Goal: Task Accomplishment & Management: Use online tool/utility

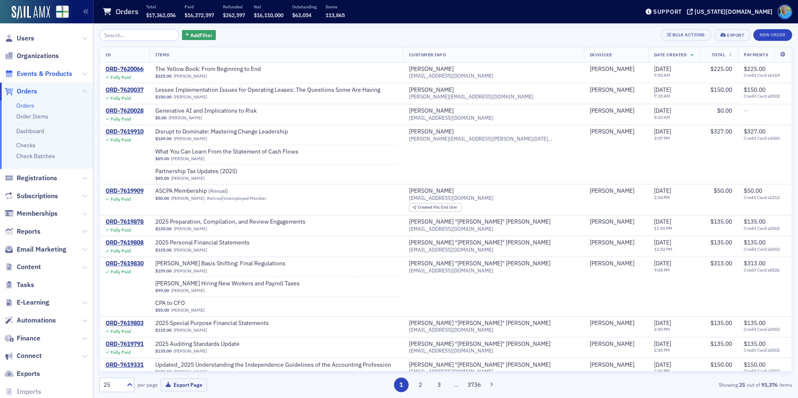
click at [60, 74] on span "Events & Products" at bounding box center [45, 73] width 56 height 9
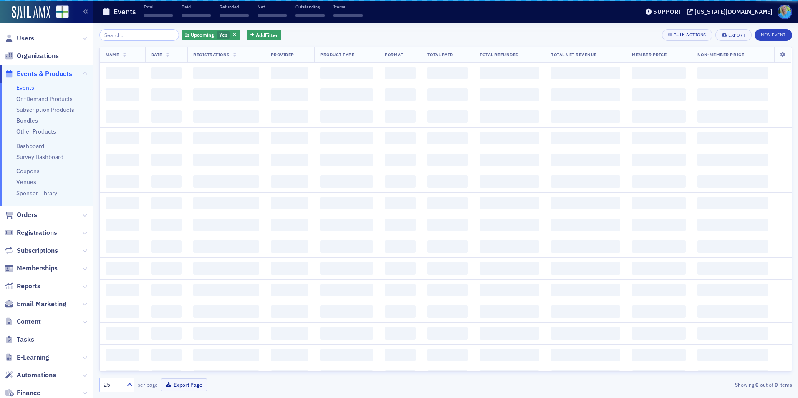
click at [137, 37] on input "search" at bounding box center [139, 35] width 80 height 12
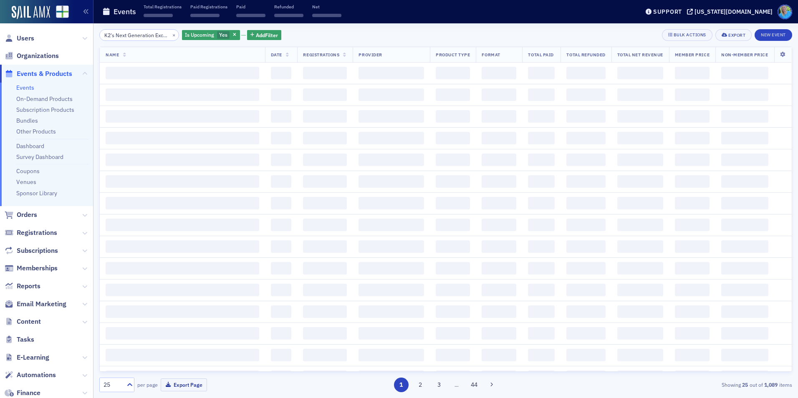
scroll to position [0, 30]
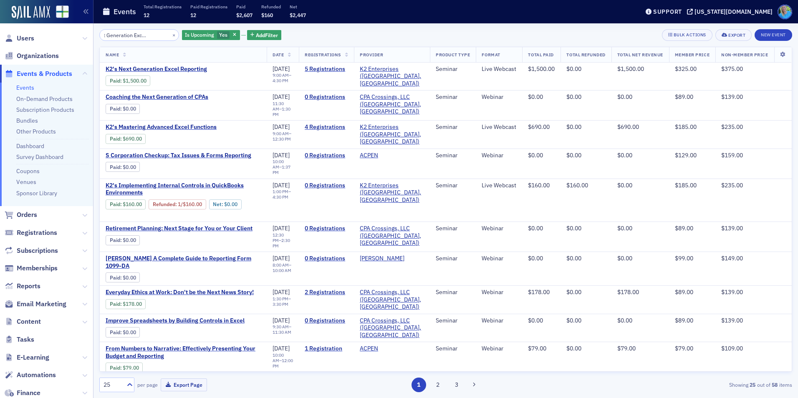
type input "K2's Next Generation Excel Reporting"
click at [170, 34] on button "×" at bounding box center [174, 35] width 8 height 8
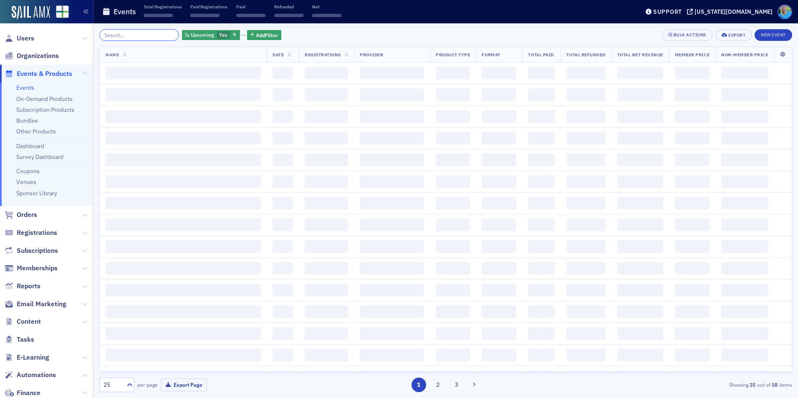
click at [164, 34] on input "search" at bounding box center [139, 35] width 80 height 12
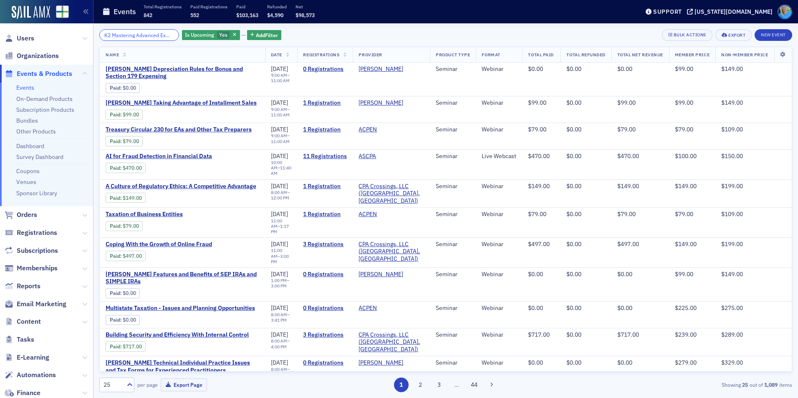
scroll to position [0, 13]
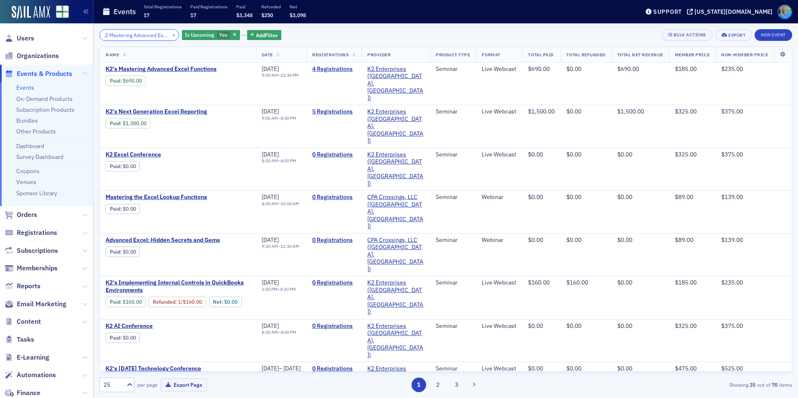
type input "K2 Mastering Advanced Excel"
click at [166, 279] on span "K2's Implementing Internal Controls in QuickBooks Environments" at bounding box center [178, 286] width 144 height 15
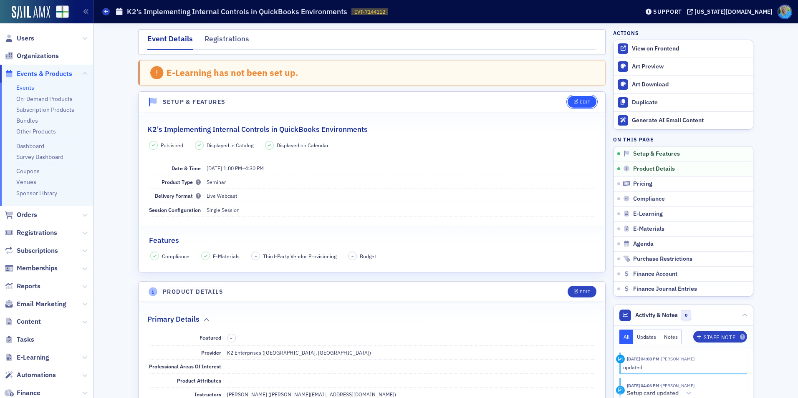
click at [581, 104] on div "Edit" at bounding box center [585, 102] width 10 height 5
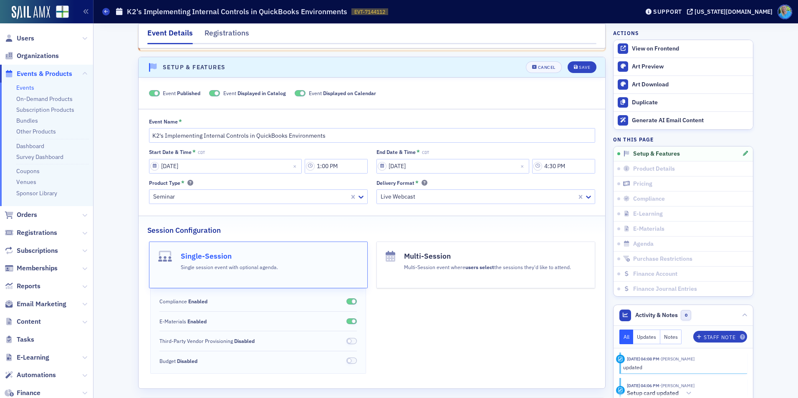
scroll to position [43, 0]
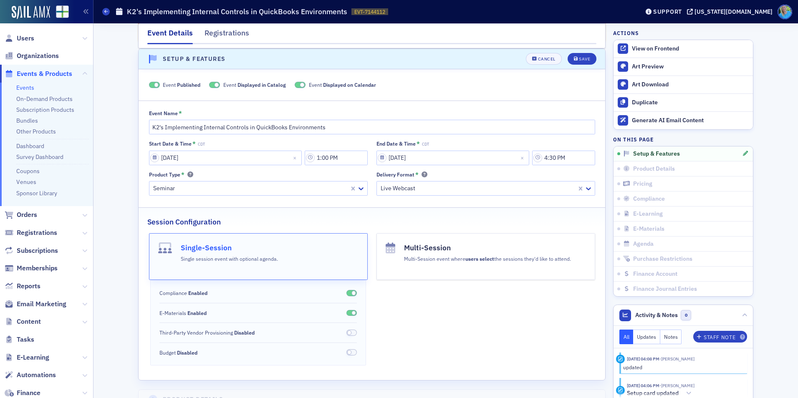
click at [149, 85] on span at bounding box center [154, 85] width 11 height 6
click at [579, 61] on div "Save" at bounding box center [584, 59] width 11 height 5
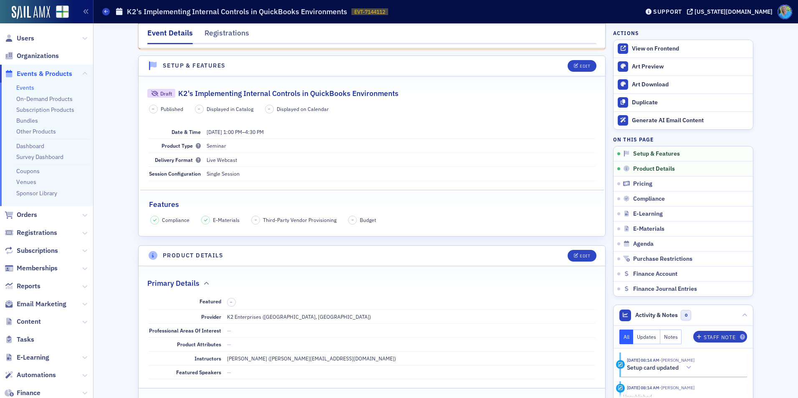
scroll to position [83, 0]
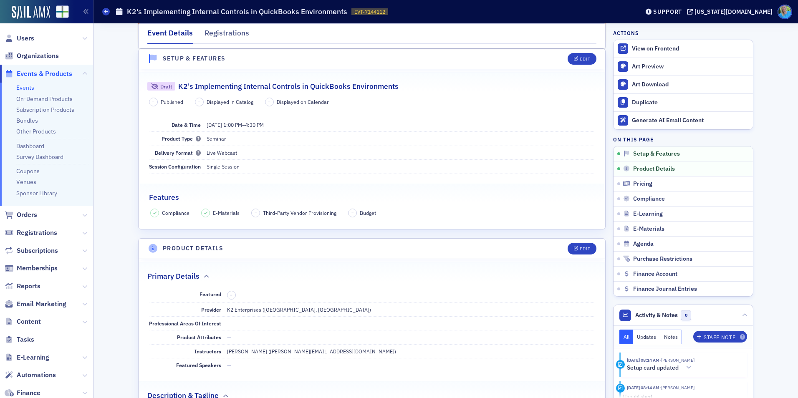
click at [27, 86] on link "Events" at bounding box center [25, 88] width 18 height 8
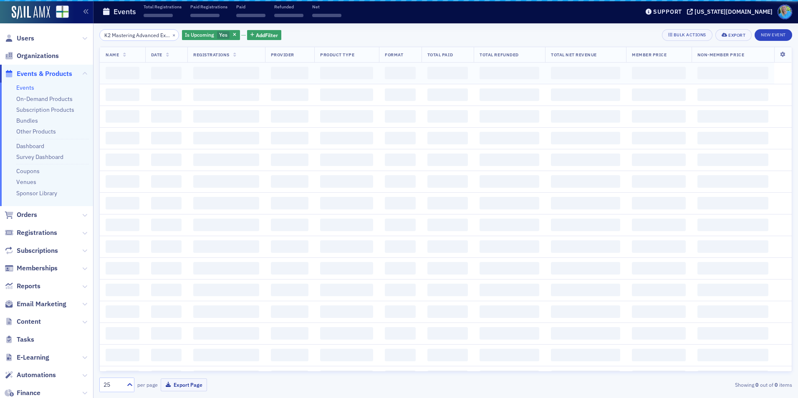
scroll to position [0, 13]
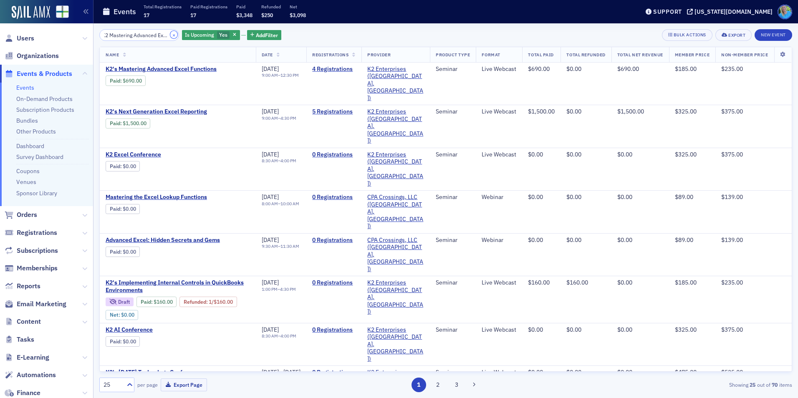
click at [170, 35] on button "×" at bounding box center [174, 35] width 8 height 8
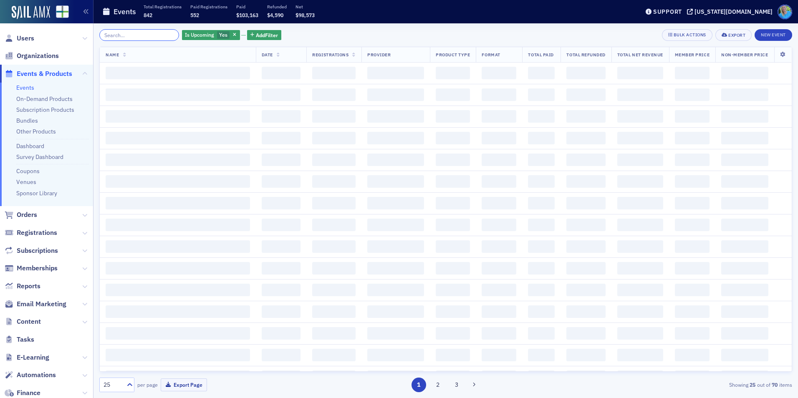
click at [164, 33] on input "search" at bounding box center [139, 35] width 80 height 12
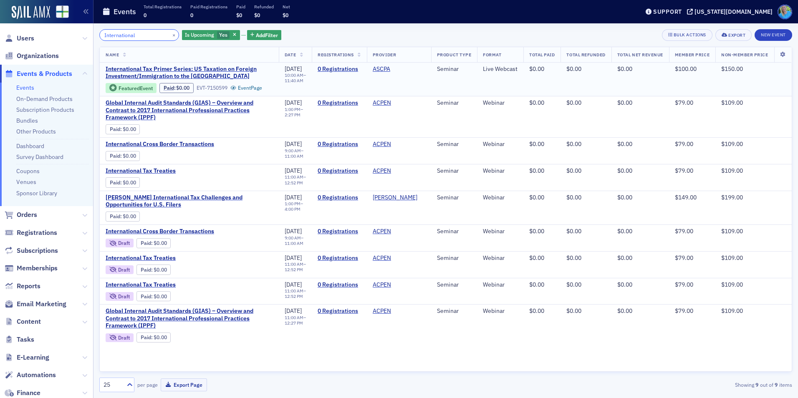
type input "International"
click at [244, 63] on td "International Tax Primer Series: US Taxation on Foreign Investment/Immigration …" at bounding box center [189, 80] width 179 height 34
click at [354, 43] on div "International × Is Upcoming Yes Add Filter Bulk Actions Export New Event Name D…" at bounding box center [445, 210] width 693 height 363
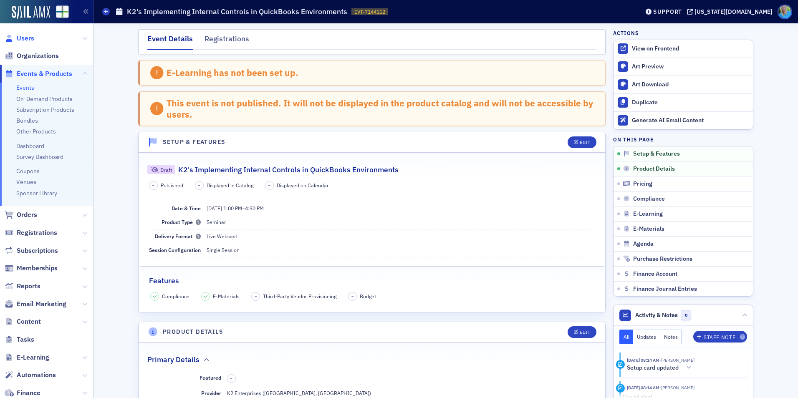
click at [27, 38] on span "Users" at bounding box center [26, 38] width 18 height 9
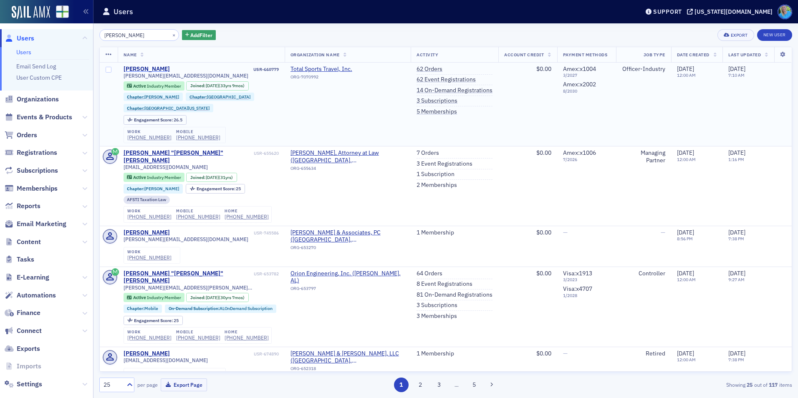
type input "morris capouya"
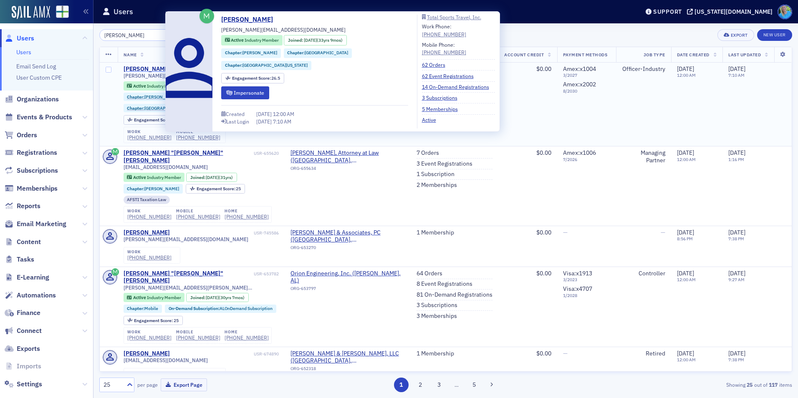
click at [155, 69] on div "Morris Capouya" at bounding box center [147, 70] width 46 height 8
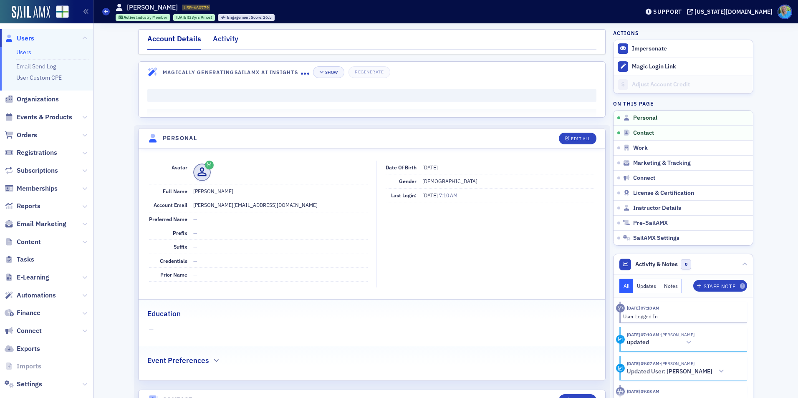
click at [225, 40] on div "Activity" at bounding box center [225, 40] width 25 height 15
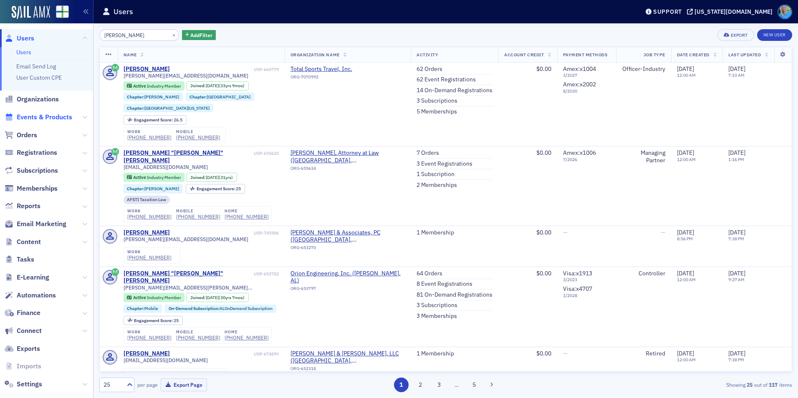
click at [62, 119] on span "Events & Products" at bounding box center [45, 117] width 56 height 9
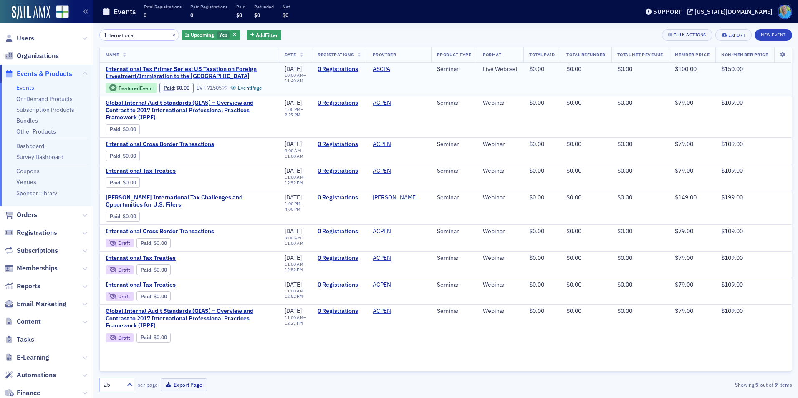
click at [203, 66] on span "International Tax Primer Series: US Taxation on Foreign Investment/Immigration …" at bounding box center [189, 73] width 167 height 15
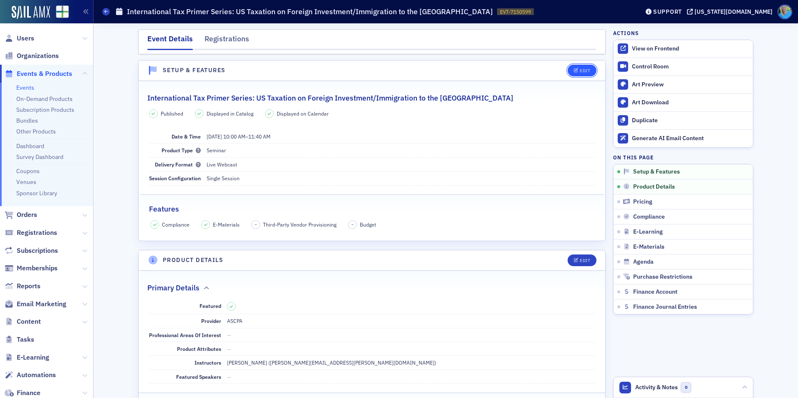
click at [588, 68] on button "Edit" at bounding box center [582, 71] width 29 height 12
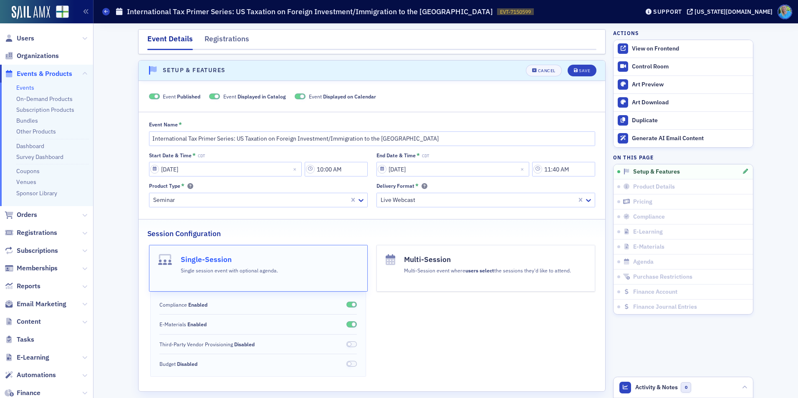
scroll to position [12, 0]
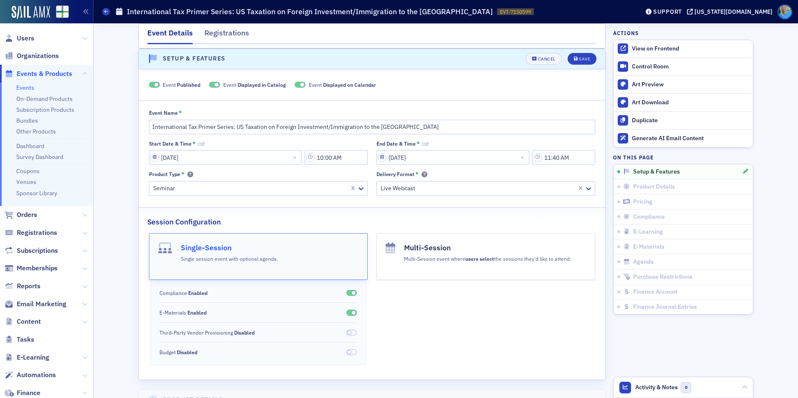
click at [149, 84] on span at bounding box center [154, 85] width 11 height 6
drag, startPoint x: 347, startPoint y: 129, endPoint x: 143, endPoint y: 129, distance: 204.6
click at [143, 129] on div "Event Name * International Tax Primer Series: US Taxation on Foreign Investment…" at bounding box center [372, 152] width 467 height 86
click at [582, 61] on div "Save" at bounding box center [584, 59] width 11 height 5
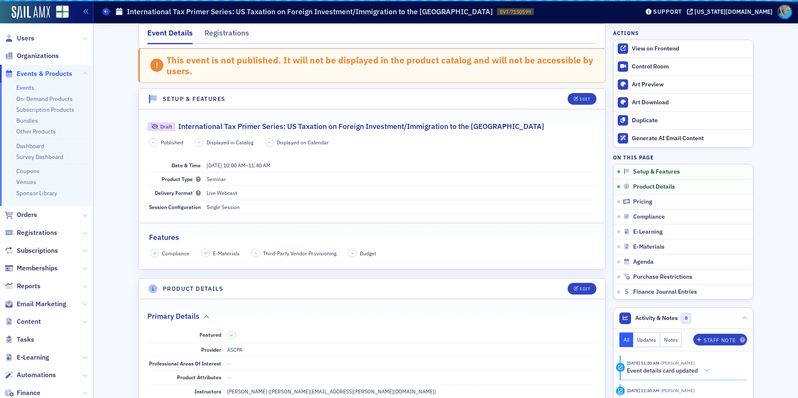
scroll to position [52, 0]
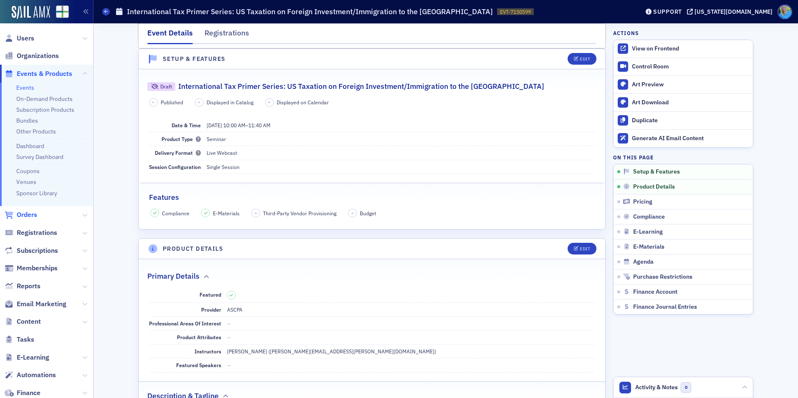
click at [31, 214] on span "Orders" at bounding box center [27, 214] width 20 height 9
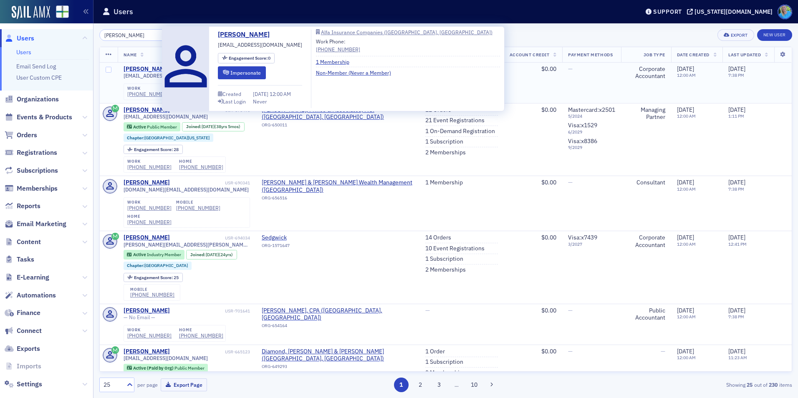
type input "lisa patterson"
click at [139, 66] on div "Lisa Patterson" at bounding box center [147, 70] width 46 height 8
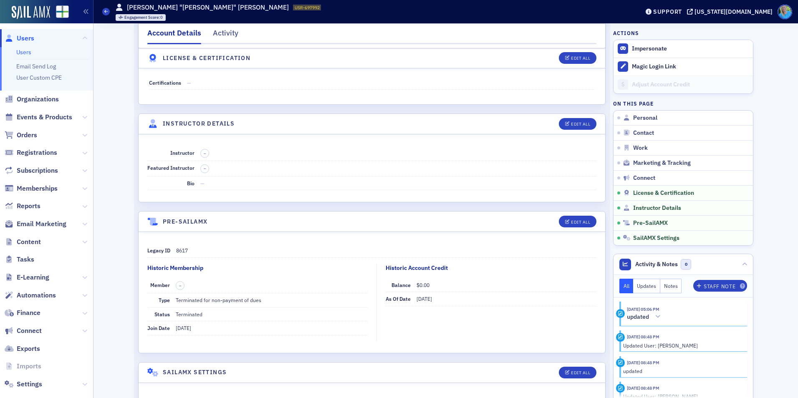
scroll to position [1430, 0]
click at [226, 37] on div "Activity" at bounding box center [225, 35] width 25 height 15
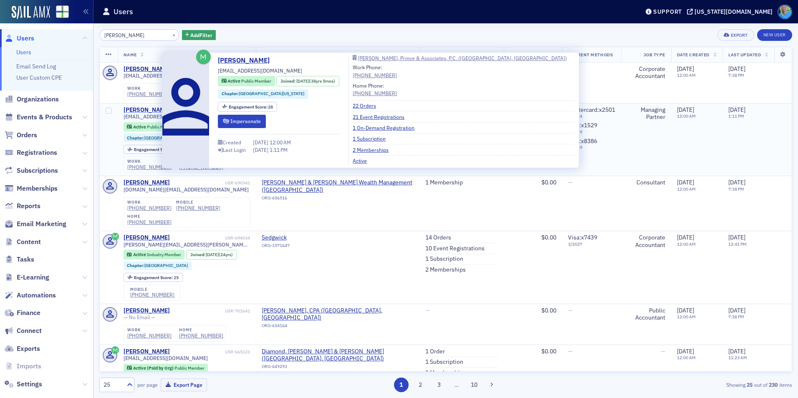
click at [161, 110] on div "Lisa Patterson" at bounding box center [147, 110] width 46 height 8
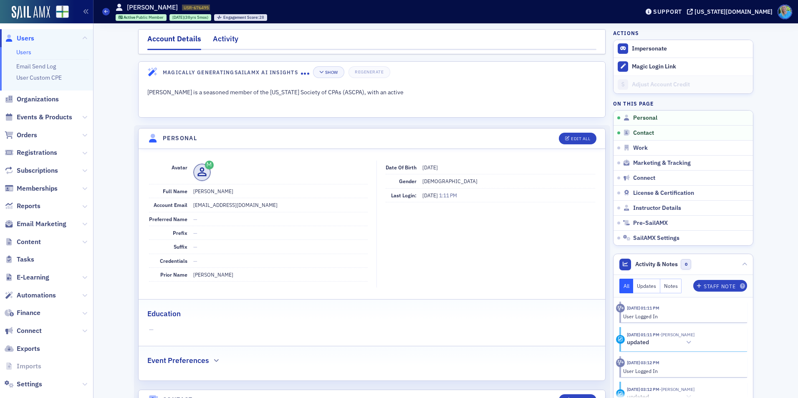
click at [217, 38] on div "Activity" at bounding box center [225, 40] width 25 height 15
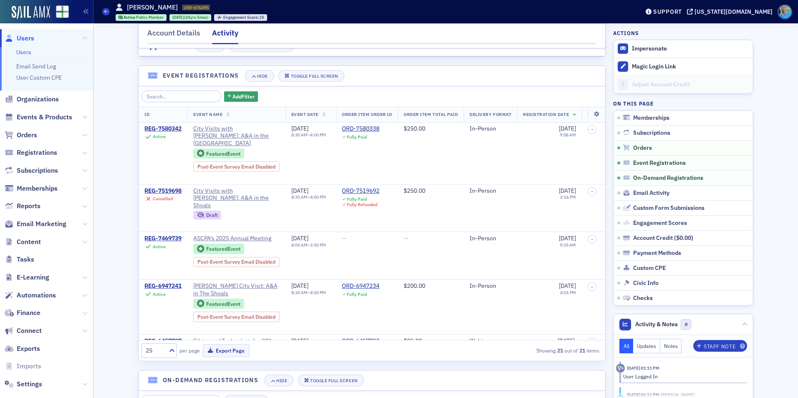
scroll to position [543, 0]
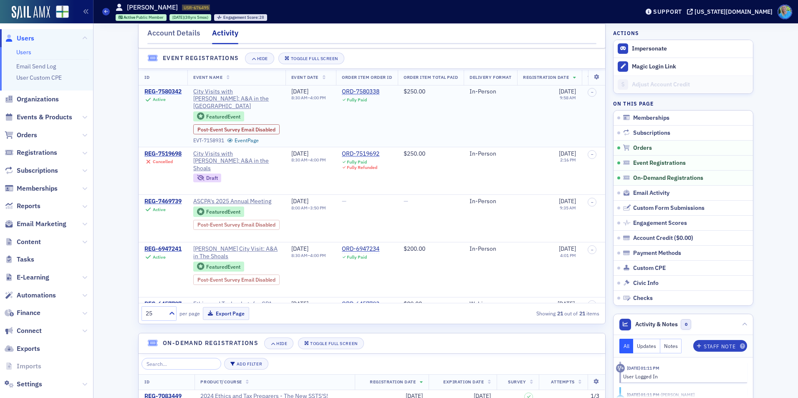
click at [172, 95] on div "REG-7580342" at bounding box center [162, 92] width 37 height 8
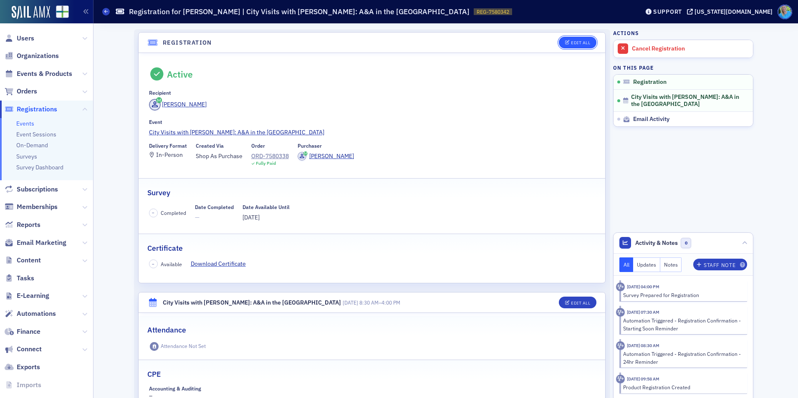
click at [582, 43] on div "Edit All" at bounding box center [580, 42] width 19 height 5
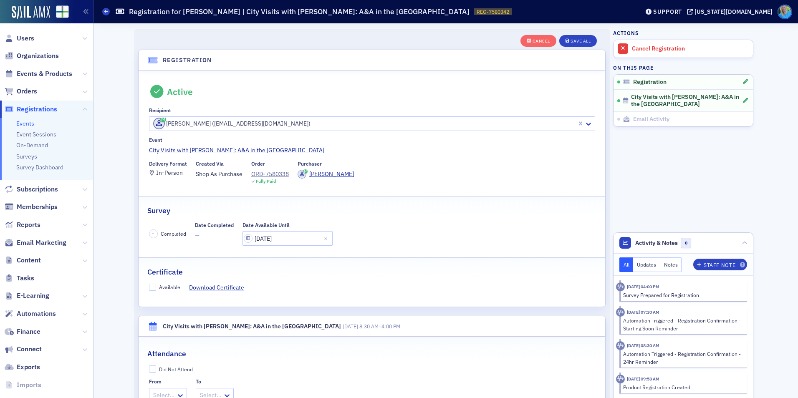
scroll to position [22, 0]
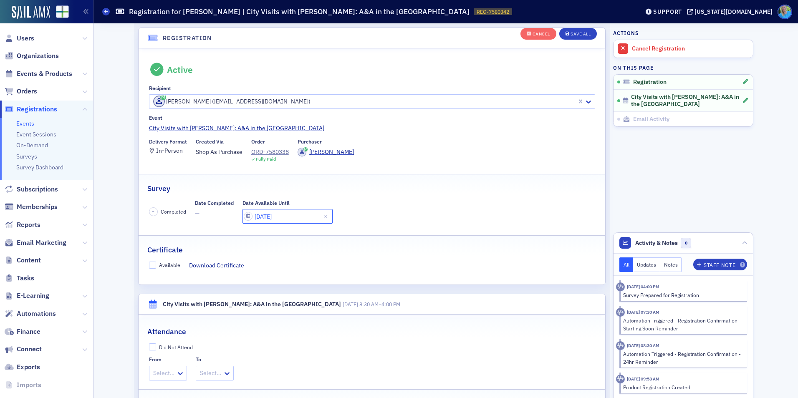
click at [296, 213] on input "09/05/2025" at bounding box center [288, 216] width 90 height 15
select select "8"
select select "2025"
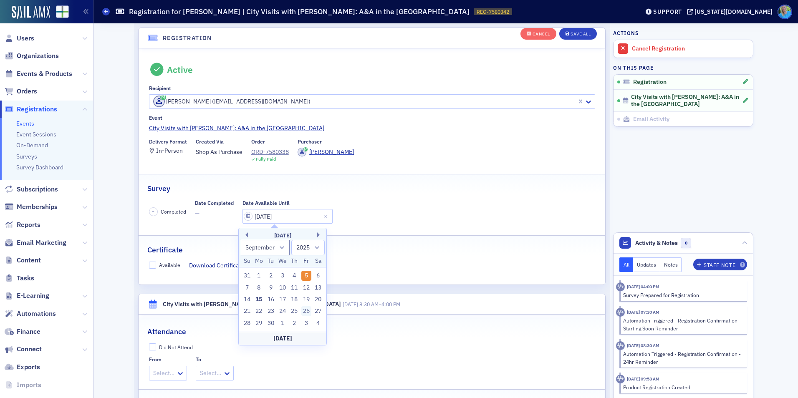
click at [306, 311] on div "26" at bounding box center [306, 311] width 10 height 10
type input "09/26/2025"
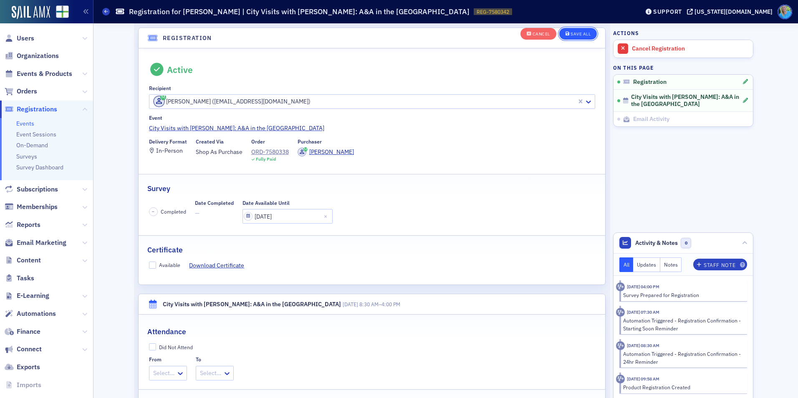
click at [578, 36] on div "Save All" at bounding box center [581, 34] width 20 height 5
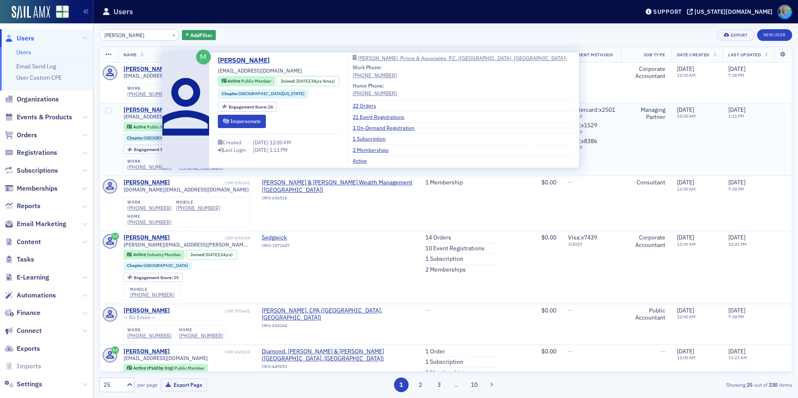
click at [157, 109] on div "Lisa Patterson" at bounding box center [147, 110] width 46 height 8
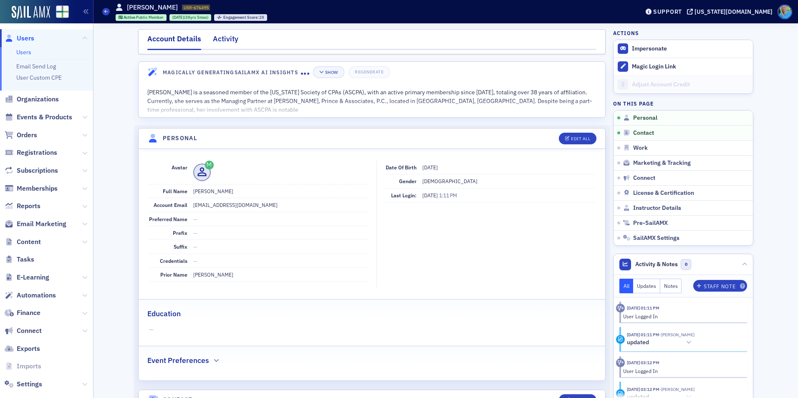
click at [216, 42] on div "Activity" at bounding box center [225, 40] width 25 height 15
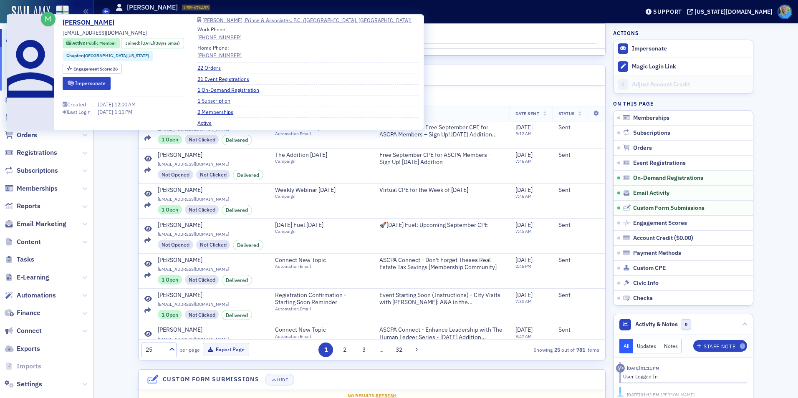
scroll to position [334, 0]
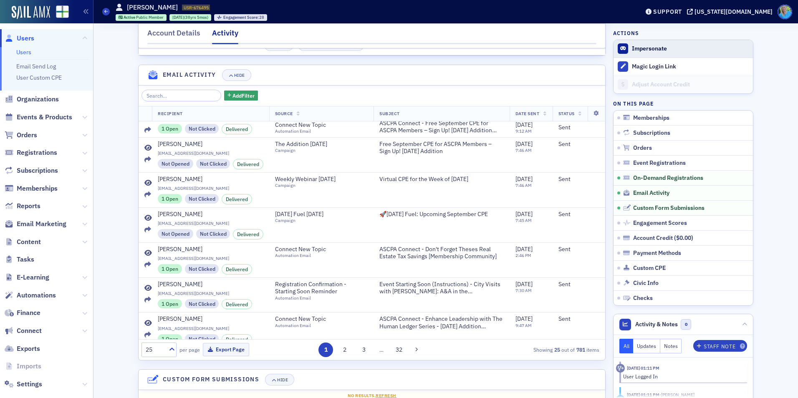
click at [640, 50] on button "Impersonate" at bounding box center [649, 49] width 35 height 8
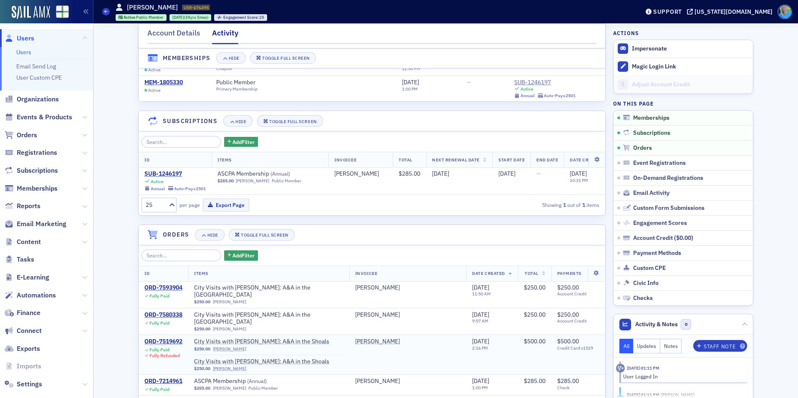
scroll to position [0, 0]
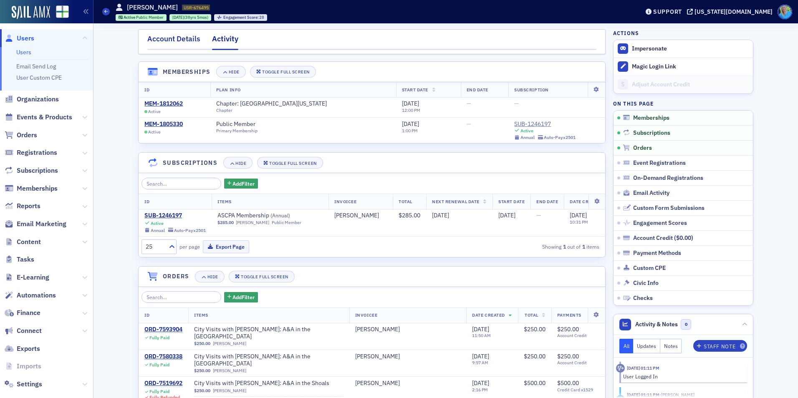
click at [186, 41] on div "Account Details" at bounding box center [173, 40] width 53 height 15
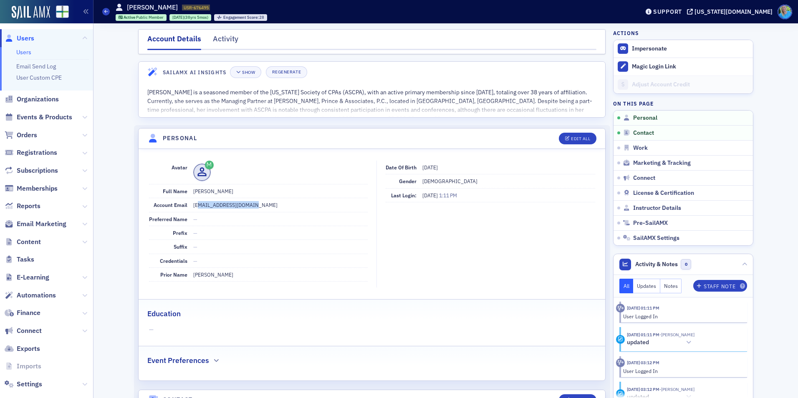
drag, startPoint x: 238, startPoint y: 202, endPoint x: 195, endPoint y: 200, distance: 43.5
click at [195, 200] on dd "lpatt@pattersonprince.com" at bounding box center [280, 204] width 174 height 13
click at [271, 206] on dd "lpatt@pattersonprince.com" at bounding box center [280, 204] width 174 height 13
drag, startPoint x: 229, startPoint y: 203, endPoint x: 186, endPoint y: 203, distance: 42.6
click at [186, 203] on div "Account Email lpatt@pattersonprince.com" at bounding box center [258, 205] width 219 height 14
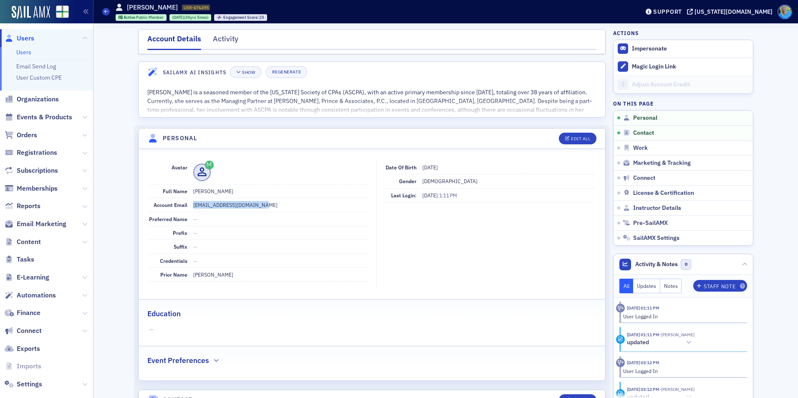
copy div "lpatt@pattersonprince.com"
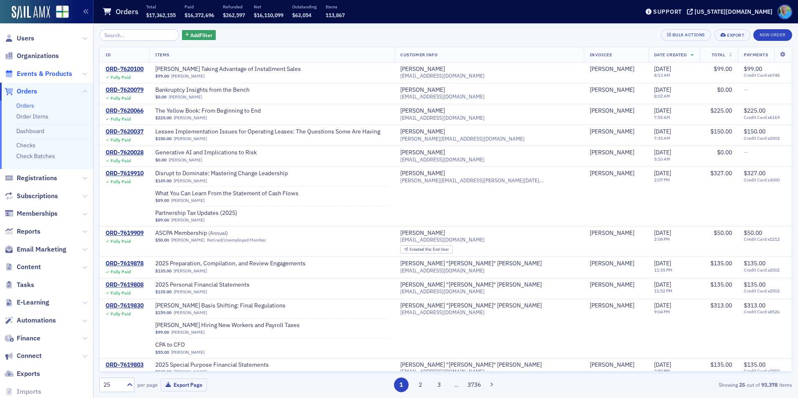
click at [33, 73] on span "Events & Products" at bounding box center [45, 73] width 56 height 9
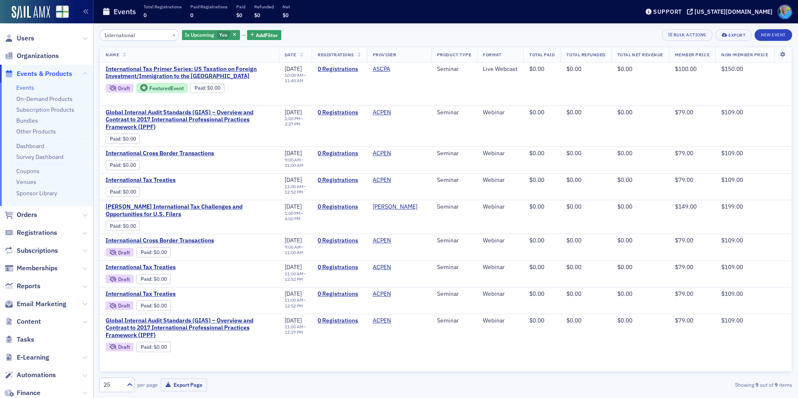
click at [159, 35] on input "International" at bounding box center [139, 35] width 80 height 12
click at [170, 35] on button "×" at bounding box center [174, 35] width 8 height 8
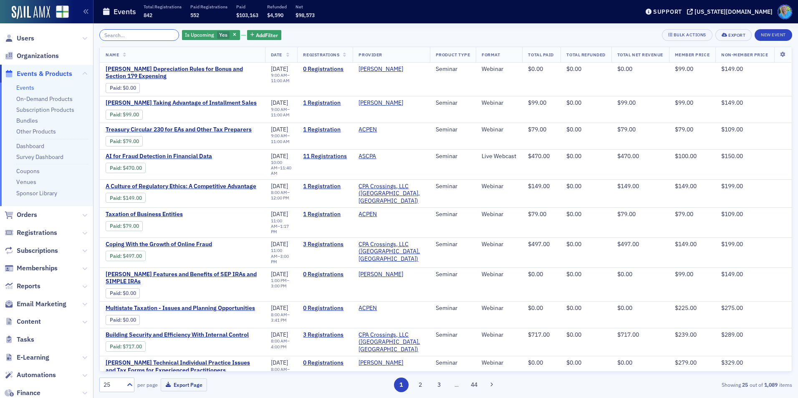
click at [162, 34] on input "search" at bounding box center [139, 35] width 80 height 12
click at [122, 32] on input "search" at bounding box center [139, 35] width 80 height 12
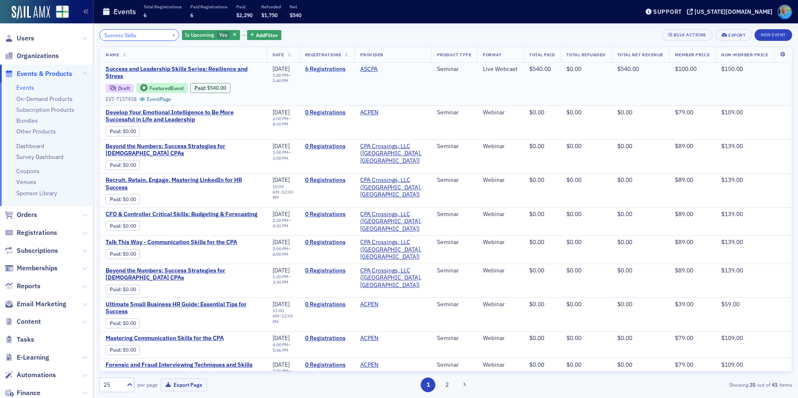
type input "Success Skills"
click at [326, 68] on link "6 Registrations" at bounding box center [326, 70] width 43 height 8
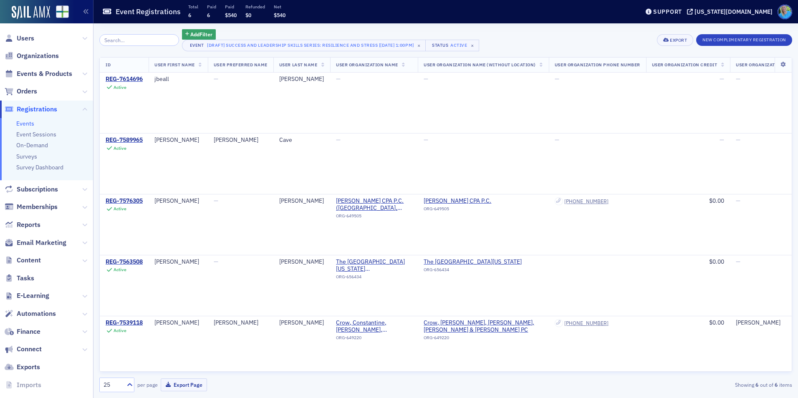
click at [775, 68] on th at bounding box center [783, 65] width 17 height 15
click at [775, 65] on icon at bounding box center [783, 64] width 17 height 5
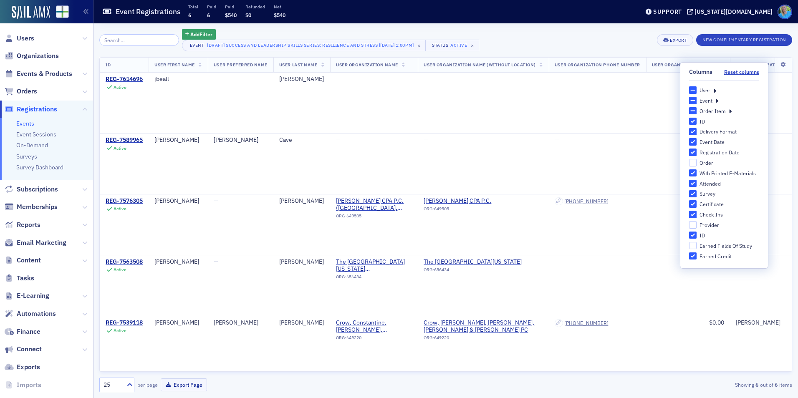
click at [729, 111] on icon at bounding box center [730, 111] width 3 height 8
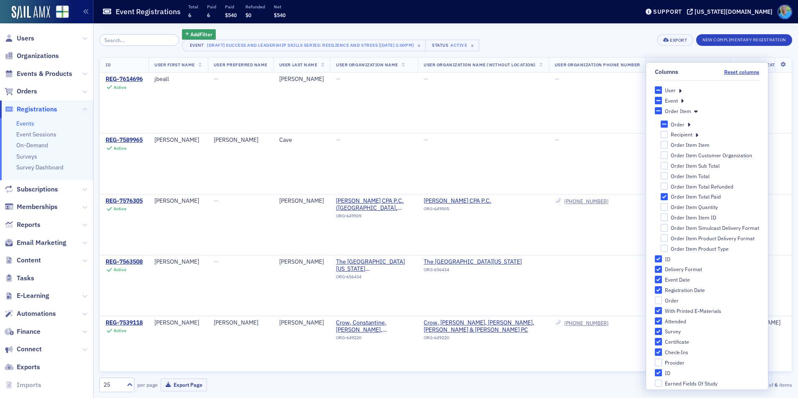
click at [694, 111] on icon at bounding box center [696, 111] width 4 height 8
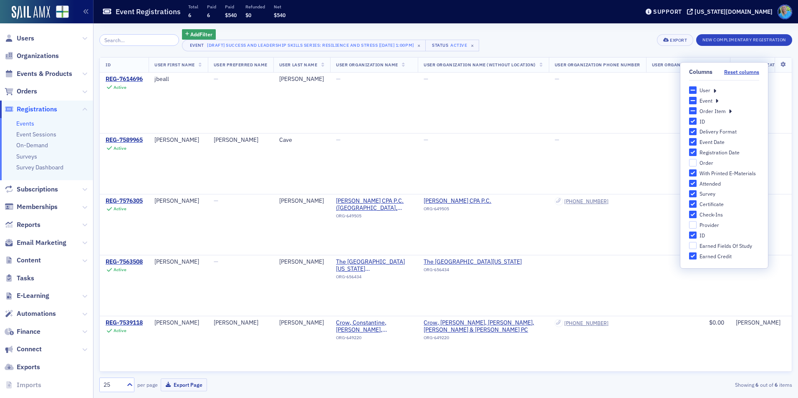
click at [715, 91] on icon at bounding box center [714, 90] width 3 height 8
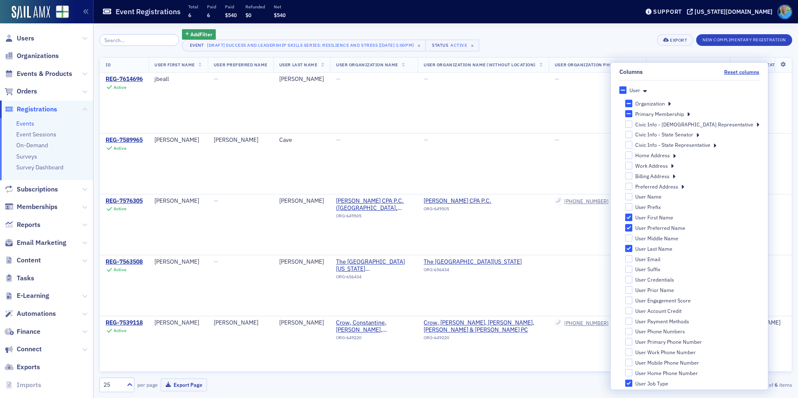
click at [669, 263] on div "Organization Primary Address User Organization Primary Address Line 1 User Orga…" at bounding box center [692, 363] width 134 height 526
click at [633, 257] on input "User Email" at bounding box center [629, 259] width 8 height 8
checkbox input "true"
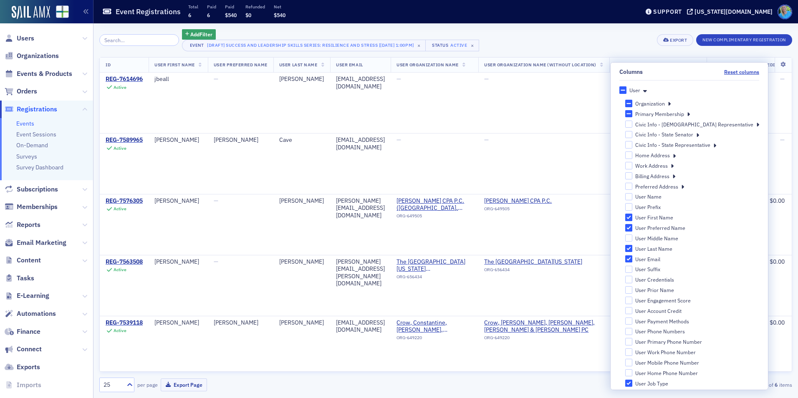
click at [621, 39] on div "Add Filter Event [Draft] Success and Leadership Skills Series: Resilience and S…" at bounding box center [445, 40] width 693 height 22
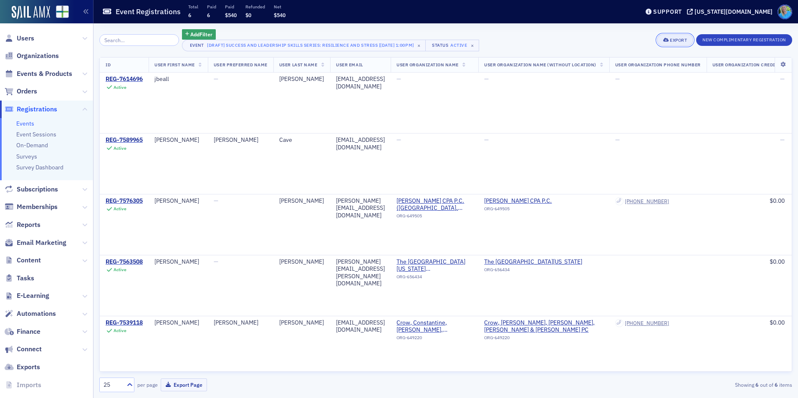
click at [667, 41] on icon "button" at bounding box center [666, 40] width 6 height 5
click at [658, 70] on button "Export All ( 6 Event Registrations )" at bounding box center [648, 67] width 88 height 13
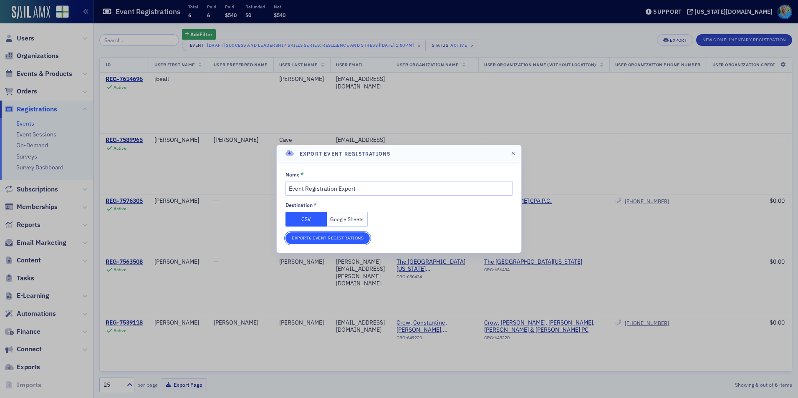
click at [359, 241] on button "Export 6 Event Registrations" at bounding box center [328, 239] width 84 height 12
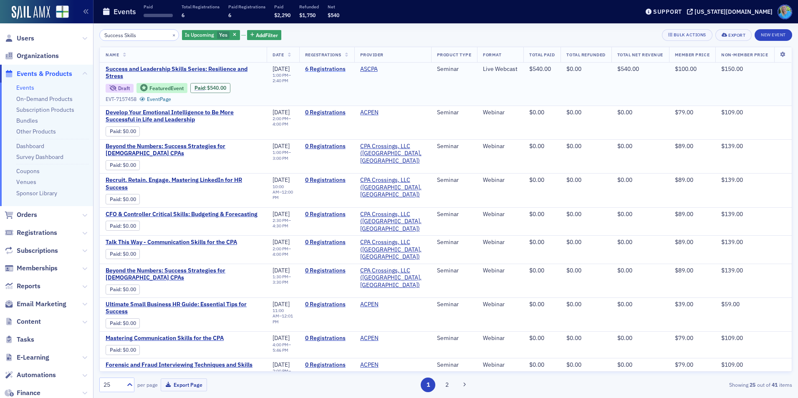
click at [316, 71] on link "6 Registrations" at bounding box center [326, 70] width 43 height 8
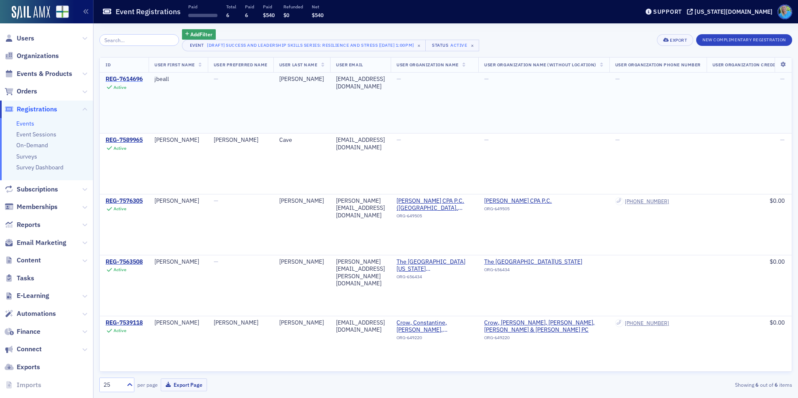
click at [129, 79] on div "REG-7614696" at bounding box center [124, 80] width 37 height 8
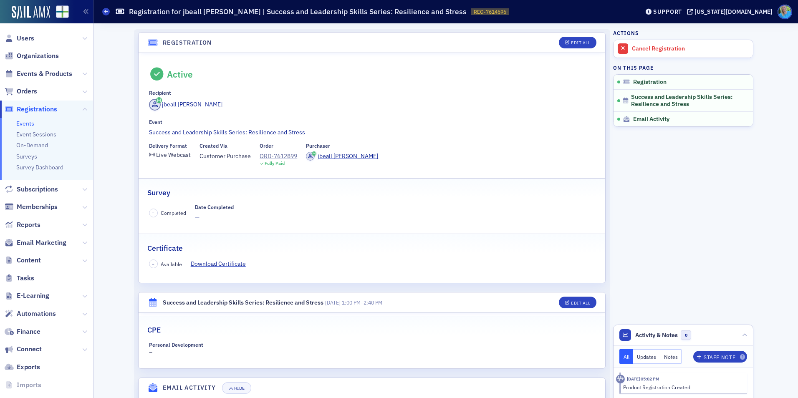
click at [275, 154] on div "ORD-7612899" at bounding box center [279, 156] width 38 height 9
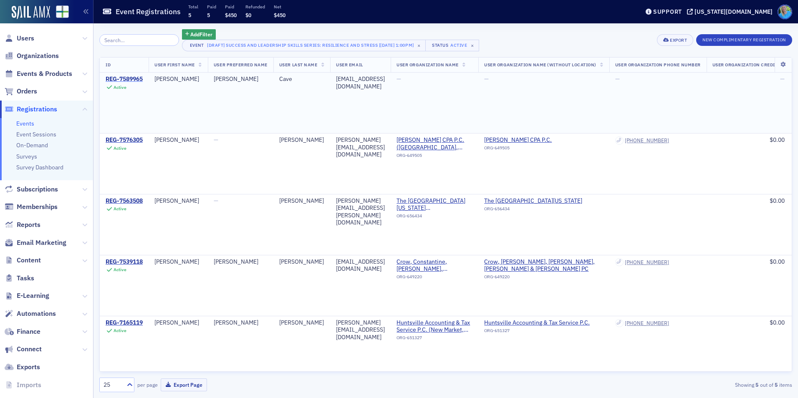
click at [123, 78] on div "REG-7589965" at bounding box center [124, 80] width 37 height 8
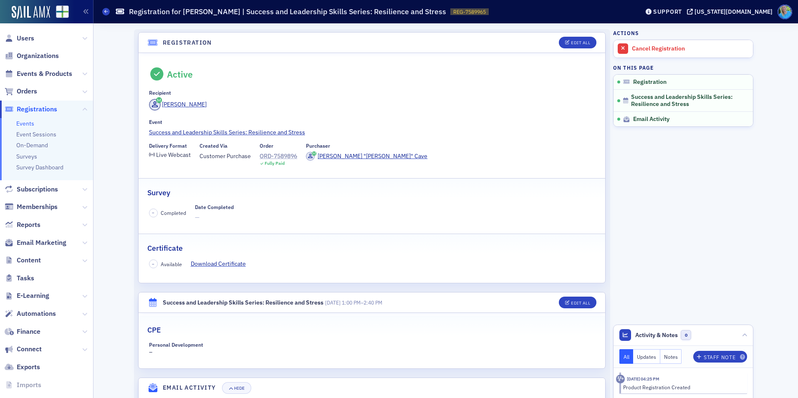
click at [269, 159] on div "ORD-7589896" at bounding box center [279, 156] width 38 height 9
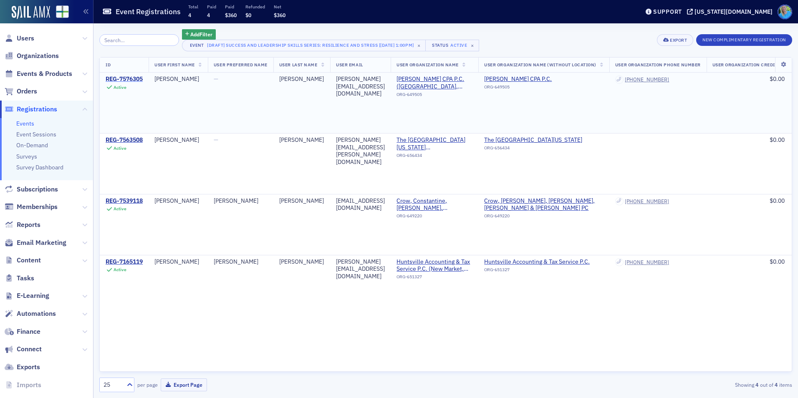
click at [134, 76] on div "REG-7576305" at bounding box center [124, 80] width 37 height 8
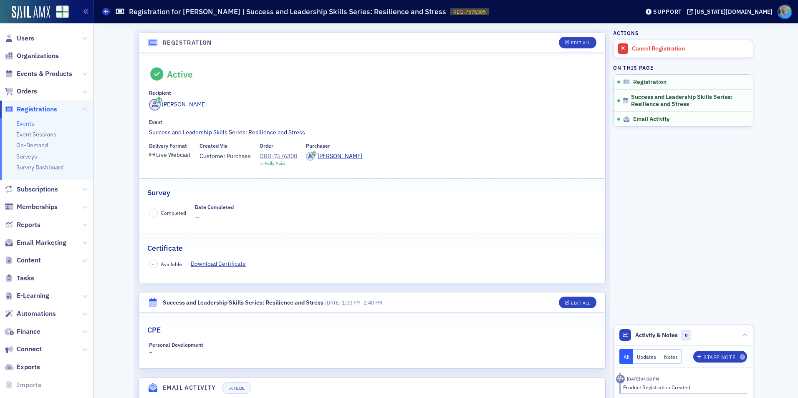
click at [275, 157] on div "ORD-7576300" at bounding box center [279, 156] width 38 height 9
click at [279, 156] on div "ORD-7576300" at bounding box center [279, 156] width 38 height 9
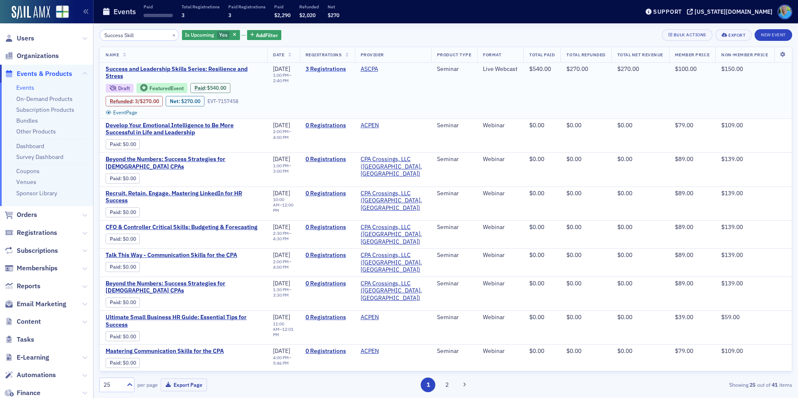
type input "Success Skill"
click at [316, 68] on link "3 Registrations" at bounding box center [327, 70] width 43 height 8
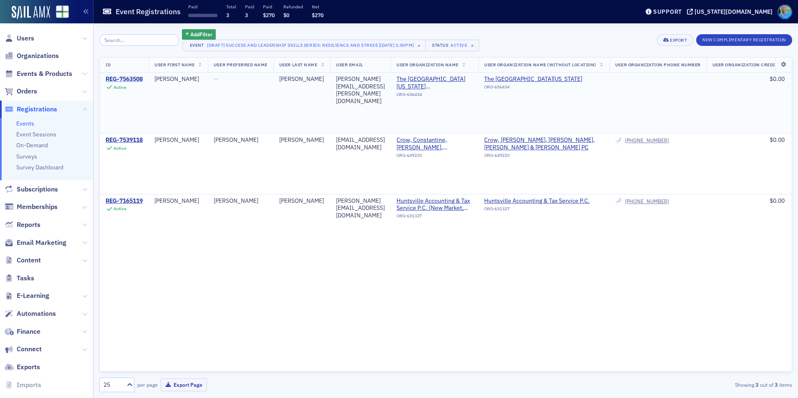
click at [122, 76] on div "REG-7563508" at bounding box center [124, 80] width 37 height 8
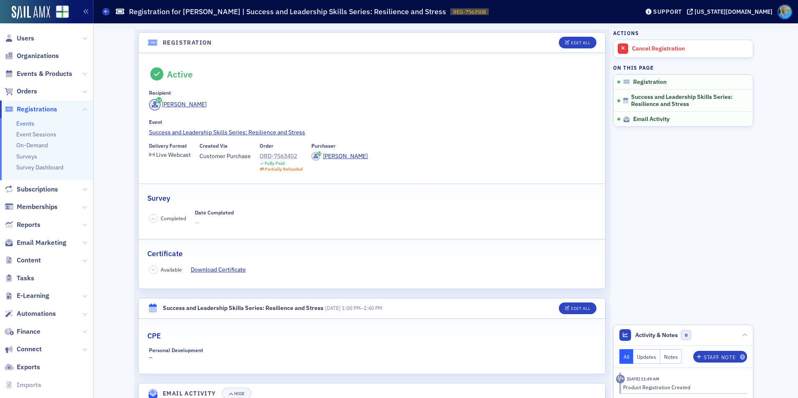
click at [280, 155] on div "ORD-7563452" at bounding box center [281, 156] width 43 height 9
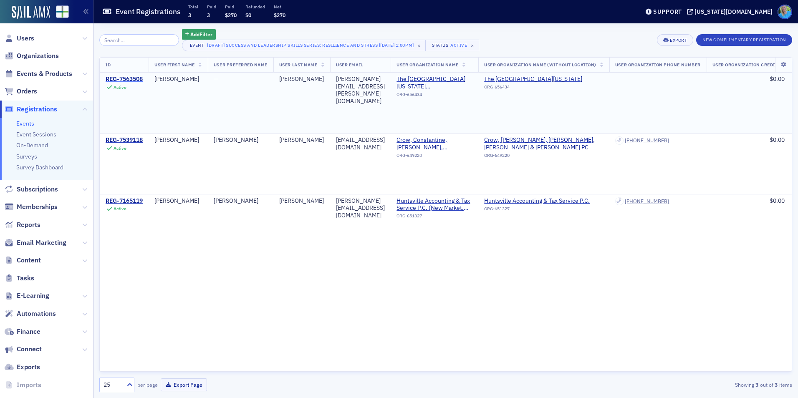
click at [128, 77] on div "REG-7563508" at bounding box center [124, 80] width 37 height 8
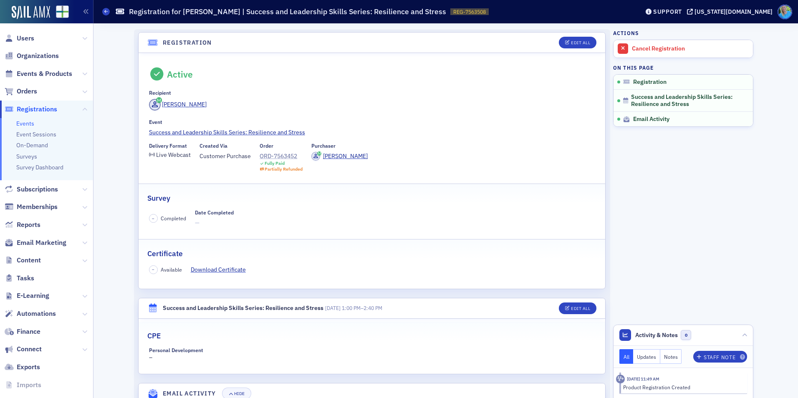
click at [284, 157] on div "ORD-7563452" at bounding box center [281, 156] width 43 height 9
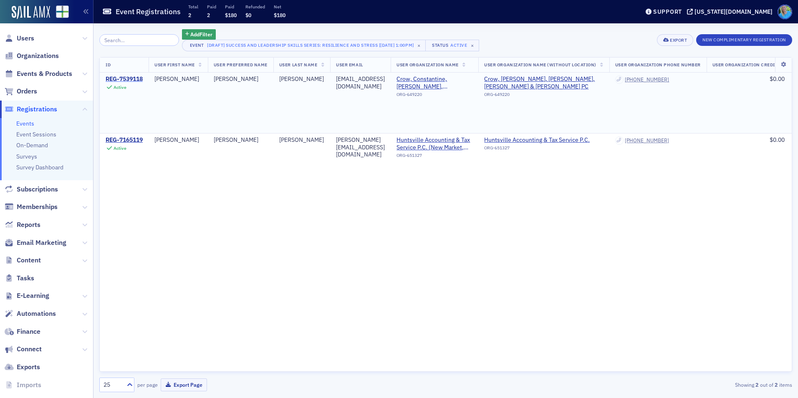
click at [123, 77] on div "REG-7539118" at bounding box center [124, 80] width 37 height 8
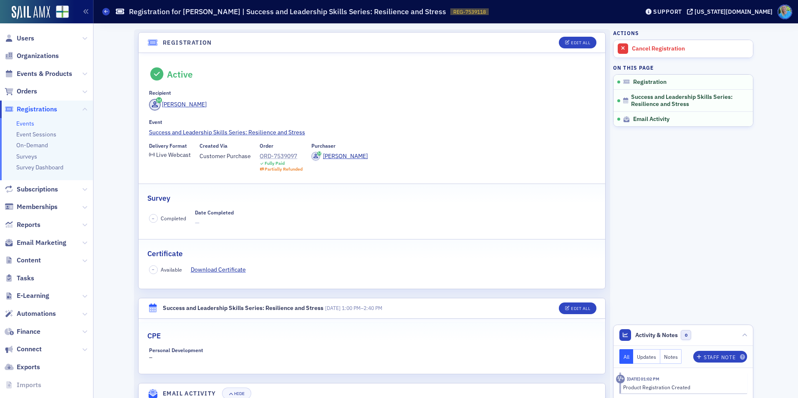
click at [260, 155] on div "ORD-7539097" at bounding box center [281, 156] width 43 height 9
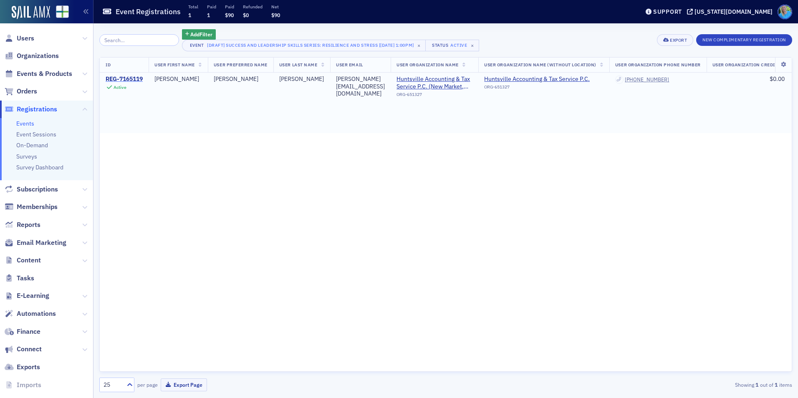
click at [133, 80] on div "REG-7165119" at bounding box center [124, 80] width 37 height 8
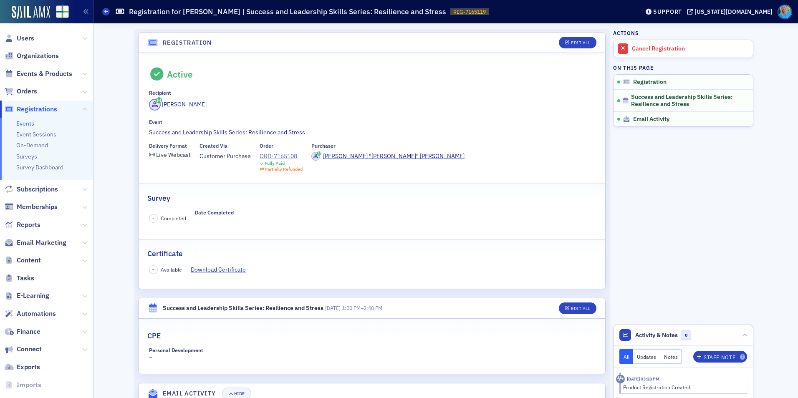
click at [281, 155] on div "ORD-7165108" at bounding box center [281, 156] width 43 height 9
click at [32, 91] on span "Orders" at bounding box center [27, 91] width 20 height 9
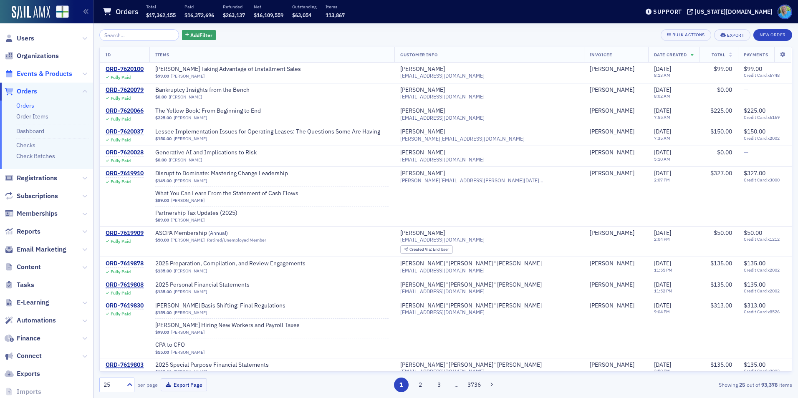
click at [55, 75] on span "Events & Products" at bounding box center [45, 73] width 56 height 9
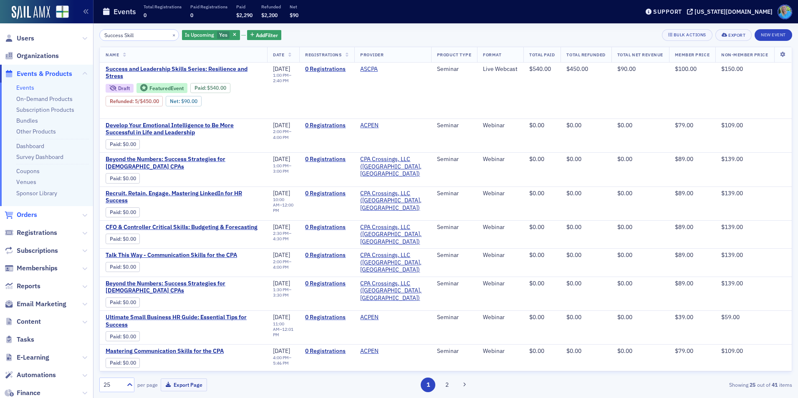
click at [28, 217] on span "Orders" at bounding box center [27, 214] width 20 height 9
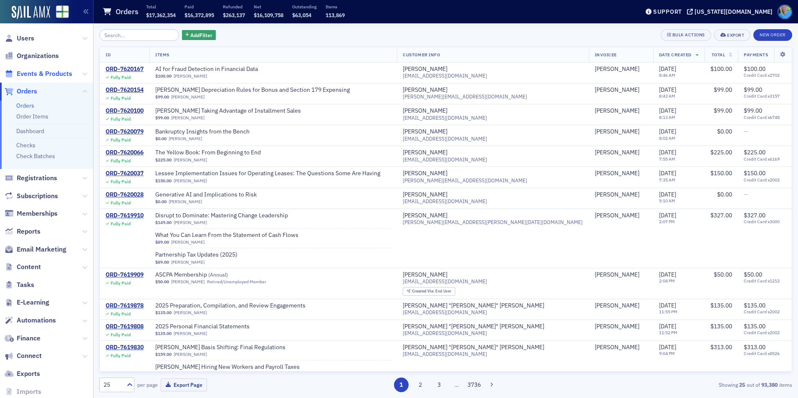
click at [51, 73] on span "Events & Products" at bounding box center [45, 73] width 56 height 9
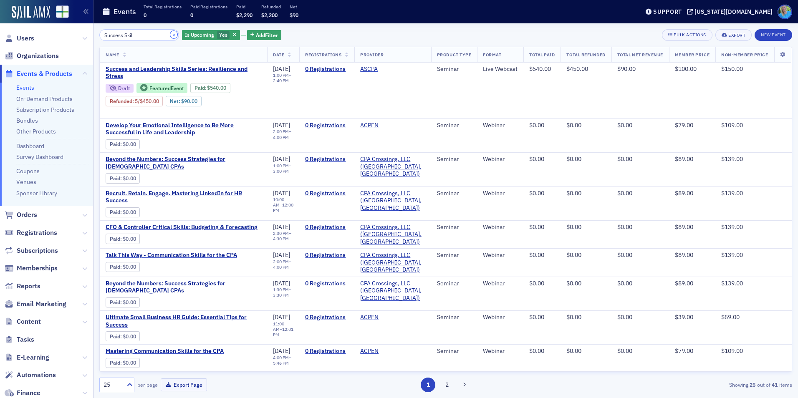
click at [170, 36] on button "×" at bounding box center [174, 35] width 8 height 8
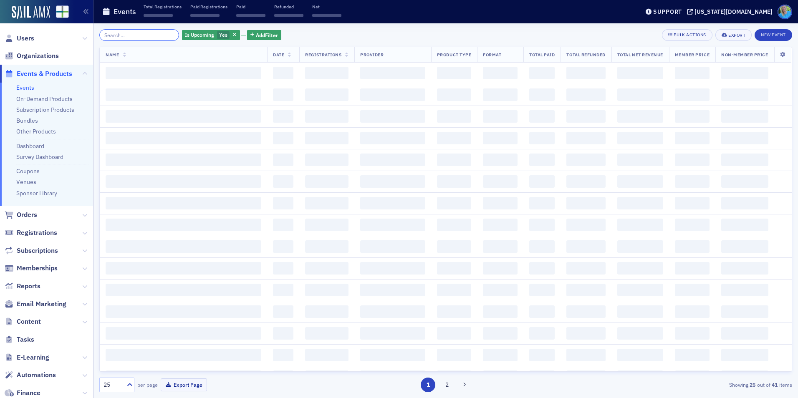
click at [165, 36] on input "search" at bounding box center [139, 35] width 80 height 12
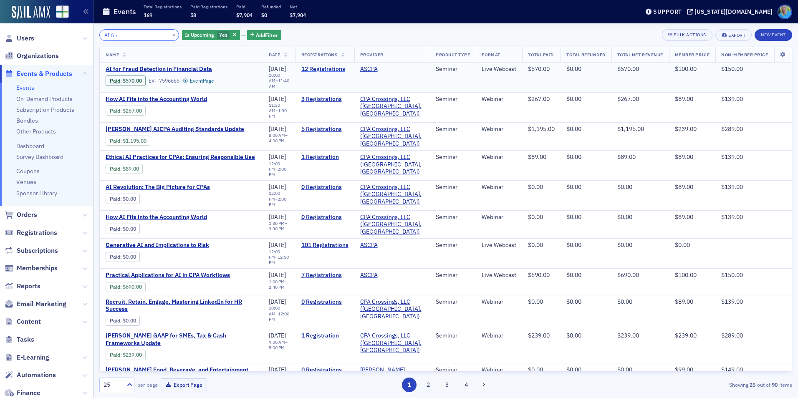
type input "AI for"
click at [329, 66] on link "12 Registrations" at bounding box center [324, 70] width 47 height 8
click at [185, 66] on span "AI for Fraud Detection in Financial Data" at bounding box center [176, 70] width 140 height 8
click at [231, 31] on span "button" at bounding box center [235, 35] width 8 height 8
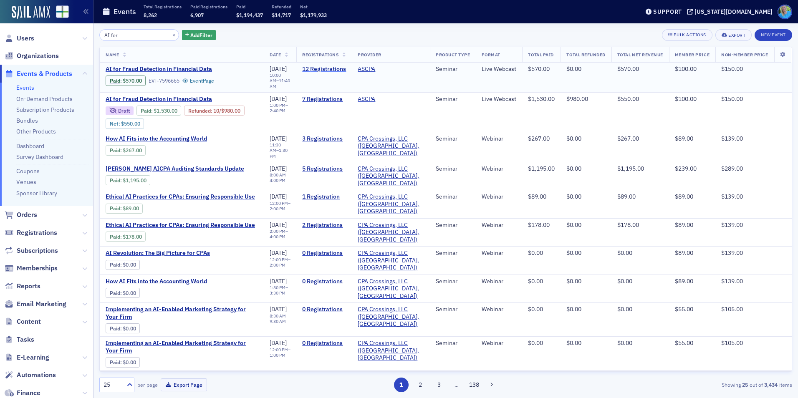
click at [334, 66] on link "12 Registrations" at bounding box center [324, 70] width 44 height 8
click at [190, 68] on span "AI for Fraud Detection in Financial Data" at bounding box center [176, 70] width 140 height 8
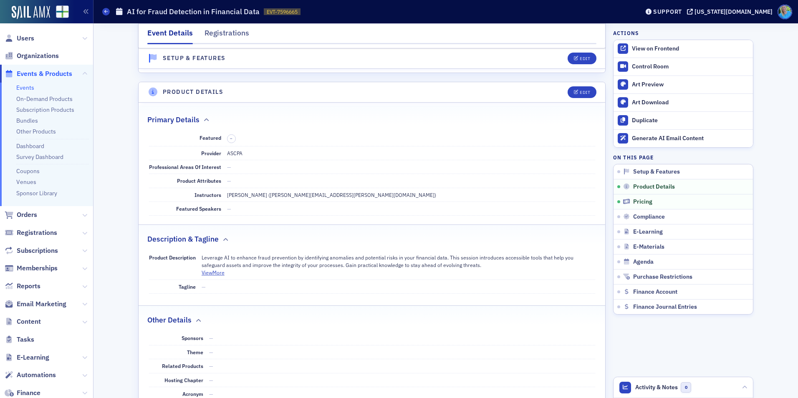
scroll to position [154, 0]
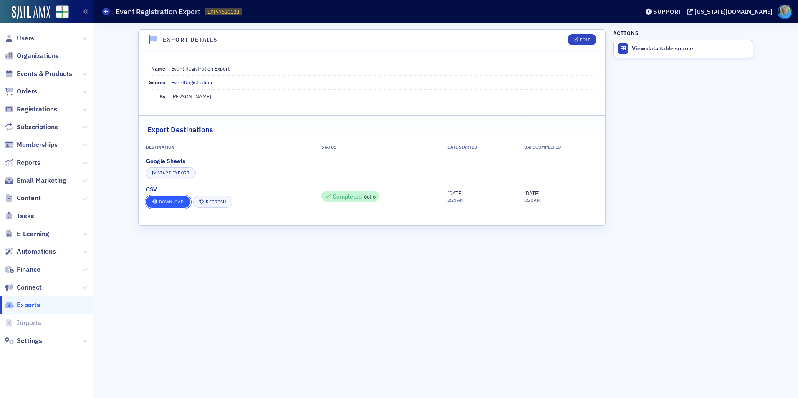
click at [173, 204] on link "Download" at bounding box center [168, 202] width 44 height 12
click at [731, 293] on aside "Actions View data table source" at bounding box center [683, 210] width 140 height 375
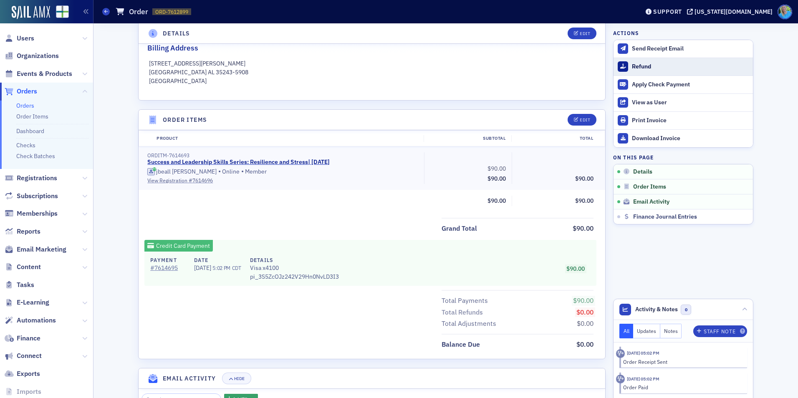
click at [650, 64] on div "Refund" at bounding box center [690, 67] width 117 height 8
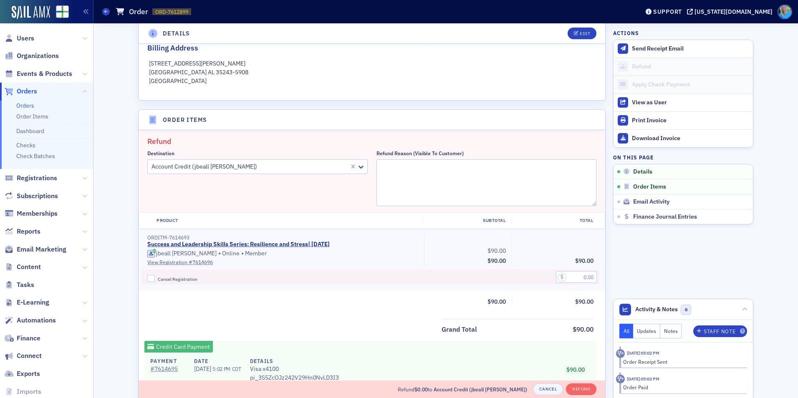
scroll to position [291, 0]
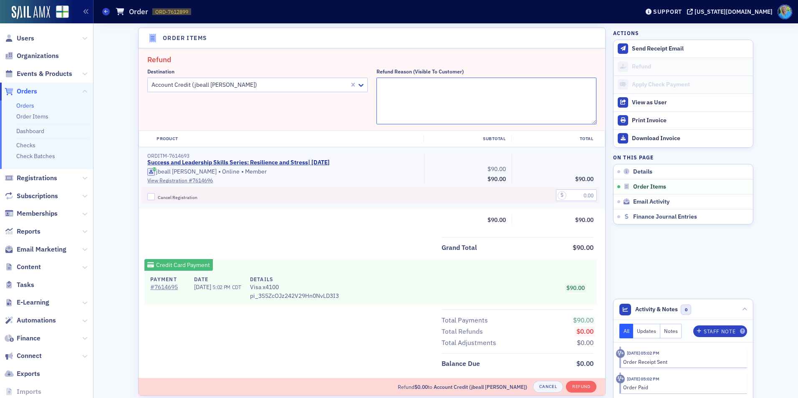
click at [423, 96] on textarea "Refund Reason (Visible to Customer)" at bounding box center [487, 101] width 220 height 47
type textarea "Course cancelled"
click at [147, 197] on input "Cancel Registration" at bounding box center [151, 197] width 8 height 8
checkbox input "true"
click at [572, 196] on input "text" at bounding box center [576, 196] width 41 height 12
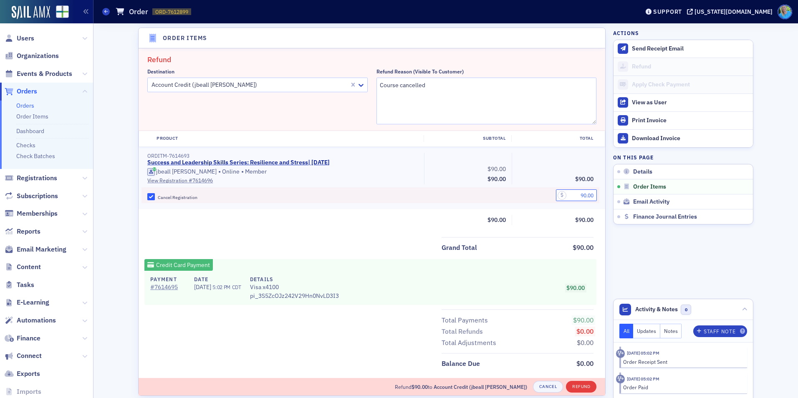
type input "90.00"
click at [579, 388] on button "Refund" at bounding box center [581, 387] width 30 height 12
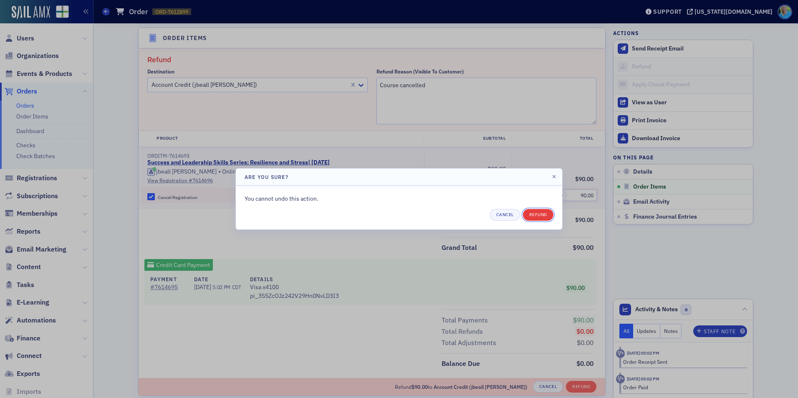
click at [537, 215] on button "Refund" at bounding box center [538, 215] width 30 height 12
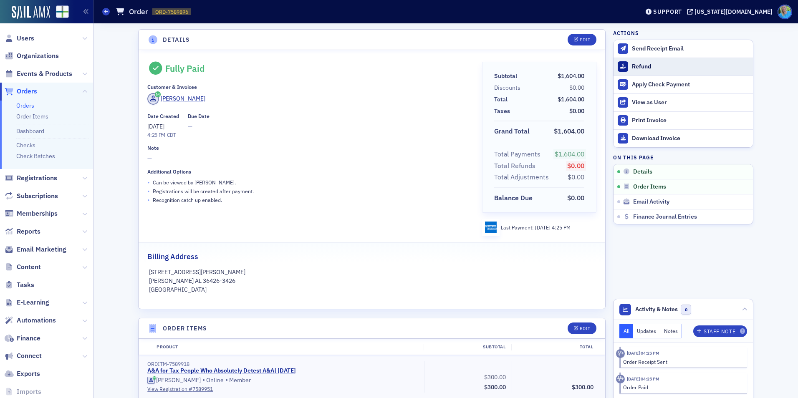
click at [634, 70] on div "Refund" at bounding box center [690, 67] width 117 height 8
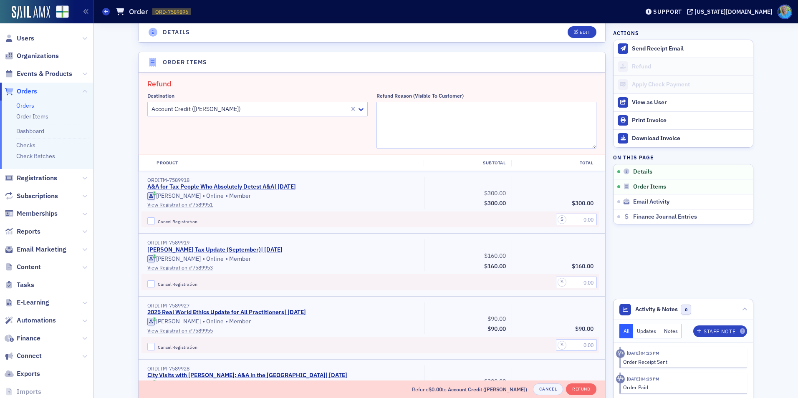
scroll to position [291, 0]
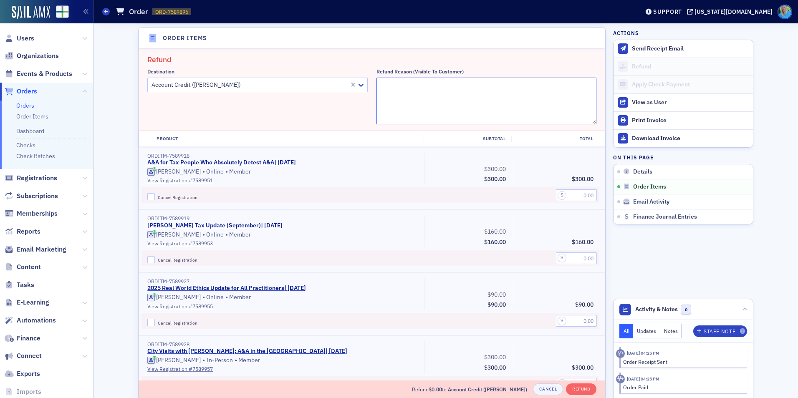
click at [424, 88] on textarea "Refund Reason (Visible to Customer)" at bounding box center [487, 101] width 220 height 47
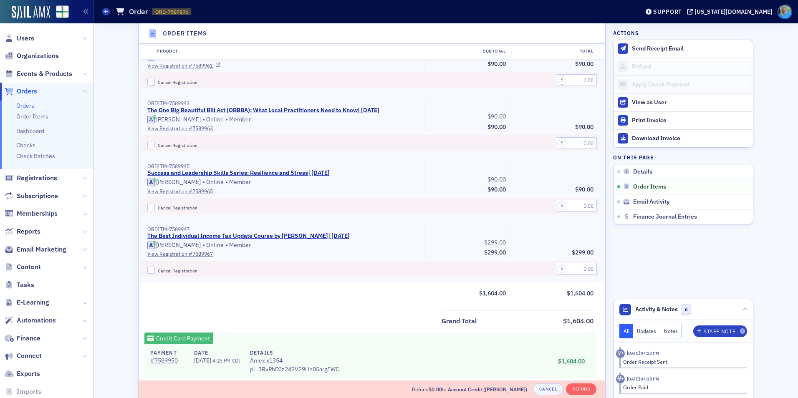
scroll to position [750, 0]
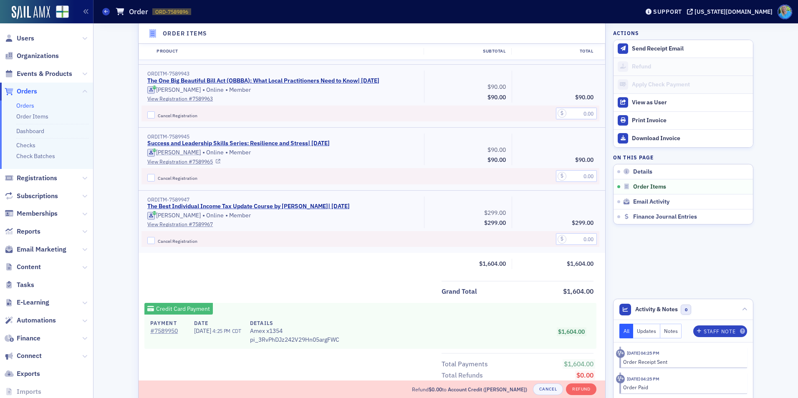
type textarea "Course cancelled"
click at [148, 176] on input "Cancel Registration" at bounding box center [151, 178] width 8 height 8
checkbox input "true"
click at [578, 169] on div at bounding box center [556, 176] width 88 height 16
click at [585, 172] on input "text" at bounding box center [576, 176] width 41 height 12
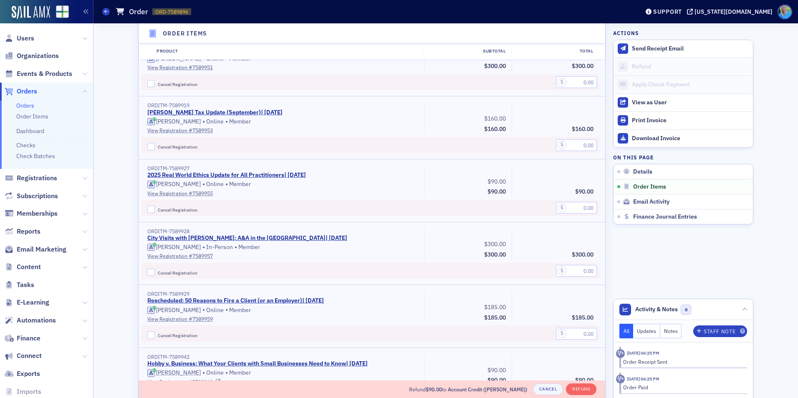
scroll to position [416, 0]
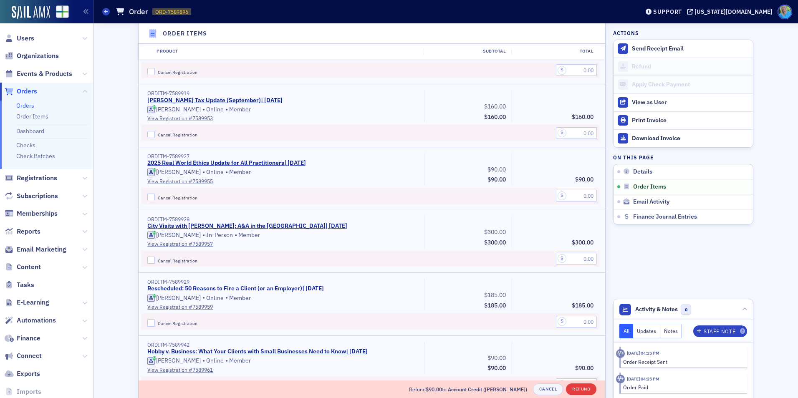
type input "90.00"
click at [580, 389] on button "Refund" at bounding box center [581, 390] width 30 height 12
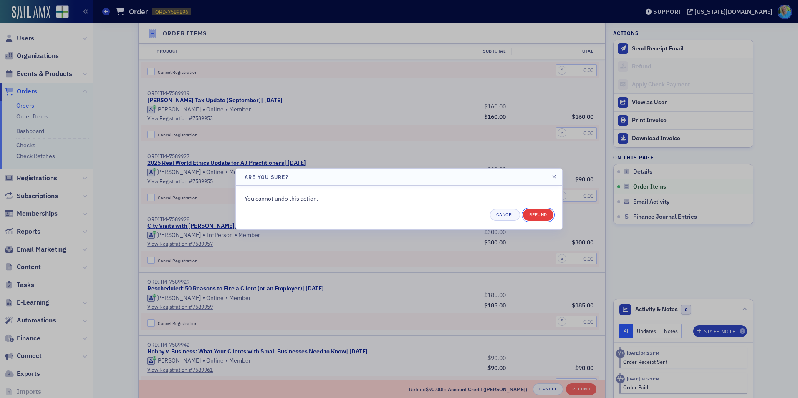
click at [536, 215] on button "Refund" at bounding box center [538, 215] width 30 height 12
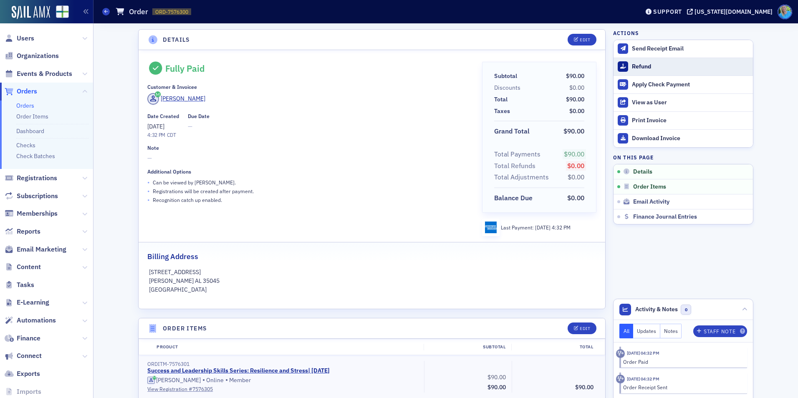
click at [645, 69] on div "Refund" at bounding box center [690, 67] width 117 height 8
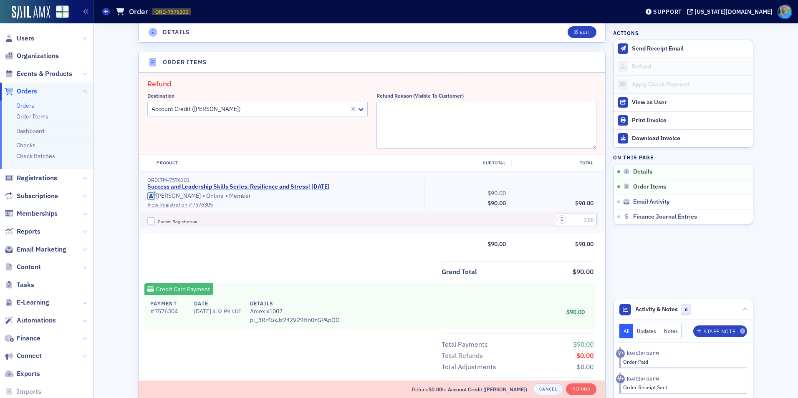
scroll to position [291, 0]
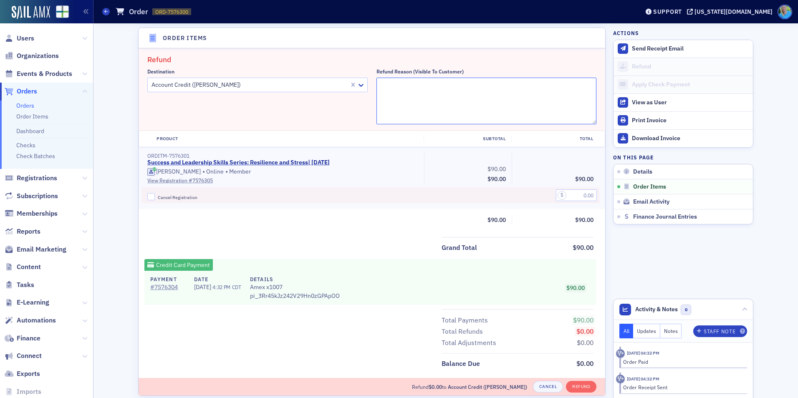
click at [443, 98] on textarea "Refund Reason (Visible to Customer)" at bounding box center [487, 101] width 220 height 47
type textarea "Course cancelled"
click at [148, 198] on input "Cancel Registration" at bounding box center [151, 197] width 8 height 8
checkbox input "true"
click at [570, 197] on input "text" at bounding box center [576, 196] width 41 height 12
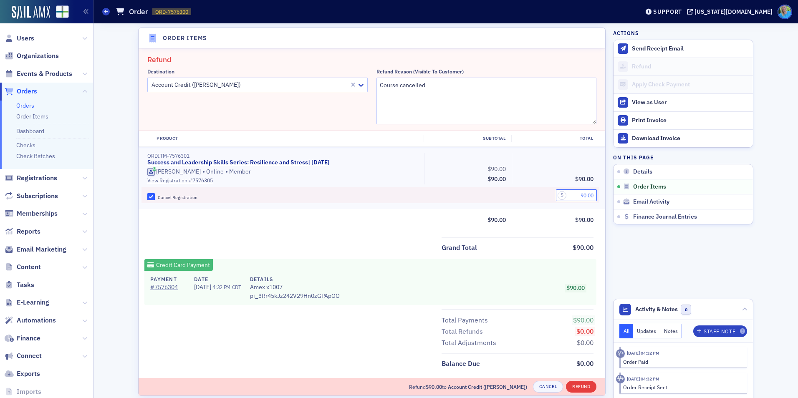
type input "90.00"
click at [583, 389] on button "Refund" at bounding box center [581, 387] width 30 height 12
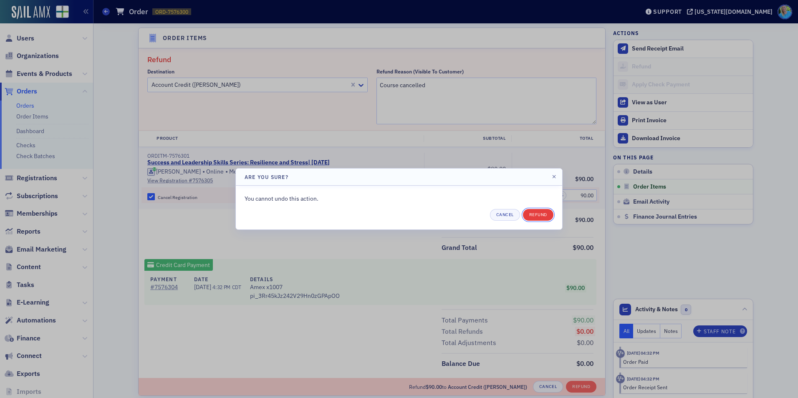
click at [542, 216] on button "Refund" at bounding box center [538, 215] width 30 height 12
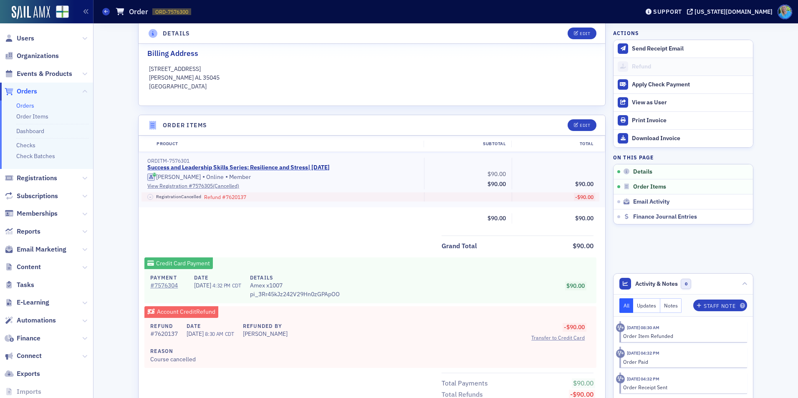
scroll to position [209, 0]
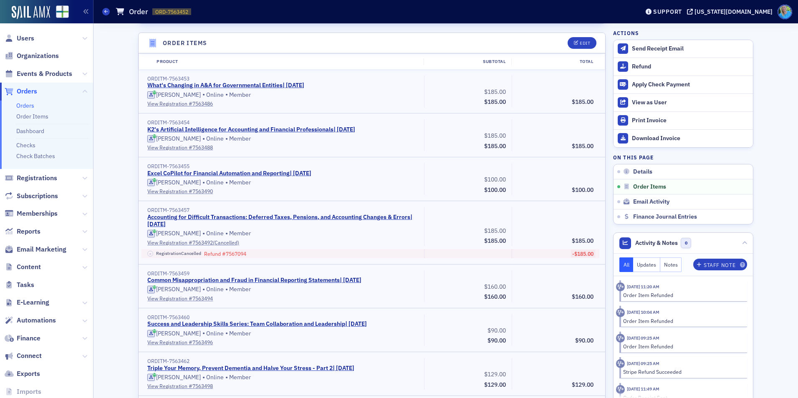
scroll to position [292, 0]
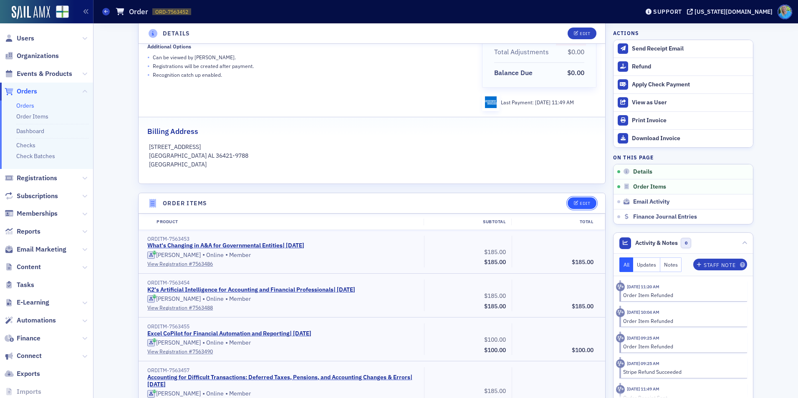
click at [584, 200] on button "Edit" at bounding box center [582, 203] width 29 height 12
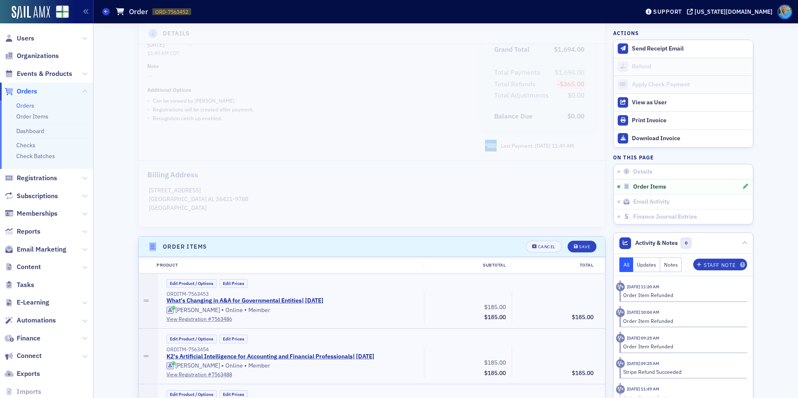
scroll to position [0, 0]
click at [544, 243] on div "Cancel" at bounding box center [547, 245] width 18 height 5
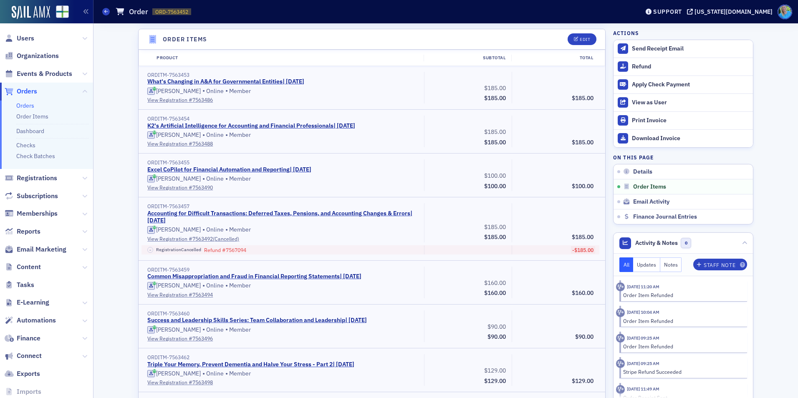
scroll to position [291, 0]
click at [637, 63] on div "Refund" at bounding box center [690, 67] width 117 height 8
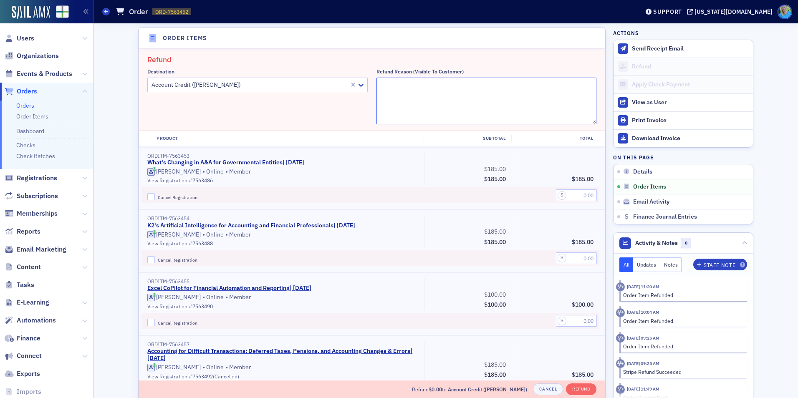
click at [396, 96] on textarea "Refund Reason (Visible to Customer)" at bounding box center [487, 101] width 220 height 47
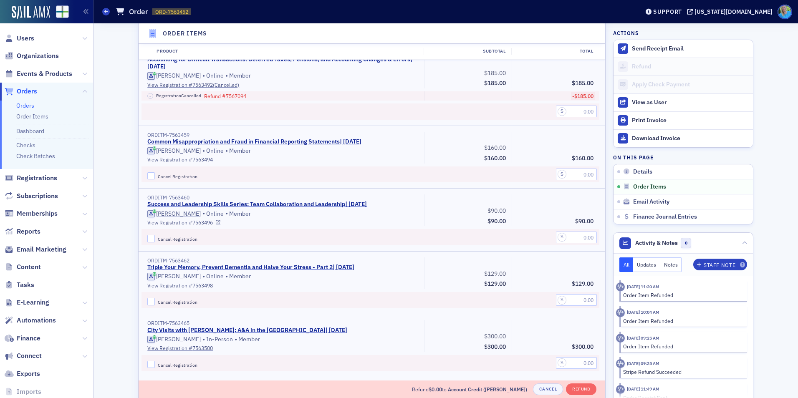
scroll to position [583, 0]
type textarea "Course cancelled"
drag, startPoint x: 149, startPoint y: 238, endPoint x: 273, endPoint y: 223, distance: 124.8
click at [149, 240] on input "Cancel Registration" at bounding box center [151, 239] width 8 height 8
checkbox input "true"
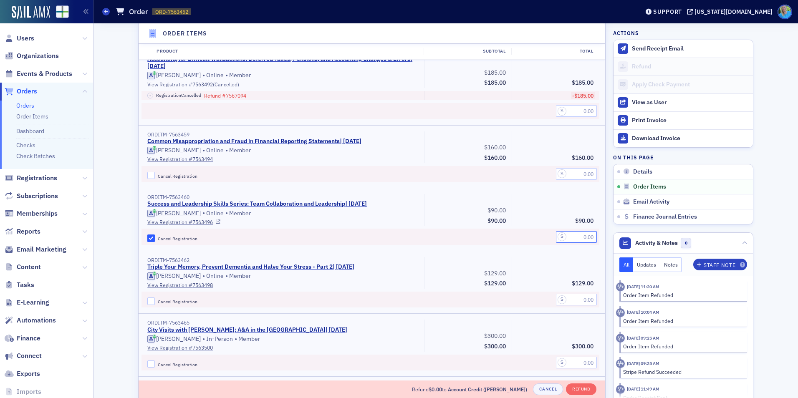
click at [582, 239] on input "text" at bounding box center [576, 237] width 41 height 12
type input "90.00"
click at [580, 389] on button "Refund" at bounding box center [581, 390] width 30 height 12
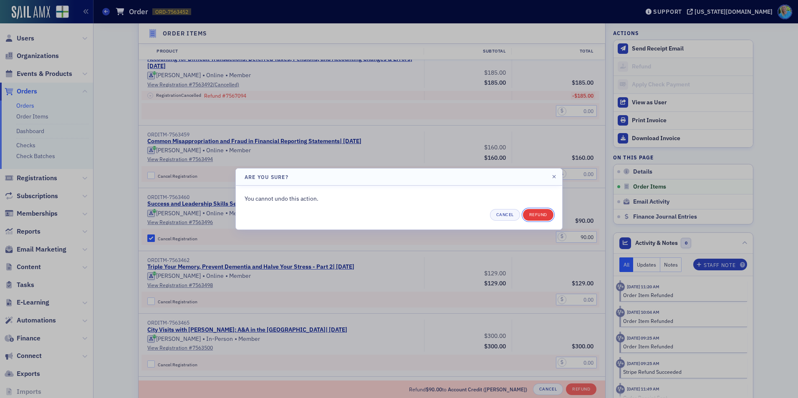
click at [532, 211] on button "Refund" at bounding box center [538, 215] width 30 height 12
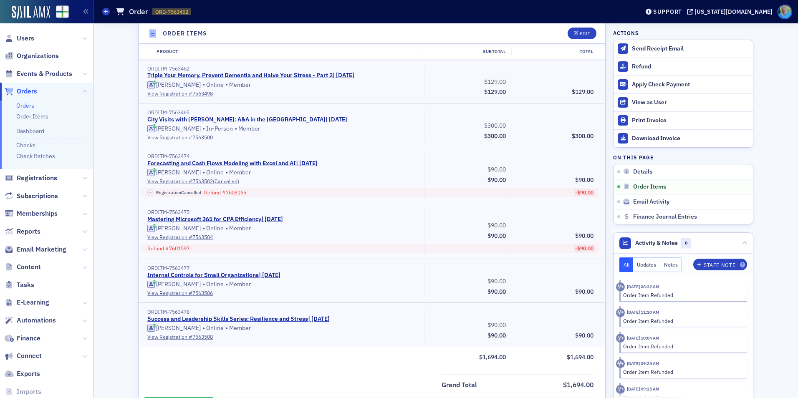
scroll to position [626, 0]
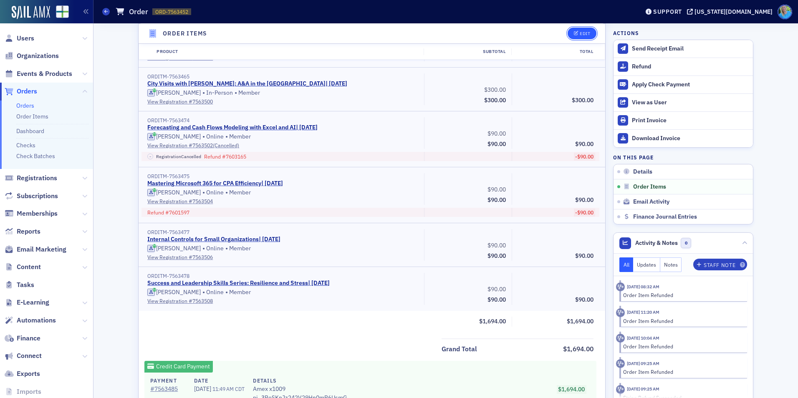
click at [580, 33] on div "Edit" at bounding box center [585, 33] width 10 height 5
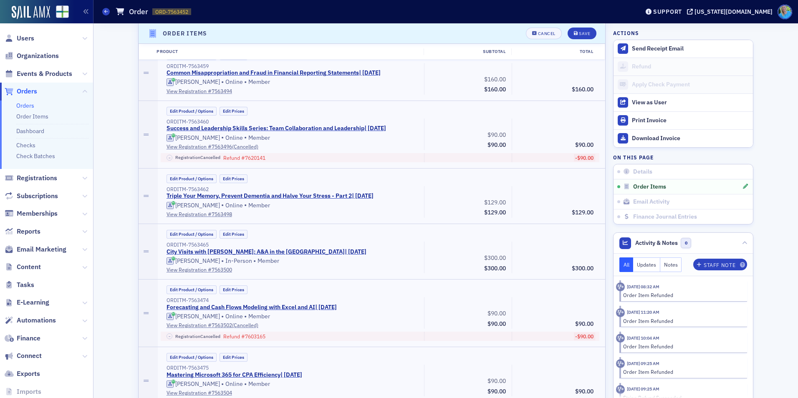
scroll to position [583, 0]
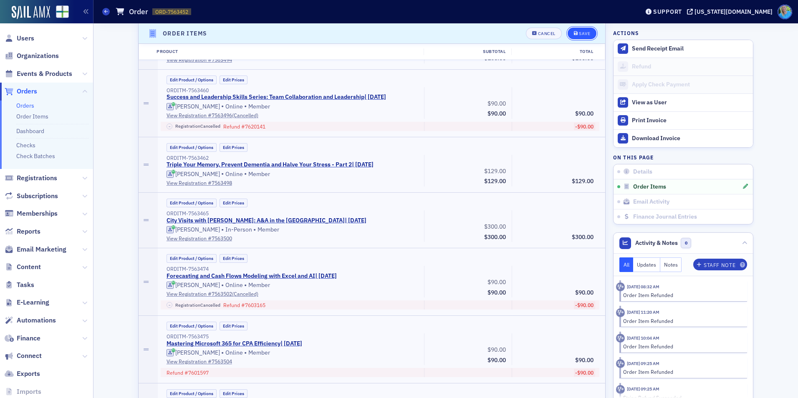
click at [584, 33] on div "Save" at bounding box center [584, 33] width 11 height 5
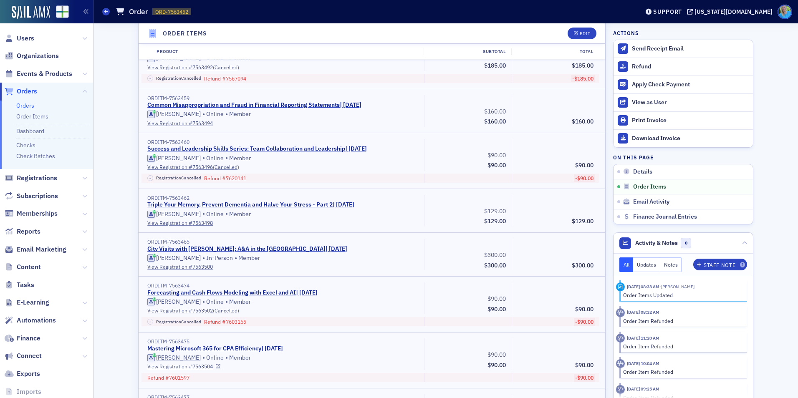
scroll to position [458, 0]
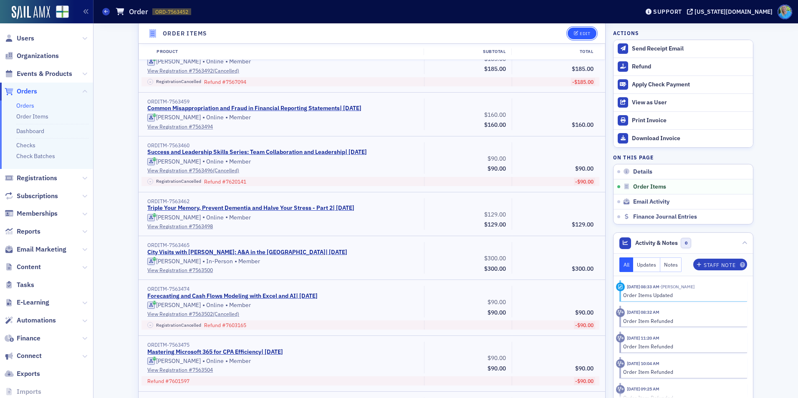
click at [570, 35] on button "Edit" at bounding box center [582, 34] width 29 height 12
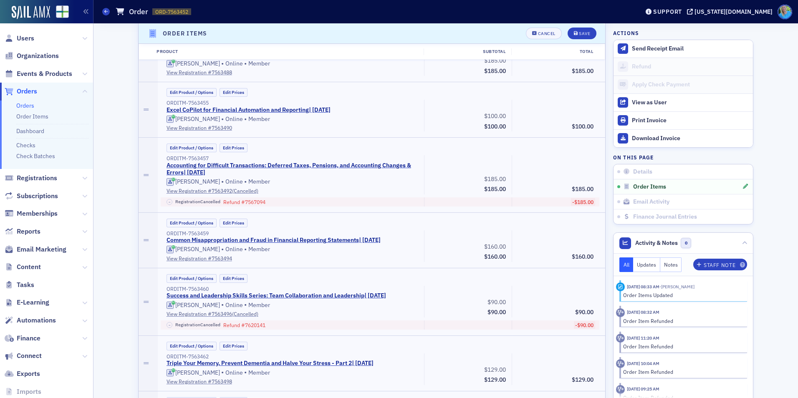
scroll to position [416, 0]
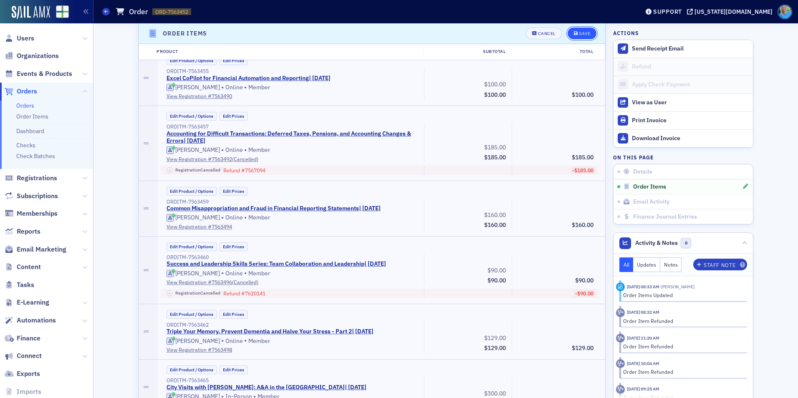
click at [579, 31] on div "Save" at bounding box center [584, 33] width 11 height 5
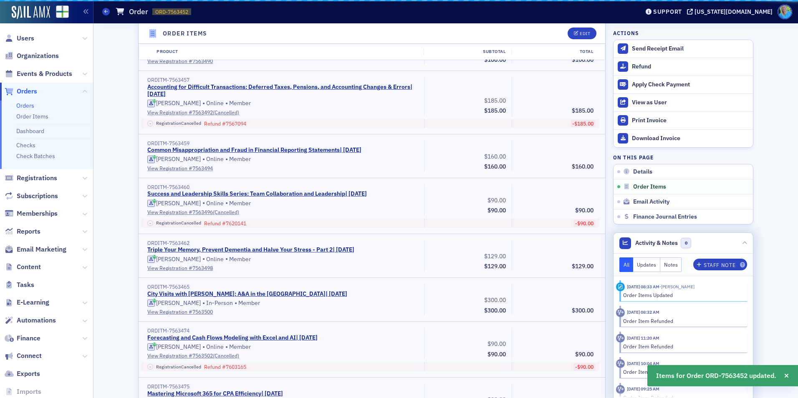
scroll to position [291, 0]
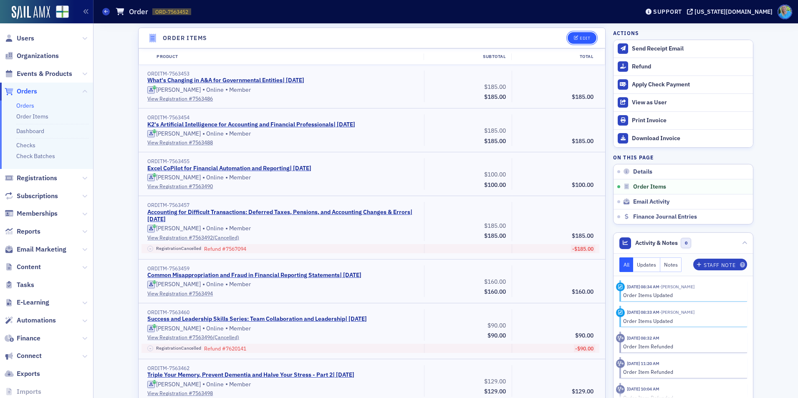
click at [581, 41] on button "Edit" at bounding box center [582, 38] width 29 height 12
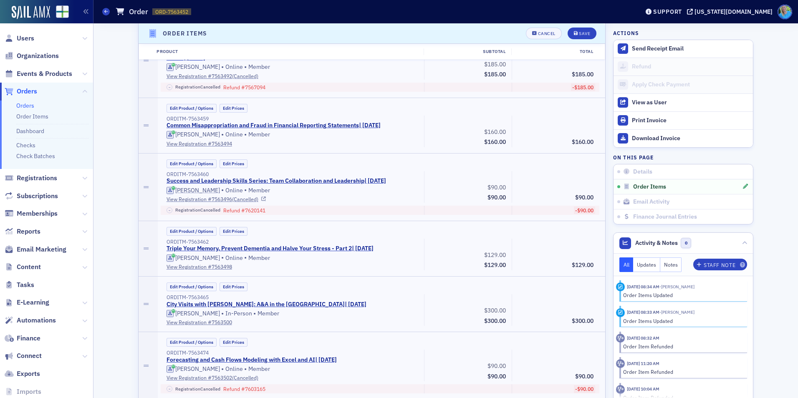
scroll to position [499, 0]
click at [232, 200] on link "View Registration # 7563496 (Cancelled)" at bounding box center [293, 199] width 252 height 8
click at [574, 37] on button "Save" at bounding box center [582, 34] width 29 height 12
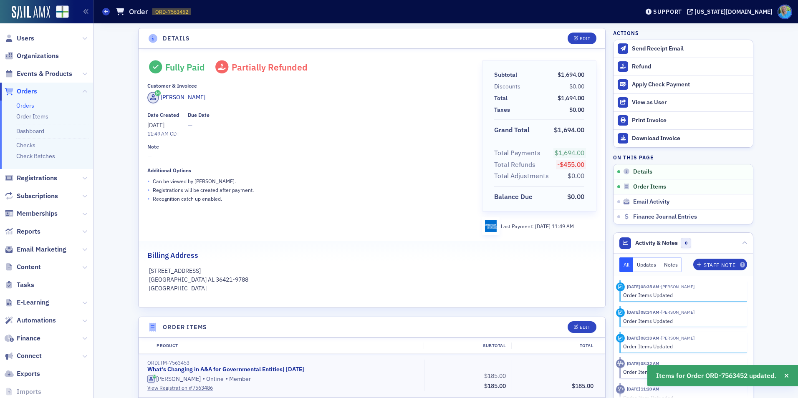
scroll to position [0, 0]
click at [169, 97] on div "[PERSON_NAME]" at bounding box center [183, 98] width 45 height 9
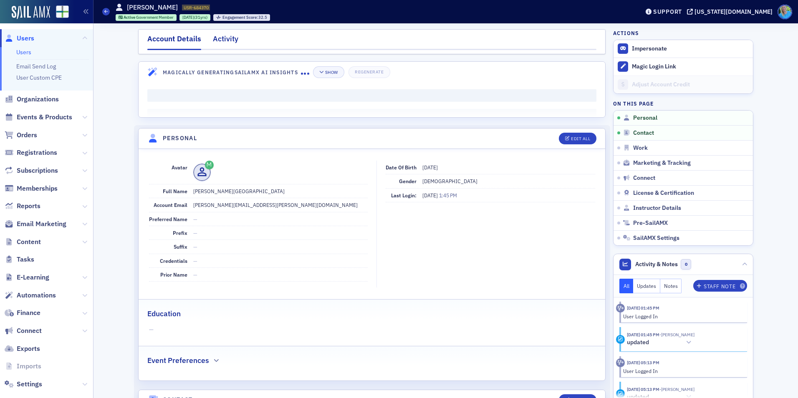
click at [217, 45] on div "Activity" at bounding box center [225, 40] width 25 height 15
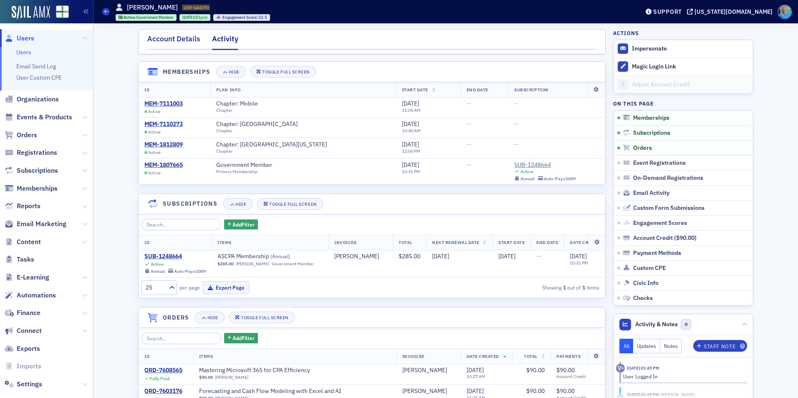
click at [169, 45] on div "Account Details" at bounding box center [173, 40] width 53 height 15
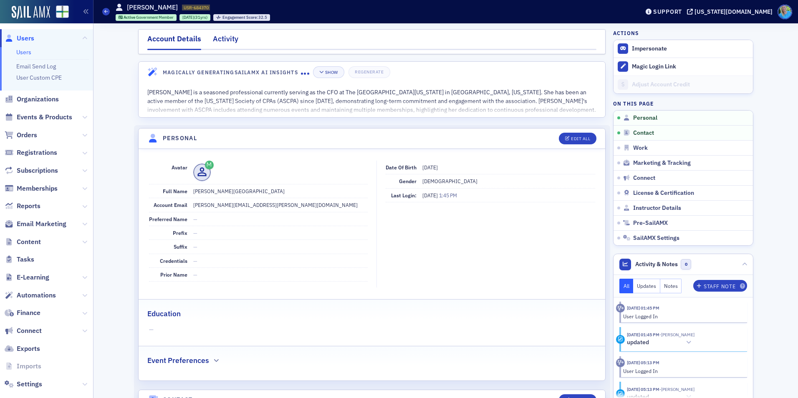
click at [218, 42] on div "Activity" at bounding box center [225, 40] width 25 height 15
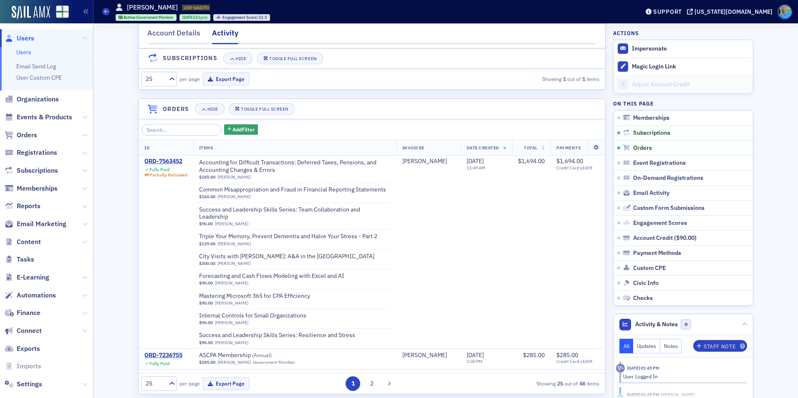
scroll to position [167, 0]
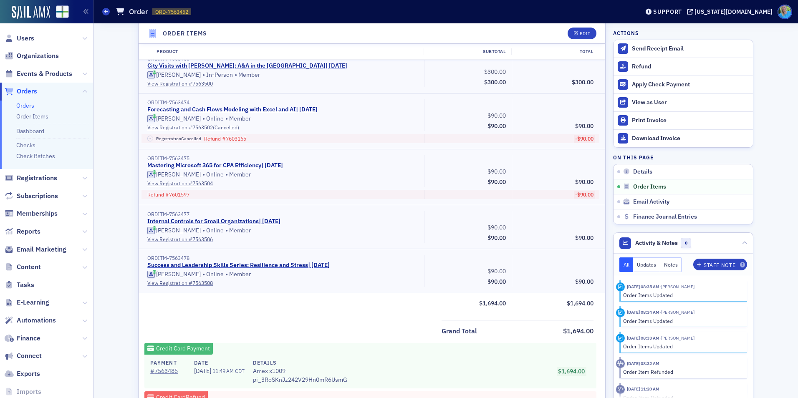
scroll to position [668, 0]
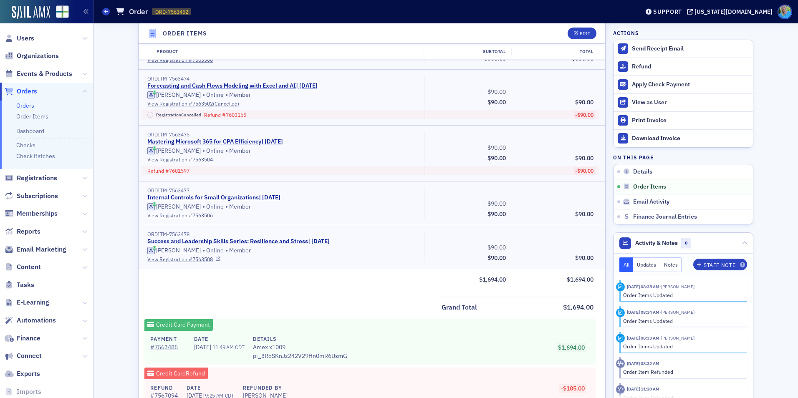
click at [316, 240] on link "Success and Leadership Skills Series: Resilience and Stress | 9/23/2025" at bounding box center [238, 242] width 182 height 8
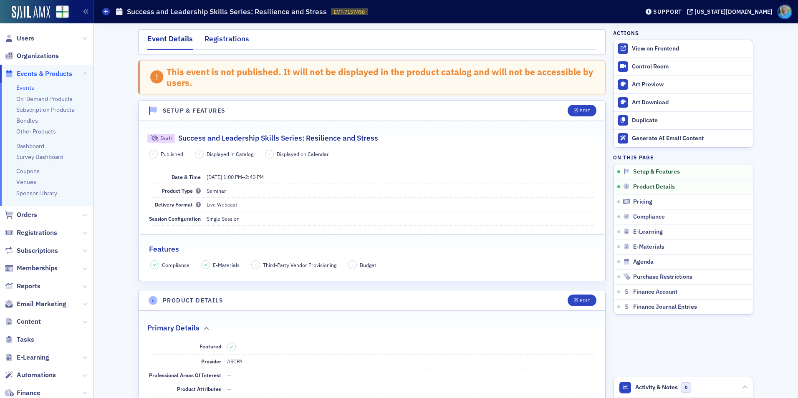
click at [215, 36] on div "Registrations" at bounding box center [227, 40] width 45 height 15
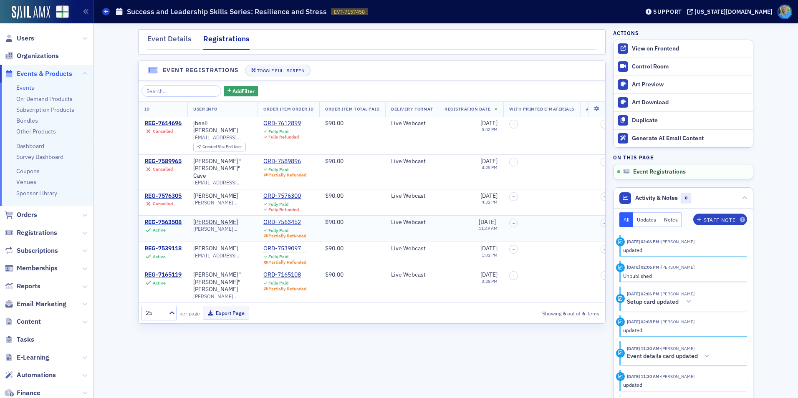
click at [176, 219] on div "REG-7563508" at bounding box center [162, 223] width 37 height 8
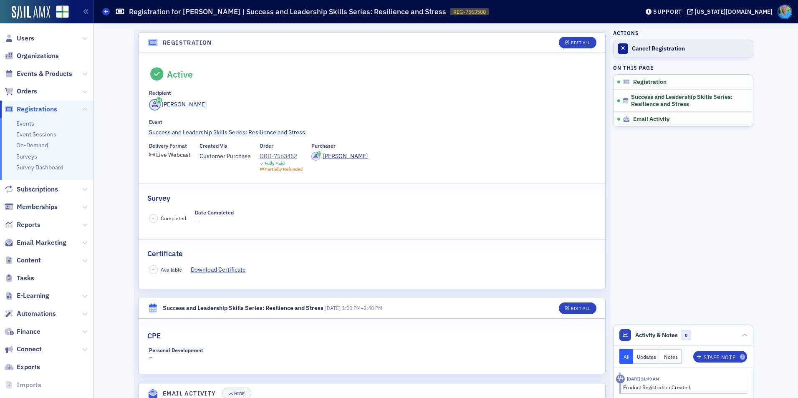
click at [672, 47] on div "Cancel Registration" at bounding box center [690, 49] width 117 height 8
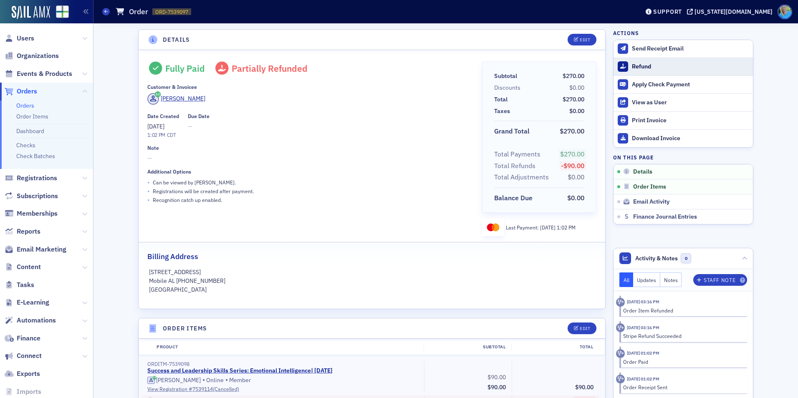
click at [637, 72] on button "Refund" at bounding box center [683, 67] width 139 height 18
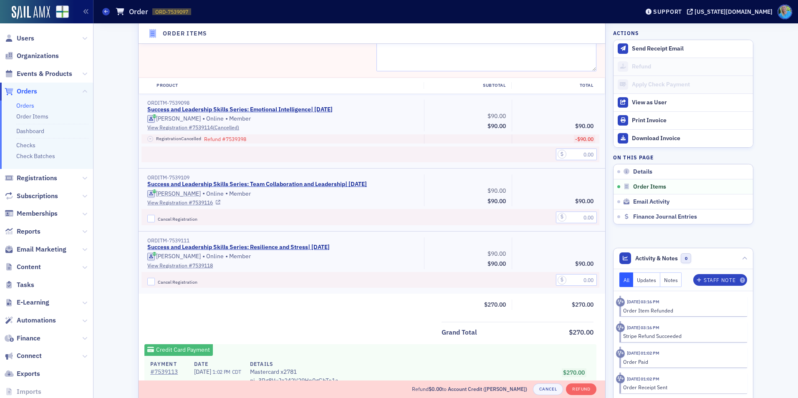
scroll to position [332, 0]
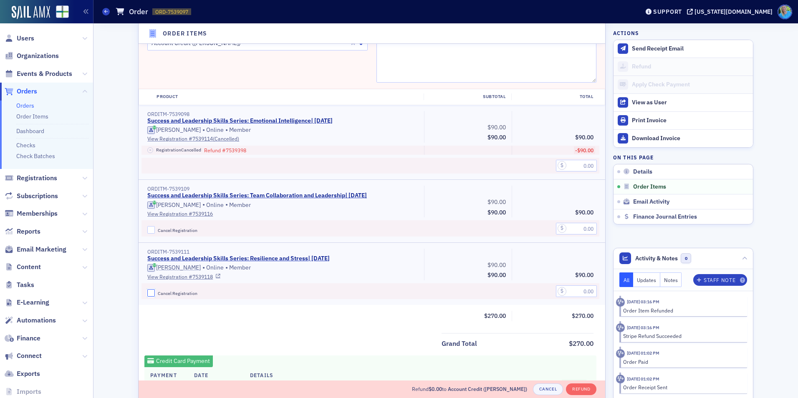
click at [151, 293] on input "Cancel Registration" at bounding box center [151, 293] width 8 height 8
checkbox input "true"
click at [579, 286] on input "text" at bounding box center [576, 292] width 41 height 12
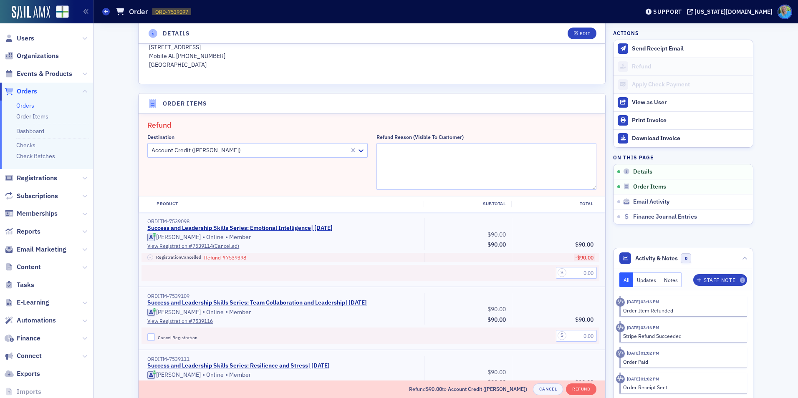
scroll to position [207, 0]
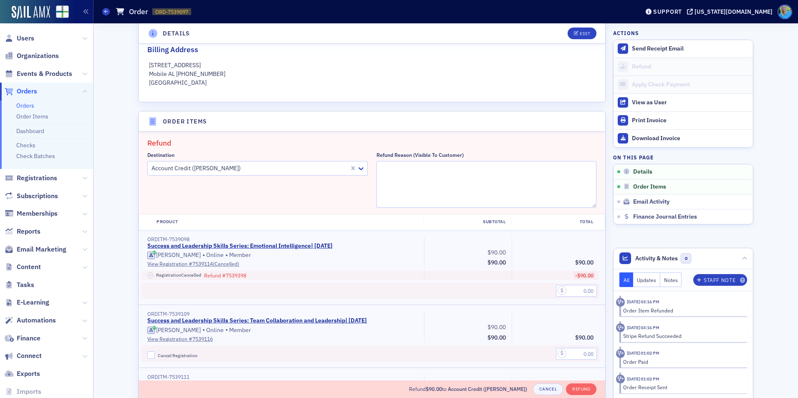
type input "90.00"
click at [415, 195] on textarea "Refund Reason (Visible to Customer)" at bounding box center [487, 184] width 220 height 47
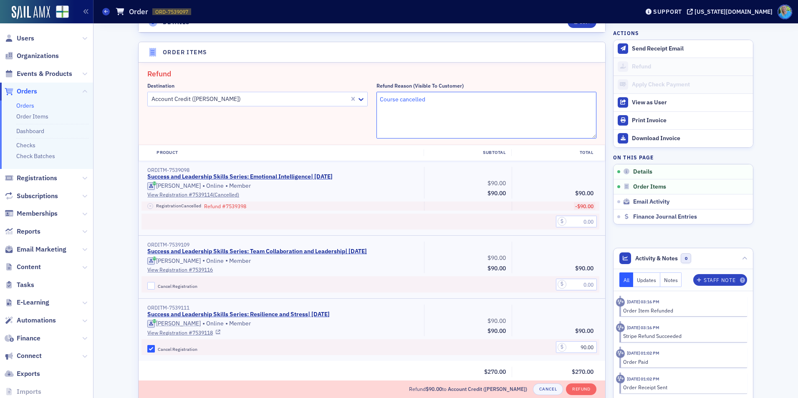
scroll to position [291, 0]
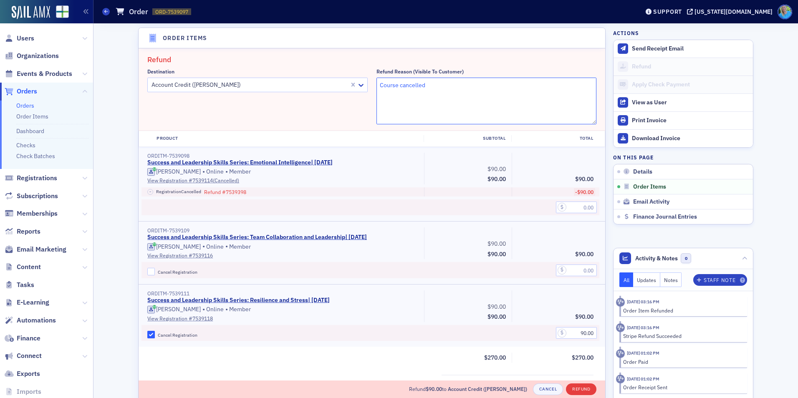
type textarea "Course cancelled"
click at [582, 392] on button "Refund" at bounding box center [581, 390] width 30 height 12
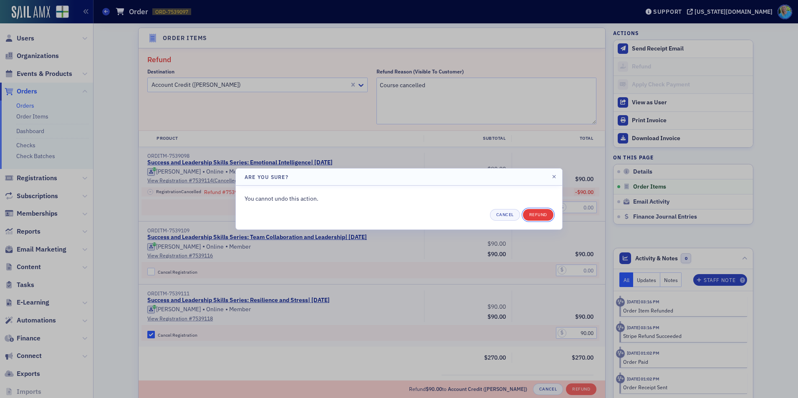
click at [539, 212] on button "Refund" at bounding box center [538, 215] width 30 height 12
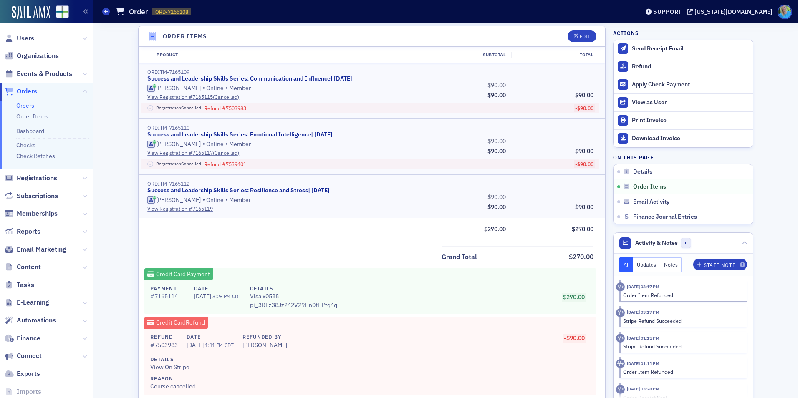
scroll to position [250, 0]
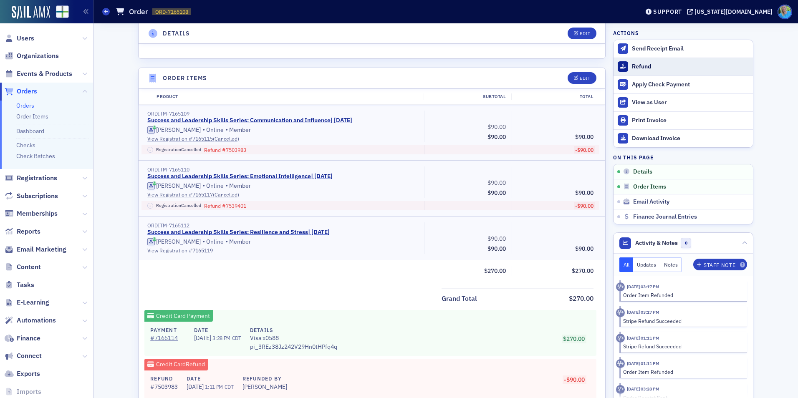
click at [648, 63] on div "Refund" at bounding box center [690, 67] width 117 height 8
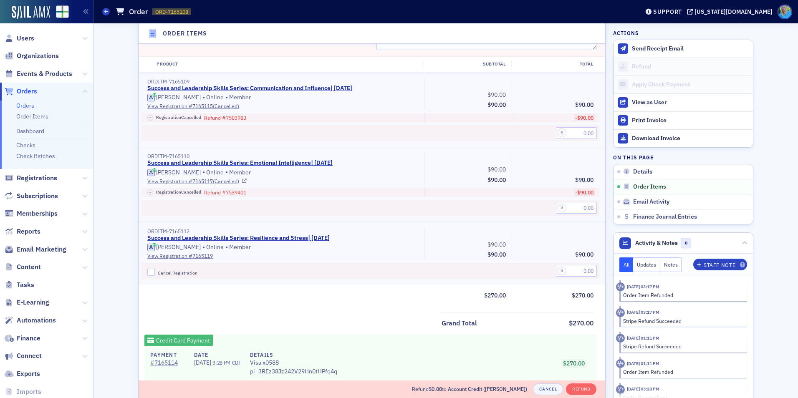
scroll to position [374, 0]
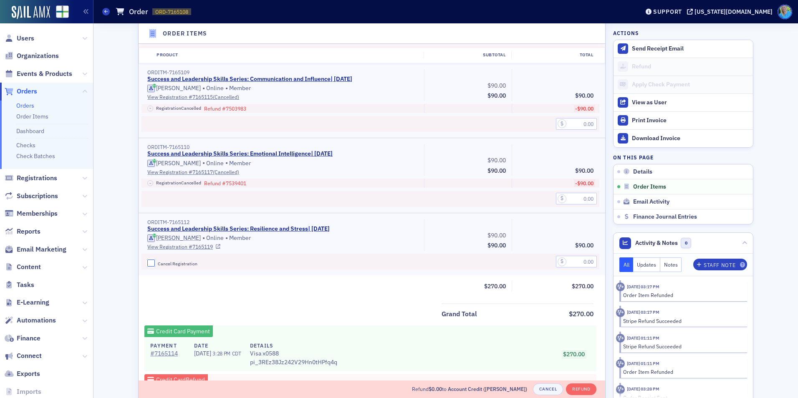
click at [150, 261] on input "Cancel Registration" at bounding box center [151, 264] width 8 height 8
checkbox input "true"
click at [579, 265] on input "text" at bounding box center [576, 262] width 41 height 12
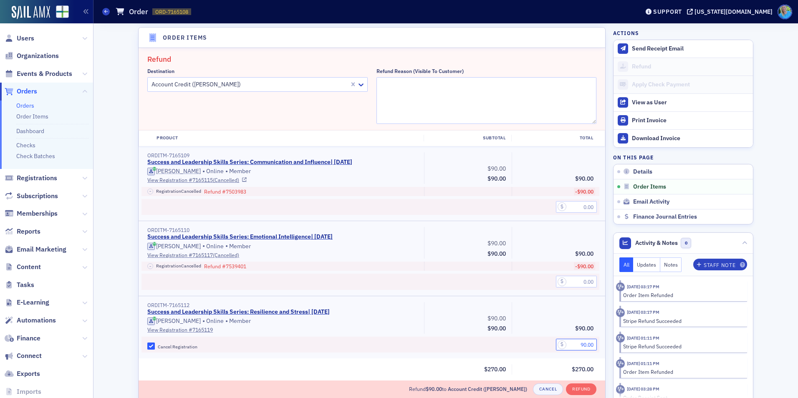
scroll to position [291, 0]
type input "90.00"
click at [396, 90] on textarea "Refund Reason (Visible to Customer)" at bounding box center [487, 101] width 220 height 47
type textarea "Course cancelled"
click at [581, 387] on button "Refund" at bounding box center [581, 390] width 30 height 12
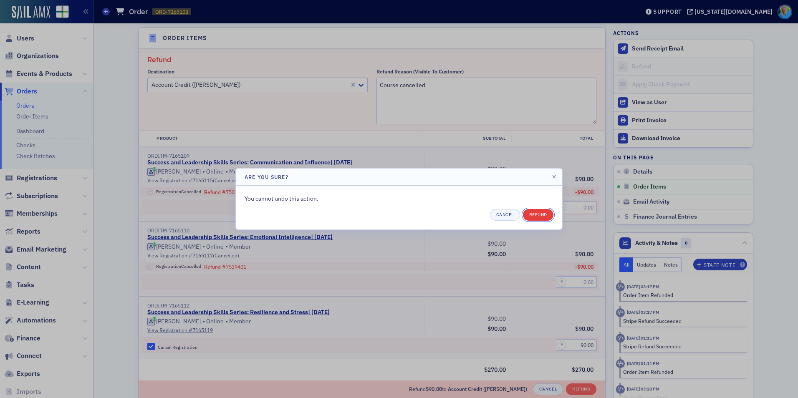
click at [545, 212] on button "Refund" at bounding box center [538, 215] width 30 height 12
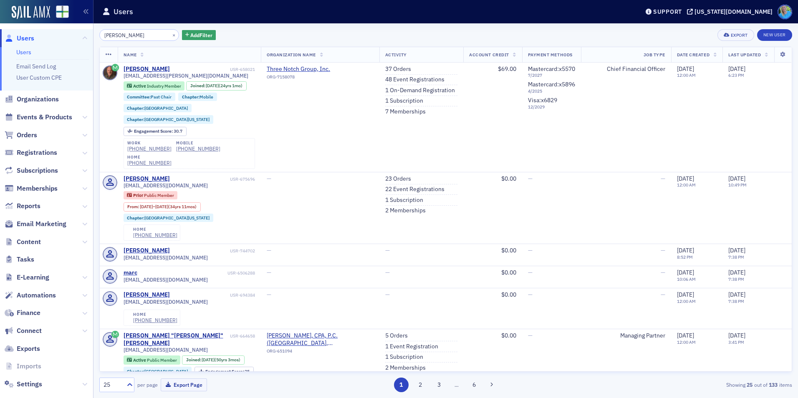
type input "[PERSON_NAME]"
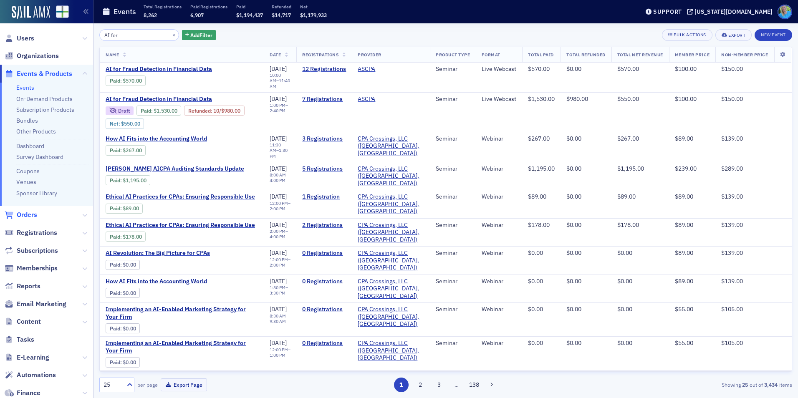
click at [31, 216] on span "Orders" at bounding box center [27, 214] width 20 height 9
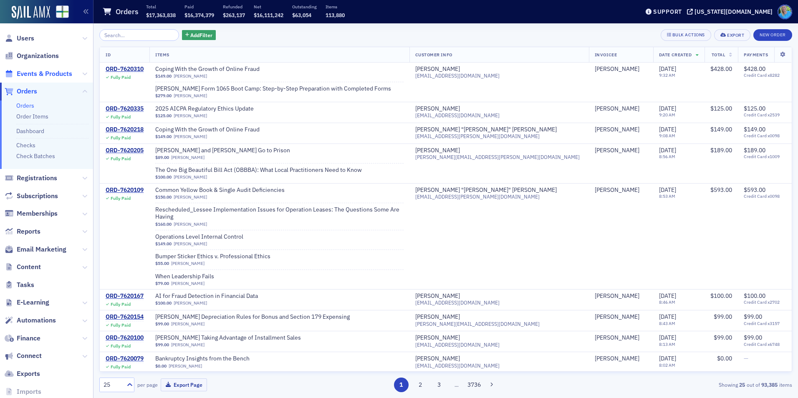
click at [46, 78] on span "Events & Products" at bounding box center [45, 73] width 56 height 9
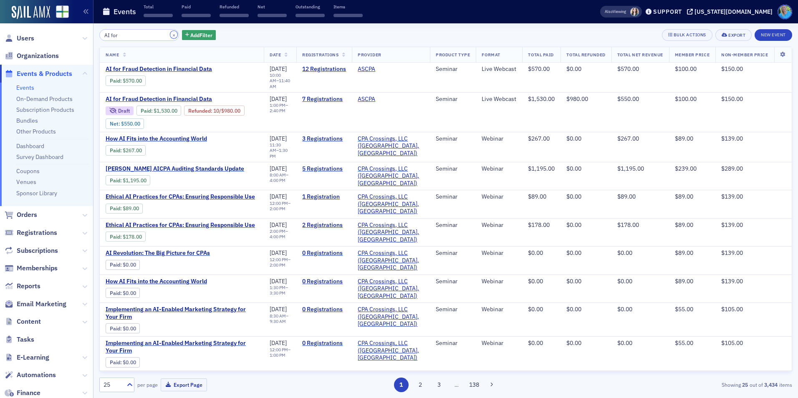
click at [170, 35] on button "×" at bounding box center [174, 35] width 8 height 8
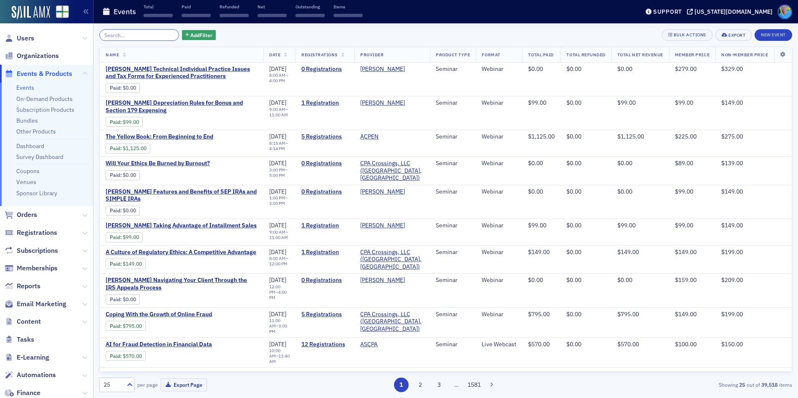
click at [160, 34] on input "search" at bounding box center [139, 35] width 80 height 12
paste input "Meeting with Sarah at 2 PM Set up Educator conference e-learning AFSTI e-learni…"
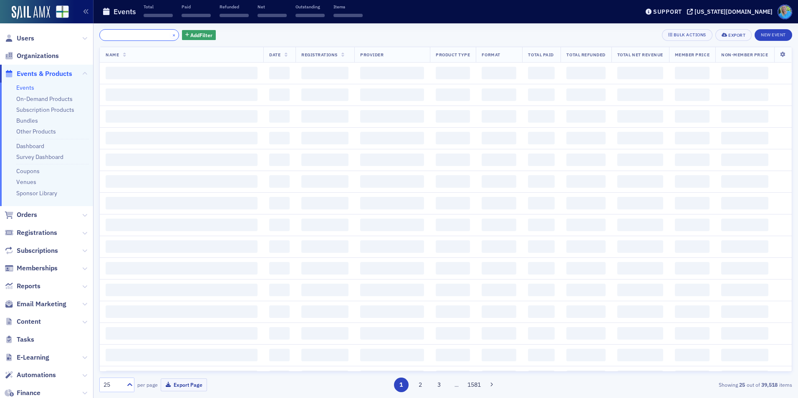
type input "Meeting with Sarah at 2 PM Set up Educator conference e-learning AFSTI e-learni…"
click at [170, 35] on button "×" at bounding box center [174, 35] width 8 height 8
click at [164, 35] on input "search" at bounding box center [139, 35] width 80 height 12
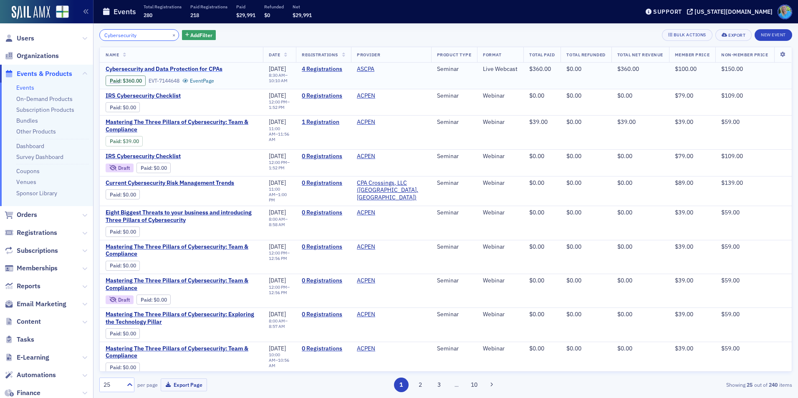
type input "Cybersecurity"
click at [215, 69] on span "Cybersecurity and Data Protection for CPAs" at bounding box center [176, 70] width 140 height 8
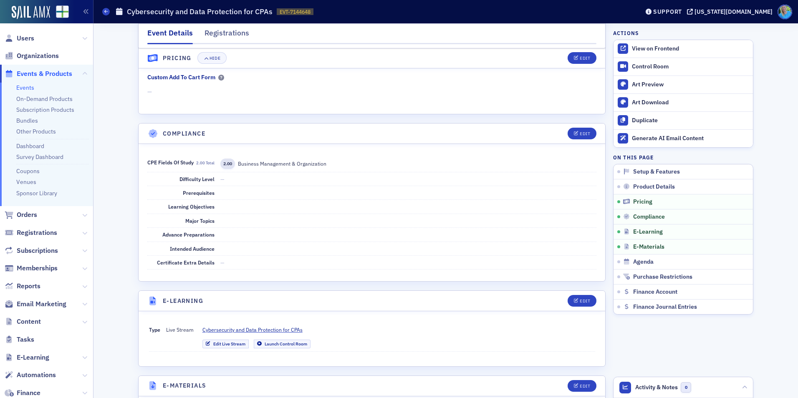
scroll to position [877, 0]
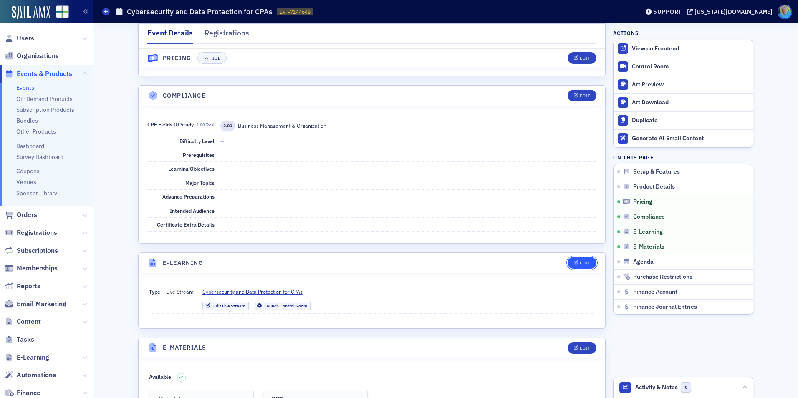
click at [583, 259] on button "Edit" at bounding box center [582, 263] width 29 height 12
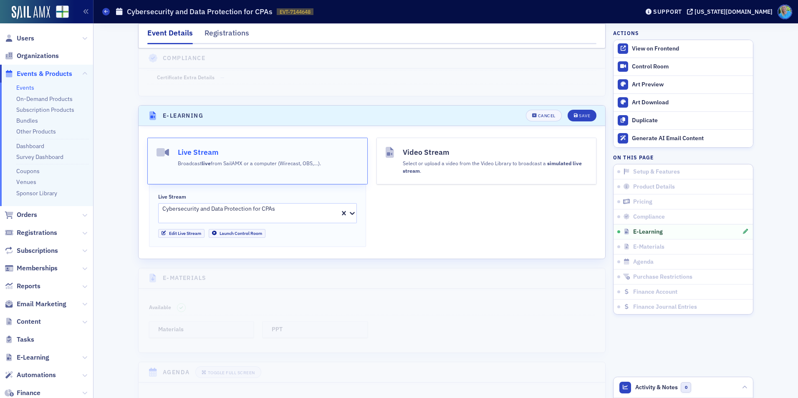
scroll to position [1081, 0]
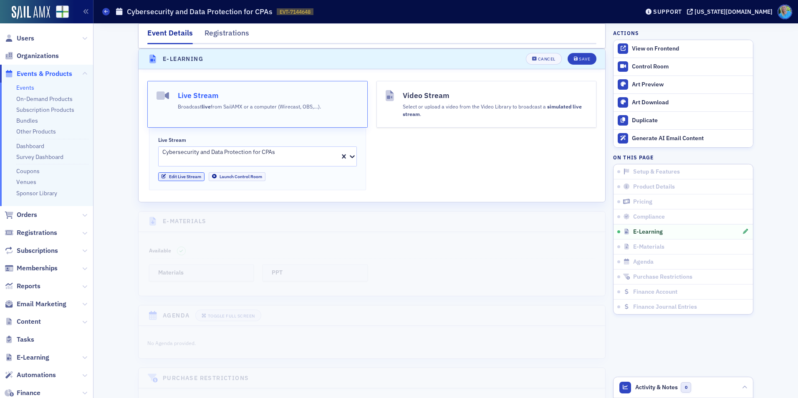
click at [189, 172] on link "Edit Live Stream" at bounding box center [181, 176] width 46 height 9
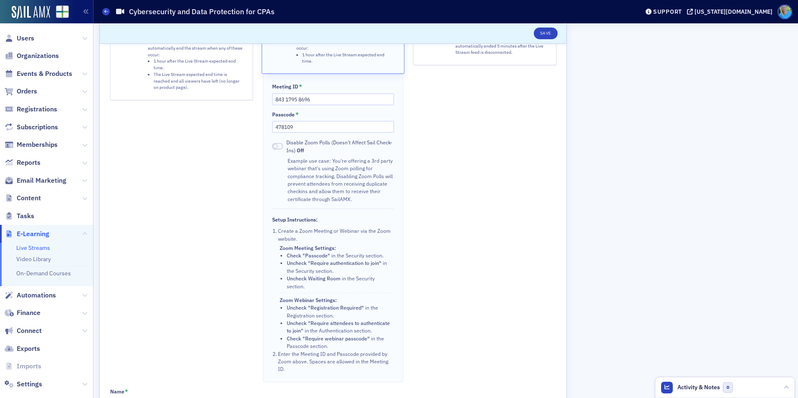
scroll to position [178, 0]
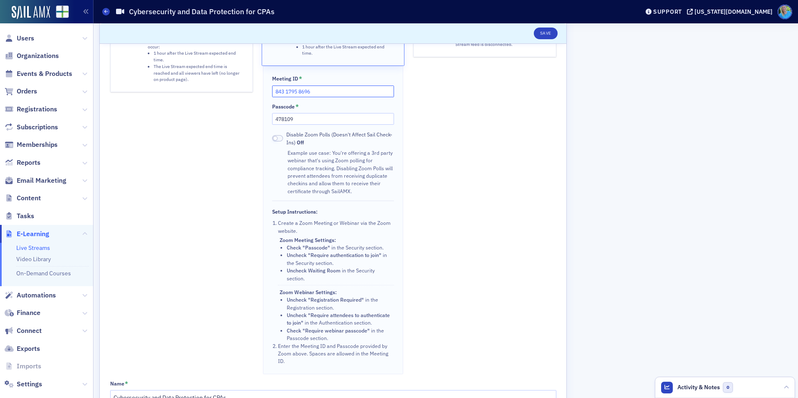
drag, startPoint x: 327, startPoint y: 90, endPoint x: 273, endPoint y: 83, distance: 55.1
click at [273, 83] on div "Meeting ID * 843 1795 8696" at bounding box center [332, 86] width 121 height 22
paste input "12 6193 2525"
type input "812 6193 2525"
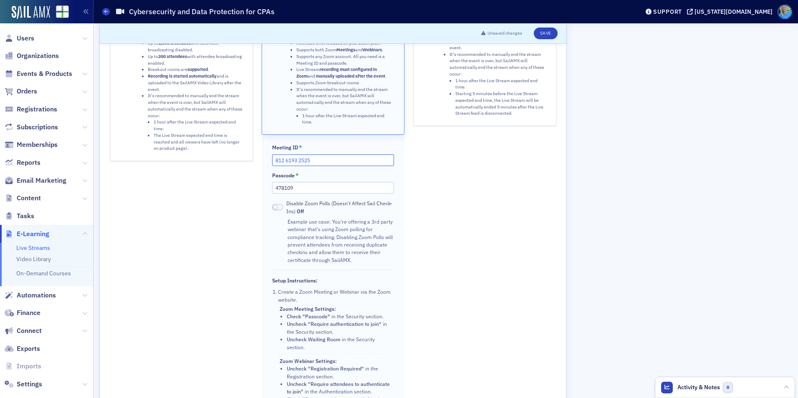
scroll to position [95, 0]
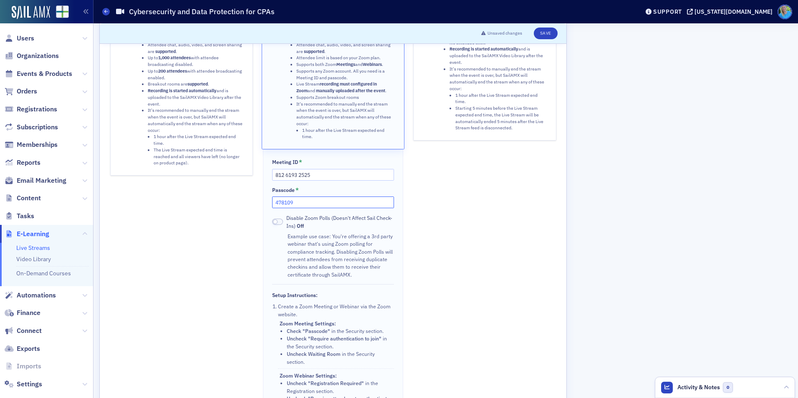
drag, startPoint x: 279, startPoint y: 205, endPoint x: 268, endPoint y: 205, distance: 11.7
click at [268, 205] on div "Meeting ID * 812 6193 2525 Passcode * 478109 Disable Zoom Polls (Doesn't Affect…" at bounding box center [333, 303] width 140 height 308
paste input "157315"
type input "157315"
click at [447, 216] on div "Sail Stream (RTMP) Stream from computer (Wirecast, OBS,…). Attendee chat, audio…" at bounding box center [484, 226] width 143 height 464
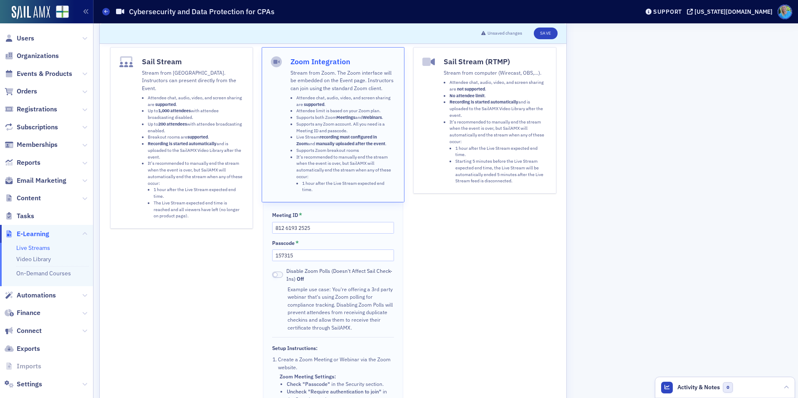
scroll to position [0, 0]
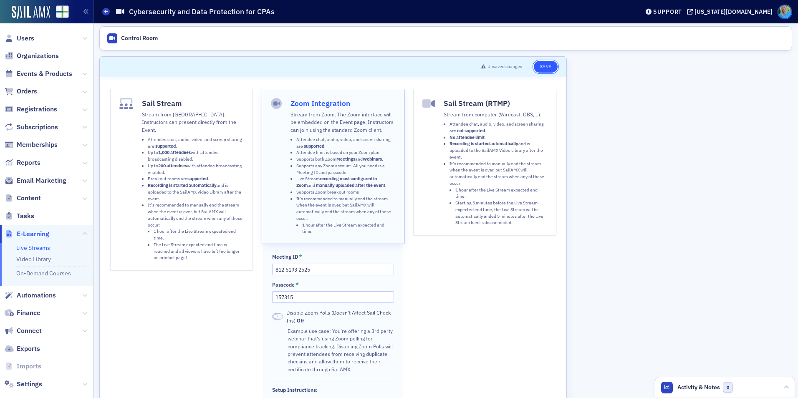
click at [543, 67] on button "Save" at bounding box center [546, 67] width 24 height 12
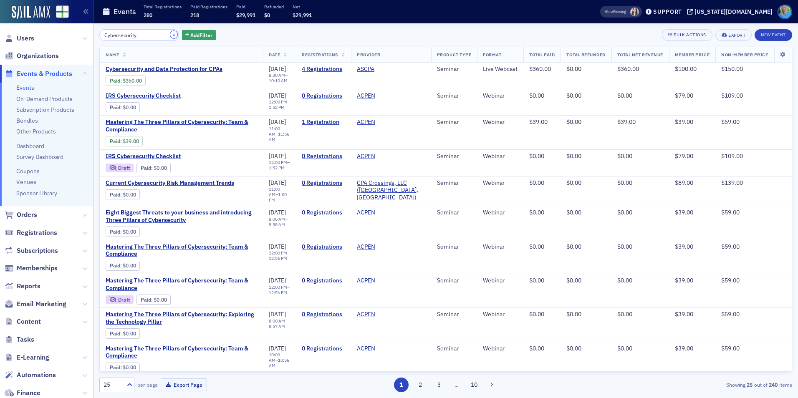
click at [170, 35] on button "×" at bounding box center [174, 35] width 8 height 8
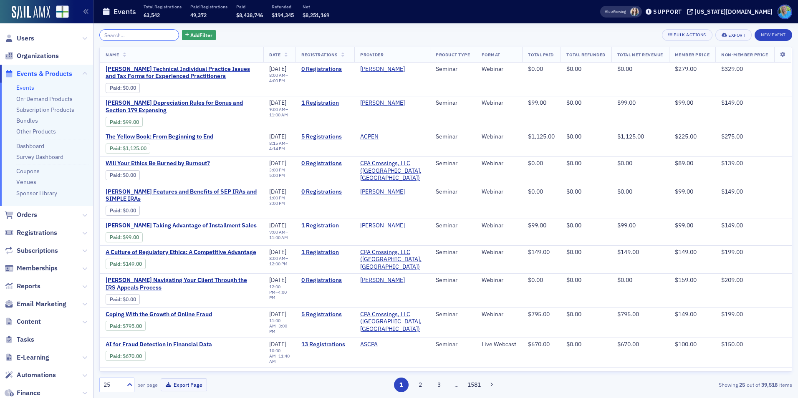
click at [150, 35] on input "search" at bounding box center [139, 35] width 80 height 12
paste input "Mastering Microsoft 365 for CPA Efficiency"
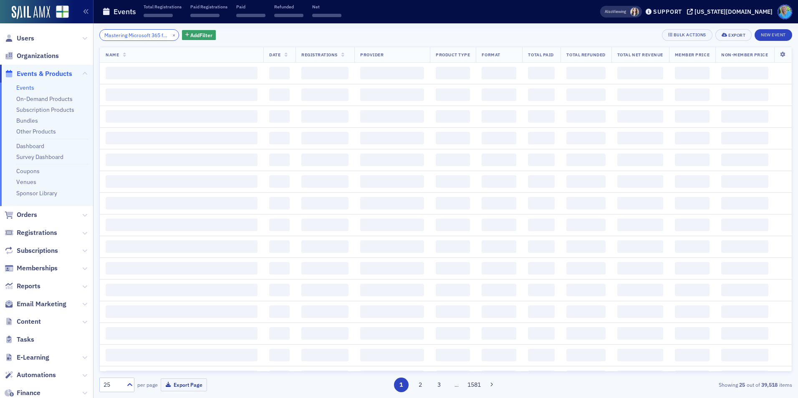
scroll to position [0, 43]
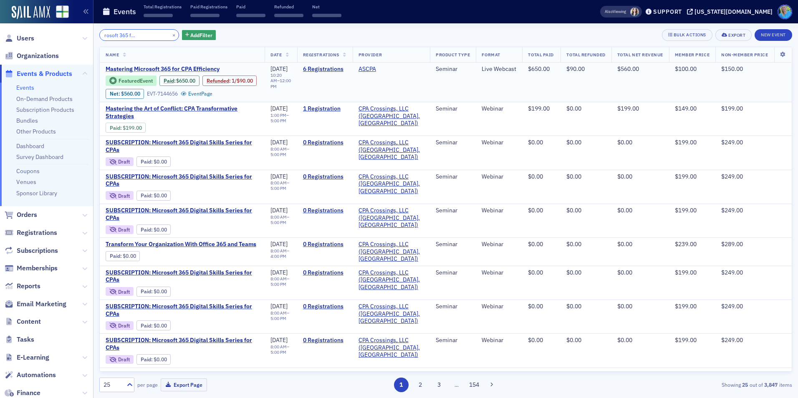
type input "Mastering Microsoft 365 for CPA Efficiency"
click at [167, 66] on span "Mastering Microsoft 365 for CPA Efficiency" at bounding box center [176, 70] width 140 height 8
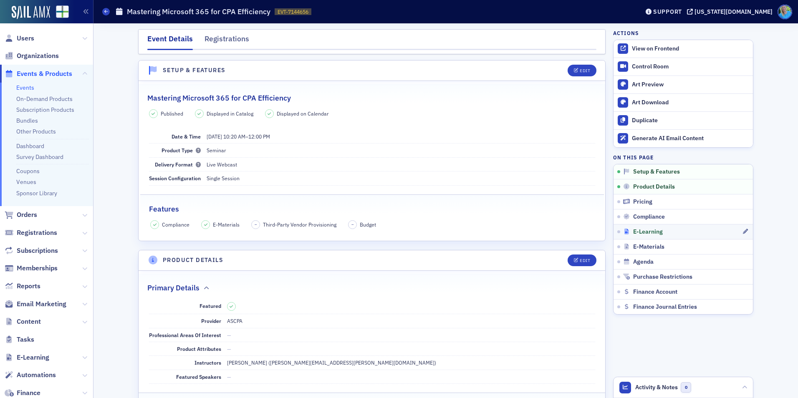
click at [646, 234] on span "E-Learning" at bounding box center [648, 232] width 30 height 8
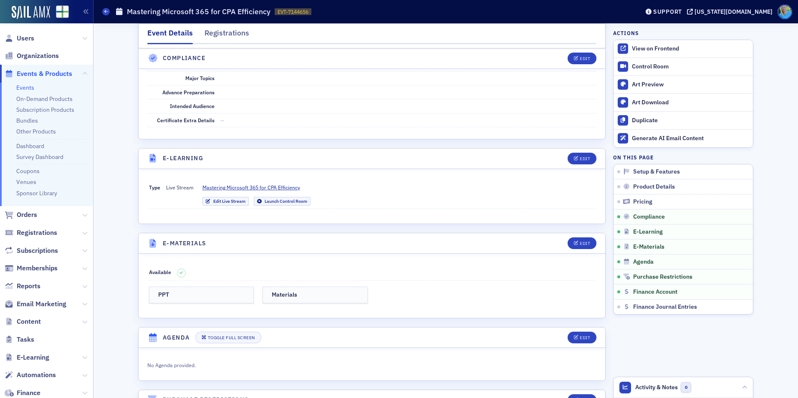
scroll to position [1081, 0]
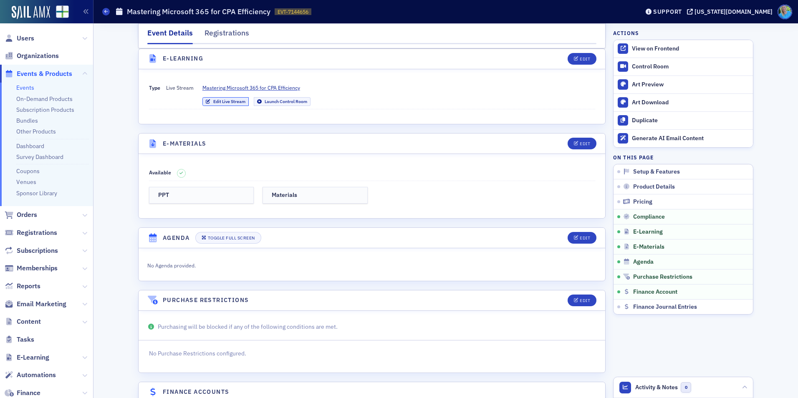
click at [224, 102] on link "Edit Live Stream" at bounding box center [225, 101] width 46 height 9
click at [29, 86] on link "Events" at bounding box center [25, 88] width 18 height 8
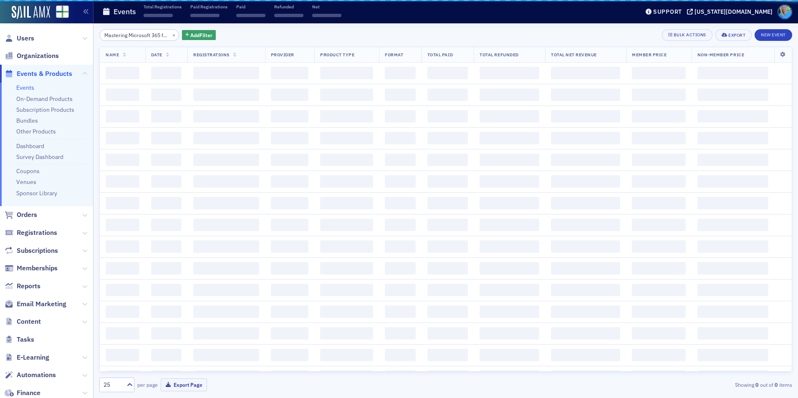
scroll to position [0, 43]
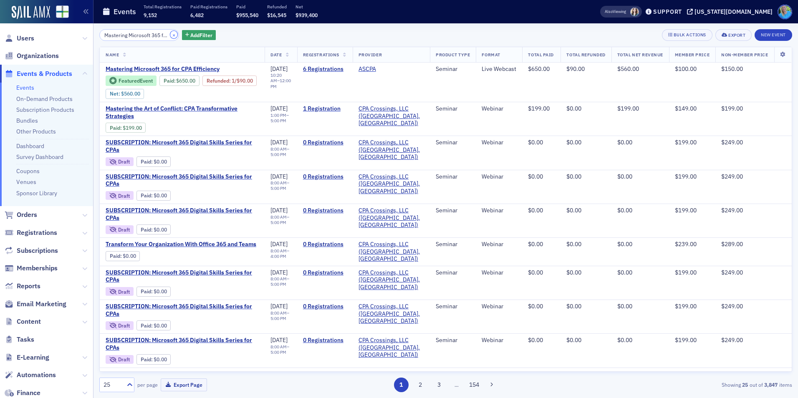
drag, startPoint x: 164, startPoint y: 33, endPoint x: 164, endPoint y: 38, distance: 5.9
click at [170, 37] on button "×" at bounding box center [174, 35] width 8 height 8
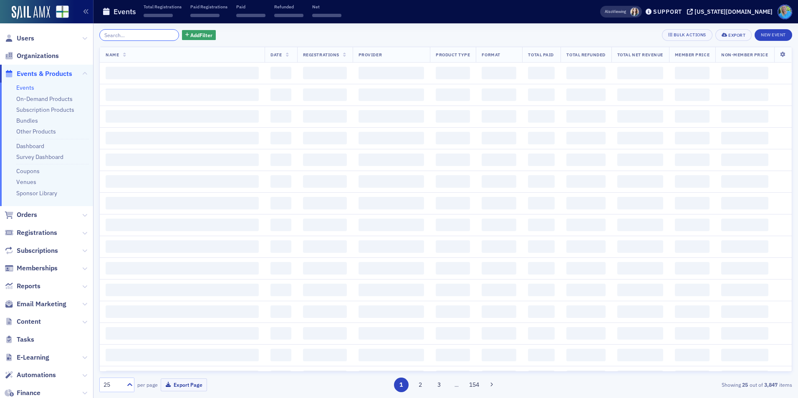
click at [163, 35] on input "search" at bounding box center [139, 35] width 80 height 12
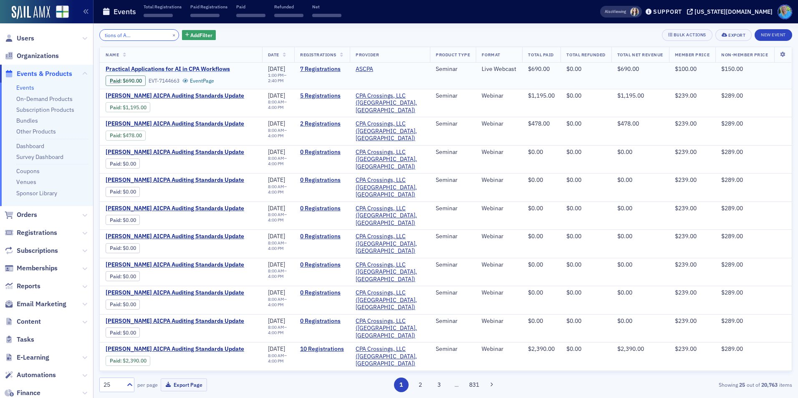
type input "Practical Applications of AI in CPA Workflows"
click at [183, 69] on span "Practical Applications for AI in CPA Workflows" at bounding box center [176, 70] width 140 height 8
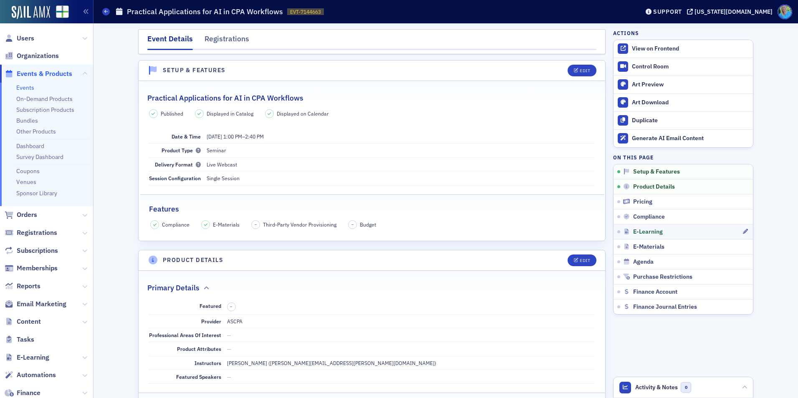
click at [635, 228] on link "E-Learning" at bounding box center [683, 231] width 139 height 15
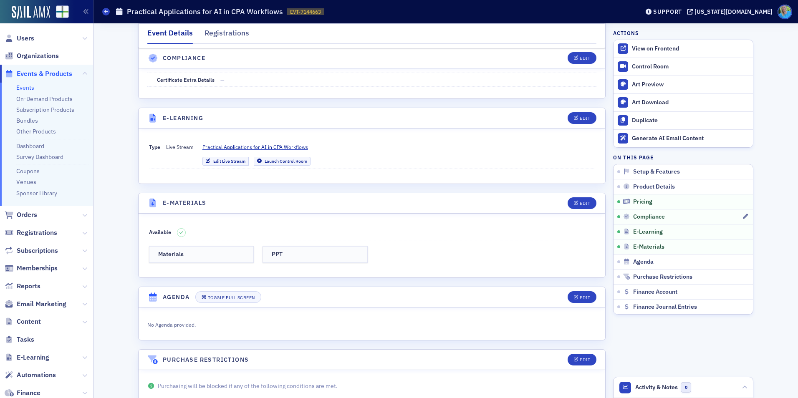
scroll to position [1081, 0]
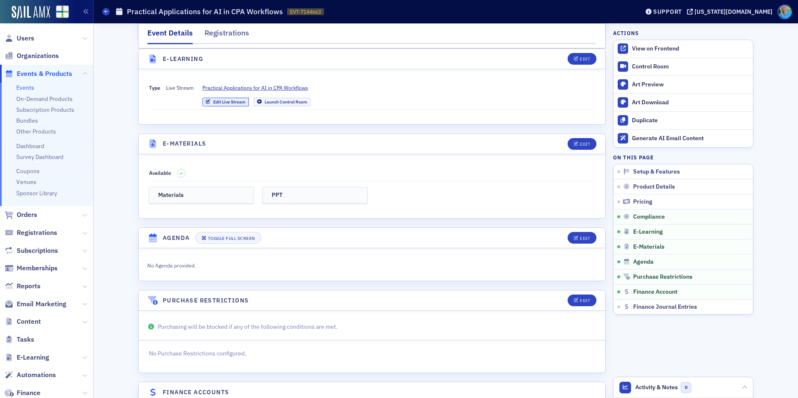
click at [236, 103] on link "Edit Live Stream" at bounding box center [225, 102] width 46 height 9
click at [213, 102] on link "Edit Live Stream" at bounding box center [225, 102] width 46 height 9
click at [28, 86] on link "Events" at bounding box center [25, 88] width 18 height 8
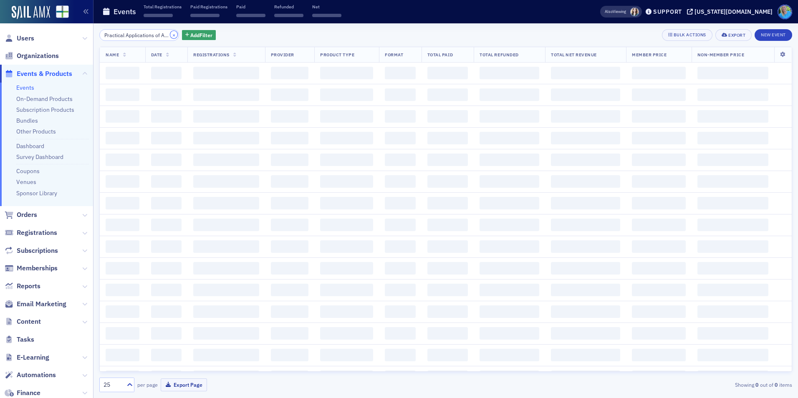
click at [170, 35] on button "×" at bounding box center [174, 35] width 8 height 8
click at [164, 35] on input "search" at bounding box center [139, 35] width 80 height 12
paste input "Internal Controls for Small Organizations"
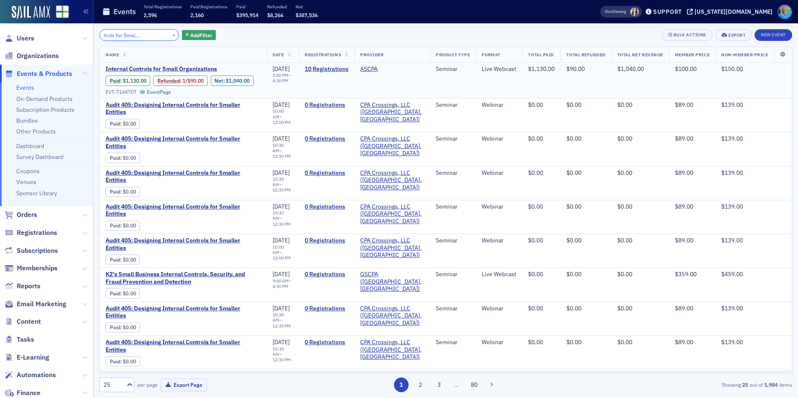
type input "Internal Controls for Small Organizations"
click at [183, 68] on span "Internal Controls for Small Organizations" at bounding box center [176, 70] width 140 height 8
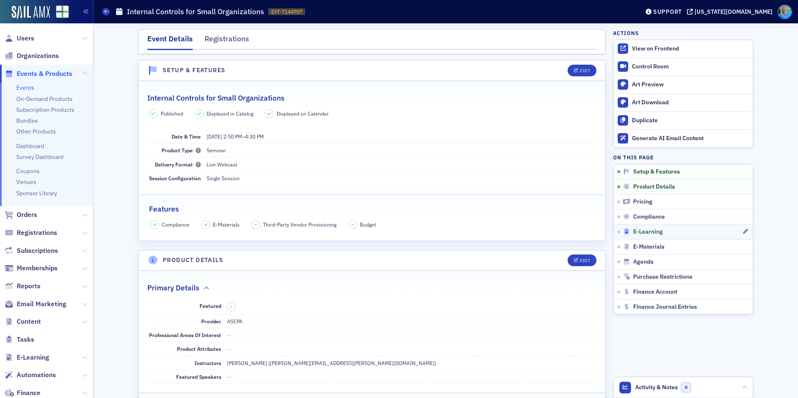
click at [645, 233] on span "E-Learning" at bounding box center [648, 232] width 30 height 8
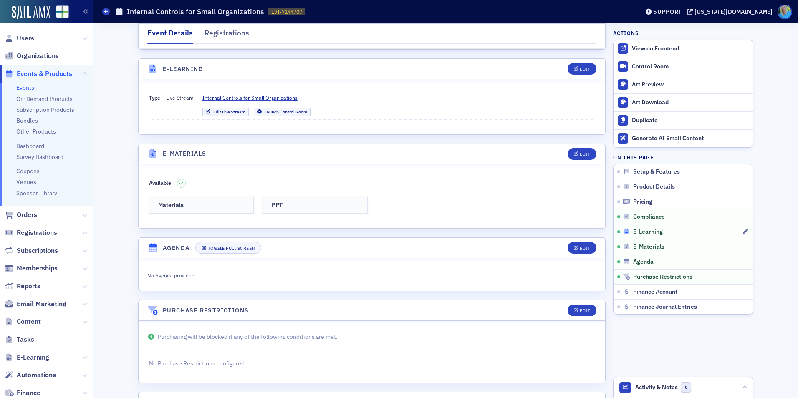
scroll to position [1081, 0]
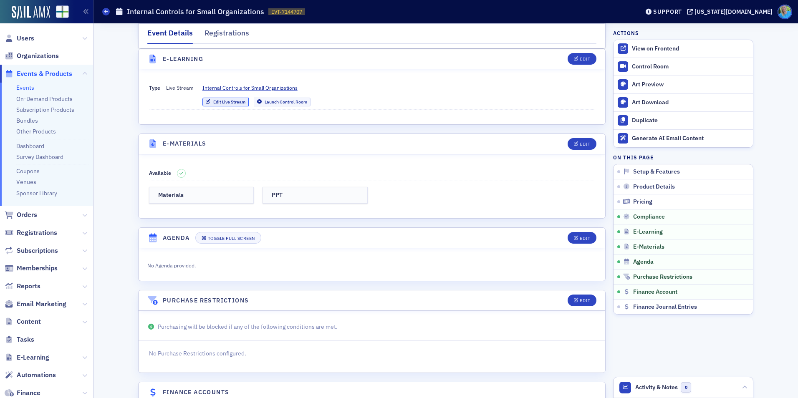
click at [225, 102] on link "Edit Live Stream" at bounding box center [225, 102] width 46 height 9
click at [25, 39] on span "Users" at bounding box center [26, 38] width 18 height 9
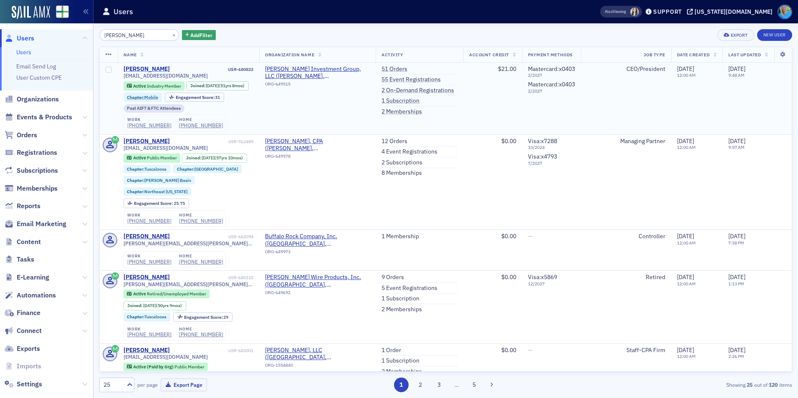
type input "Larry Waldrep"
click at [145, 66] on div "Larry Waldrep" at bounding box center [147, 70] width 46 height 8
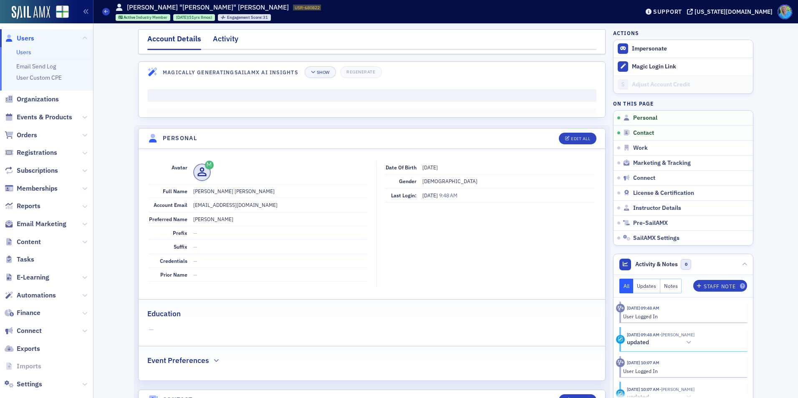
click at [220, 41] on div "Activity" at bounding box center [225, 40] width 25 height 15
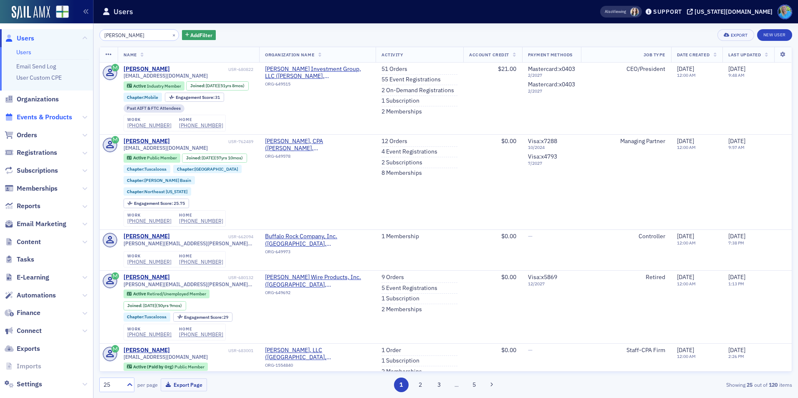
click at [53, 116] on span "Events & Products" at bounding box center [45, 117] width 56 height 9
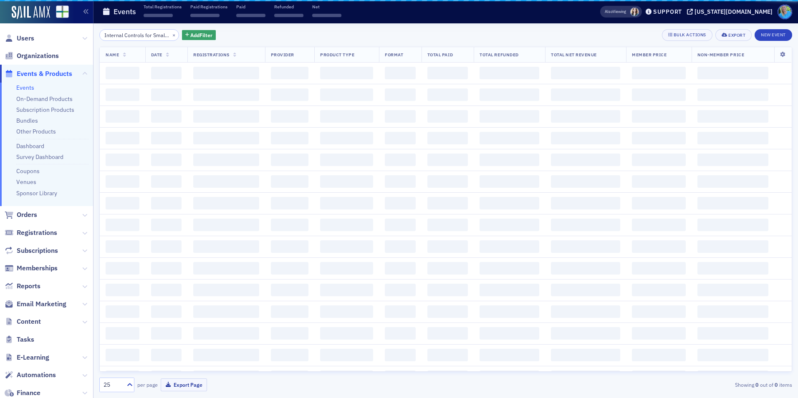
scroll to position [0, 38]
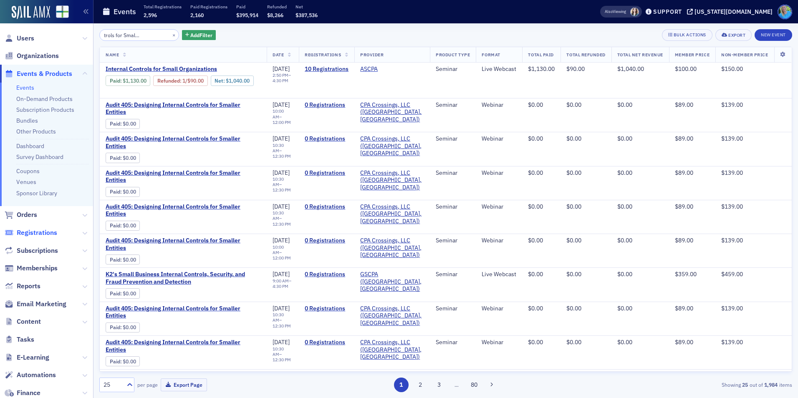
click at [39, 235] on span "Registrations" at bounding box center [37, 232] width 40 height 9
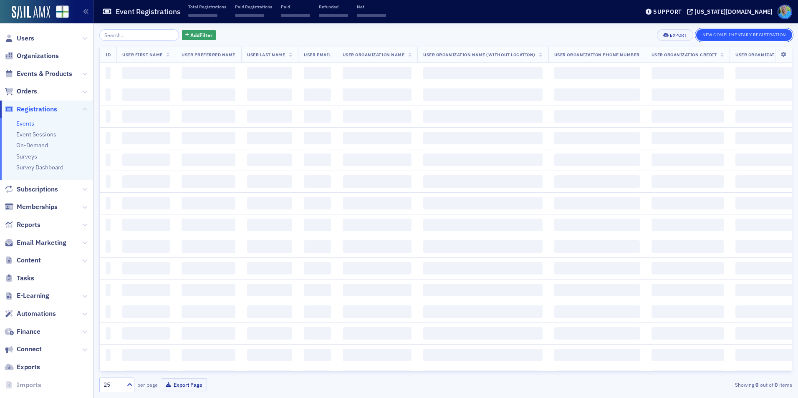
click at [709, 35] on button "New Complimentary Registration" at bounding box center [744, 35] width 96 height 12
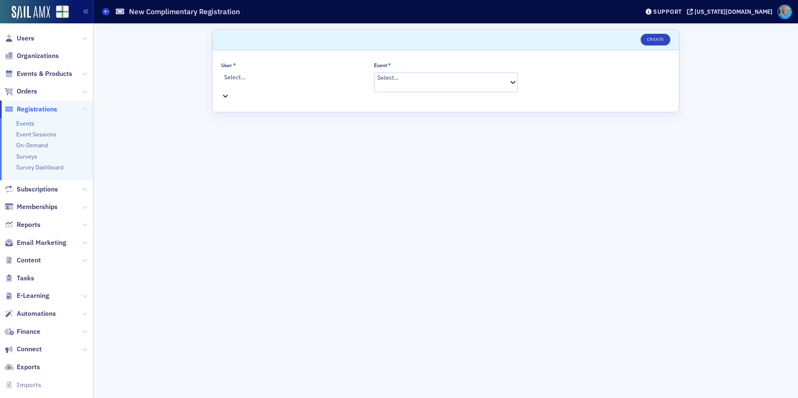
click at [231, 86] on div "Select…" at bounding box center [293, 86] width 144 height 28
type input "larry waldrep"
click at [458, 82] on div at bounding box center [442, 86] width 131 height 9
type input "AI for Fraud Detection"
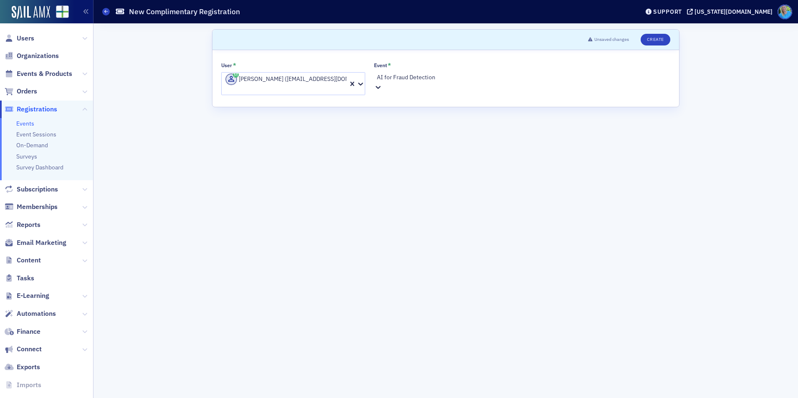
click at [149, 398] on span "AI for Fraud Detection in Financial Data [9/15/2025 10:00am]" at bounding box center [74, 402] width 149 height 9
click at [654, 41] on button "Create" at bounding box center [656, 40] width 30 height 12
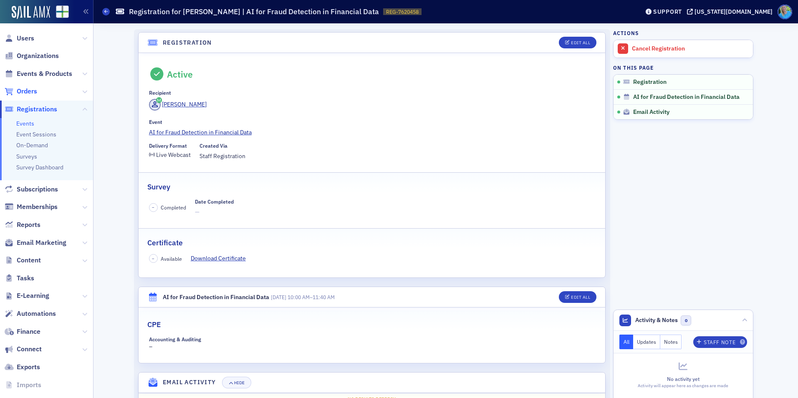
click at [29, 91] on span "Orders" at bounding box center [27, 91] width 20 height 9
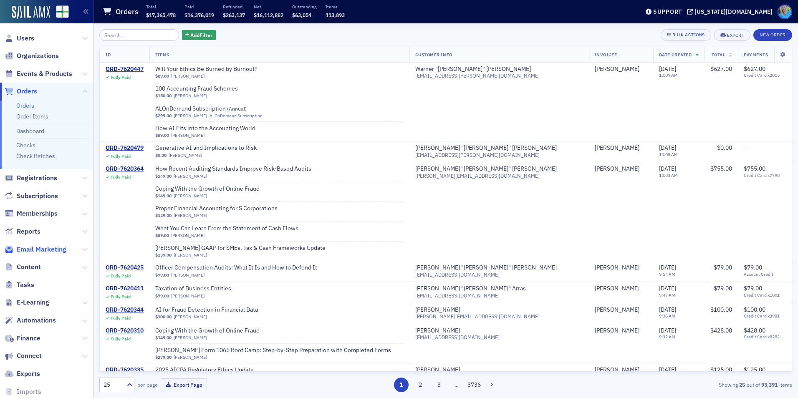
click at [44, 251] on span "Email Marketing" at bounding box center [42, 249] width 50 height 9
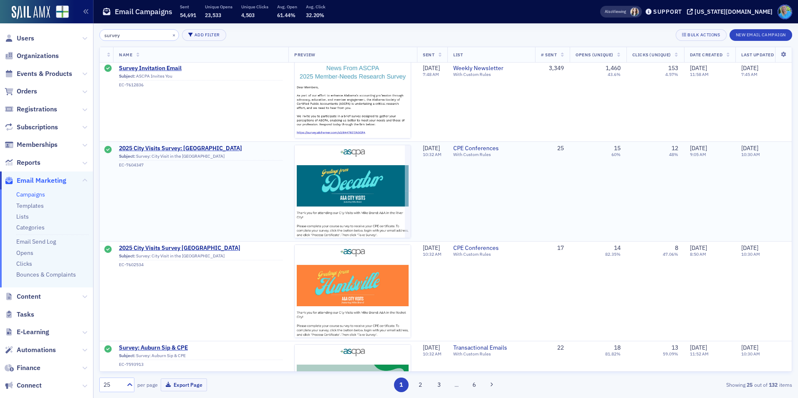
scroll to position [334, 0]
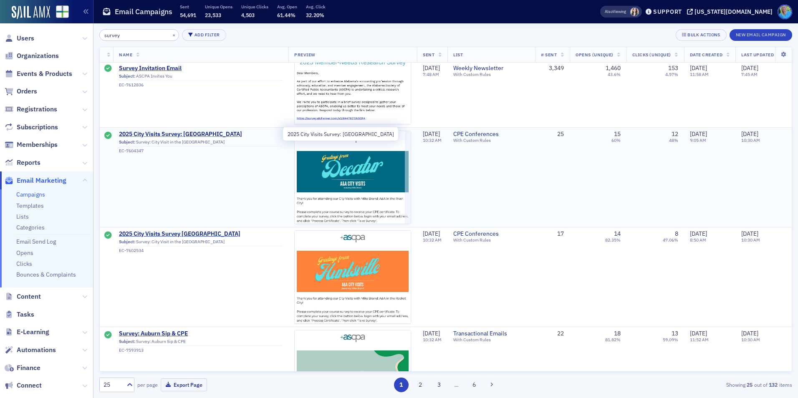
type input "survey"
click at [188, 134] on span "2025 City Visits Survey: Decatur" at bounding box center [201, 135] width 164 height 8
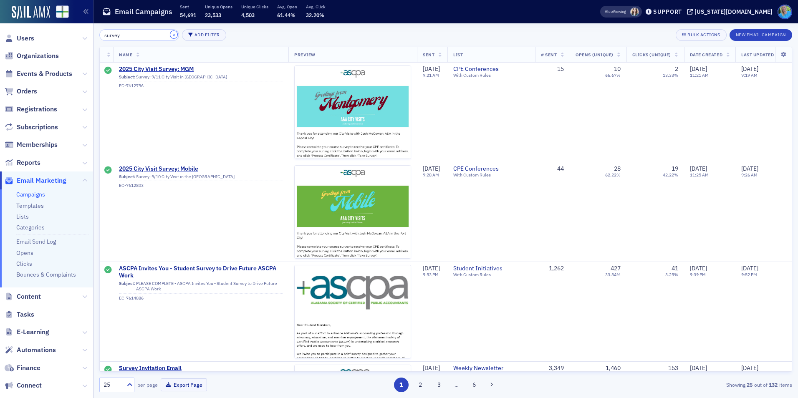
click at [170, 34] on button "×" at bounding box center [174, 35] width 8 height 8
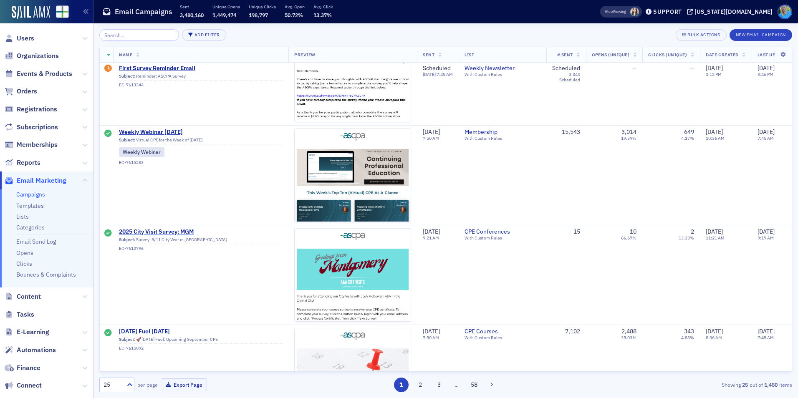
scroll to position [250, 0]
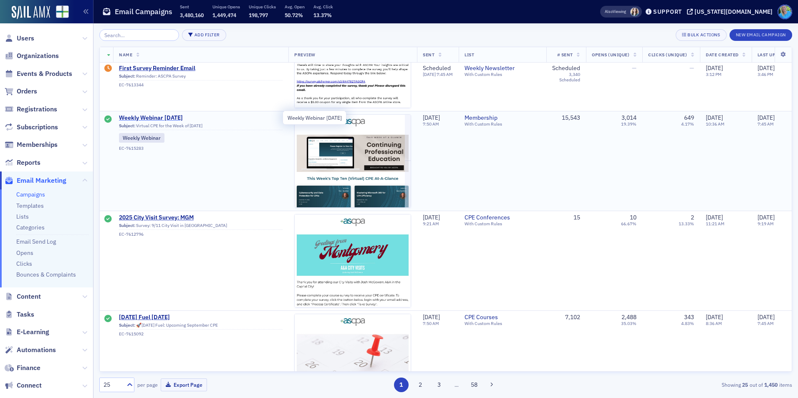
click at [169, 118] on span "Weekly Webinar 9.15.25" at bounding box center [201, 118] width 164 height 8
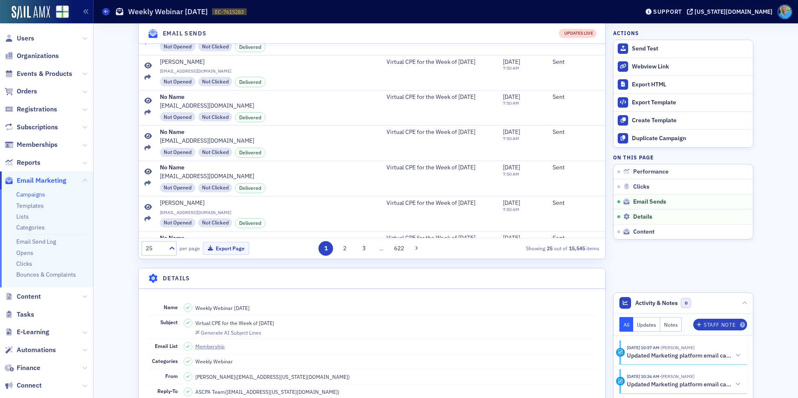
scroll to position [584, 0]
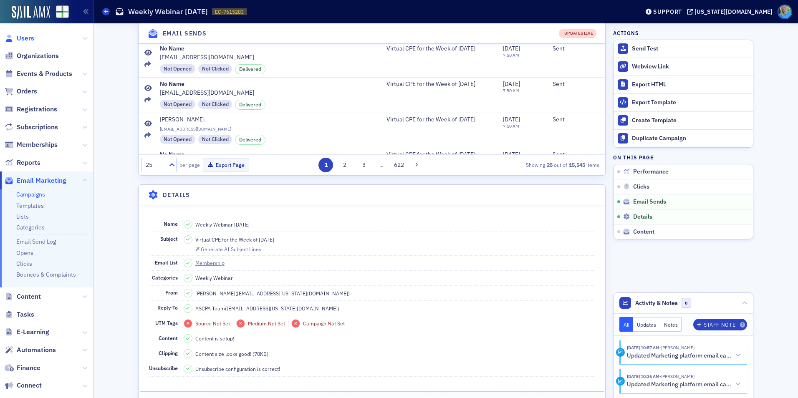
click at [23, 40] on span "Users" at bounding box center [26, 38] width 18 height 9
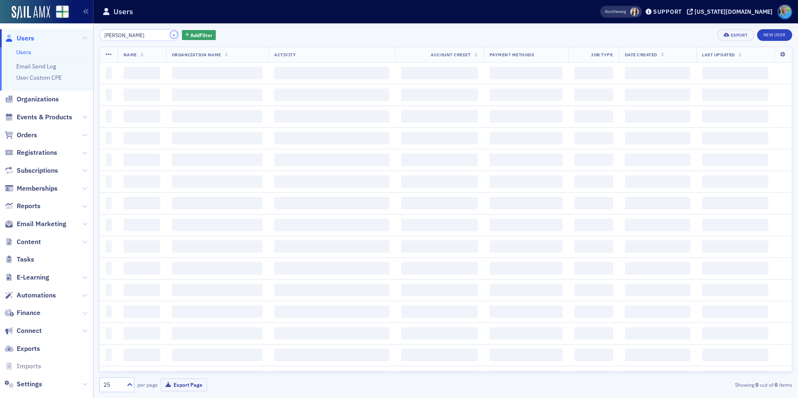
click at [170, 35] on button "×" at bounding box center [174, 35] width 8 height 8
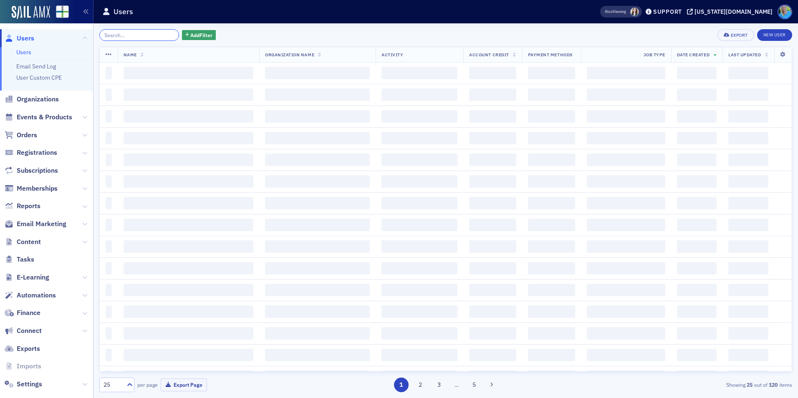
click at [154, 36] on input "search" at bounding box center [139, 35] width 80 height 12
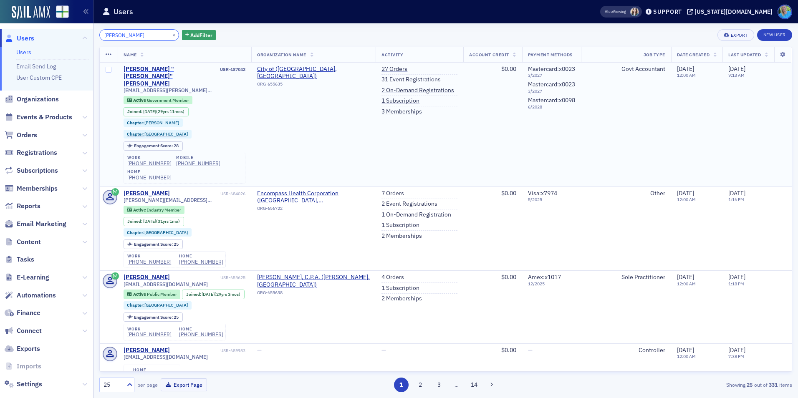
type input "Gina williams"
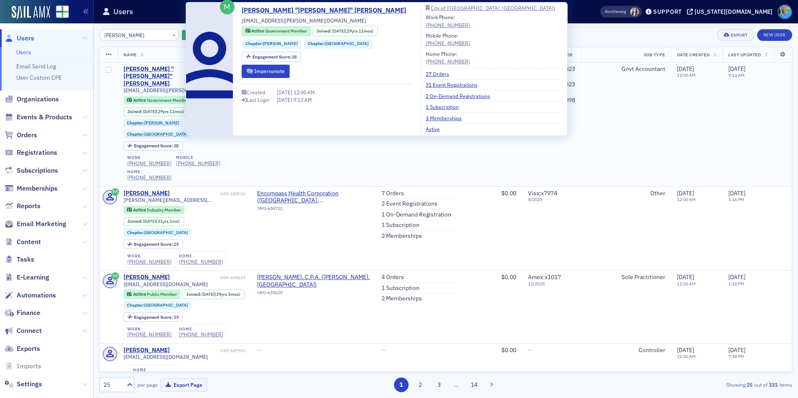
click at [144, 71] on div "Regina "Gina" Williams" at bounding box center [171, 77] width 95 height 22
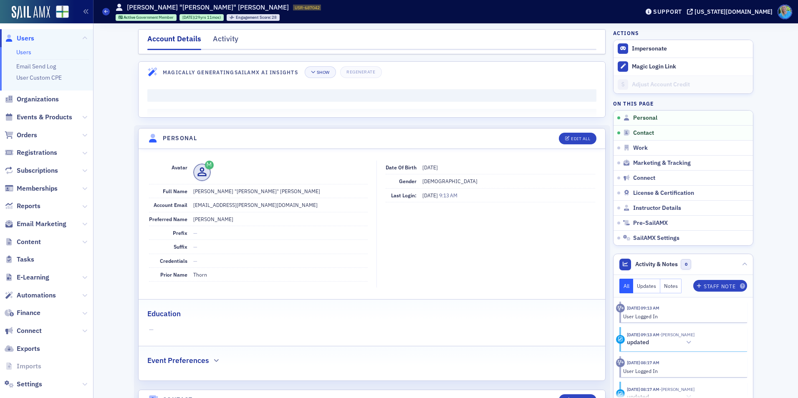
click at [235, 43] on nav "Account Details Activity" at bounding box center [371, 41] width 449 height 17
click at [232, 42] on div "Activity" at bounding box center [225, 40] width 25 height 15
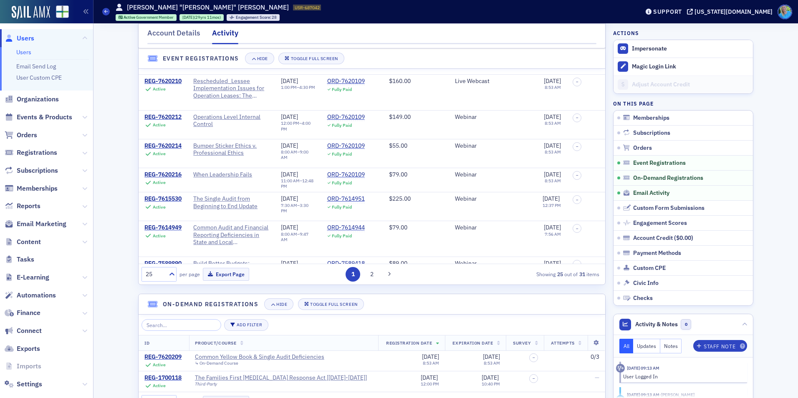
scroll to position [751, 0]
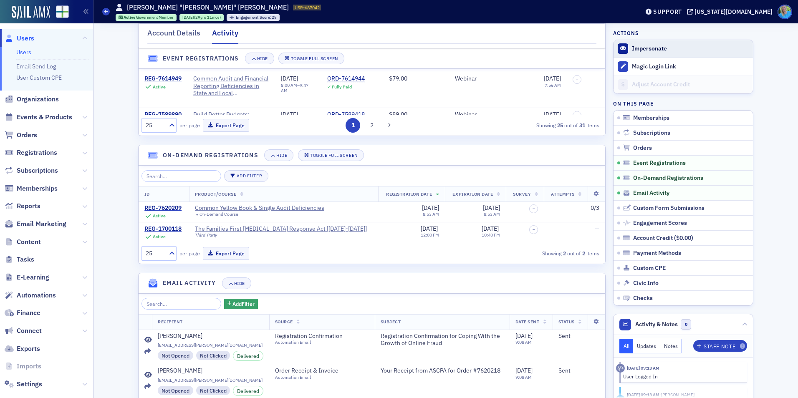
click at [644, 43] on span "Impersonate" at bounding box center [683, 49] width 139 height 18
click at [644, 44] on span "Impersonate" at bounding box center [683, 49] width 139 height 18
click at [645, 51] on button "Impersonate" at bounding box center [649, 49] width 35 height 8
click at [172, 212] on div "REG-7620209" at bounding box center [162, 209] width 37 height 8
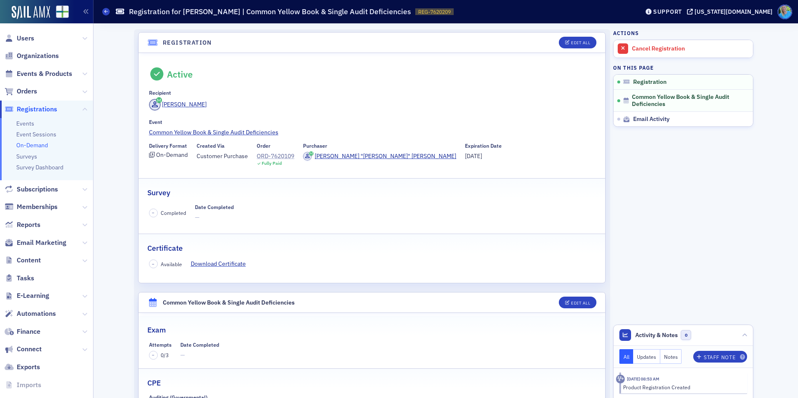
click at [275, 154] on div "ORD-7620109" at bounding box center [276, 156] width 38 height 9
click at [30, 40] on span "Users" at bounding box center [26, 38] width 18 height 9
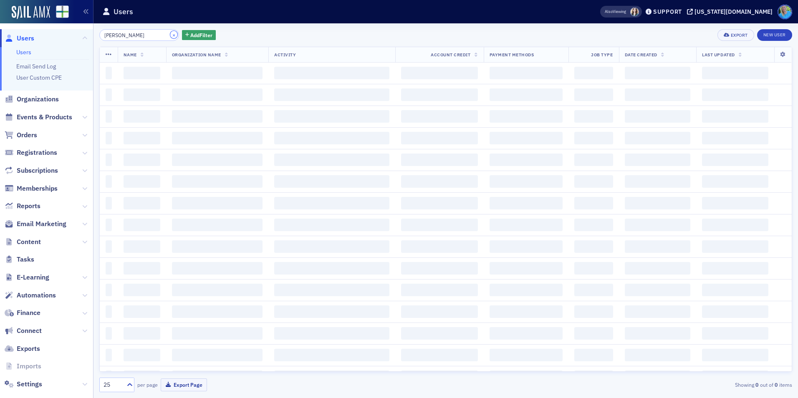
click at [170, 34] on button "×" at bounding box center [174, 35] width 8 height 8
click at [164, 34] on input "Gina williams" at bounding box center [139, 35] width 80 height 12
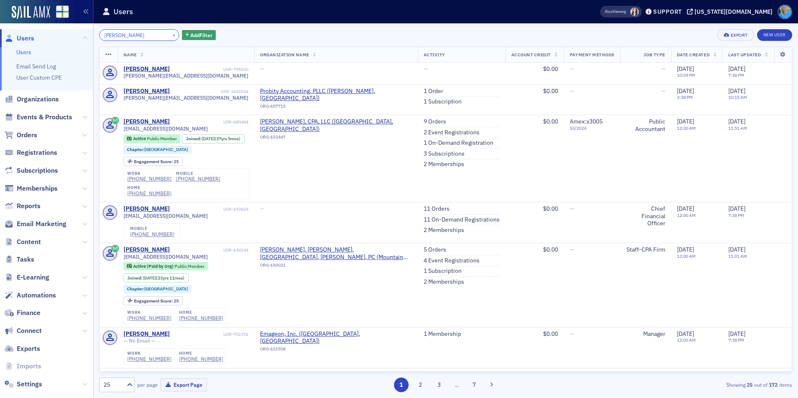
type input "patrick sanford"
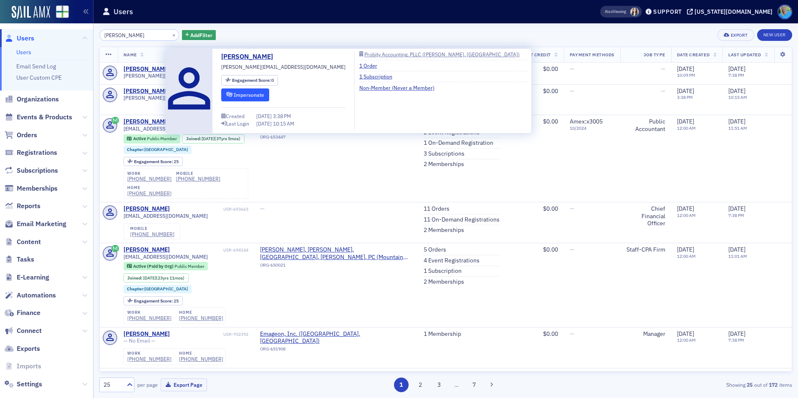
click at [250, 95] on button "Impersonate" at bounding box center [245, 95] width 48 height 13
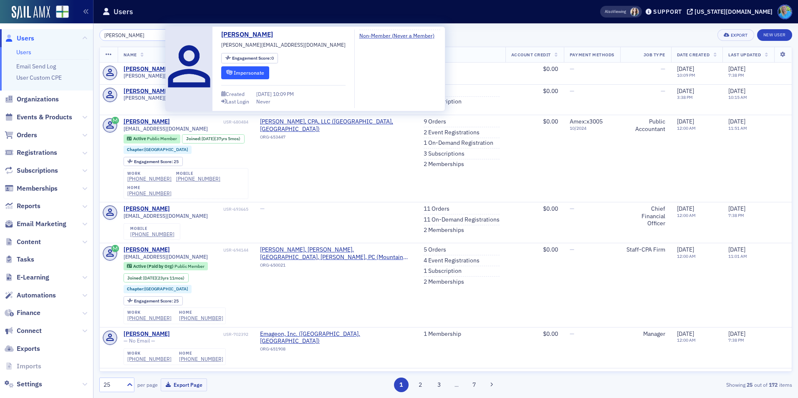
click at [245, 72] on button "Impersonate" at bounding box center [245, 72] width 48 height 13
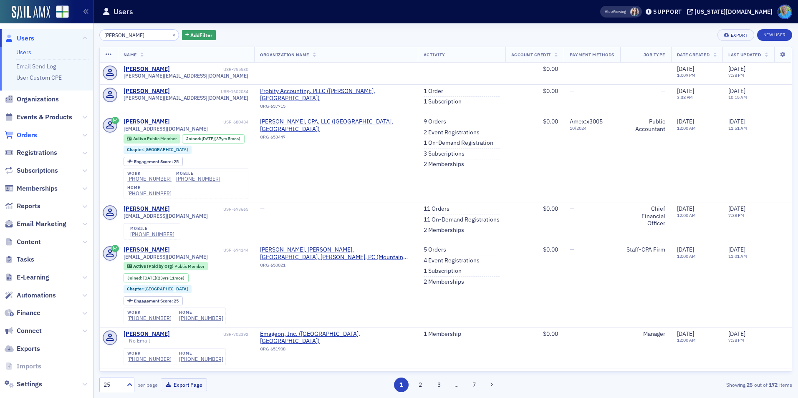
click at [21, 134] on span "Orders" at bounding box center [27, 135] width 20 height 9
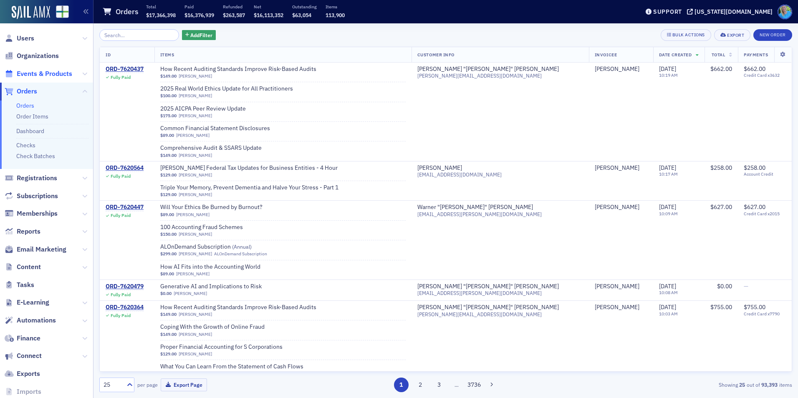
click at [52, 70] on span "Events & Products" at bounding box center [45, 73] width 56 height 9
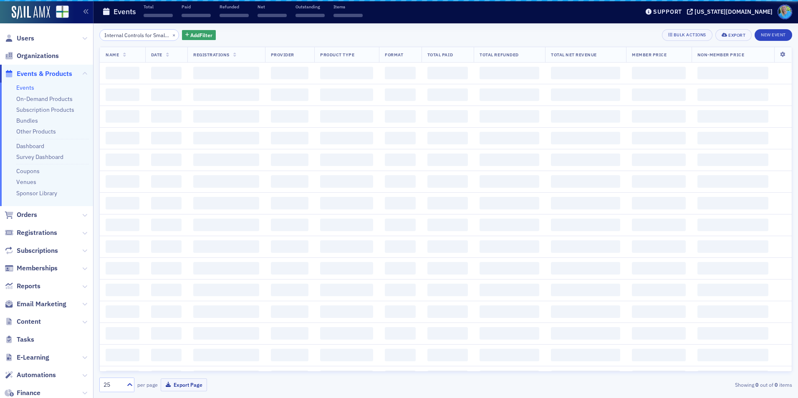
scroll to position [0, 38]
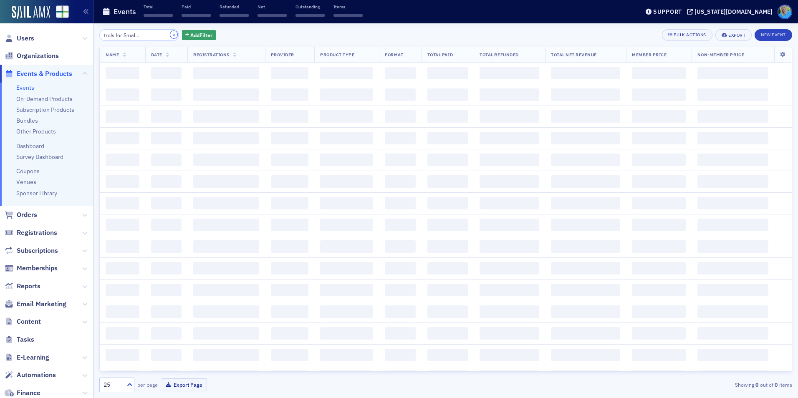
click at [170, 35] on button "×" at bounding box center [174, 35] width 8 height 8
click at [164, 35] on input "search" at bounding box center [139, 35] width 80 height 12
click at [163, 35] on input "search" at bounding box center [139, 35] width 80 height 12
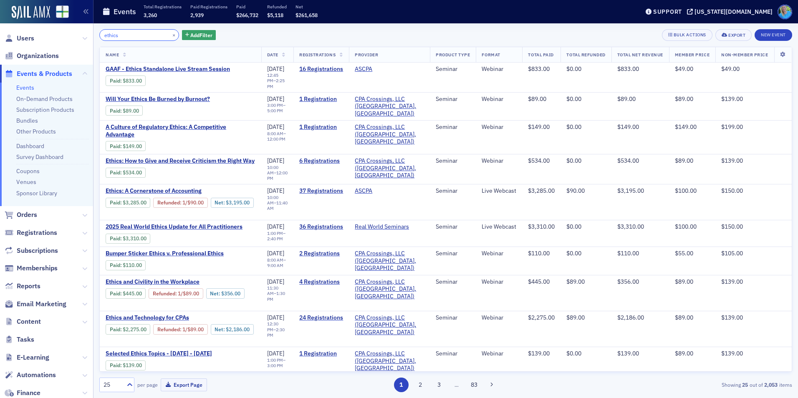
drag, startPoint x: 137, startPoint y: 37, endPoint x: 116, endPoint y: 32, distance: 21.9
click at [116, 32] on input "ethics" at bounding box center [139, 35] width 80 height 12
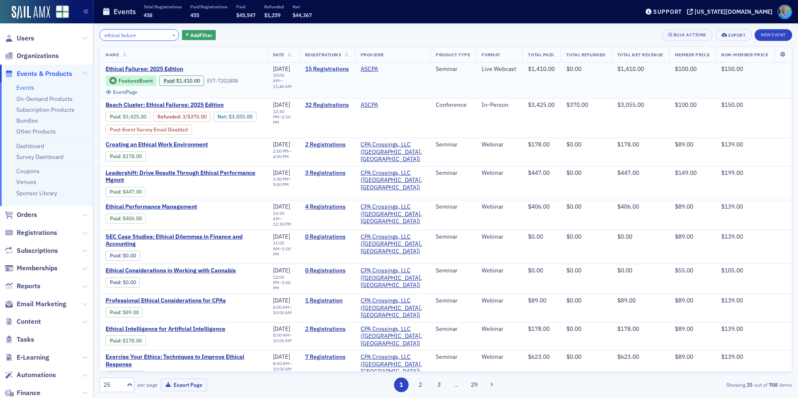
type input "ethical failure"
click at [333, 70] on link "15 Registrations" at bounding box center [327, 70] width 44 height 8
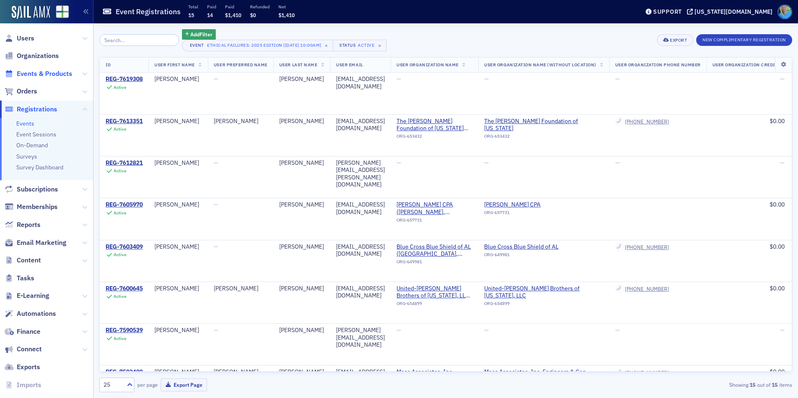
click at [48, 76] on span "Events & Products" at bounding box center [45, 73] width 56 height 9
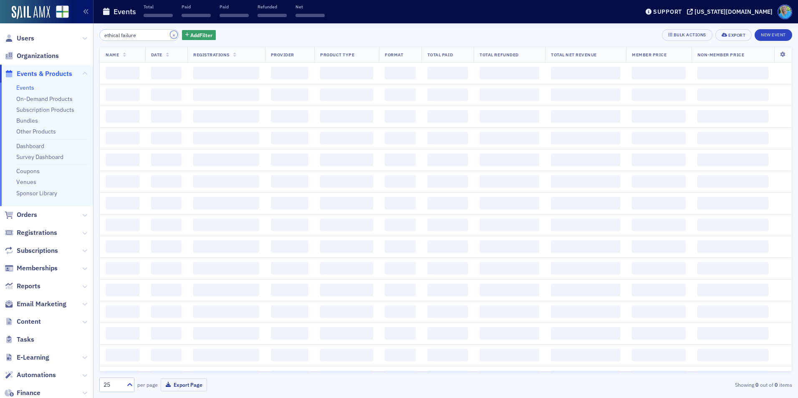
click at [170, 37] on button "×" at bounding box center [174, 35] width 8 height 8
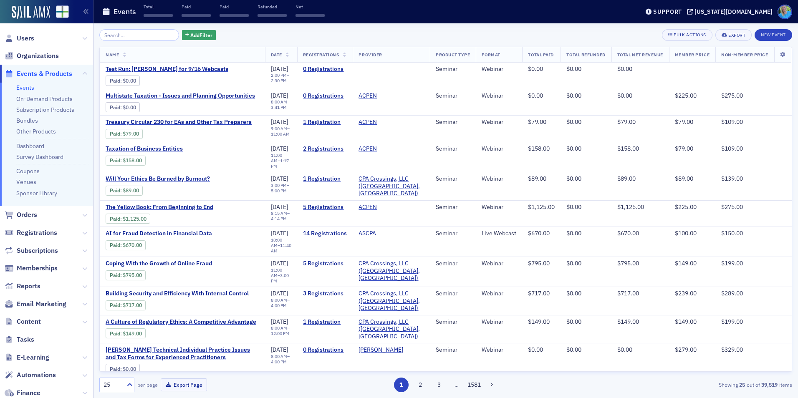
click at [37, 43] on span "Users" at bounding box center [46, 38] width 93 height 18
click at [20, 36] on span "Users" at bounding box center [26, 38] width 18 height 9
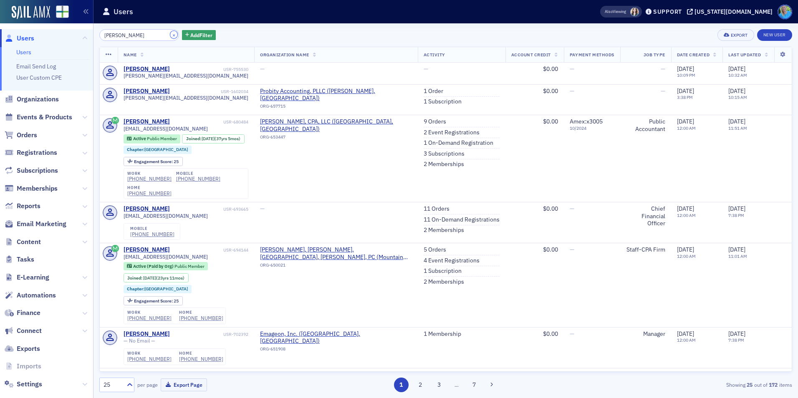
click at [170, 36] on button "×" at bounding box center [174, 35] width 8 height 8
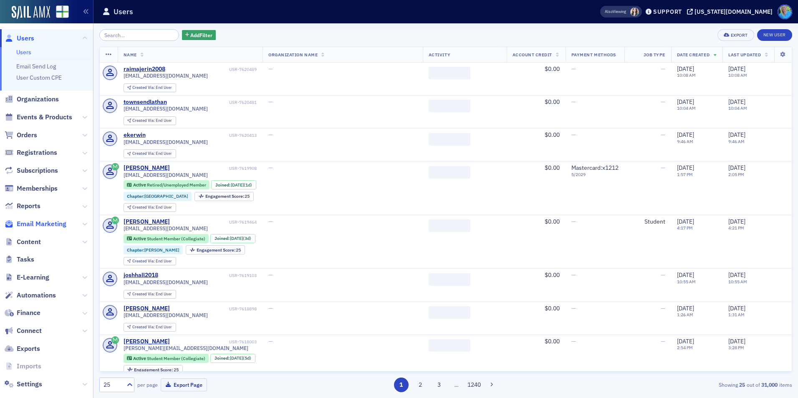
click at [46, 223] on span "Email Marketing" at bounding box center [42, 224] width 50 height 9
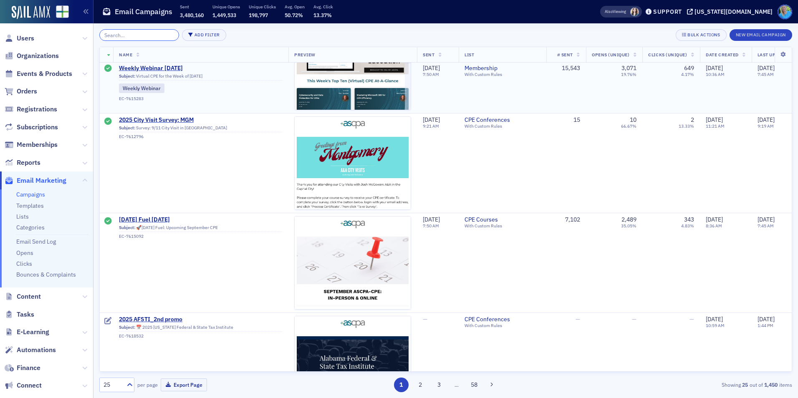
scroll to position [376, 0]
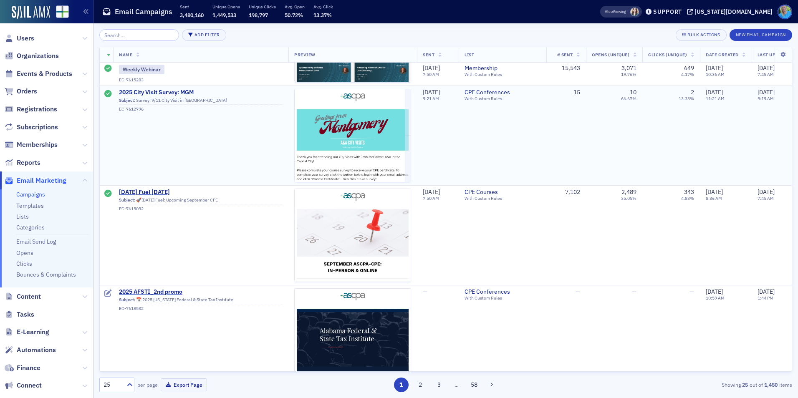
click at [177, 89] on span "2025 City Visit Survey: MGM" at bounding box center [201, 93] width 164 height 8
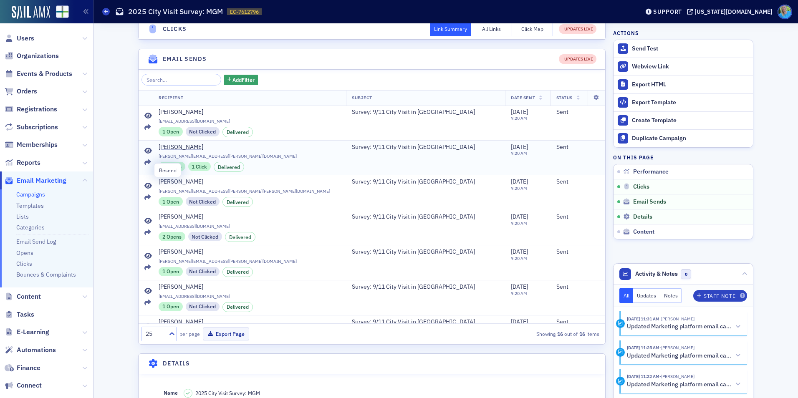
click at [146, 166] on icon at bounding box center [147, 162] width 7 height 7
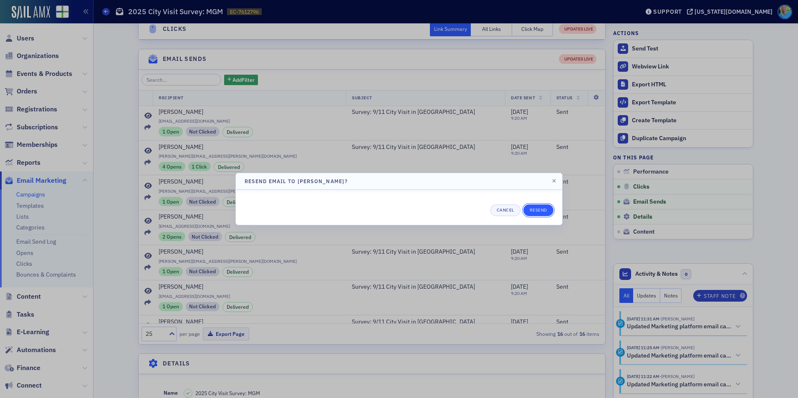
click at [535, 208] on button "Resend" at bounding box center [538, 211] width 30 height 12
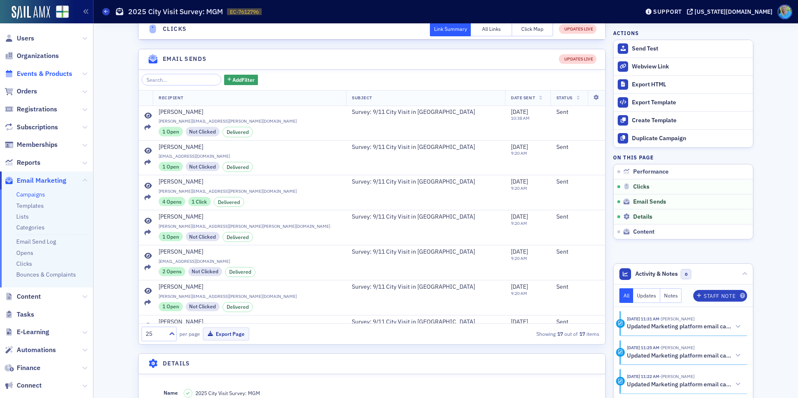
click at [35, 75] on span "Events & Products" at bounding box center [45, 73] width 56 height 9
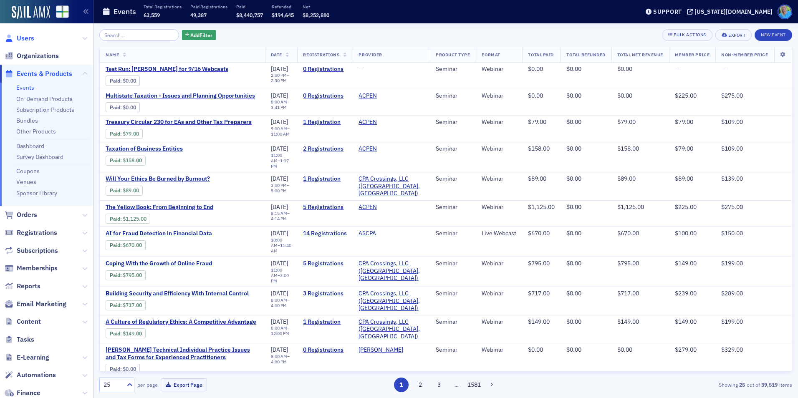
click at [30, 39] on span "Users" at bounding box center [26, 38] width 18 height 9
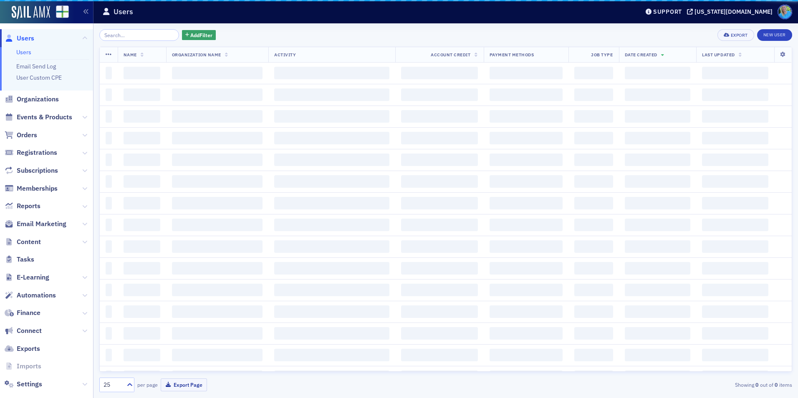
click at [131, 32] on input "search" at bounding box center [139, 35] width 80 height 12
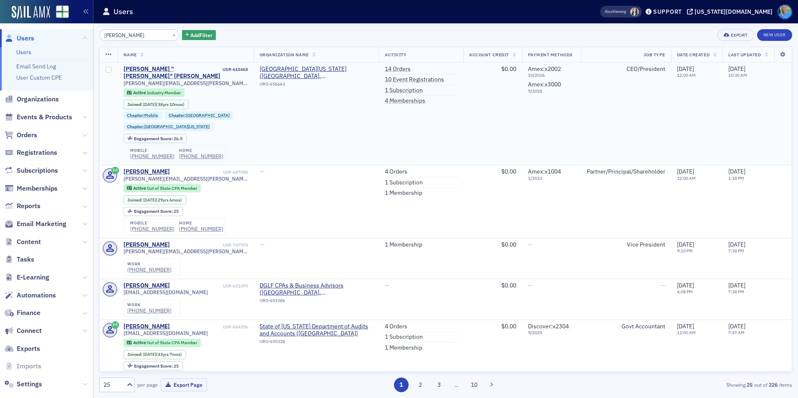
type input "greg henderson"
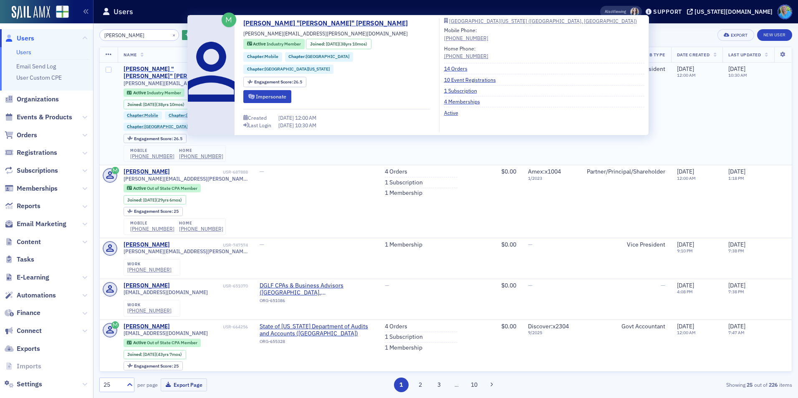
click at [143, 67] on div "John "Greg" Henderson" at bounding box center [173, 73] width 98 height 15
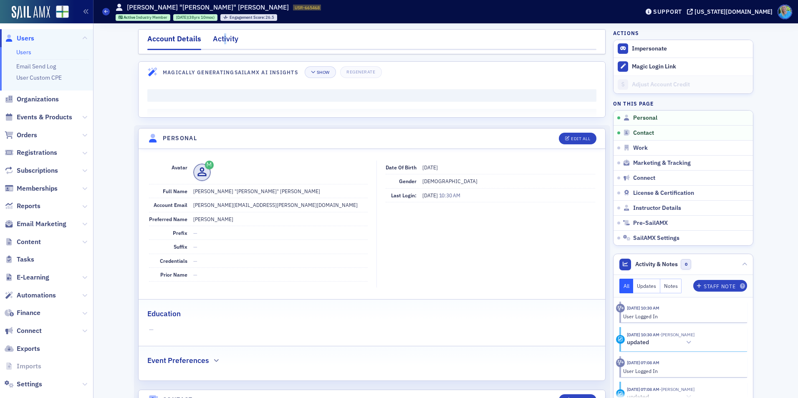
click at [222, 43] on div "Activity" at bounding box center [225, 40] width 25 height 15
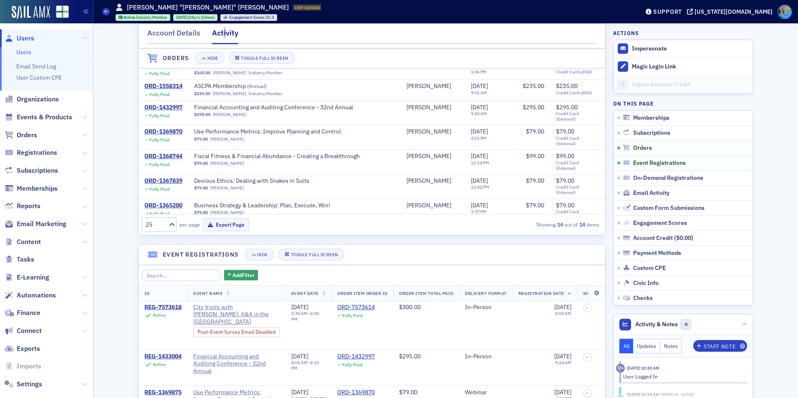
scroll to position [376, 0]
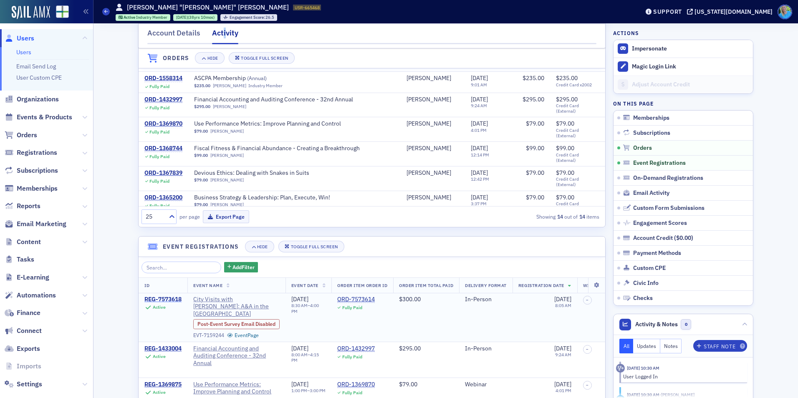
click at [157, 303] on div "REG-7573618" at bounding box center [162, 300] width 37 height 8
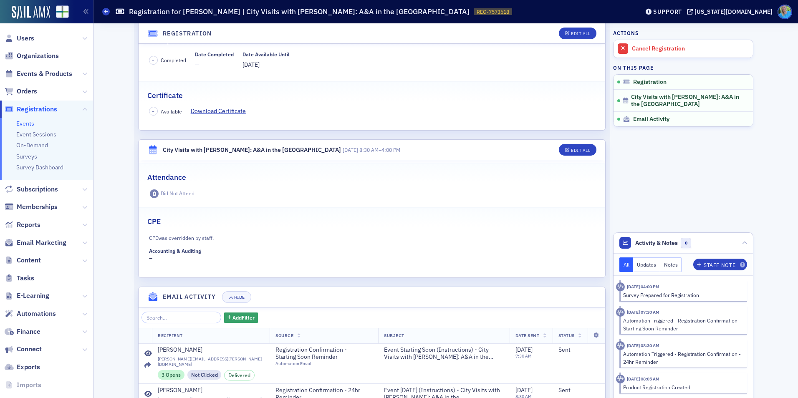
scroll to position [118, 0]
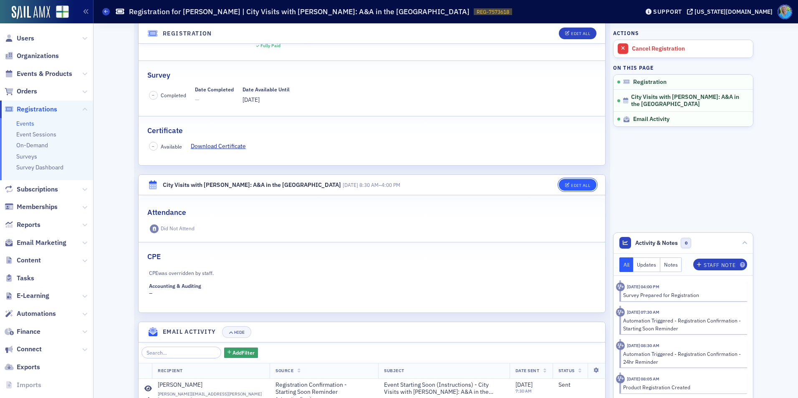
click at [572, 183] on div "Edit All" at bounding box center [580, 185] width 19 height 5
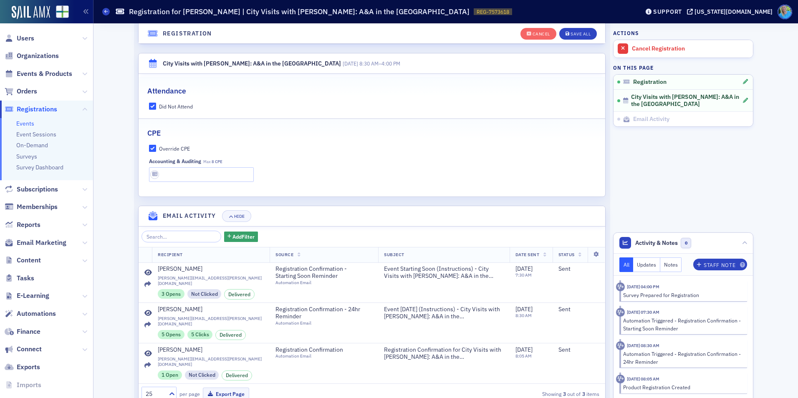
scroll to position [272, 0]
click at [152, 102] on input "Did Not Attend" at bounding box center [153, 106] width 8 height 8
checkbox input "false"
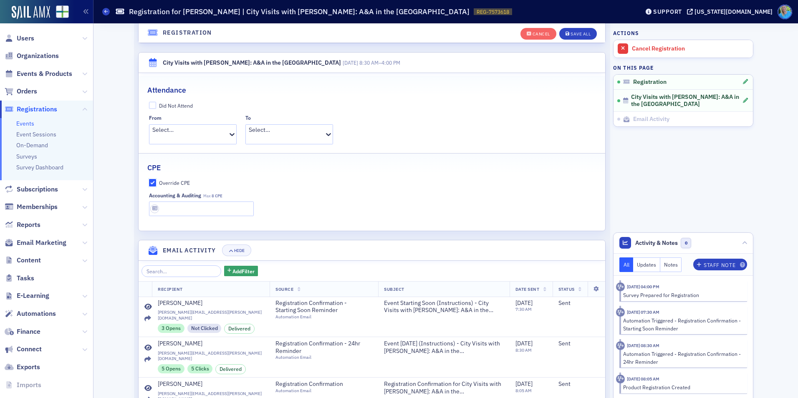
drag, startPoint x: 149, startPoint y: 171, endPoint x: 156, endPoint y: 169, distance: 7.2
click at [149, 179] on input "Override CPE" at bounding box center [153, 183] width 8 height 8
checkbox input "false"
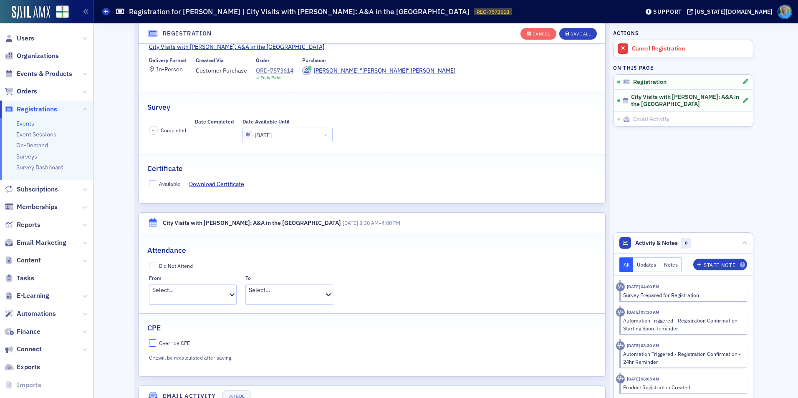
scroll to position [105, 0]
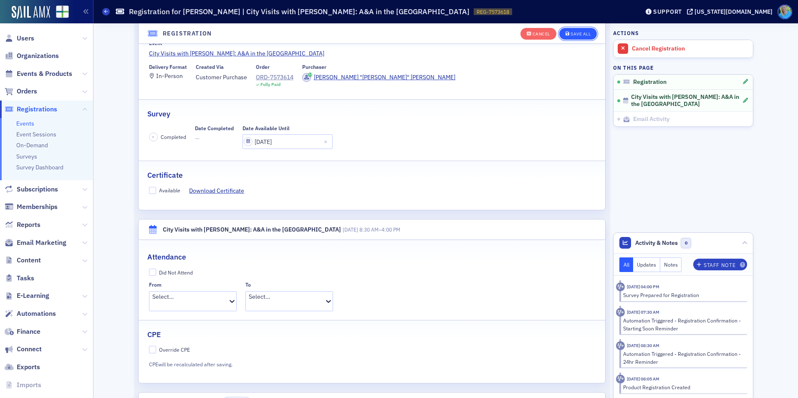
click at [569, 28] on button "Save All" at bounding box center [578, 34] width 38 height 12
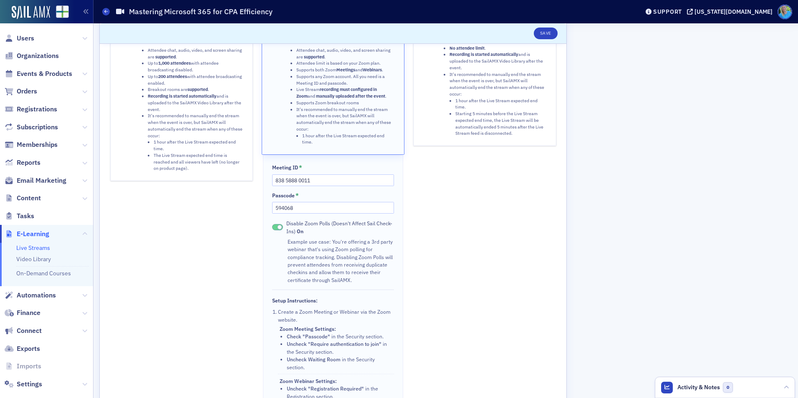
scroll to position [292, 0]
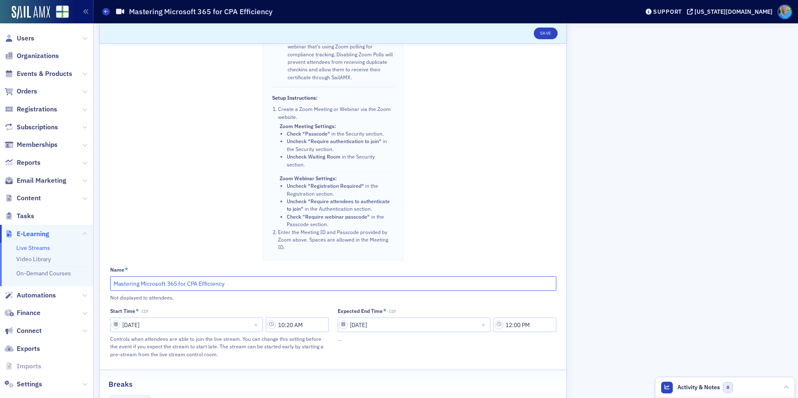
drag, startPoint x: 240, startPoint y: 284, endPoint x: 106, endPoint y: 278, distance: 133.3
click at [106, 278] on div "Sail Stream Stream from SailAMX. Instructors can present directly from the Even…" at bounding box center [333, 77] width 467 height 561
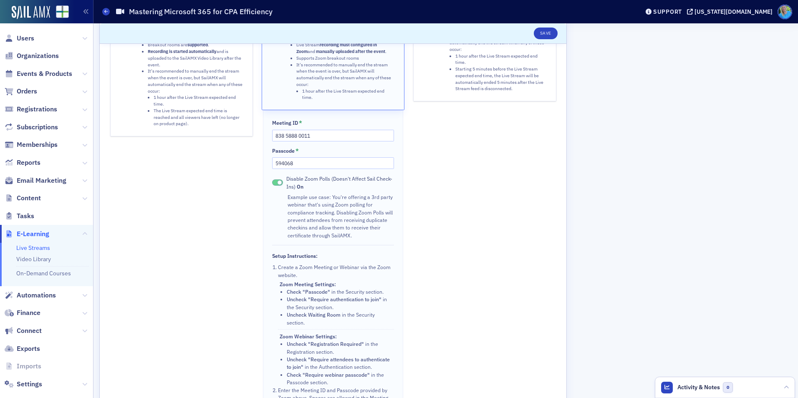
scroll to position [125, 0]
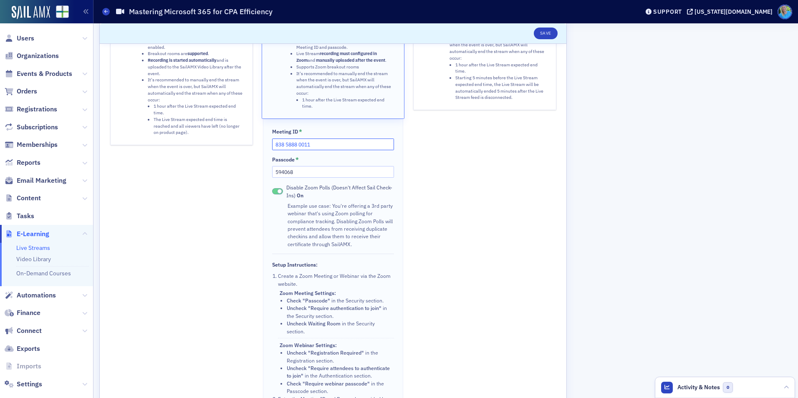
drag, startPoint x: 312, startPoint y: 145, endPoint x: 266, endPoint y: 144, distance: 46.8
click at [266, 144] on div "Meeting ID * 838 5888 0011 Passcode * 594068 Disable Zoom Polls (Doesn't Affect…" at bounding box center [333, 273] width 140 height 308
paste input "7 7852 0699"
type input "837 7852 0699"
drag, startPoint x: 301, startPoint y: 174, endPoint x: 271, endPoint y: 175, distance: 30.5
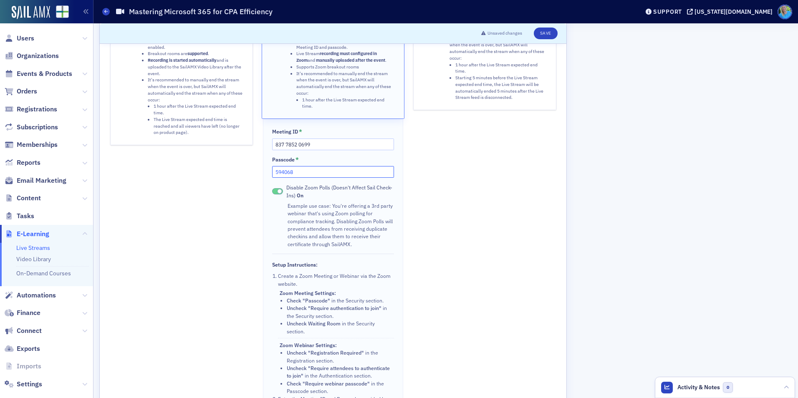
click at [271, 175] on div "Meeting ID * 837 7852 0699 Passcode * 594068 Disable Zoom Polls (Doesn't Affect…" at bounding box center [333, 273] width 140 height 308
paste input "208270"
type input "208270"
click at [544, 31] on button "Save" at bounding box center [546, 34] width 24 height 12
click at [548, 33] on button "Save" at bounding box center [546, 34] width 24 height 12
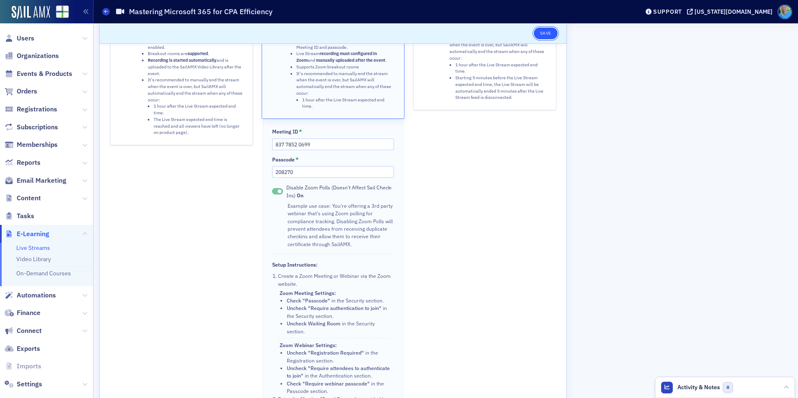
click at [546, 35] on button "Save" at bounding box center [546, 34] width 24 height 12
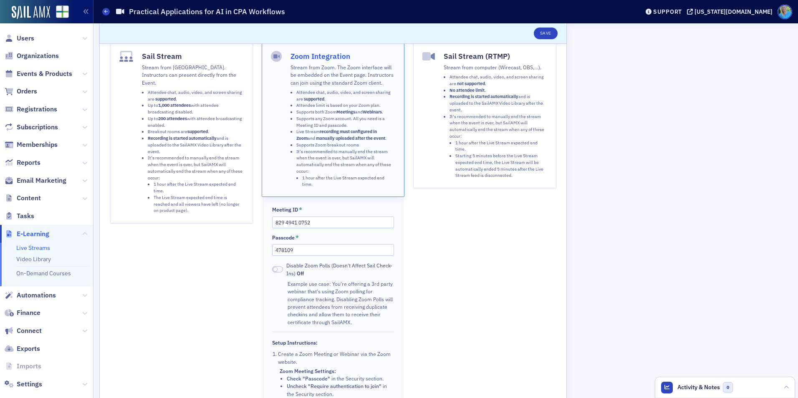
scroll to position [42, 0]
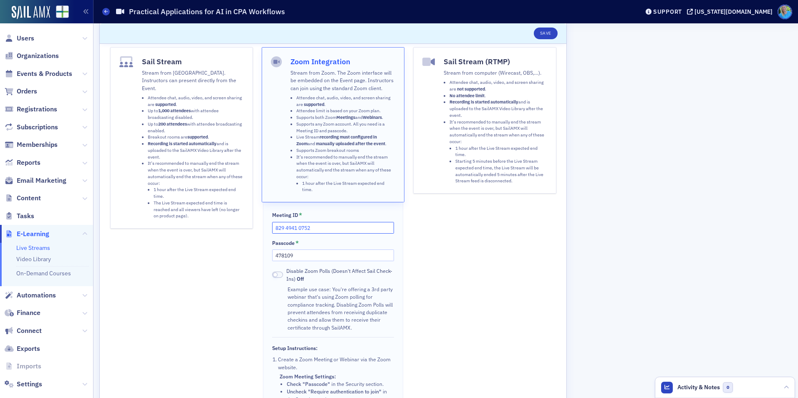
drag, startPoint x: 319, startPoint y: 230, endPoint x: 270, endPoint y: 229, distance: 48.4
click at [270, 229] on div "Meeting ID * 829 4941 0752 Passcode * 478109 Disable Zoom Polls (Doesn't Affect…" at bounding box center [333, 356] width 140 height 308
paste input "8 7992 353"
type input "828 7992 3532"
drag, startPoint x: 321, startPoint y: 254, endPoint x: 273, endPoint y: 257, distance: 47.7
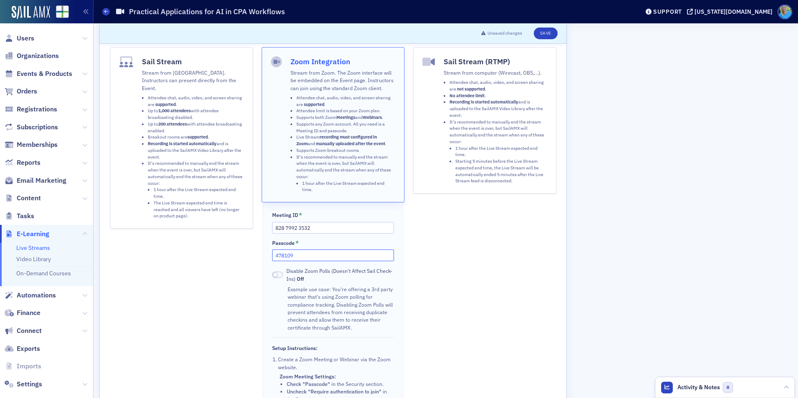
click at [273, 257] on input "478109" at bounding box center [332, 256] width 121 height 12
paste input "8490"
type input "849009"
click at [452, 255] on div "Sail Stream (RTMP) Stream from computer (Wirecast, OBS,…). Attendee chat, audio…" at bounding box center [484, 279] width 143 height 464
click at [552, 34] on button "Save" at bounding box center [546, 34] width 24 height 12
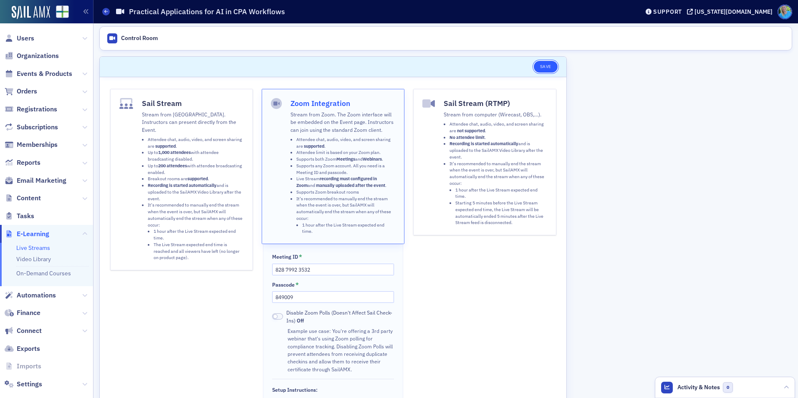
click at [553, 66] on button "Save" at bounding box center [546, 67] width 24 height 12
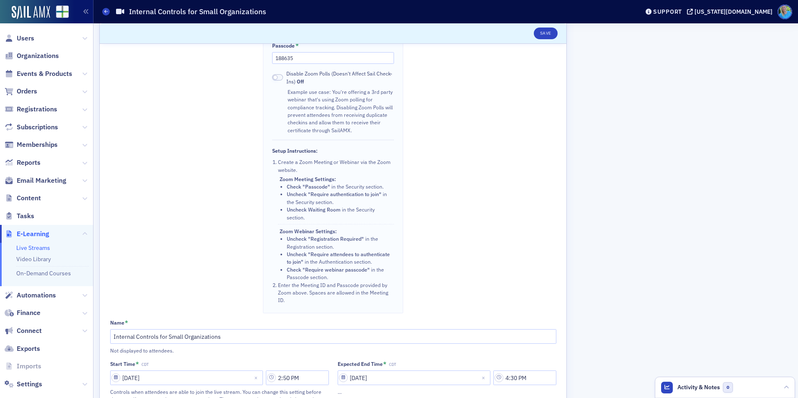
scroll to position [250, 0]
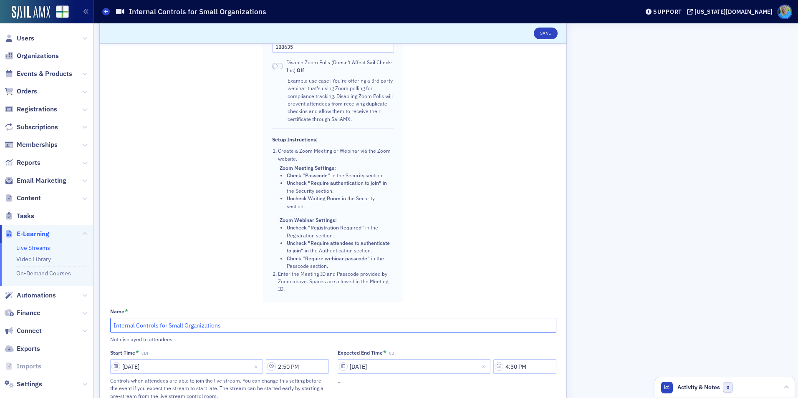
drag, startPoint x: 228, startPoint y: 324, endPoint x: 111, endPoint y: 319, distance: 117.4
click at [111, 319] on input "Internal Controls for Small Organizations" at bounding box center [333, 325] width 446 height 15
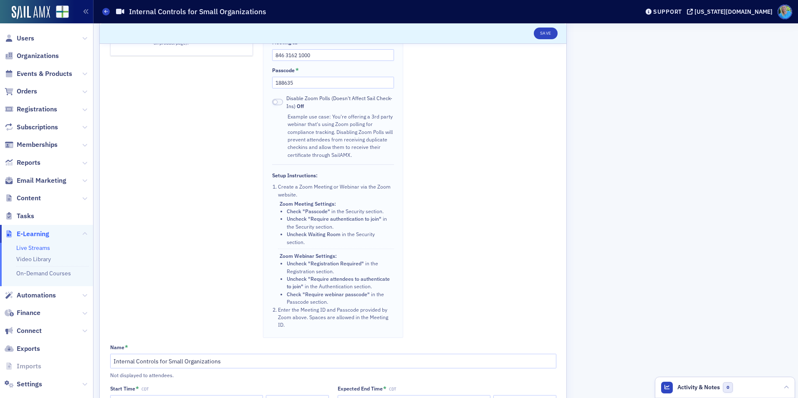
scroll to position [167, 0]
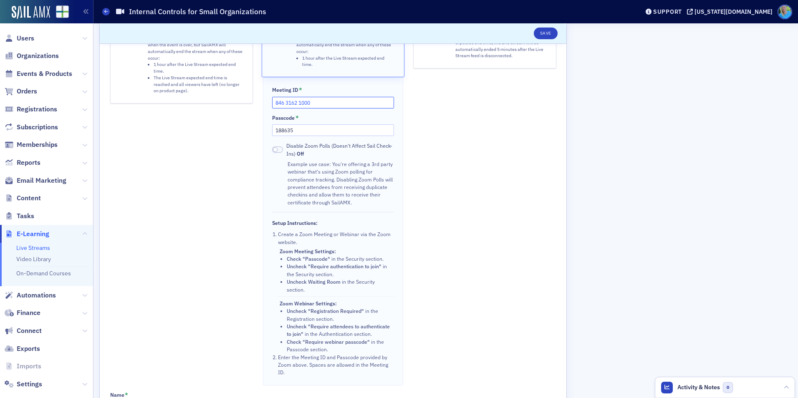
drag, startPoint x: 318, startPoint y: 102, endPoint x: 267, endPoint y: 104, distance: 50.5
click at [267, 104] on div "Meeting ID * 846 3162 1000 Passcode * 188635 Disable Zoom Polls (Doesn't Affect…" at bounding box center [333, 231] width 140 height 308
paste input "39 2820 2042"
type input "839 2820 2042"
drag, startPoint x: 294, startPoint y: 128, endPoint x: 258, endPoint y: 131, distance: 36.5
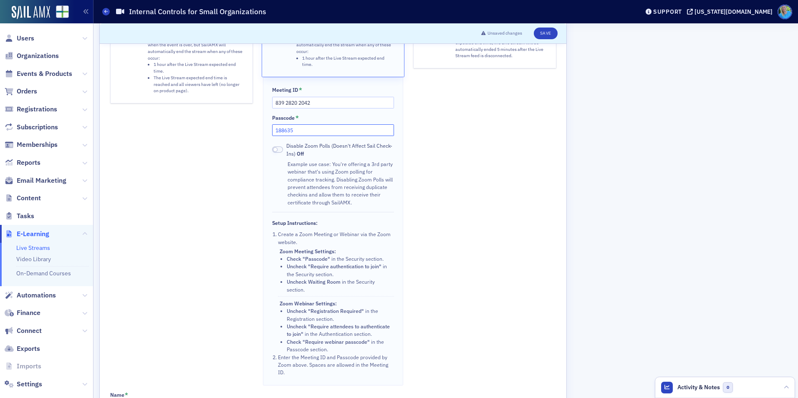
click at [258, 131] on div "Sail Stream Stream from SailAMX. Instructors can present directly from the Even…" at bounding box center [333, 154] width 446 height 464
paste input "541837"
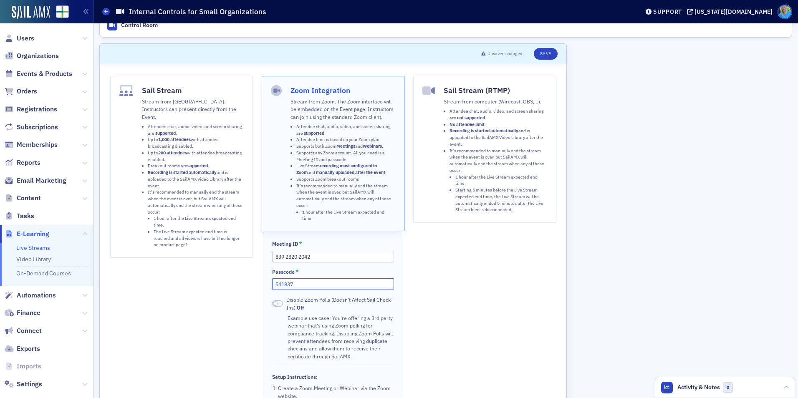
scroll to position [0, 0]
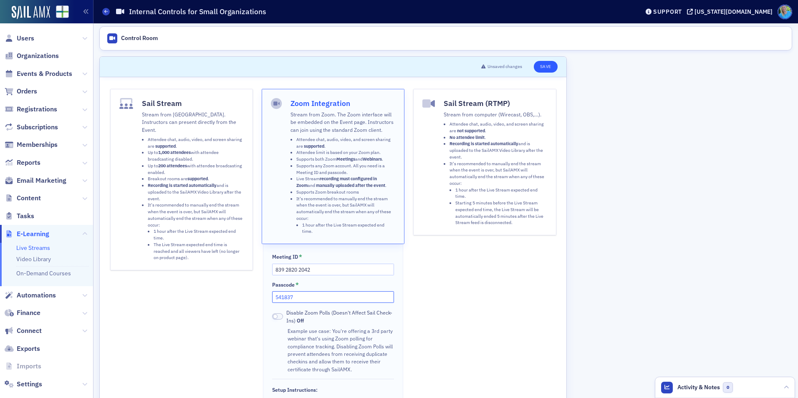
type input "541837"
click at [543, 67] on button "Save" at bounding box center [546, 67] width 24 height 12
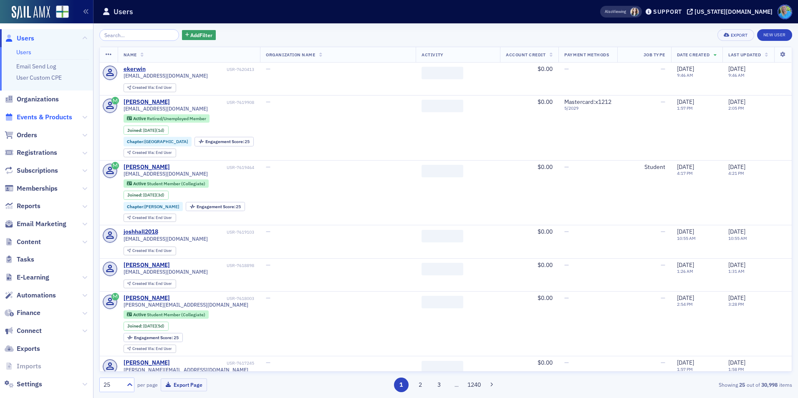
click at [57, 115] on span "Events & Products" at bounding box center [45, 117] width 56 height 9
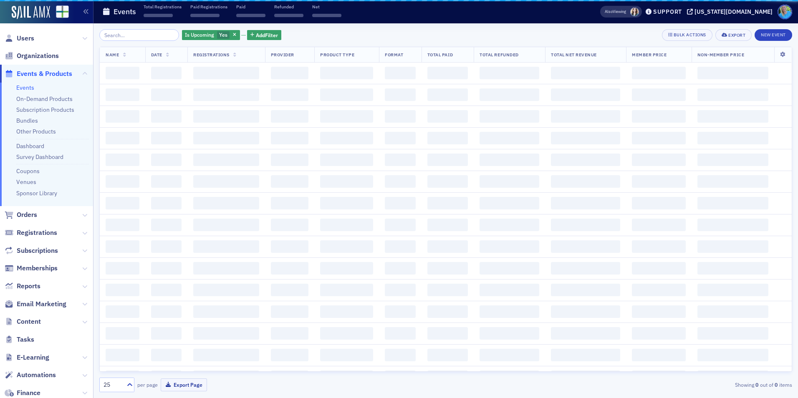
click at [129, 36] on input "search" at bounding box center [139, 35] width 80 height 12
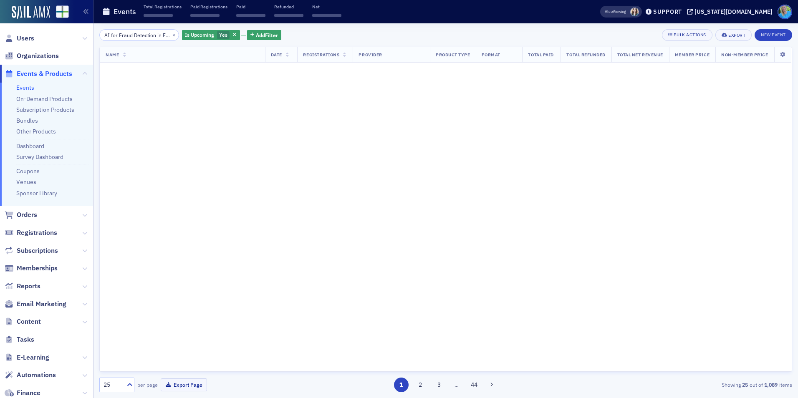
scroll to position [0, 35]
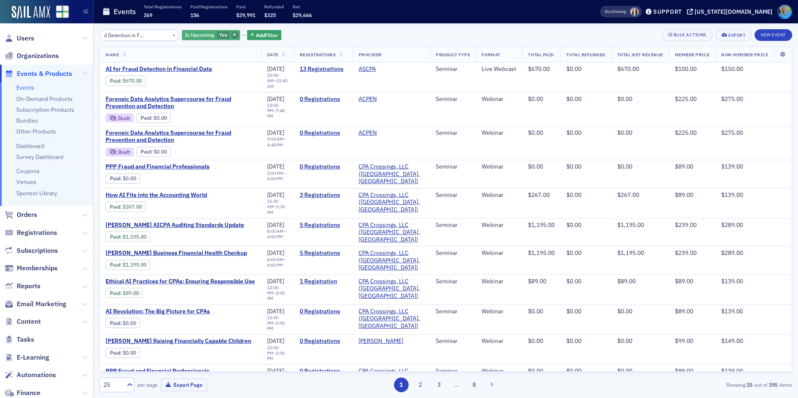
type input "AI for Fraud Detection in Financial Data"
click at [231, 32] on span "button" at bounding box center [235, 35] width 8 height 8
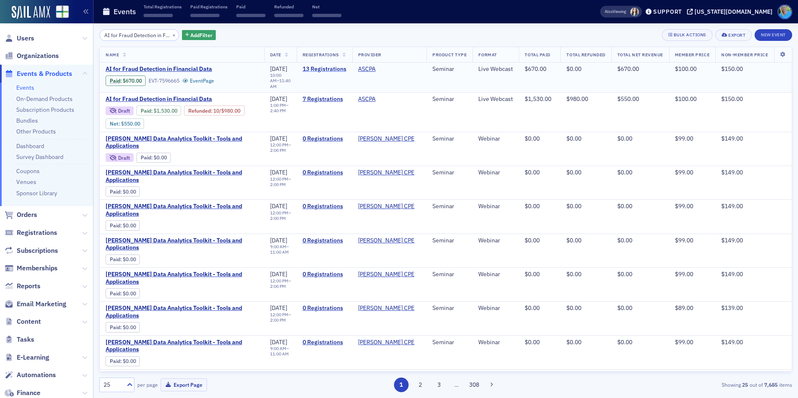
click at [321, 68] on link "13 Registrations" at bounding box center [325, 70] width 44 height 8
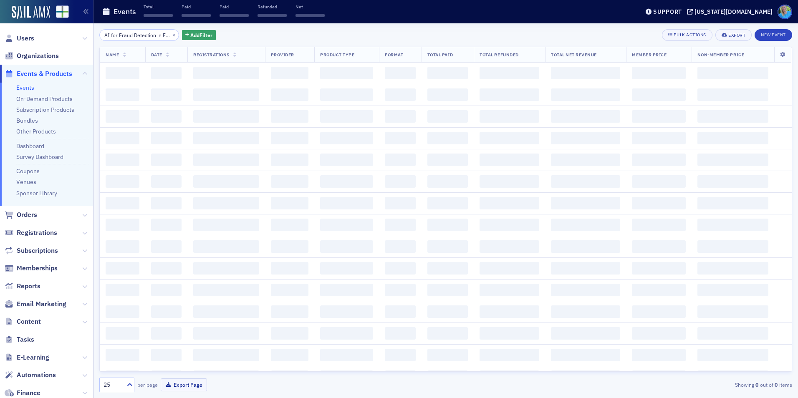
scroll to position [0, 35]
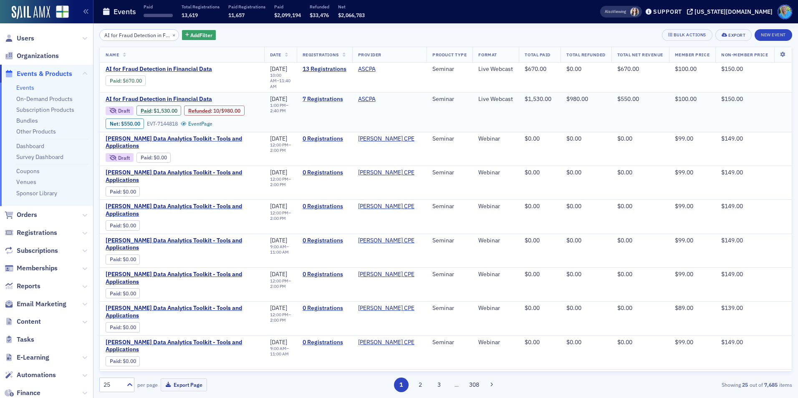
click at [327, 96] on link "7 Registrations" at bounding box center [325, 100] width 44 height 8
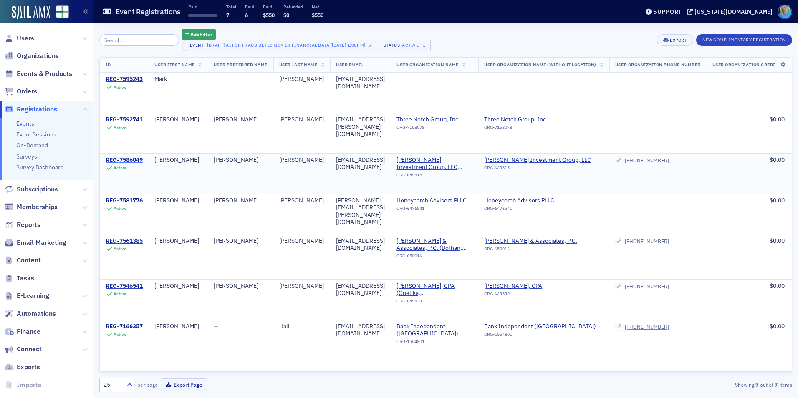
click at [127, 159] on div "REG-7586049" at bounding box center [124, 161] width 37 height 8
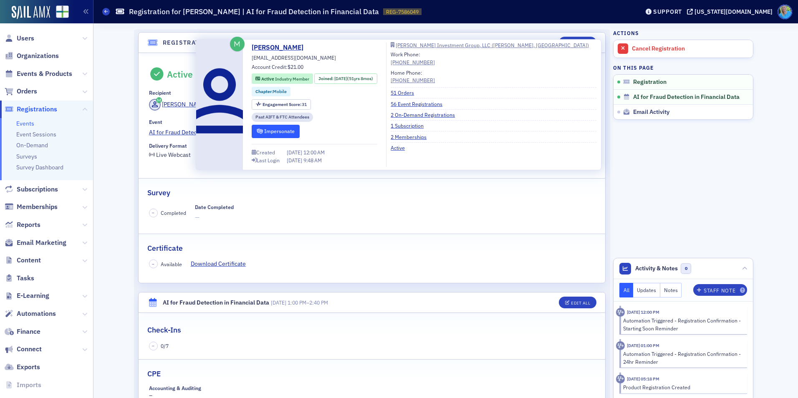
click at [279, 130] on button "Impersonate" at bounding box center [276, 131] width 48 height 13
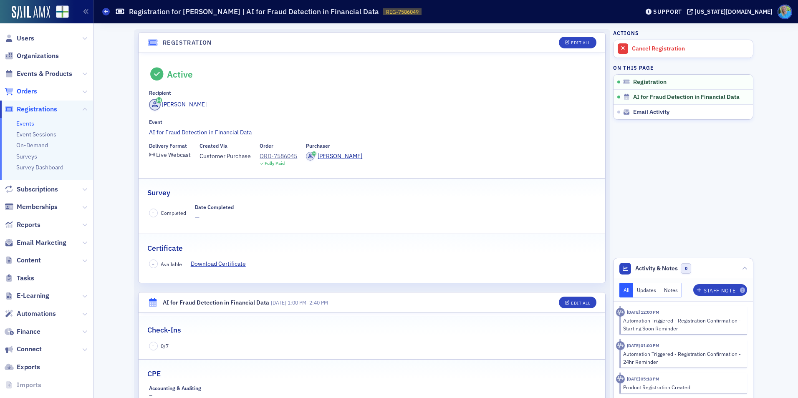
click at [35, 92] on span "Orders" at bounding box center [27, 91] width 20 height 9
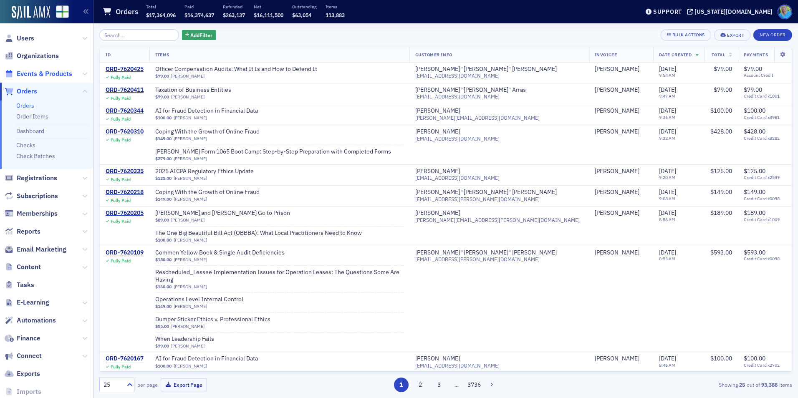
click at [44, 69] on span "Events & Products" at bounding box center [45, 73] width 56 height 9
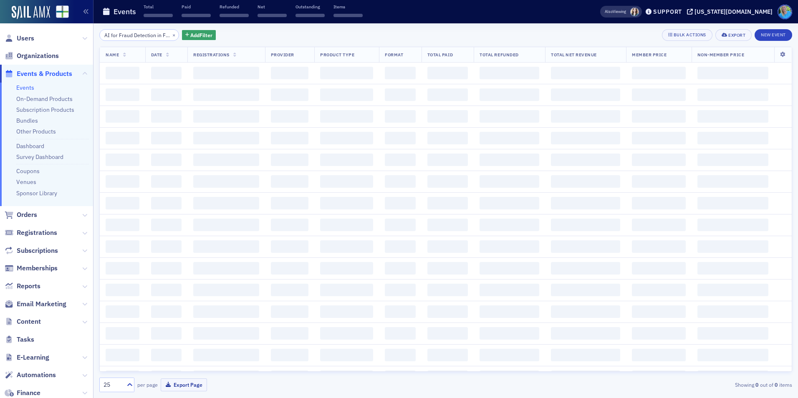
scroll to position [0, 35]
click at [768, 35] on button "New Event" at bounding box center [774, 35] width 38 height 12
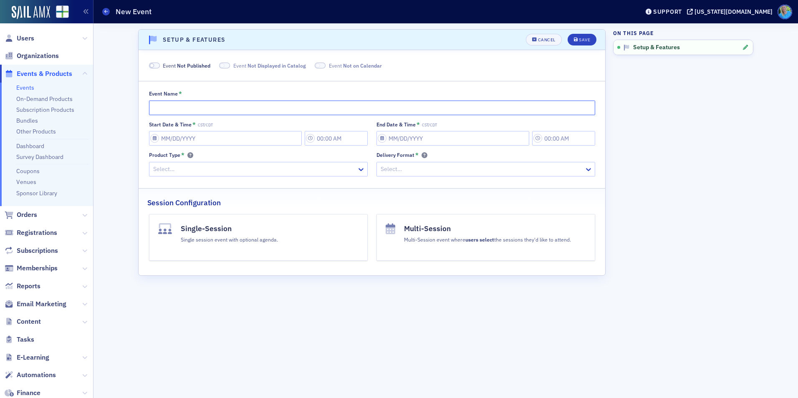
click at [199, 103] on input "Event Name *" at bounding box center [372, 108] width 446 height 15
type input "Test Run: [PERSON_NAME] for 9/16 Webcasts"
click at [195, 129] on div "Start Date & Time * CST/CDT" at bounding box center [258, 133] width 219 height 25
select select "8"
select select "2025"
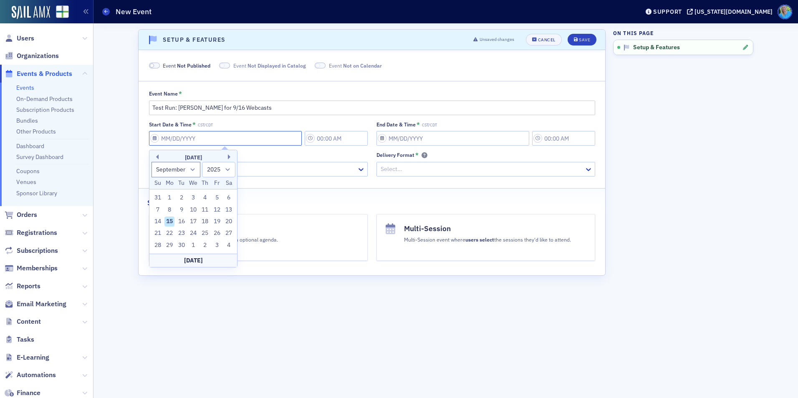
click at [196, 139] on input "Start Date & Time * CST/CDT" at bounding box center [225, 138] width 153 height 15
click at [170, 222] on div "15" at bounding box center [169, 222] width 10 height 10
type input "[DATE]"
type input "10:00 AM"
type input "[DATE]"
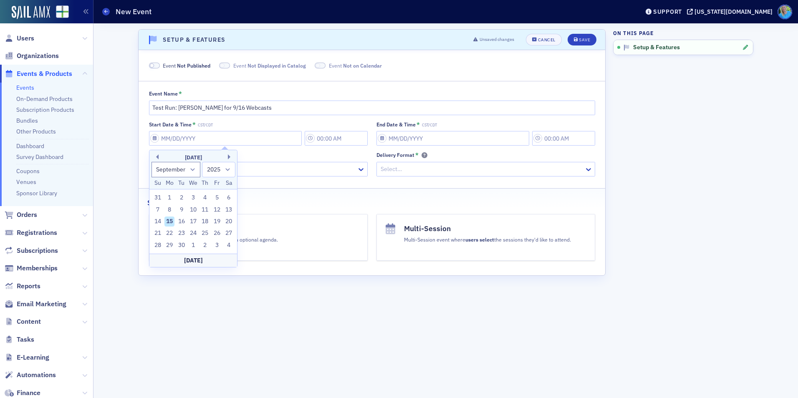
type input "11:00 AM"
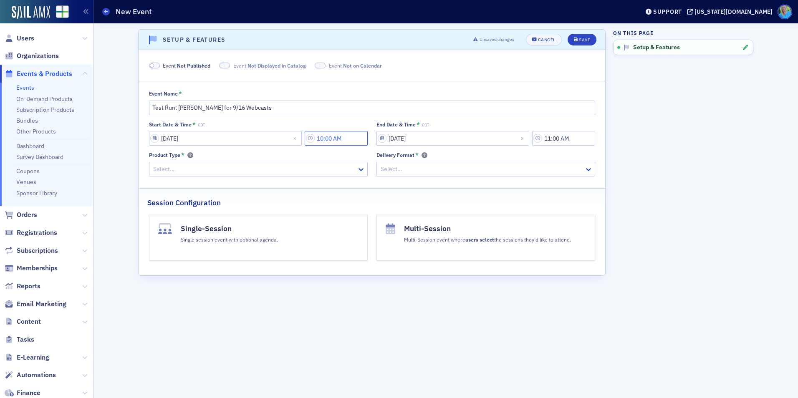
click at [324, 138] on input "10:00 AM" at bounding box center [336, 138] width 63 height 15
click at [395, 139] on icon at bounding box center [397, 138] width 8 height 8
click at [388, 173] on div "2" at bounding box center [388, 172] width 22 height 9
click at [466, 141] on button "PM" at bounding box center [463, 138] width 16 height 15
type input "2:00 PM"
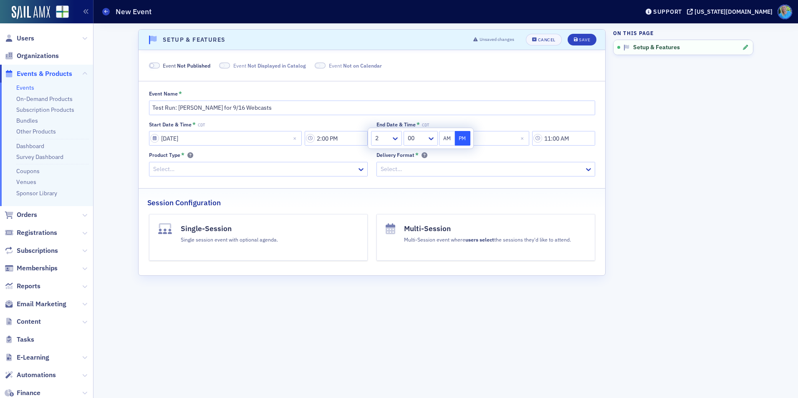
click at [493, 153] on div "Delivery Format *" at bounding box center [486, 156] width 219 height 8
select select "8"
select select "2025"
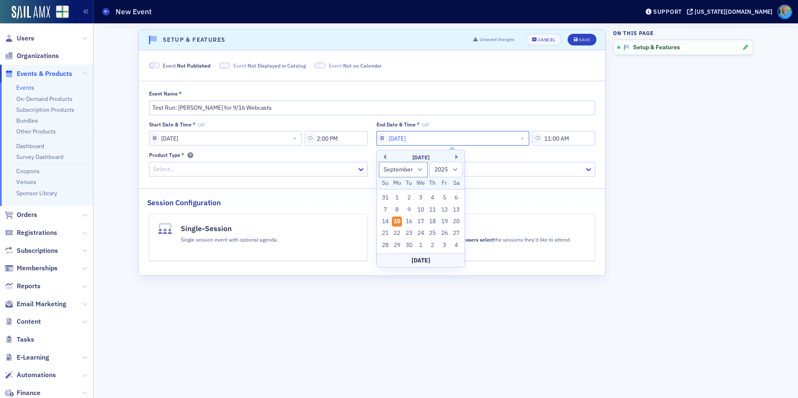
click at [452, 138] on input "09/15/2025" at bounding box center [453, 138] width 153 height 15
click at [394, 221] on div "15" at bounding box center [397, 222] width 10 height 10
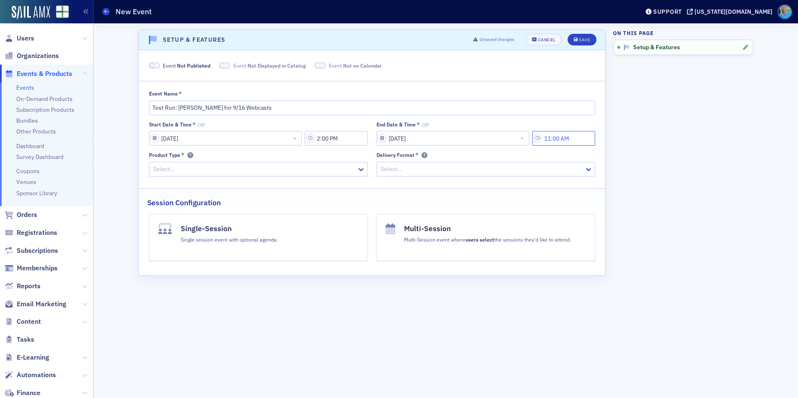
click at [550, 145] on input "11:00 AM" at bounding box center [563, 138] width 63 height 15
click at [465, 137] on icon at bounding box center [461, 138] width 8 height 8
click at [450, 173] on div "2" at bounding box center [452, 172] width 22 height 9
click at [495, 138] on icon at bounding box center [495, 138] width 8 height 8
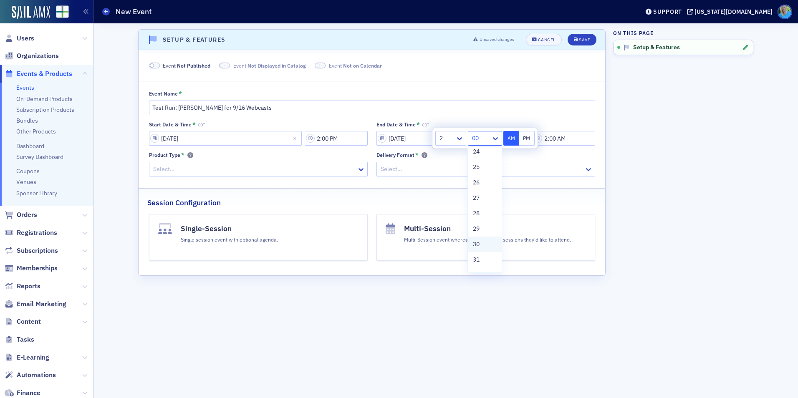
click at [483, 245] on div "30" at bounding box center [484, 244] width 23 height 9
click at [524, 137] on button "PM" at bounding box center [527, 138] width 16 height 15
type input "2:30 PM"
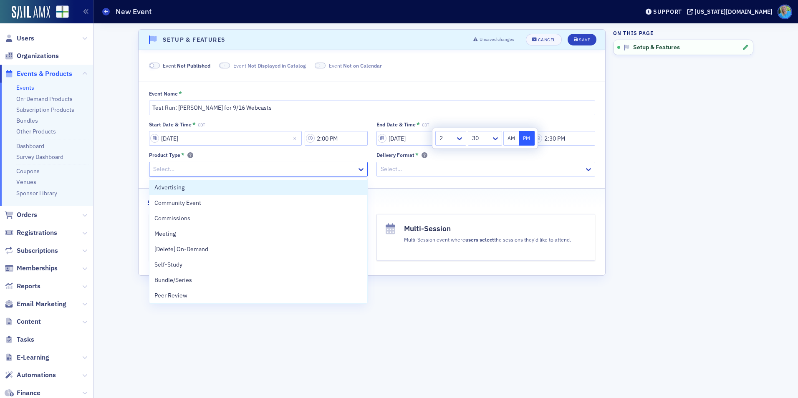
click at [339, 167] on div at bounding box center [254, 169] width 204 height 10
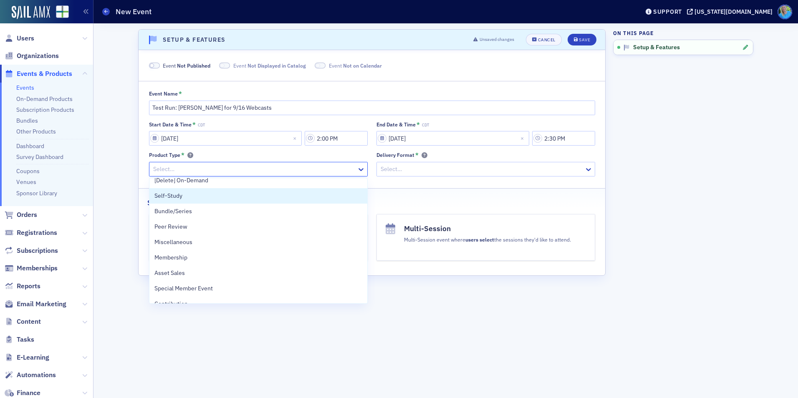
scroll to position [187, 0]
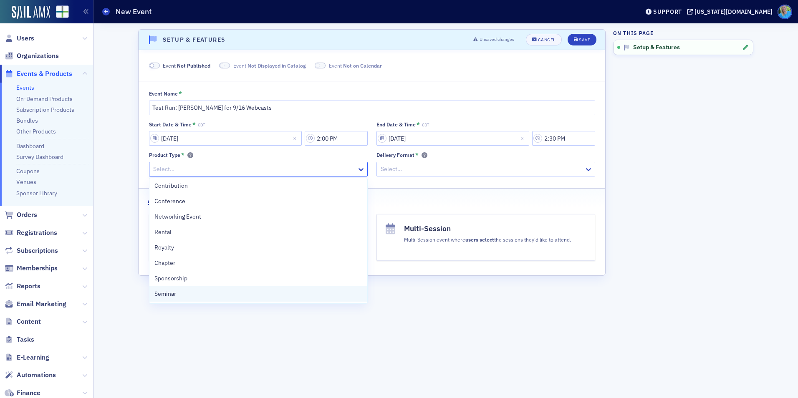
click at [305, 296] on div "Seminar" at bounding box center [258, 294] width 208 height 9
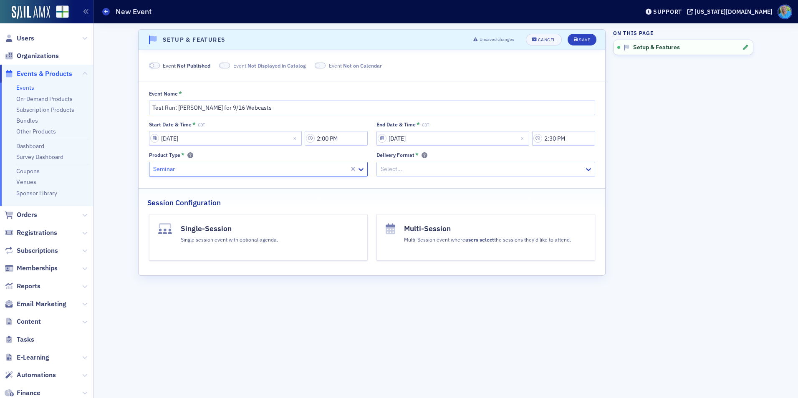
click at [425, 168] on div at bounding box center [482, 169] width 204 height 10
click at [411, 235] on div "Webinar" at bounding box center [486, 234] width 208 height 9
click at [314, 238] on button "Single-Session Single session event with optional agenda." at bounding box center [258, 237] width 219 height 47
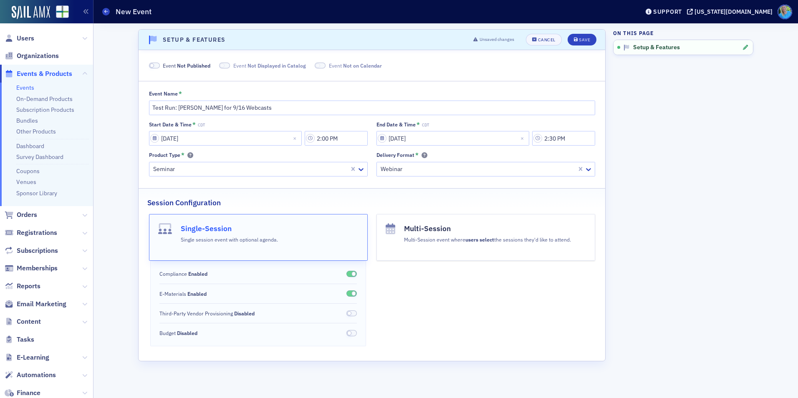
click at [157, 65] on span at bounding box center [154, 66] width 11 height 6
click at [212, 64] on span at bounding box center [214, 66] width 11 height 6
click at [309, 65] on span at bounding box center [310, 66] width 11 height 6
click at [580, 40] on div "Save" at bounding box center [584, 40] width 11 height 5
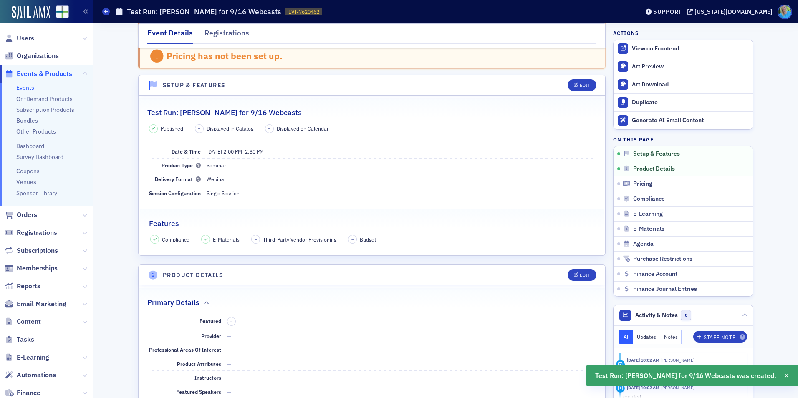
scroll to position [127, 0]
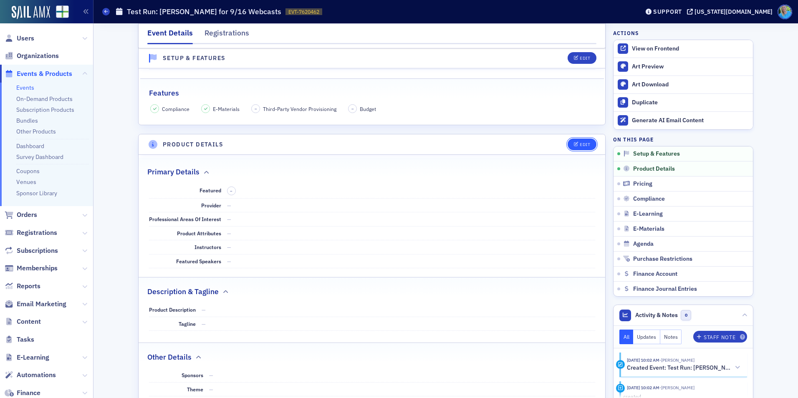
click at [580, 144] on div "Edit" at bounding box center [585, 144] width 10 height 5
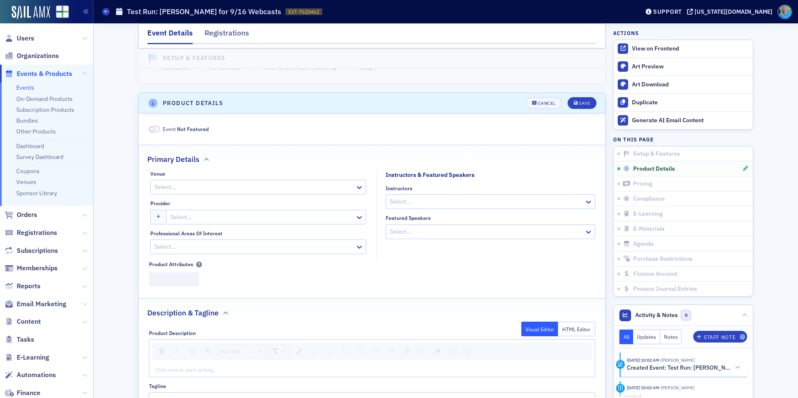
scroll to position [296, 0]
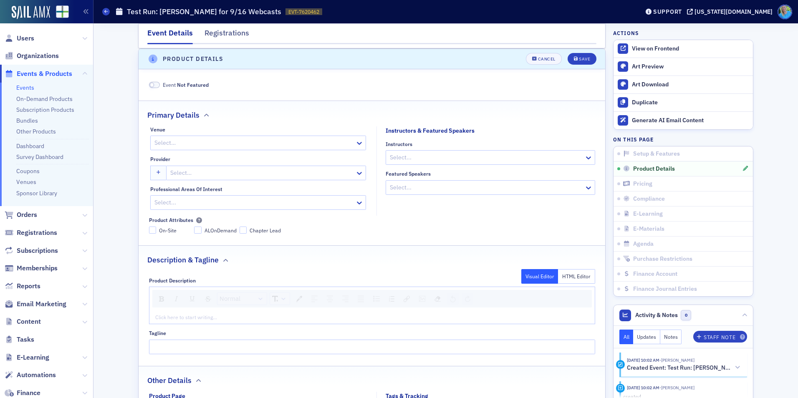
click at [407, 149] on div "Instructors Select..." at bounding box center [491, 153] width 210 height 24
click at [410, 153] on div at bounding box center [486, 157] width 195 height 10
type input "marc hamilton"
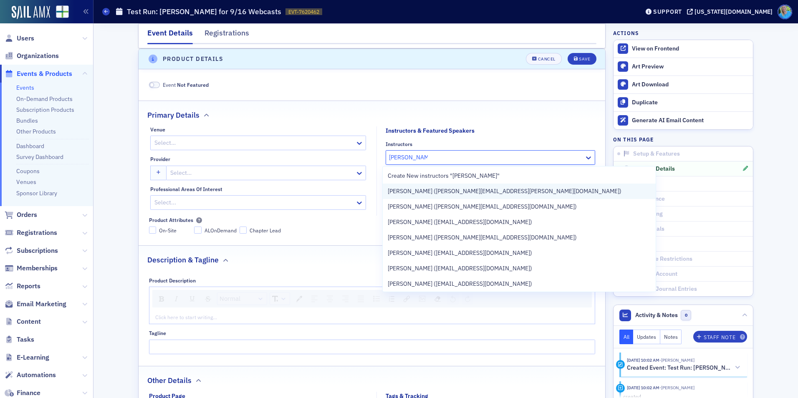
click at [427, 190] on span "Marc Hamilton (marc.hamilton@3notch.com)" at bounding box center [505, 191] width 234 height 9
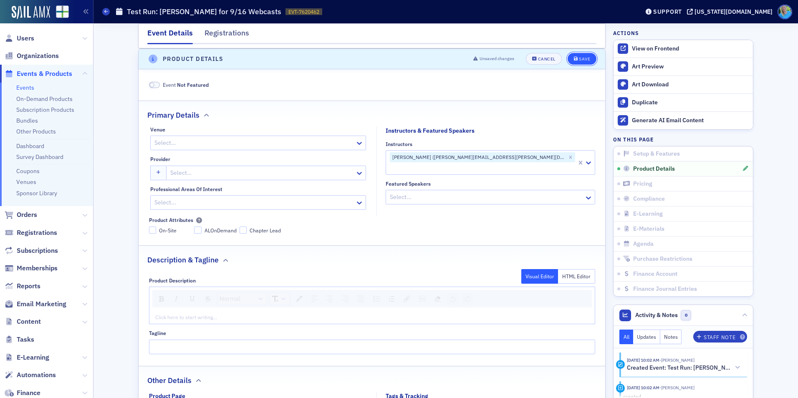
click at [584, 60] on div "Save" at bounding box center [584, 59] width 11 height 5
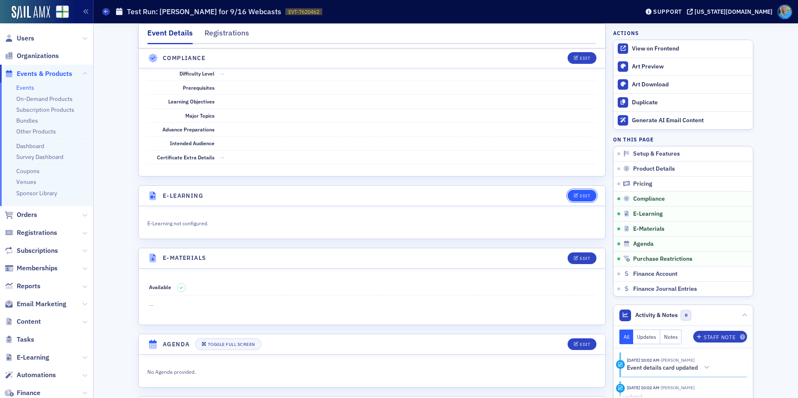
click at [587, 195] on button "Edit" at bounding box center [582, 196] width 29 height 12
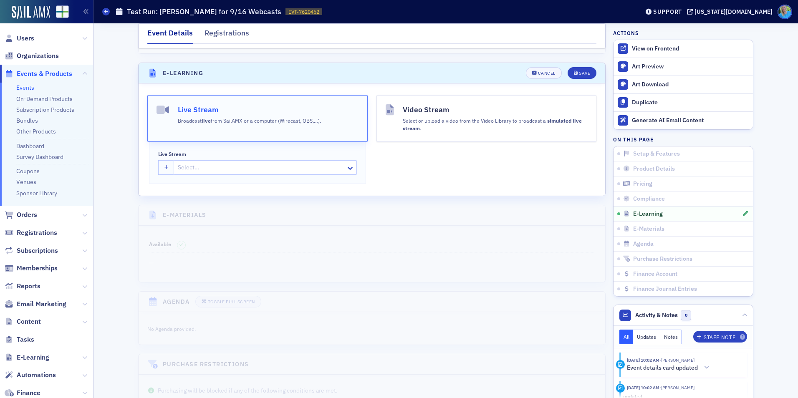
scroll to position [1143, 0]
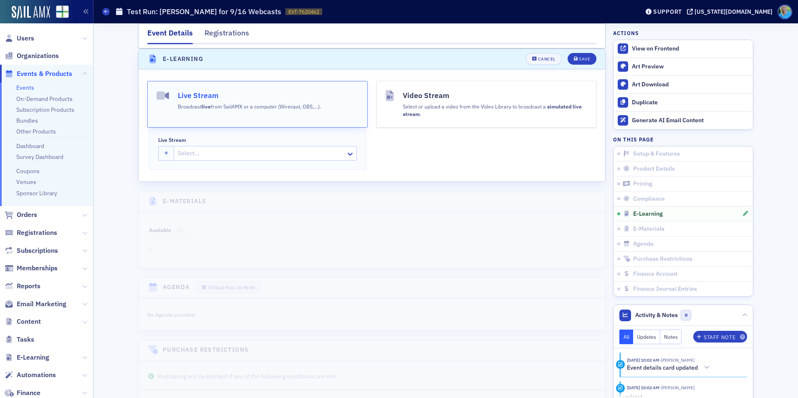
click at [290, 151] on div at bounding box center [261, 153] width 168 height 10
click at [160, 154] on button "button" at bounding box center [166, 153] width 16 height 15
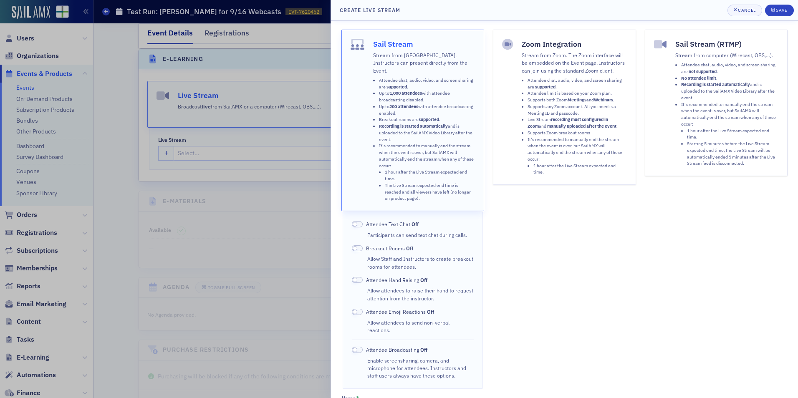
click at [567, 129] on strong "manually uploaded after the event" at bounding box center [581, 126] width 69 height 6
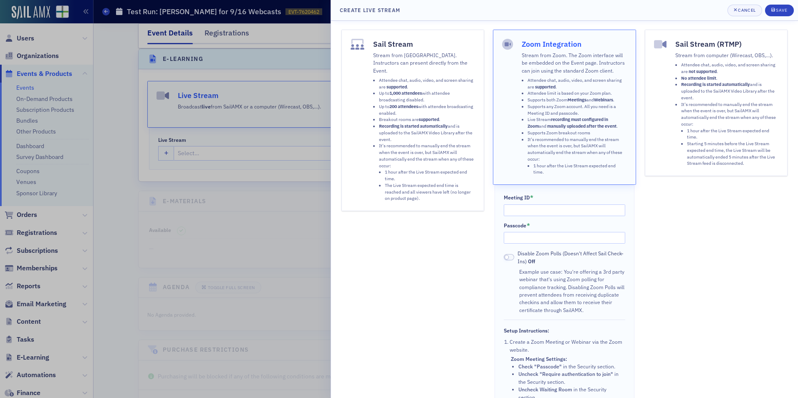
click at [548, 204] on div "Meeting ID *" at bounding box center [565, 205] width 122 height 22
click at [548, 207] on input "Meeting ID *" at bounding box center [565, 211] width 122 height 12
paste input "857 6886 3450"
type input "857 6886 3450"
click at [545, 237] on input "Passcode *" at bounding box center [565, 238] width 122 height 12
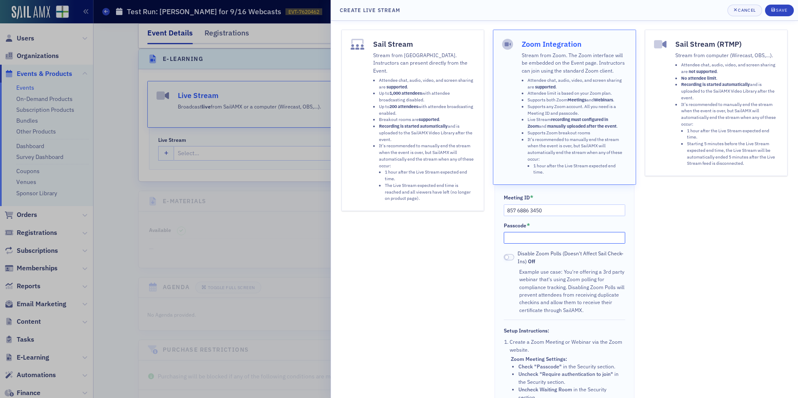
paste input "983483"
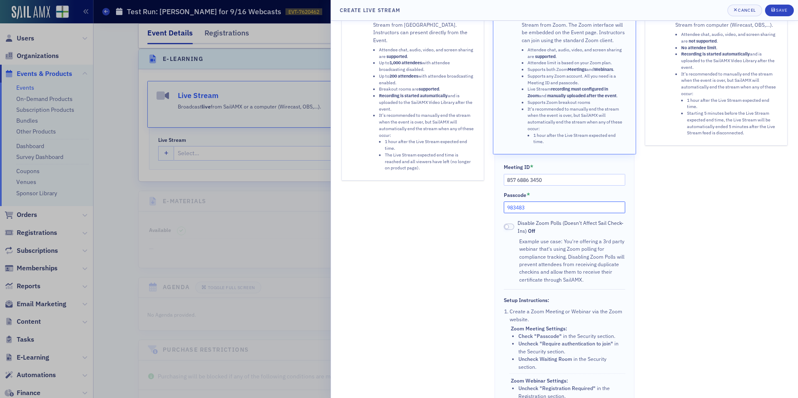
scroll to position [0, 0]
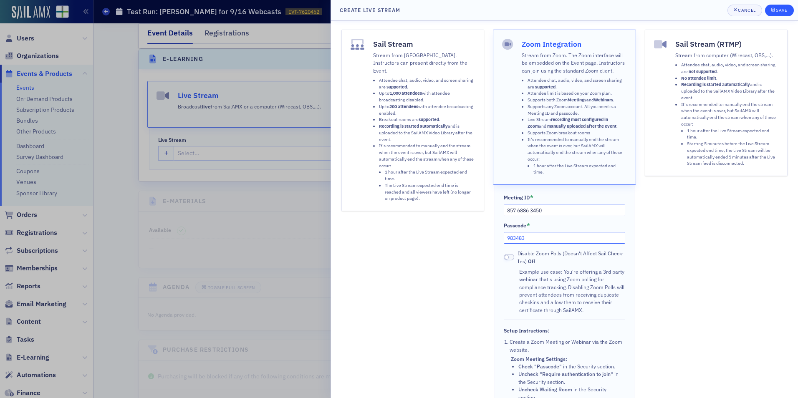
type input "983483"
click at [779, 14] on button "Save" at bounding box center [779, 11] width 29 height 12
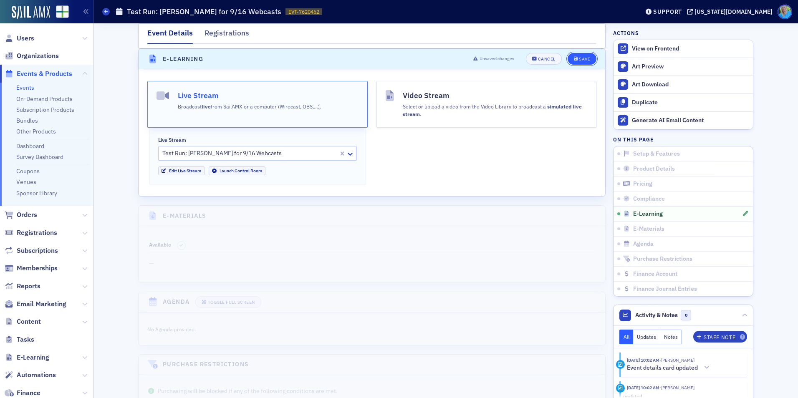
click at [577, 54] on button "Save" at bounding box center [582, 59] width 29 height 12
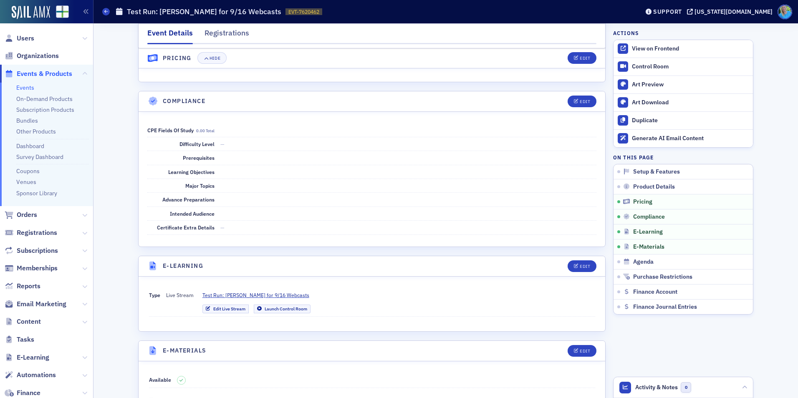
scroll to position [903, 0]
drag, startPoint x: 30, startPoint y: 37, endPoint x: 53, endPoint y: 40, distance: 23.2
click at [29, 37] on span "Users" at bounding box center [26, 38] width 18 height 9
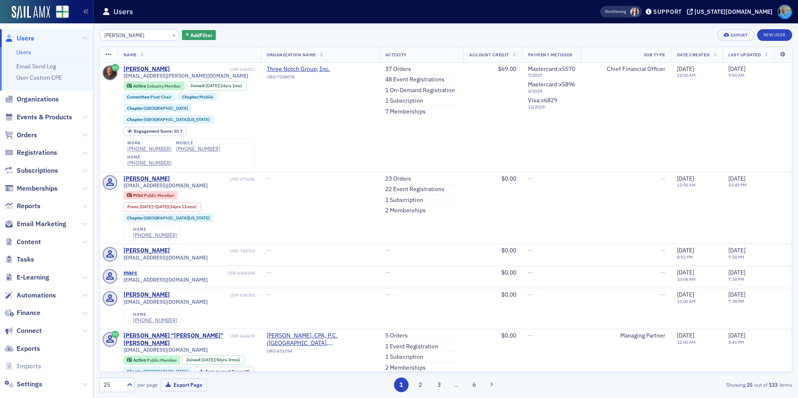
type input "marc hamilton"
click at [170, 36] on button "×" at bounding box center [174, 35] width 8 height 8
click at [24, 38] on span "Users" at bounding box center [26, 38] width 18 height 9
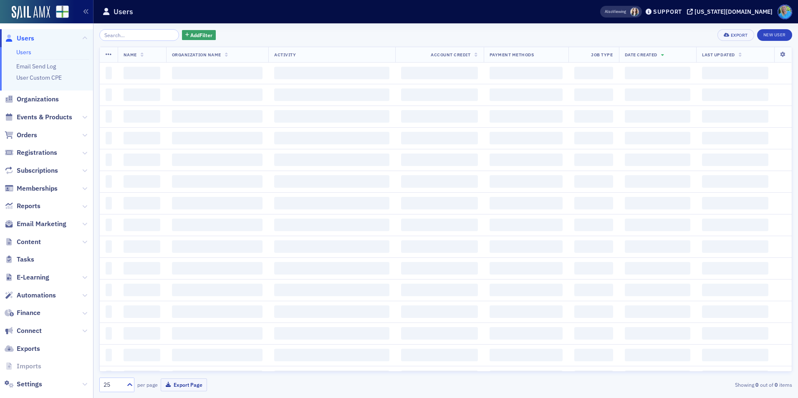
click at [144, 36] on input "search" at bounding box center [139, 35] width 80 height 12
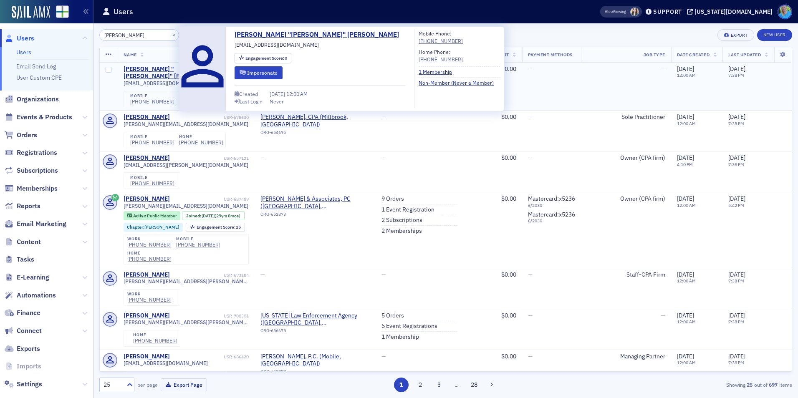
type input "[PERSON_NAME]"
click at [148, 67] on div "[PERSON_NAME] "[PERSON_NAME]" [PERSON_NAME]" at bounding box center [173, 73] width 99 height 15
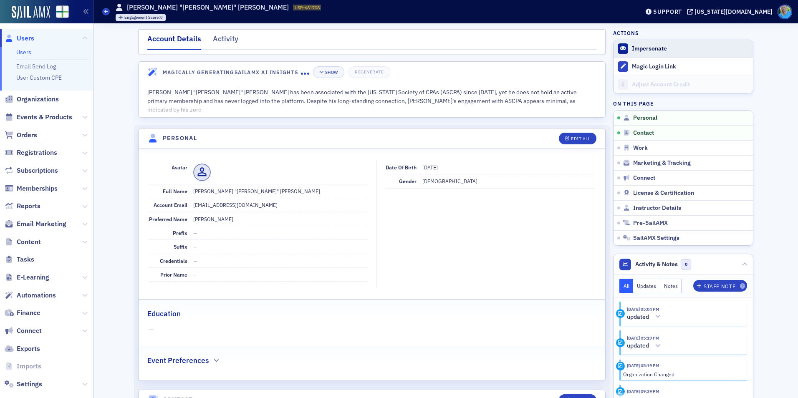
click at [645, 49] on button "Impersonate" at bounding box center [649, 49] width 35 height 8
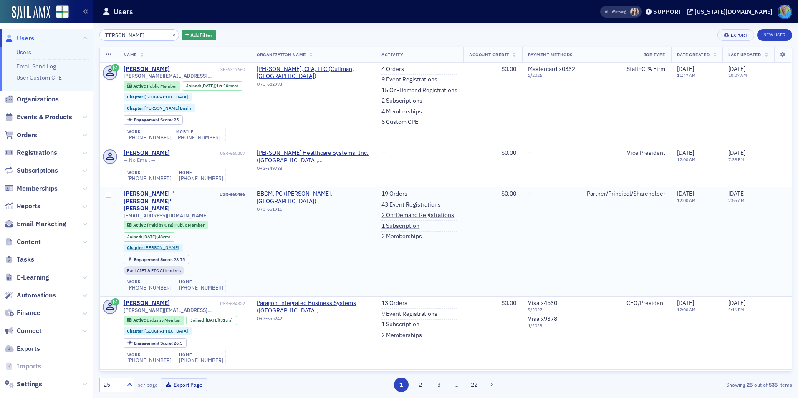
type input "[PERSON_NAME]"
click at [164, 195] on div "[PERSON_NAME] "[PERSON_NAME]" [PERSON_NAME]" at bounding box center [171, 201] width 95 height 22
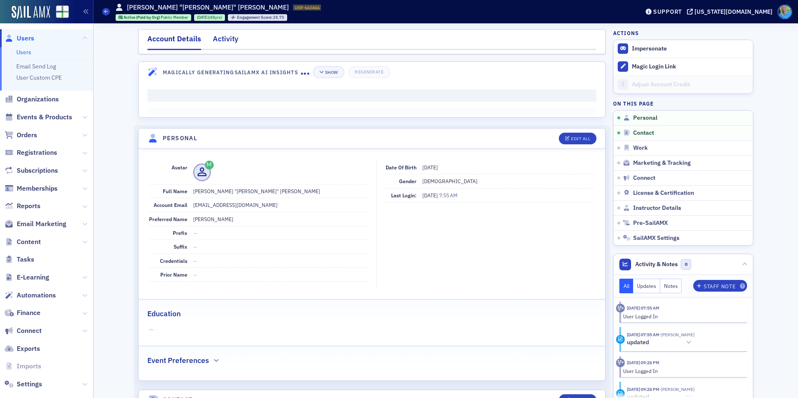
click at [227, 39] on div "Activity" at bounding box center [225, 40] width 25 height 15
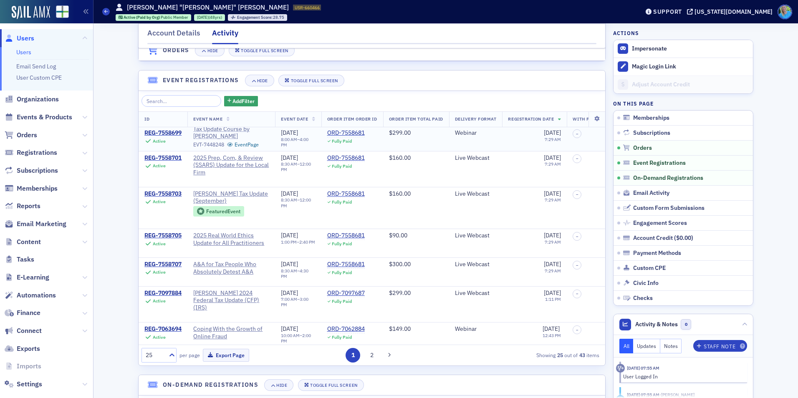
scroll to position [125, 0]
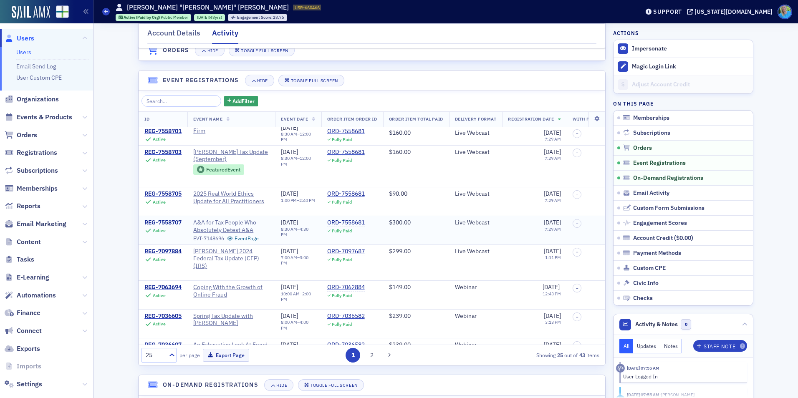
click at [174, 227] on div "REG-7558707" at bounding box center [162, 223] width 37 height 8
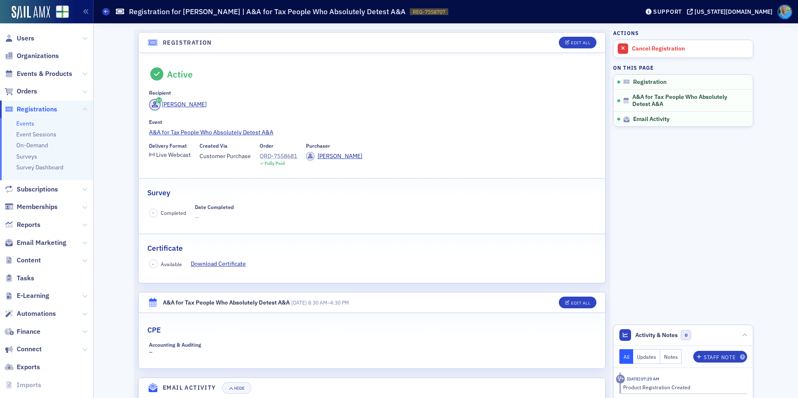
click at [273, 157] on div "ORD-7558681" at bounding box center [279, 156] width 38 height 9
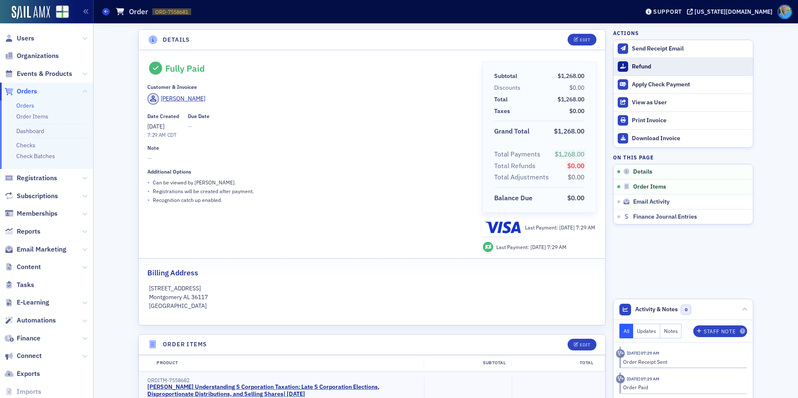
click at [643, 72] on button "Refund" at bounding box center [683, 67] width 139 height 18
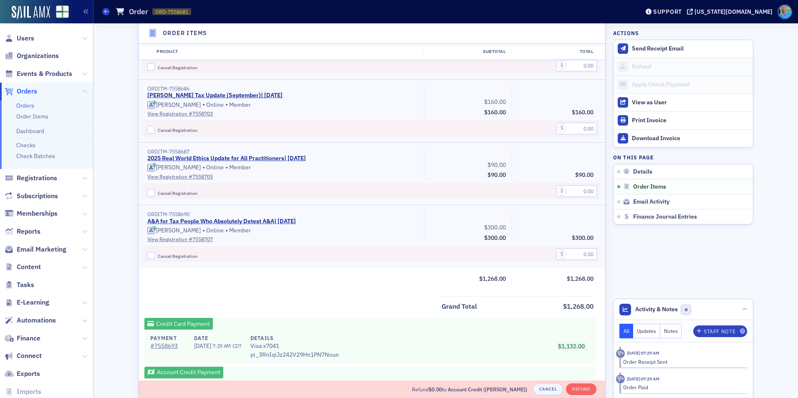
scroll to position [641, 0]
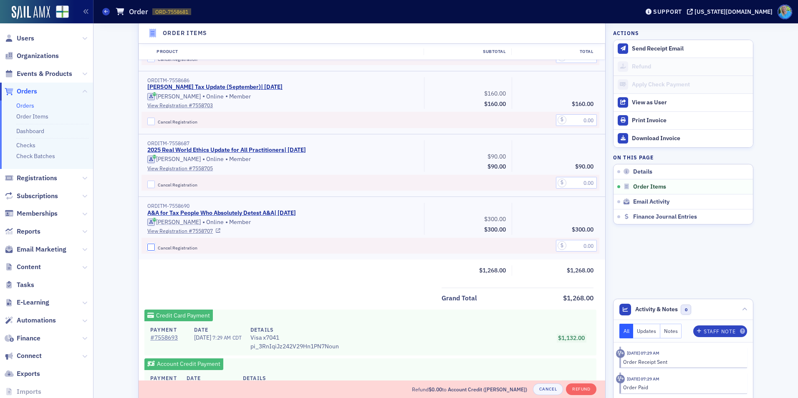
drag, startPoint x: 146, startPoint y: 248, endPoint x: 157, endPoint y: 246, distance: 11.8
click at [147, 248] on input "Cancel Registration" at bounding box center [151, 248] width 8 height 8
checkbox input "true"
click at [582, 245] on input "text" at bounding box center [576, 246] width 41 height 12
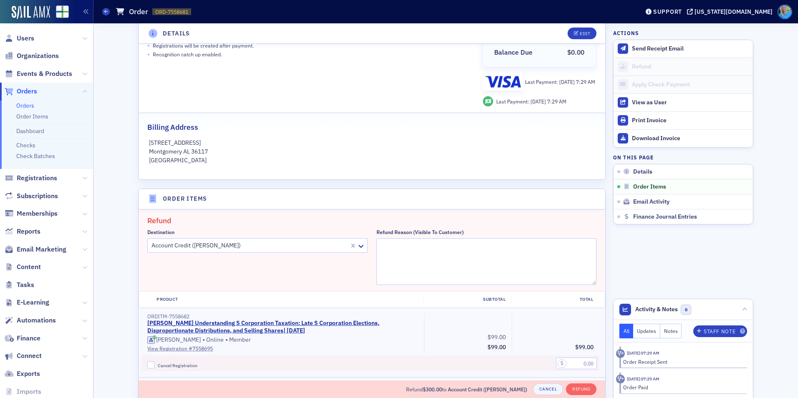
scroll to position [140, 0]
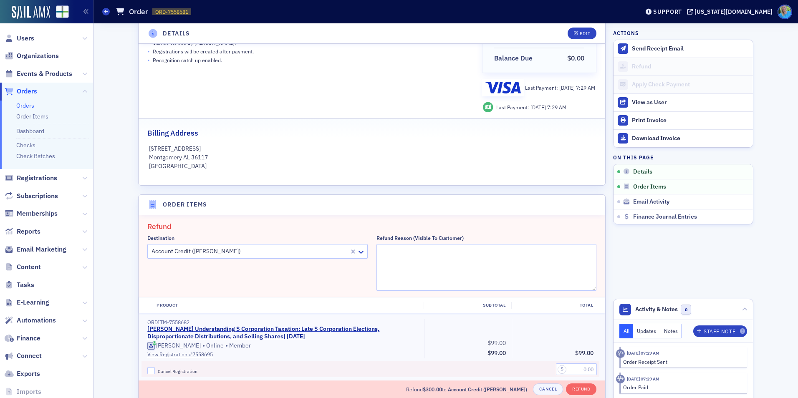
type input "300.00"
click at [410, 261] on textarea "Refund Reason (Visible to Customer)" at bounding box center [487, 267] width 220 height 47
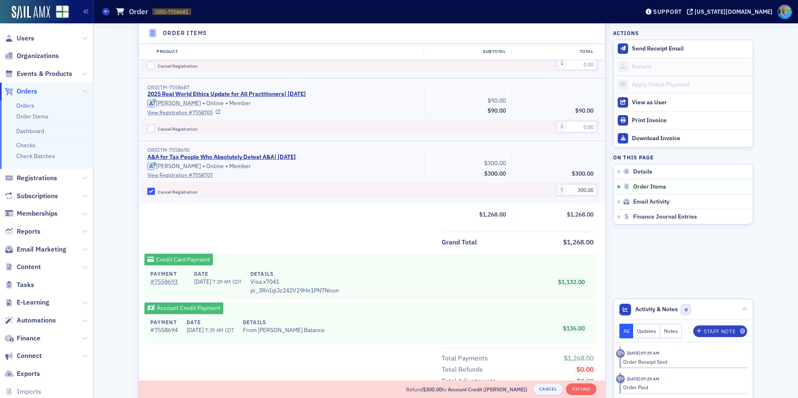
scroll to position [683, 0]
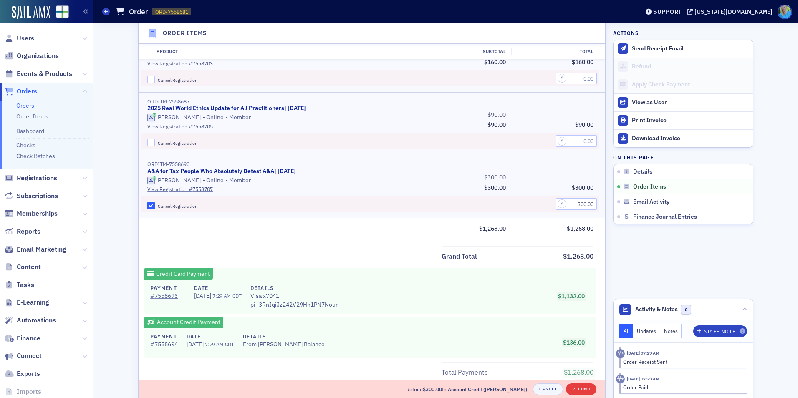
type textarea "Can no longer attend"
click at [571, 389] on button "Refund" at bounding box center [581, 390] width 30 height 12
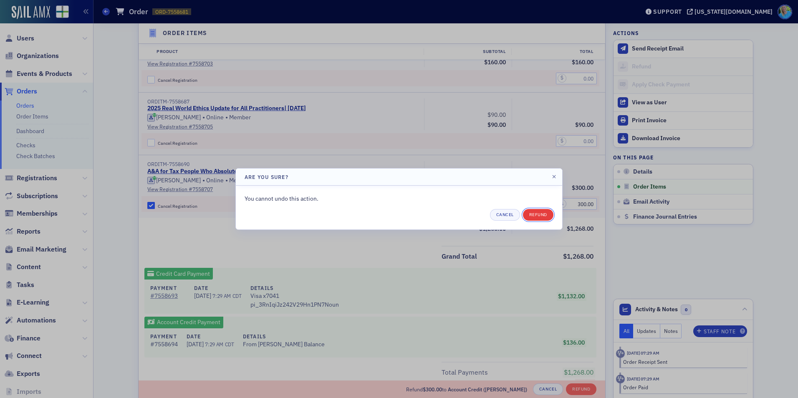
click at [534, 215] on button "Refund" at bounding box center [538, 215] width 30 height 12
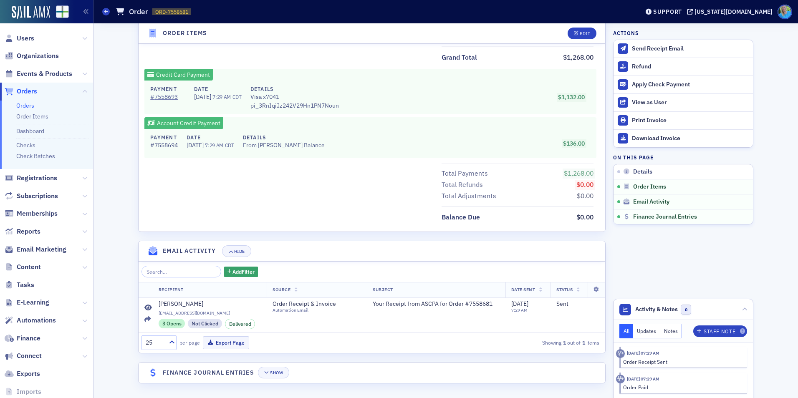
scroll to position [667, 0]
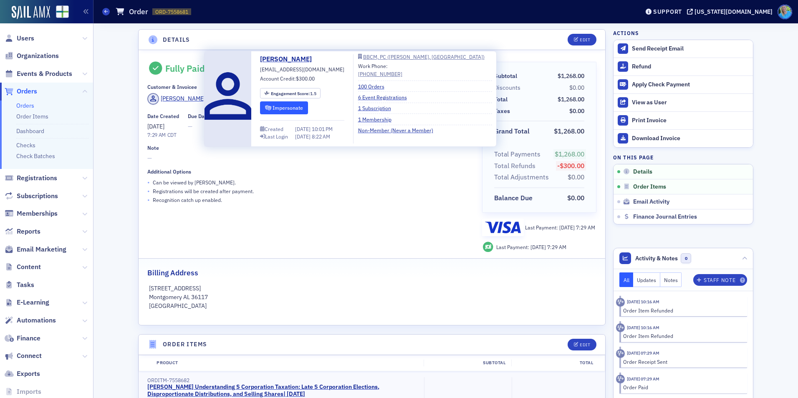
click at [283, 111] on button "Impersonate" at bounding box center [284, 107] width 48 height 13
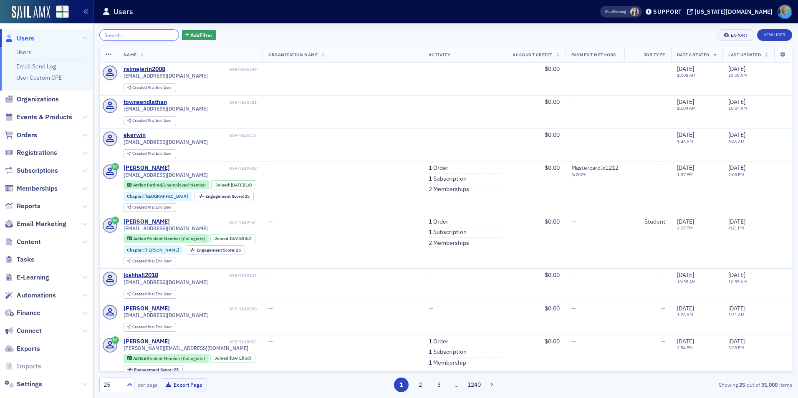
click at [121, 34] on input "search" at bounding box center [139, 35] width 80 height 12
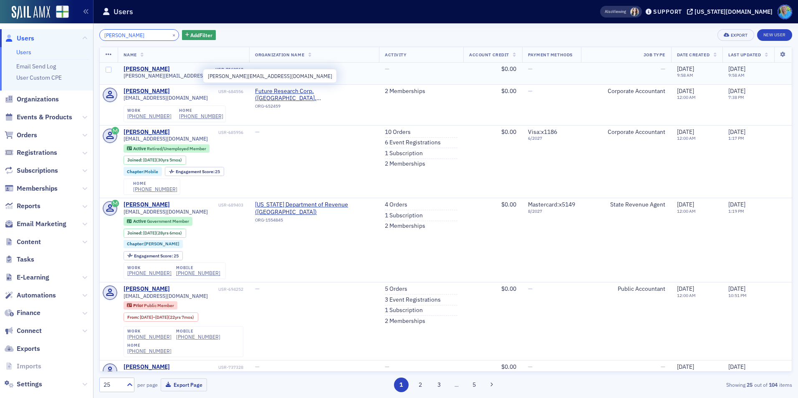
type input "michelle tillis"
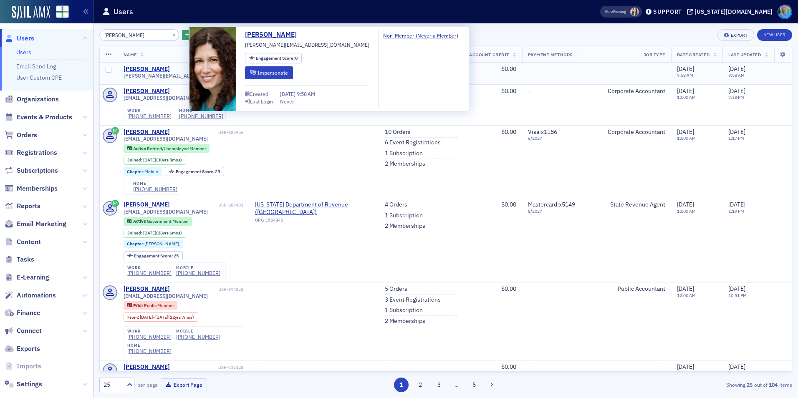
click at [155, 66] on div "Michelle Tillis Lederman" at bounding box center [147, 70] width 46 height 8
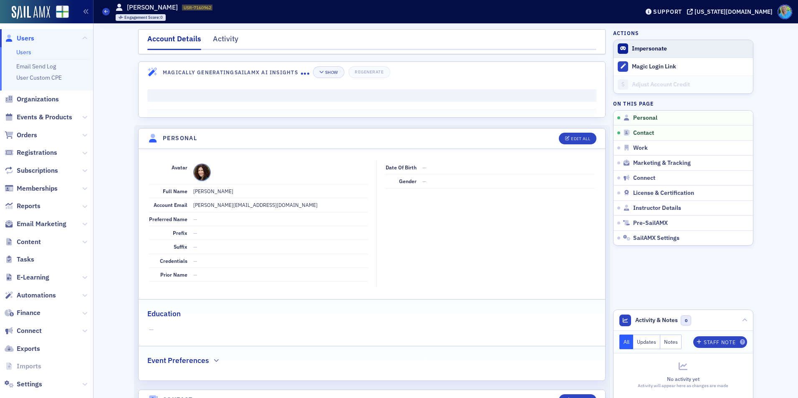
click at [664, 47] on form "Impersonate" at bounding box center [690, 49] width 117 height 8
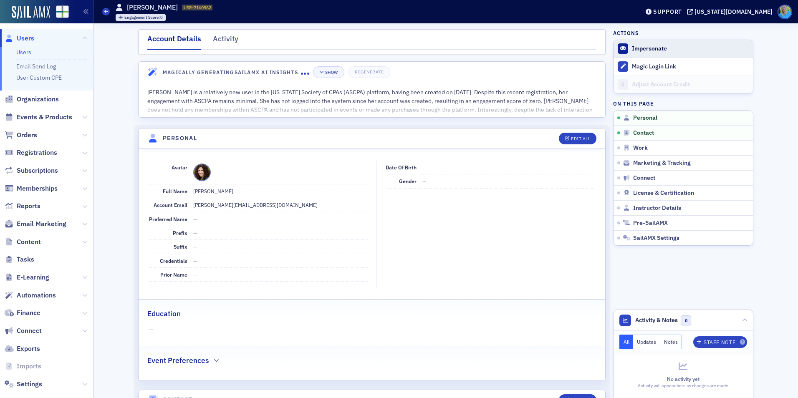
click at [645, 46] on button "Impersonate" at bounding box center [649, 49] width 35 height 8
click at [27, 52] on link "Users" at bounding box center [23, 52] width 15 height 8
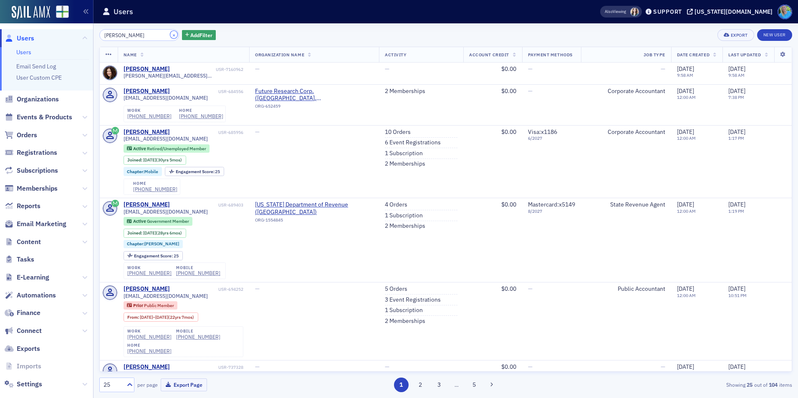
click at [170, 36] on button "×" at bounding box center [174, 35] width 8 height 8
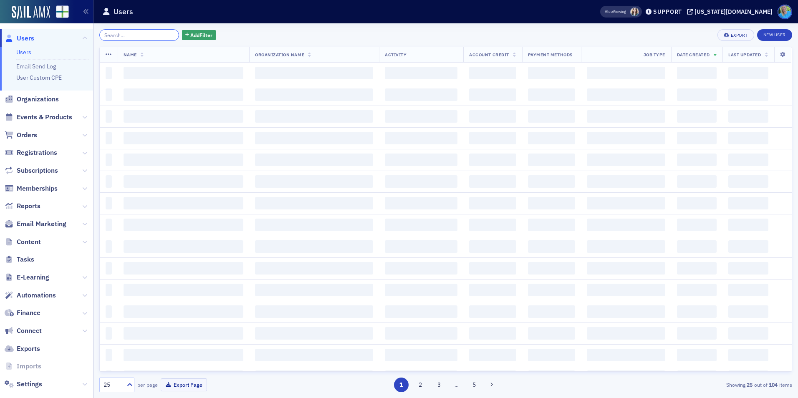
click at [162, 36] on input "search" at bounding box center [139, 35] width 80 height 12
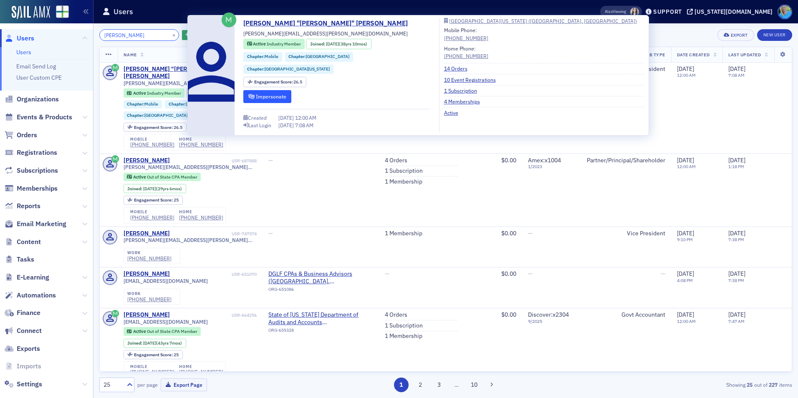
type input "Greg Henders"
click at [249, 94] on icon "submit" at bounding box center [251, 96] width 6 height 5
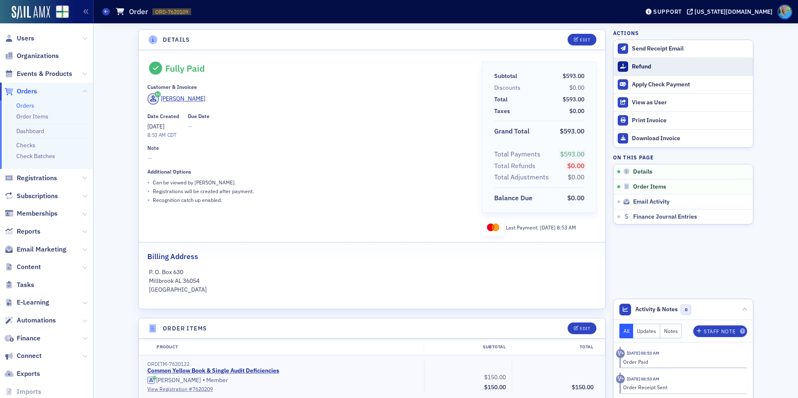
click at [632, 64] on div "Refund" at bounding box center [690, 67] width 117 height 8
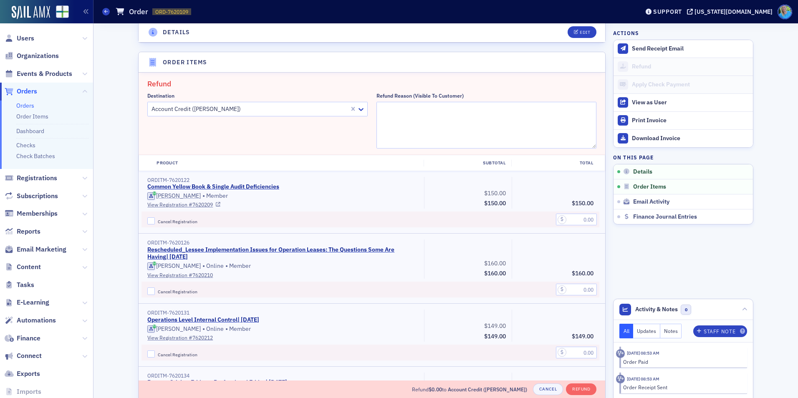
scroll to position [291, 0]
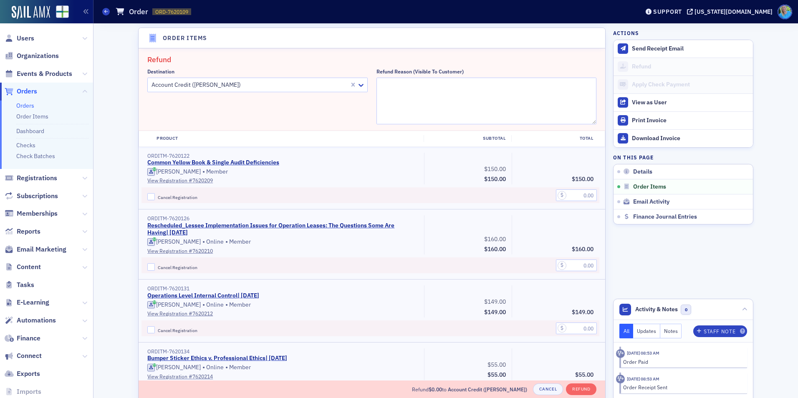
click at [325, 80] on div at bounding box center [250, 85] width 198 height 10
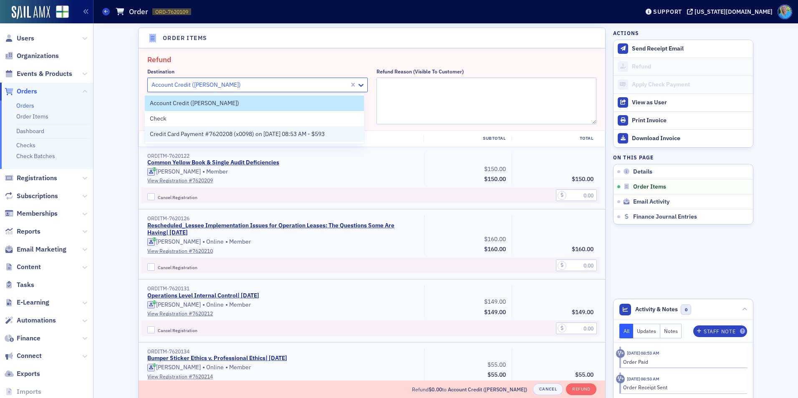
click at [305, 128] on div "Credit Card Payment #7620208 (x0098) on [DATE] 08:53 AM - $593" at bounding box center [255, 133] width 220 height 15
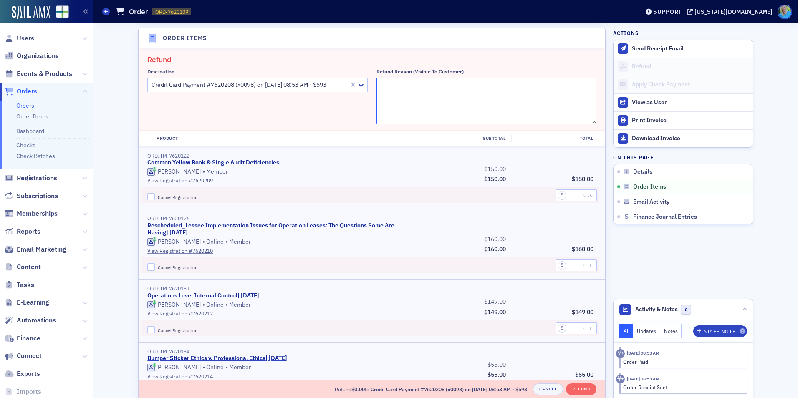
click at [435, 83] on textarea "Refund Reason (Visible to Customer)" at bounding box center [487, 101] width 220 height 47
type textarea "Requested refund"
click at [253, 138] on div "Product" at bounding box center [287, 138] width 273 height 7
drag, startPoint x: 147, startPoint y: 202, endPoint x: 149, endPoint y: 196, distance: 6.5
click at [147, 200] on div "Cancel Registration" at bounding box center [283, 195] width 283 height 16
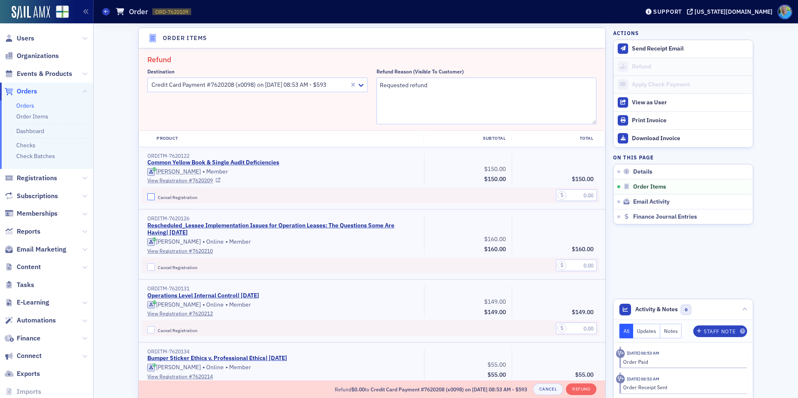
click at [151, 196] on input "Cancel Registration" at bounding box center [151, 197] width 8 height 8
checkbox input "true"
click at [575, 194] on input "text" at bounding box center [576, 196] width 41 height 12
type input "150.00"
click at [585, 393] on button "Refund" at bounding box center [581, 390] width 30 height 12
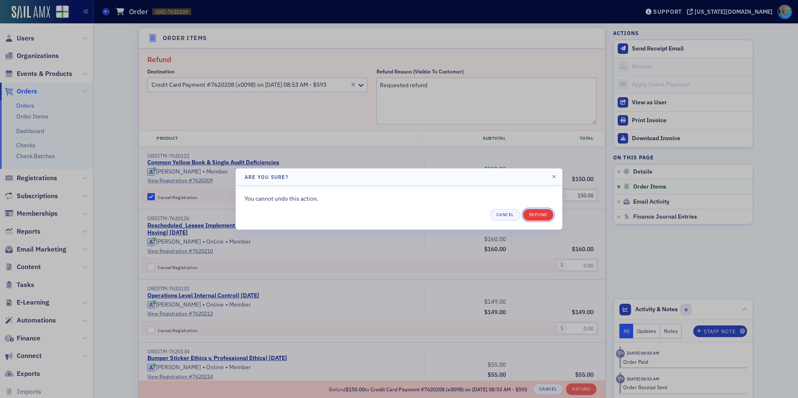
click at [544, 215] on button "Refund" at bounding box center [538, 215] width 30 height 12
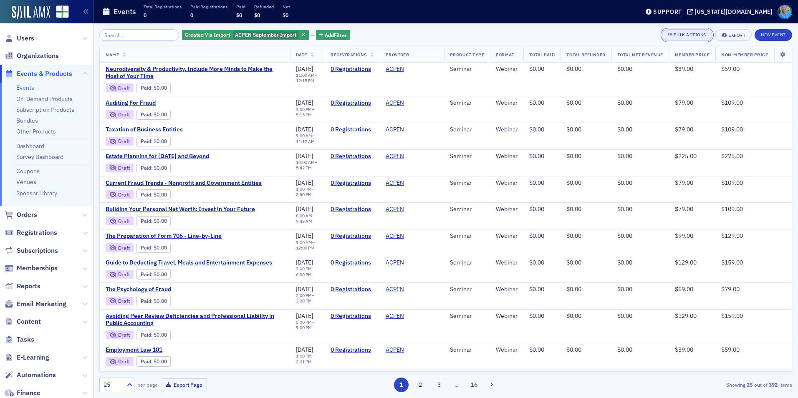
click at [682, 33] on div "Bulk Actions" at bounding box center [690, 35] width 33 height 5
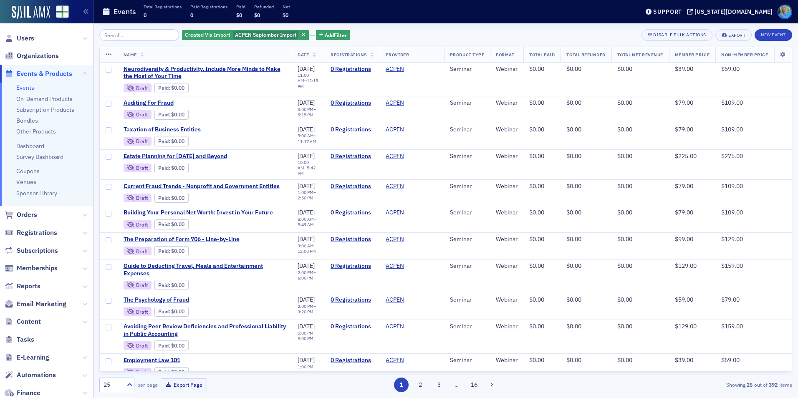
click at [108, 54] on icon at bounding box center [109, 54] width 6 height 7
drag, startPoint x: 139, startPoint y: 39, endPoint x: 100, endPoint y: 41, distance: 38.5
click at [101, 43] on body "Users Organizations Events & Products Events On-Demand Products Subscription Pr…" at bounding box center [399, 199] width 798 height 398
click at [100, 41] on div "Created Via Import ACPEN September Import Add Filter Disable Bulk Actions Expor…" at bounding box center [445, 210] width 693 height 363
click at [132, 380] on div at bounding box center [129, 385] width 10 height 14
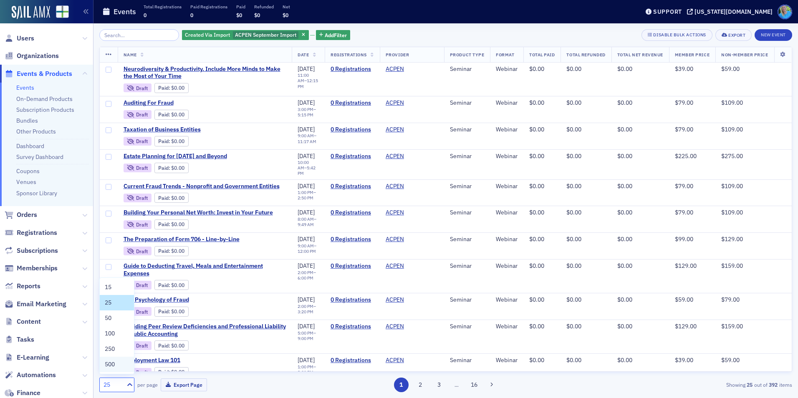
click at [120, 366] on div "500" at bounding box center [117, 364] width 24 height 9
click at [106, 55] on icon at bounding box center [109, 54] width 6 height 7
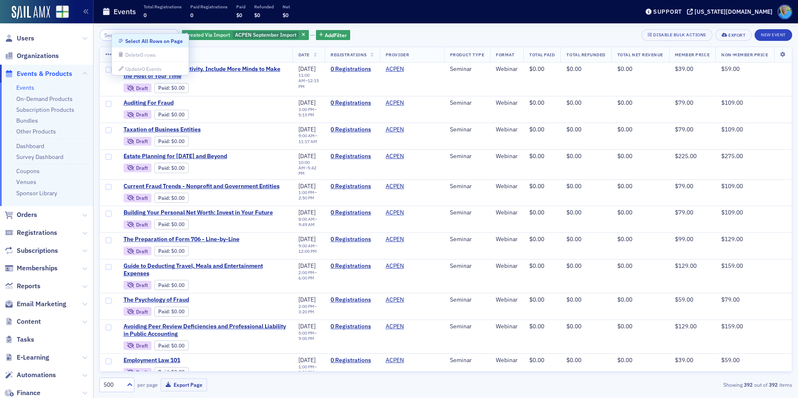
click at [136, 43] on div "Select All Rows on Page" at bounding box center [154, 41] width 58 height 5
click at [136, 40] on div "Deselect All Rows on Page" at bounding box center [156, 41] width 63 height 5
checkbox input "false"
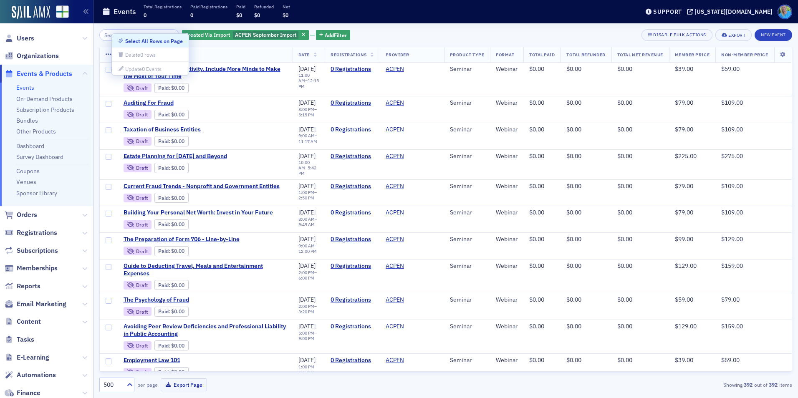
checkbox input "false"
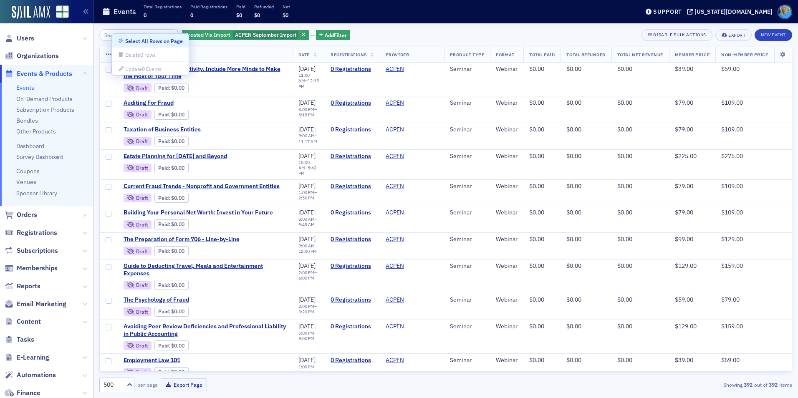
checkbox input "false"
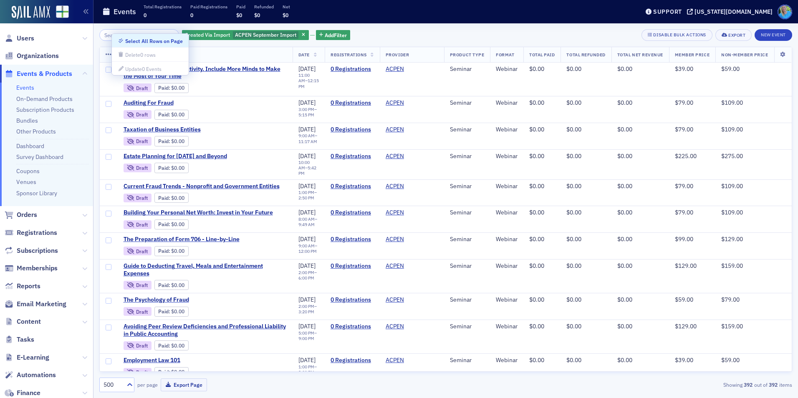
checkbox input "false"
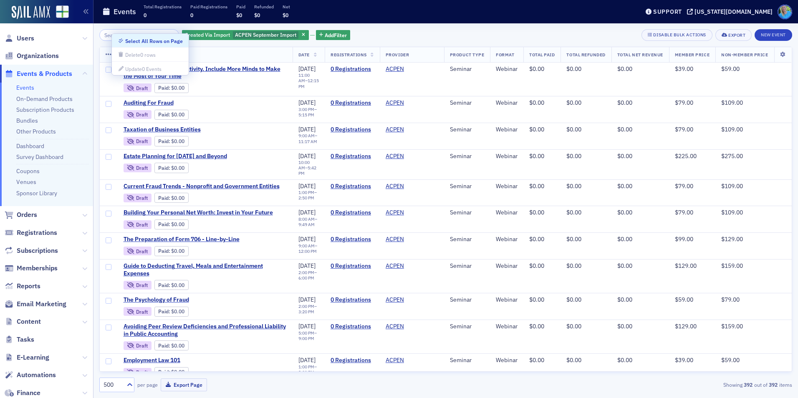
checkbox input "false"
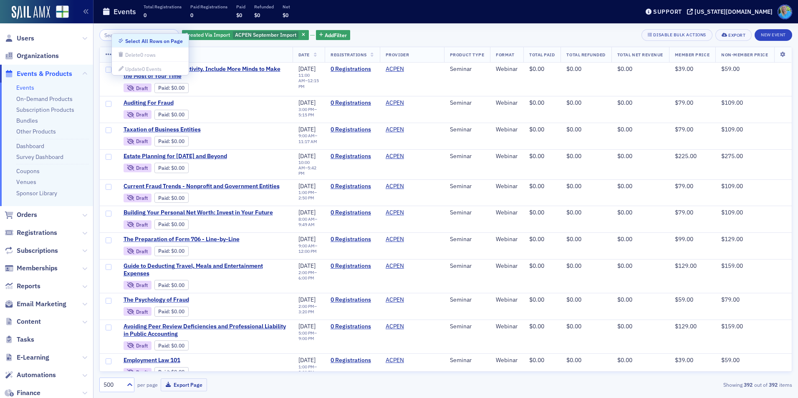
checkbox input "false"
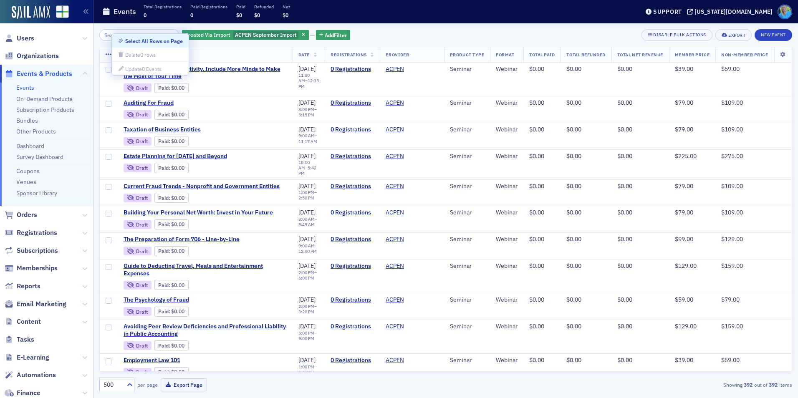
checkbox input "false"
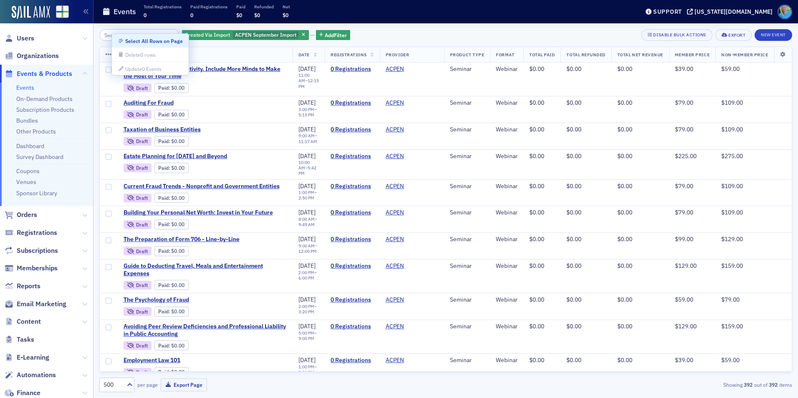
checkbox input "false"
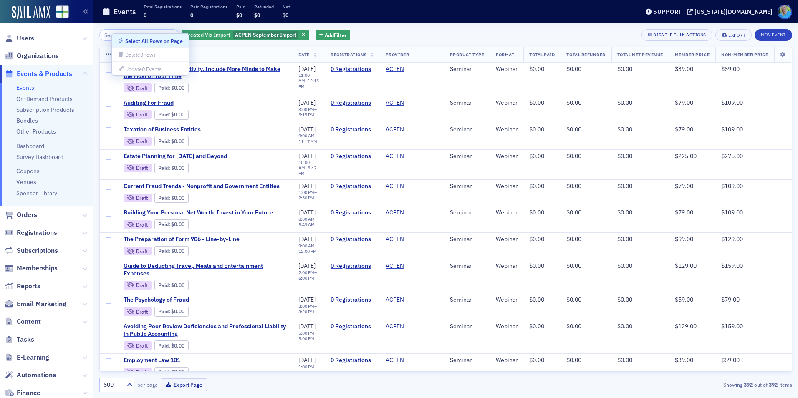
checkbox input "false"
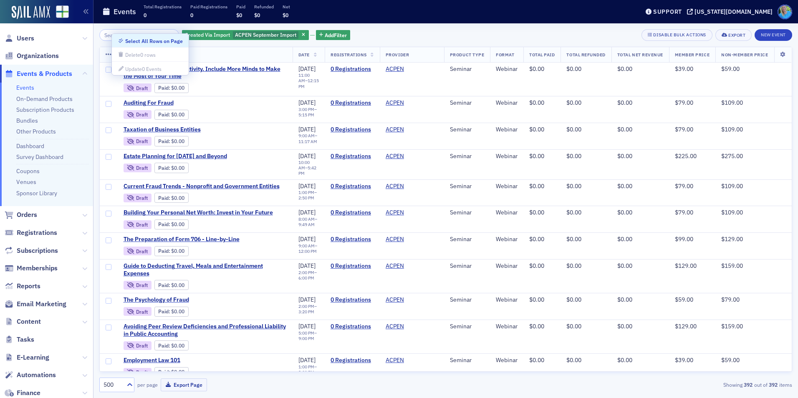
checkbox input "false"
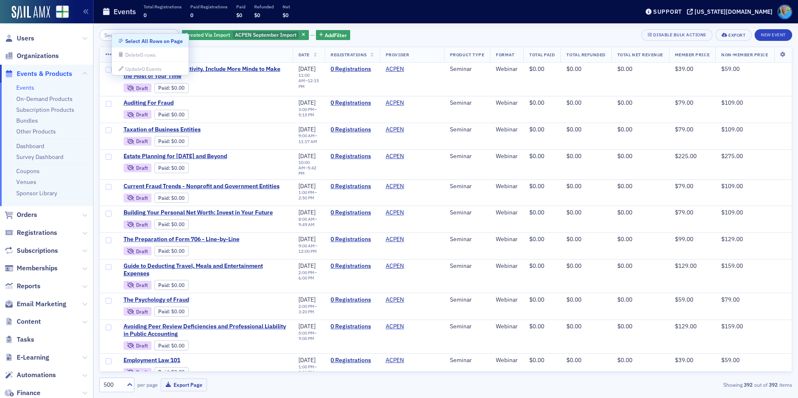
checkbox input "false"
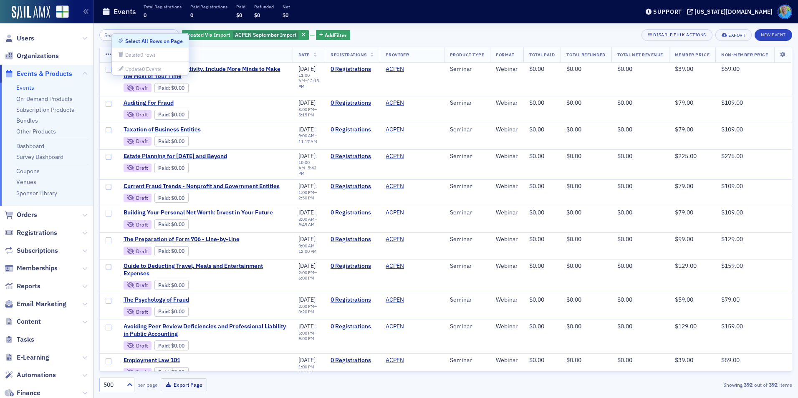
checkbox input "false"
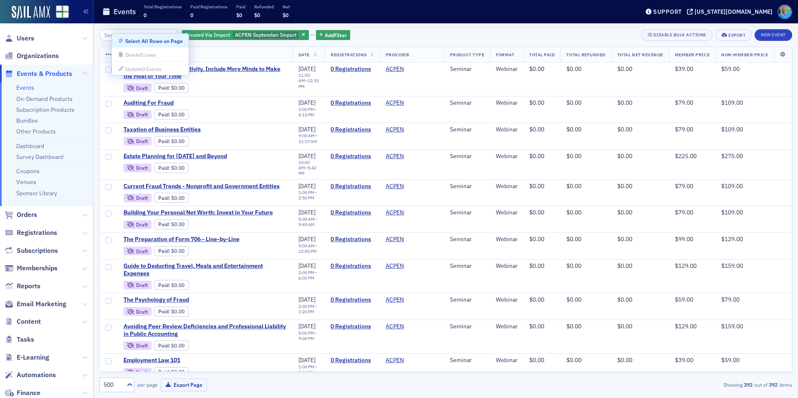
checkbox input "false"
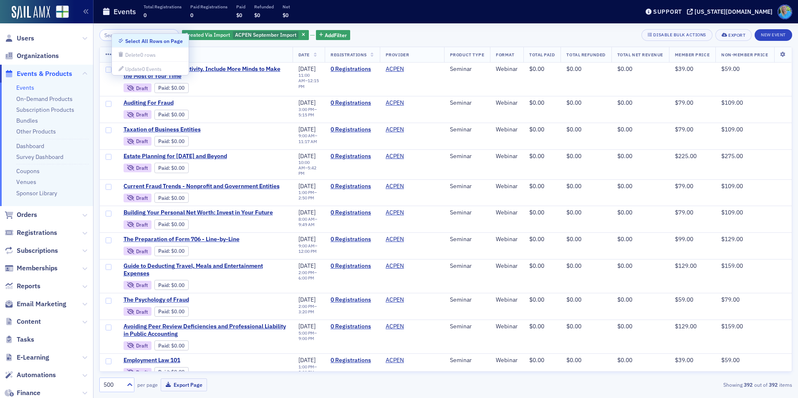
checkbox input "false"
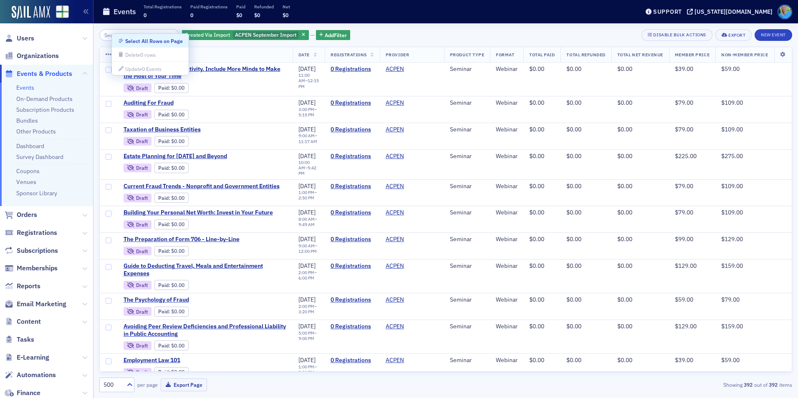
checkbox input "false"
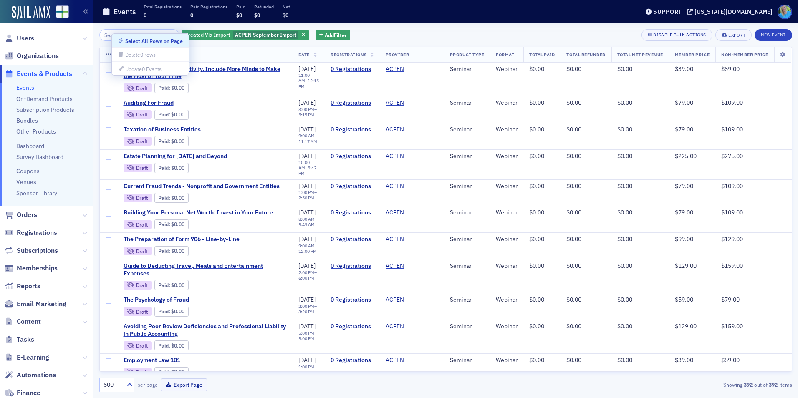
checkbox input "false"
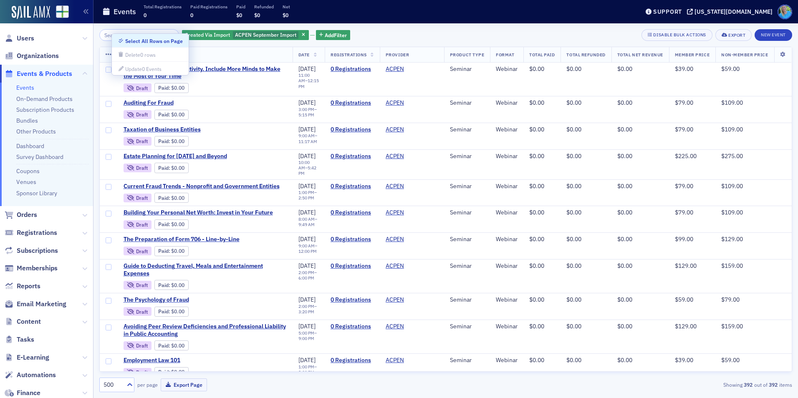
checkbox input "false"
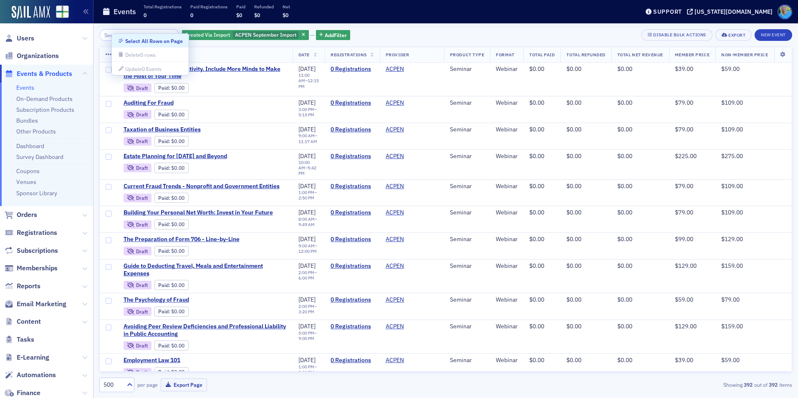
checkbox input "false"
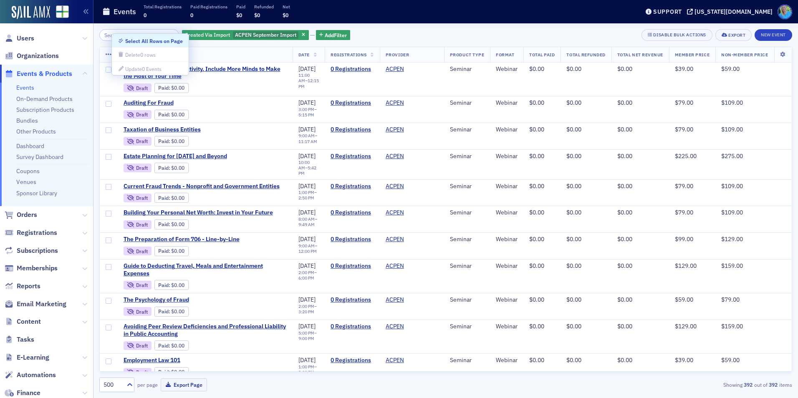
checkbox input "false"
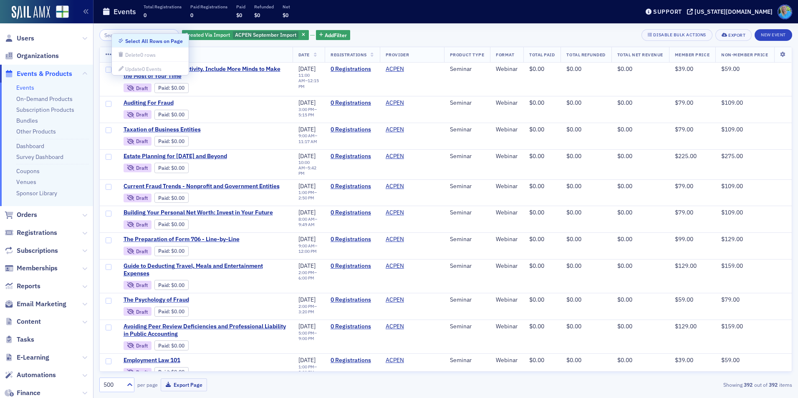
checkbox input "false"
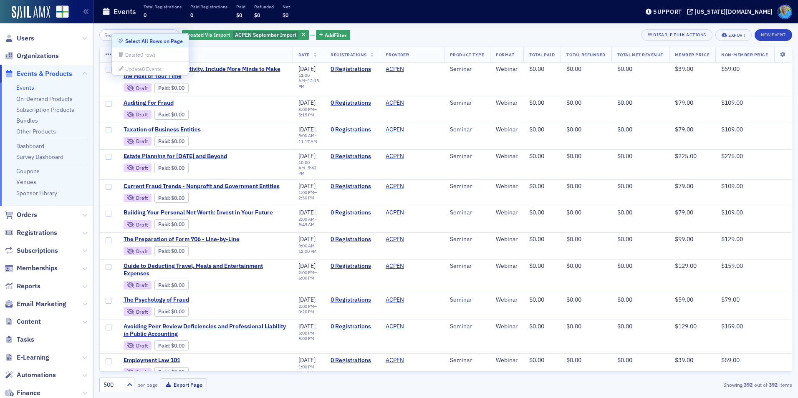
checkbox input "false"
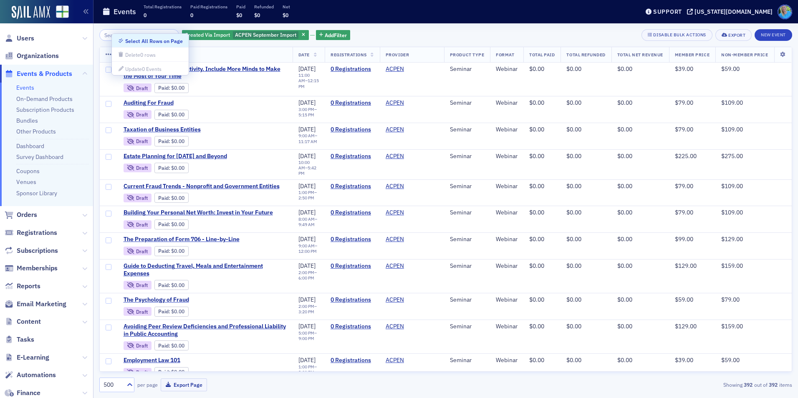
checkbox input "false"
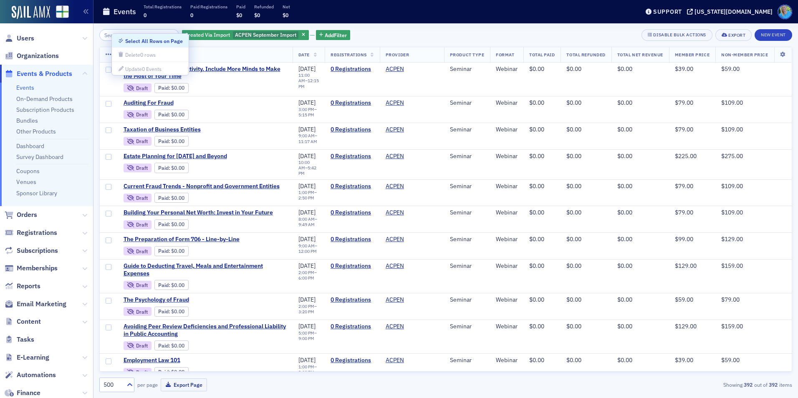
checkbox input "false"
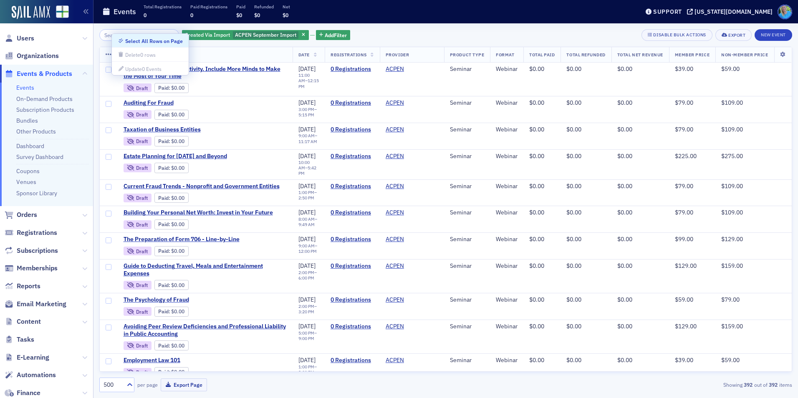
checkbox input "false"
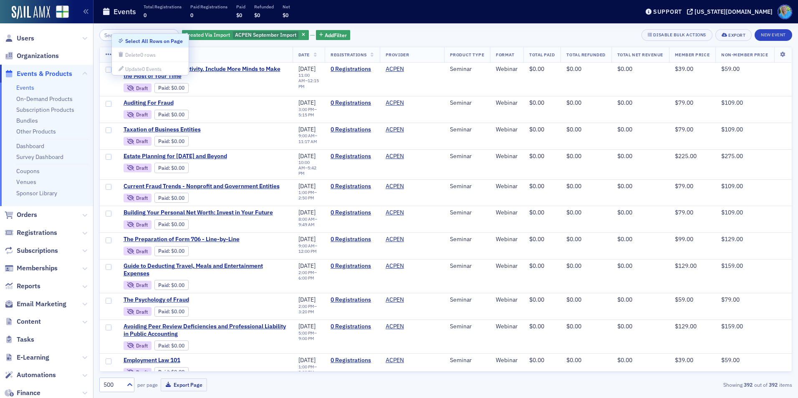
checkbox input "false"
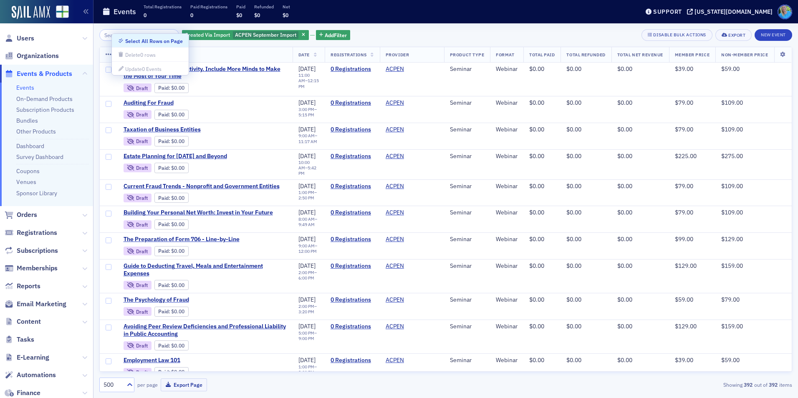
checkbox input "false"
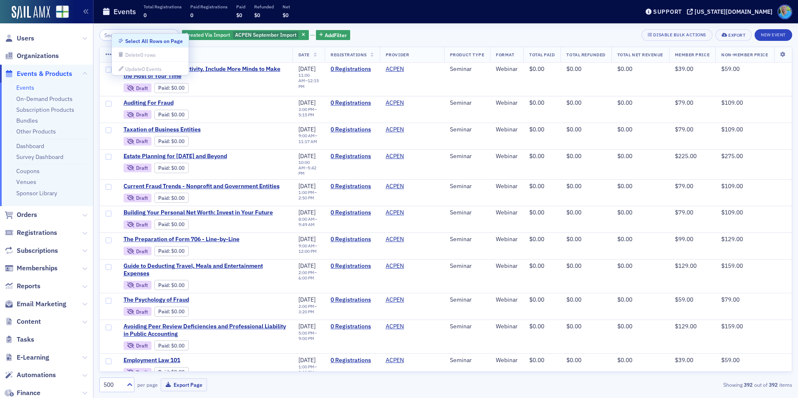
checkbox input "false"
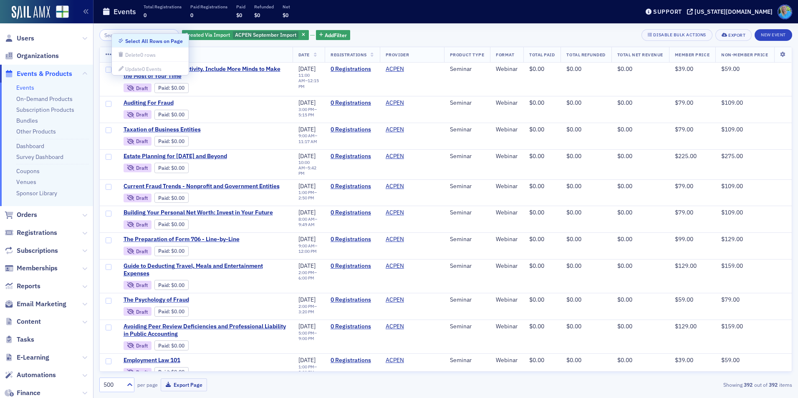
checkbox input "false"
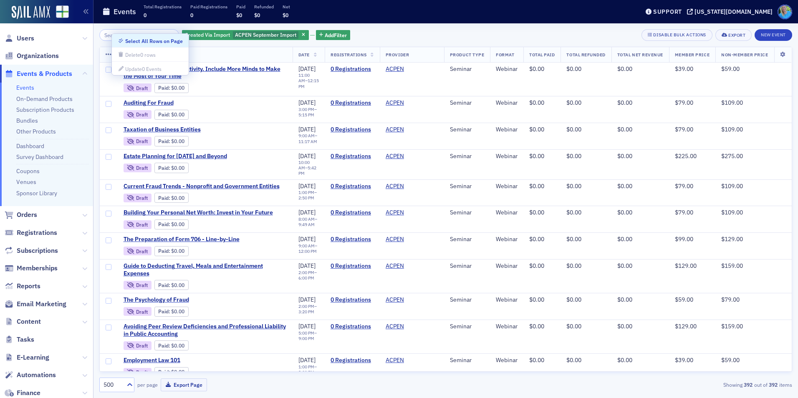
checkbox input "false"
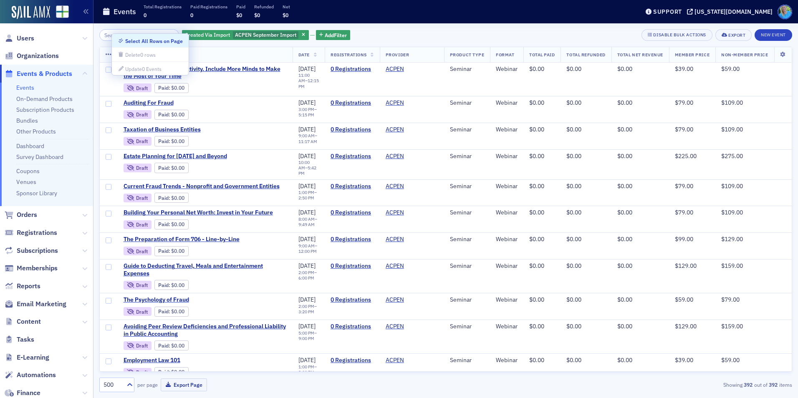
checkbox input "false"
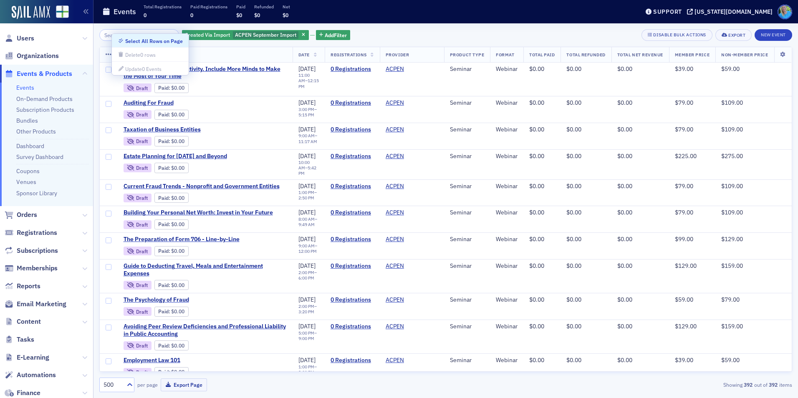
checkbox input "false"
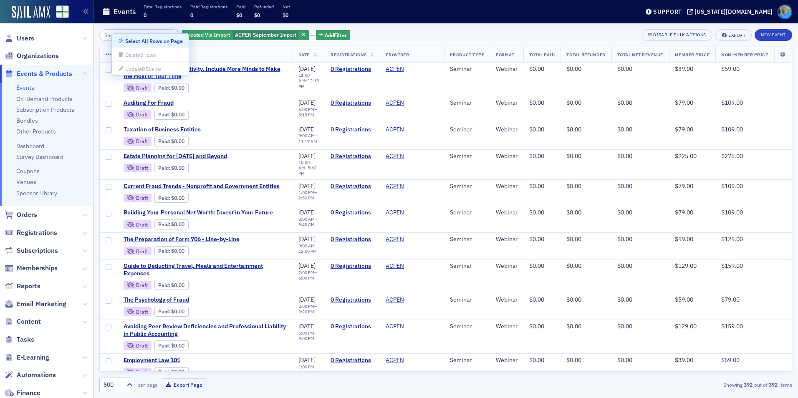
checkbox input "false"
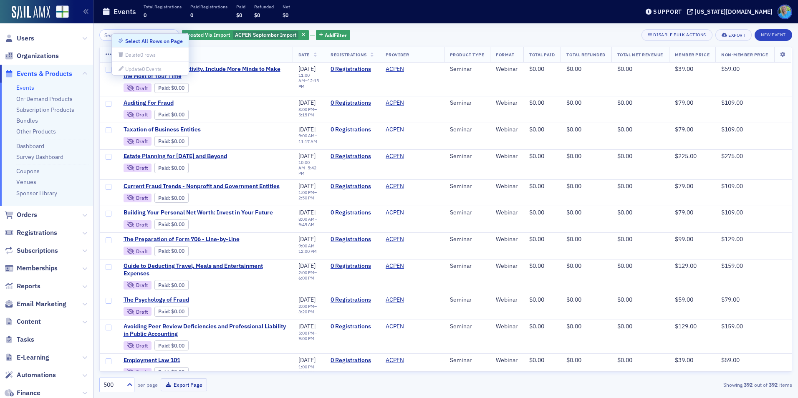
checkbox input "false"
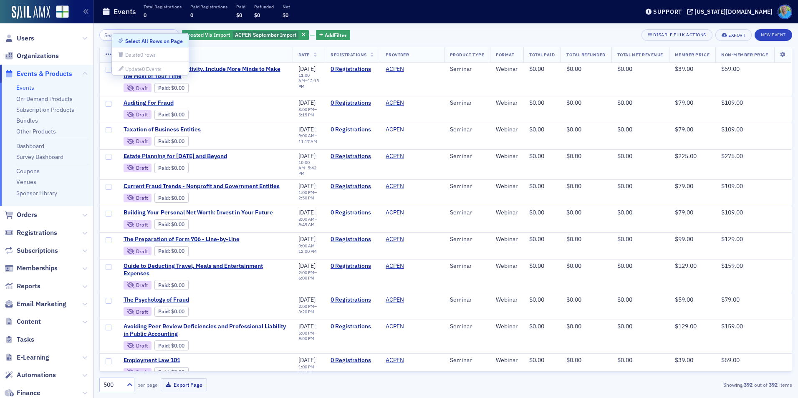
checkbox input "false"
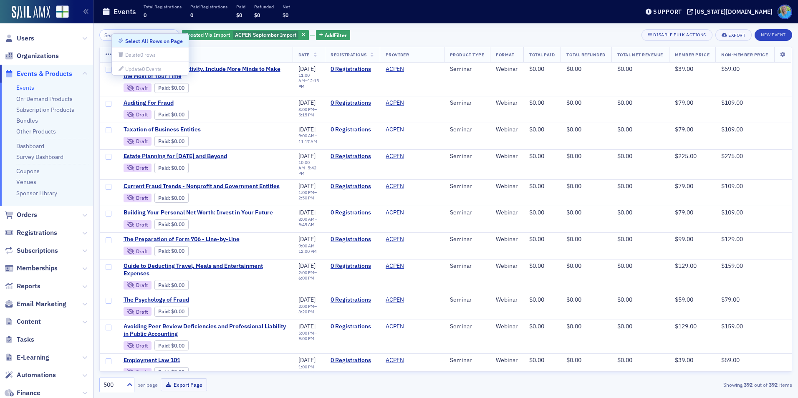
checkbox input "false"
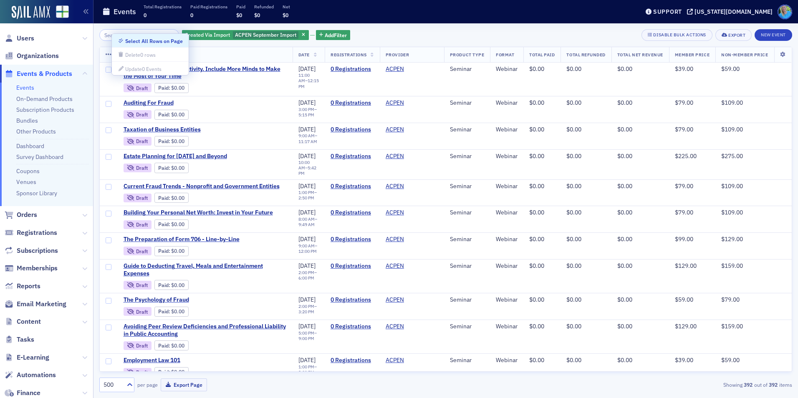
checkbox input "false"
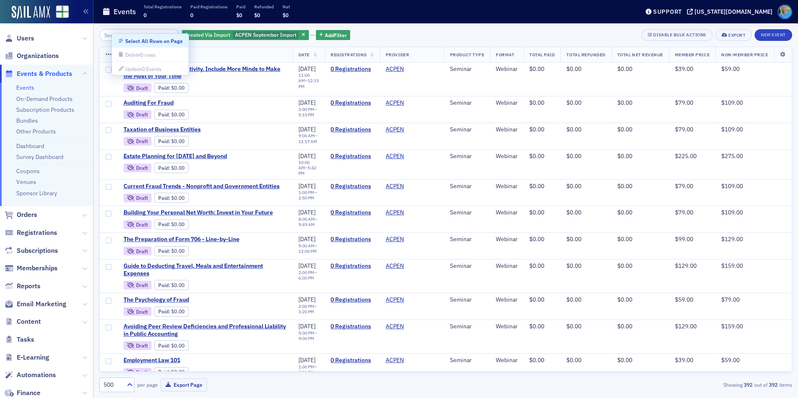
checkbox input "false"
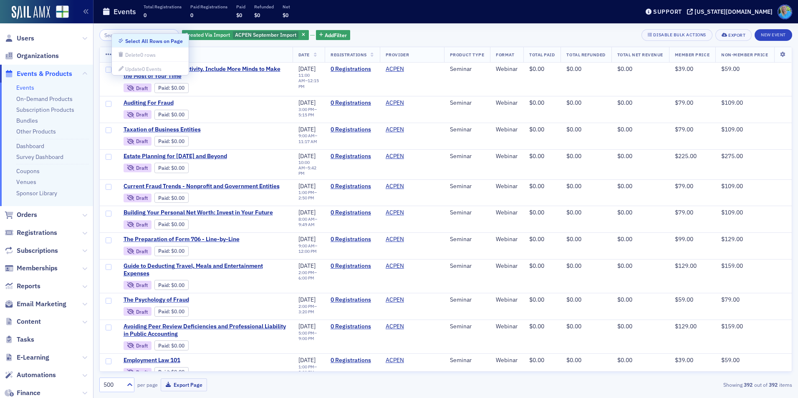
checkbox input "false"
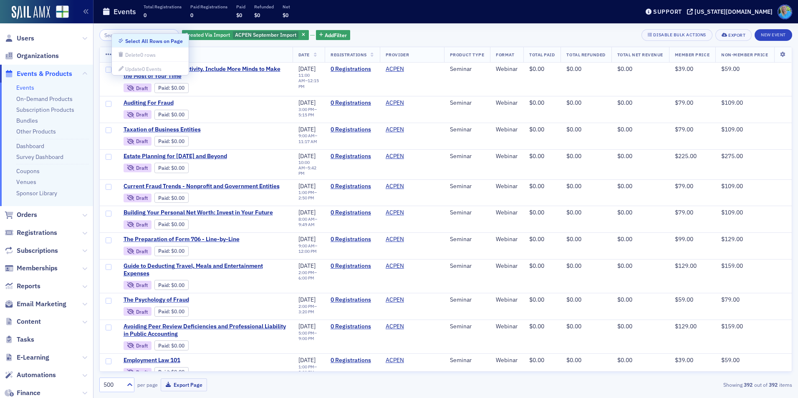
checkbox input "false"
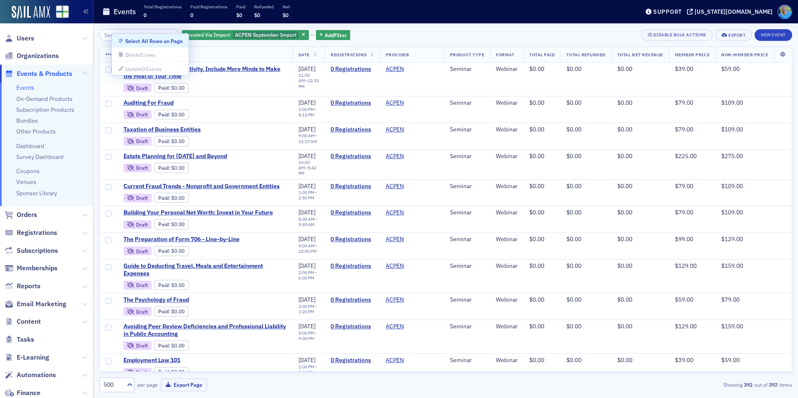
checkbox input "false"
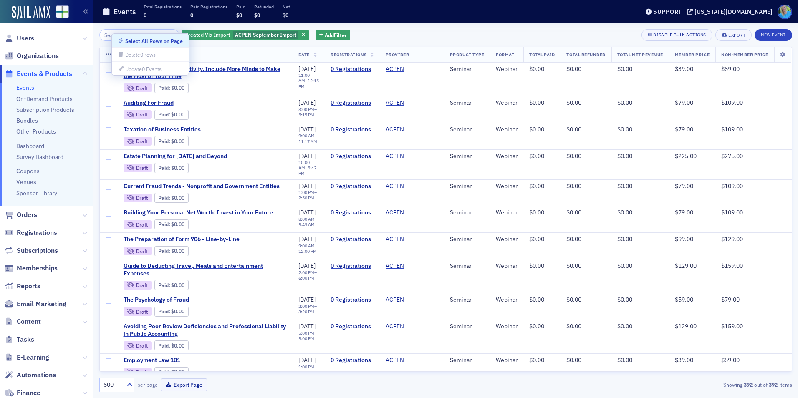
checkbox input "false"
click at [136, 40] on div "Select All Rows on Page" at bounding box center [154, 41] width 58 height 5
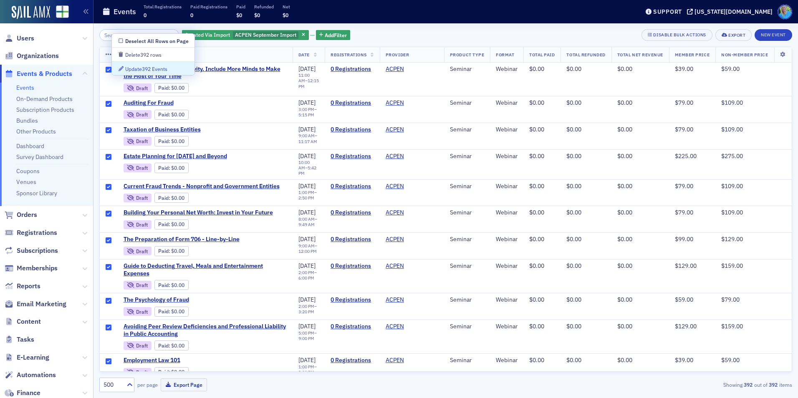
click at [137, 67] on div "Update 392 Events" at bounding box center [146, 69] width 42 height 5
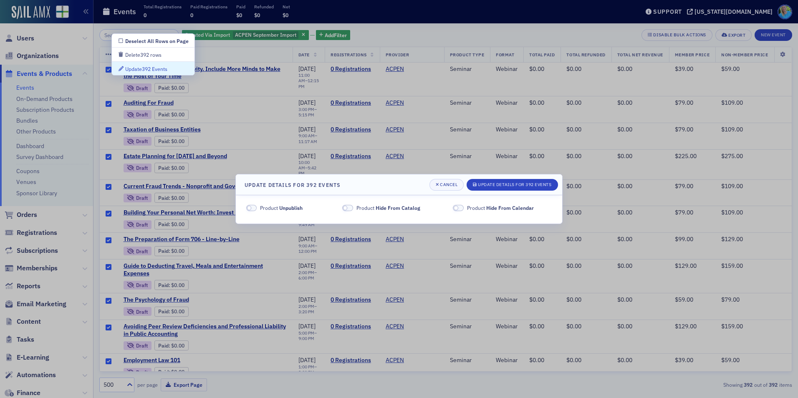
click at [255, 208] on span at bounding box center [251, 208] width 11 height 6
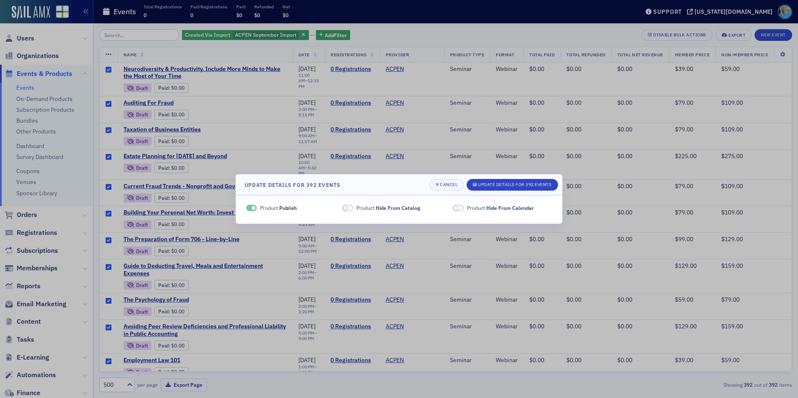
click at [345, 206] on span at bounding box center [345, 208] width 5 height 5
click at [461, 209] on span at bounding box center [458, 208] width 11 height 6
click at [523, 185] on div "Update Details for 392 Events" at bounding box center [514, 184] width 73 height 5
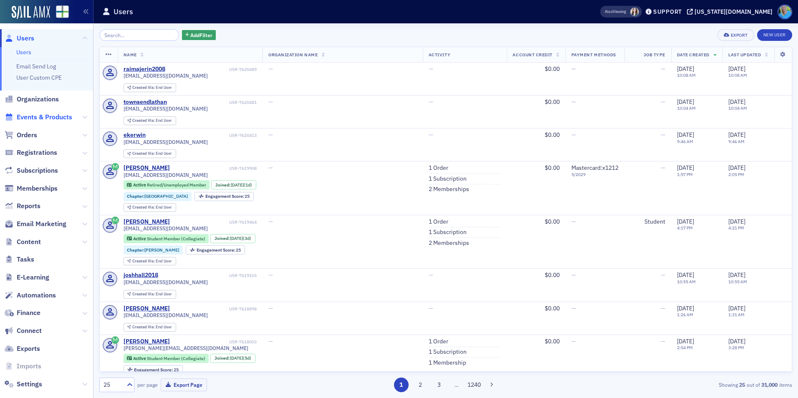
click at [48, 116] on span "Events & Products" at bounding box center [45, 117] width 56 height 9
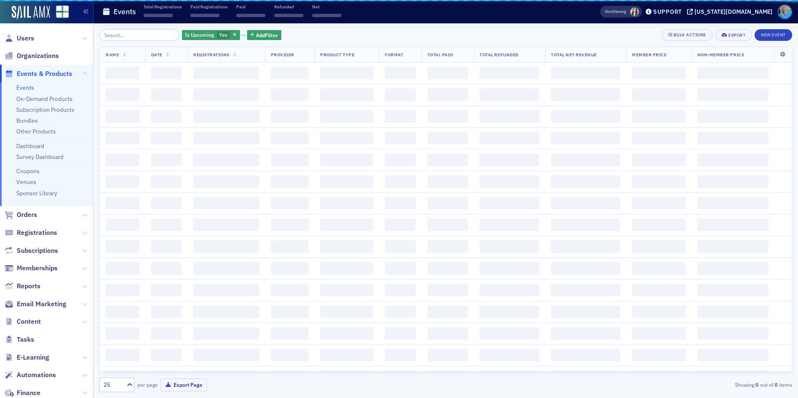
drag, startPoint x: 119, startPoint y: 34, endPoint x: 119, endPoint y: 39, distance: 5.0
click at [119, 35] on input "search" at bounding box center [139, 35] width 80 height 12
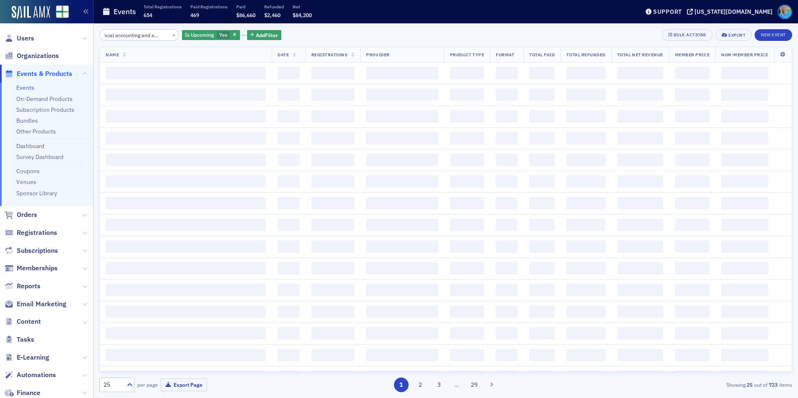
scroll to position [0, 20]
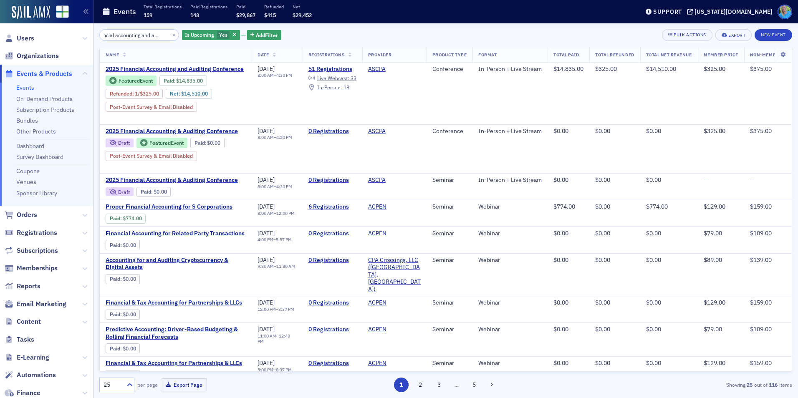
type input "financial accounting and auditing"
click at [223, 68] on span "2025 Financial Accounting and Auditing Conference" at bounding box center [176, 70] width 140 height 8
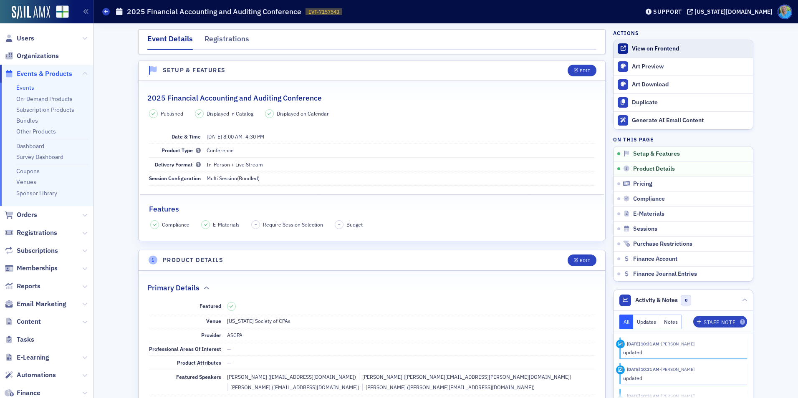
click at [680, 52] on div "View on Frontend" at bounding box center [690, 49] width 117 height 8
click at [23, 88] on link "Events" at bounding box center [25, 88] width 18 height 8
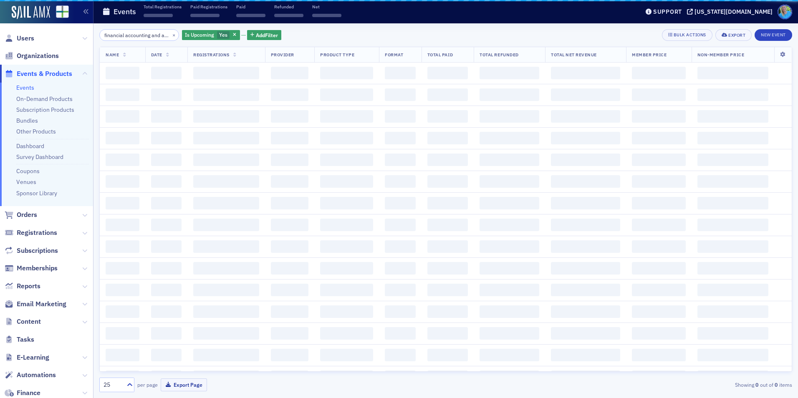
scroll to position [0, 20]
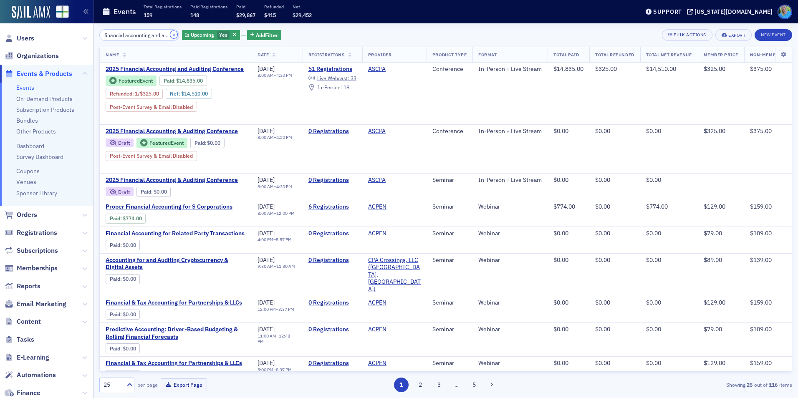
click at [170, 35] on button "×" at bounding box center [174, 35] width 8 height 8
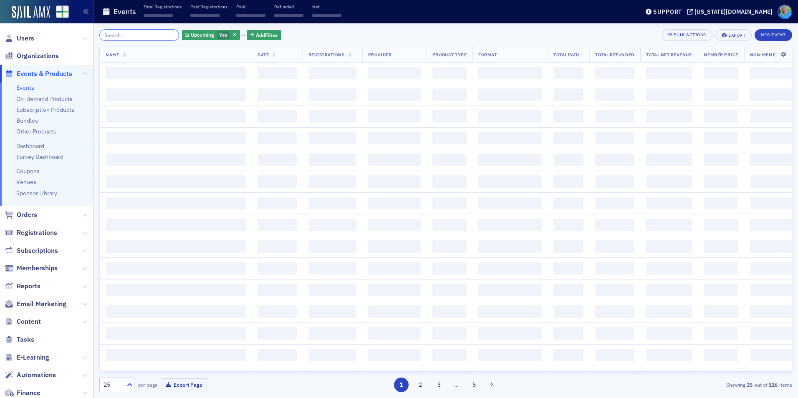
click at [158, 34] on input "search" at bounding box center [139, 35] width 80 height 12
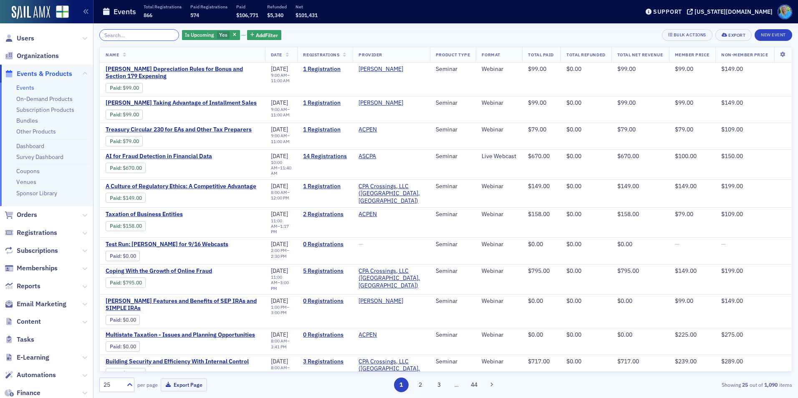
type input "V"
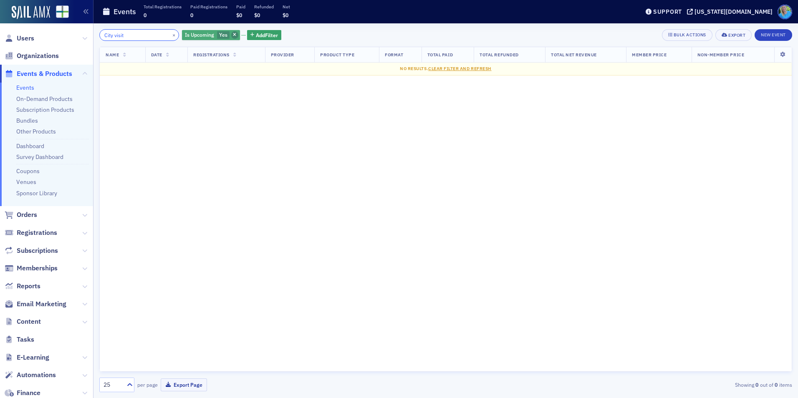
type input "City visit"
click at [231, 33] on span "button" at bounding box center [235, 35] width 8 height 8
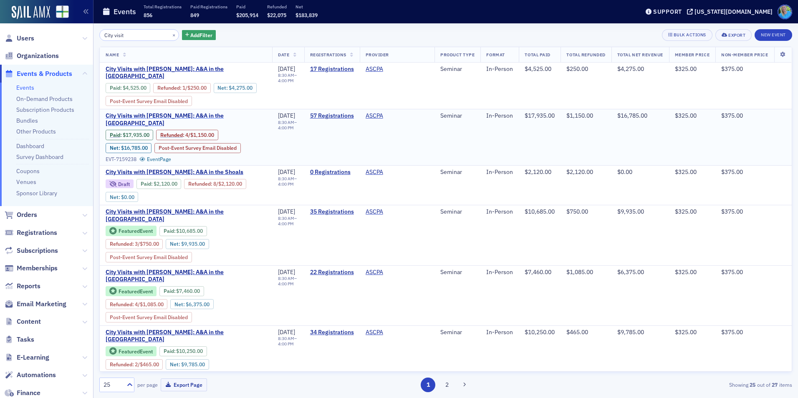
click at [224, 121] on span "City Visits with [PERSON_NAME]: A&A in the [GEOGRAPHIC_DATA]" at bounding box center [186, 119] width 161 height 15
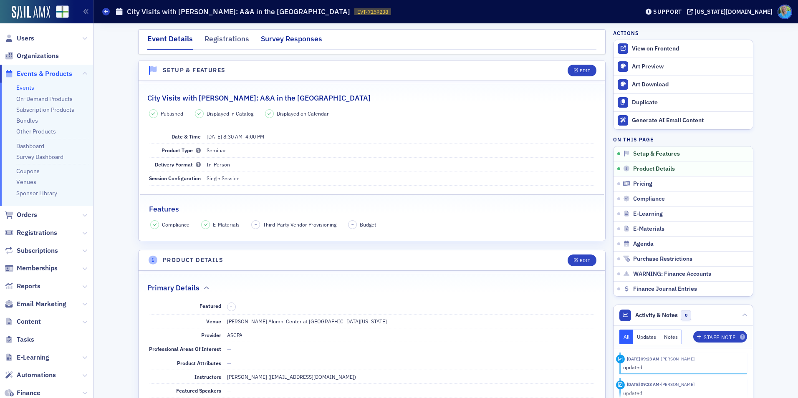
click at [287, 41] on div "Survey Responses" at bounding box center [291, 40] width 61 height 15
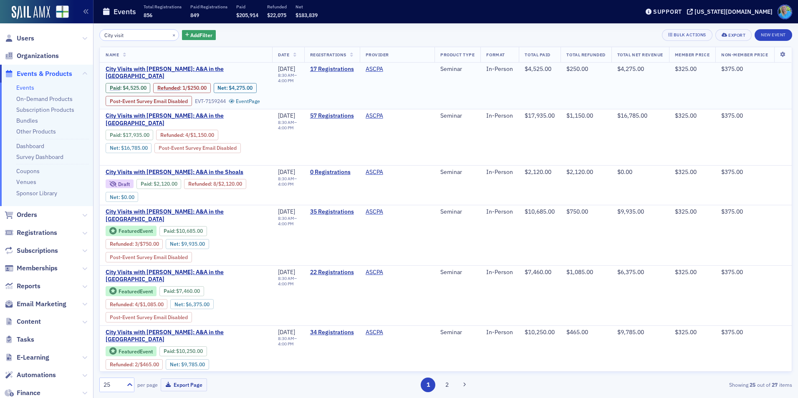
click at [226, 63] on td "City Visits with [PERSON_NAME]: A&A in the Capital City Paid : $4,525.00 Refund…" at bounding box center [186, 86] width 172 height 47
click at [227, 66] on span "City Visits with [PERSON_NAME]: A&A in the [GEOGRAPHIC_DATA]" at bounding box center [186, 73] width 161 height 15
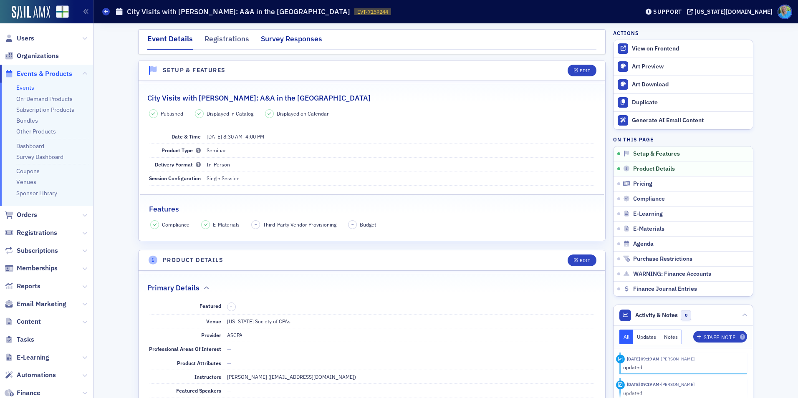
click at [271, 41] on div "Survey Responses" at bounding box center [291, 40] width 61 height 15
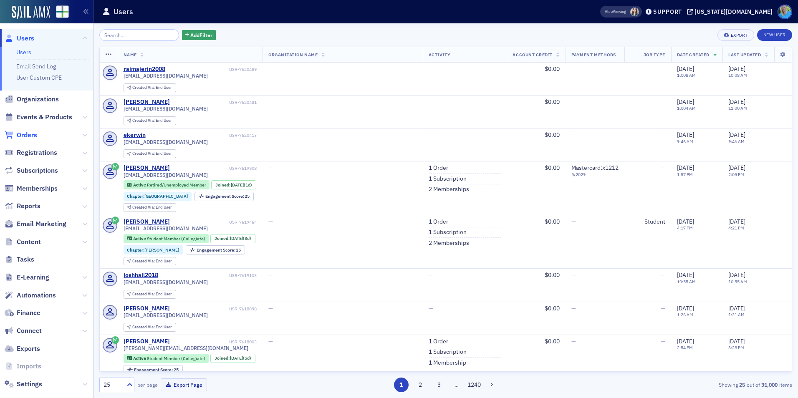
click at [20, 137] on span "Orders" at bounding box center [27, 135] width 20 height 9
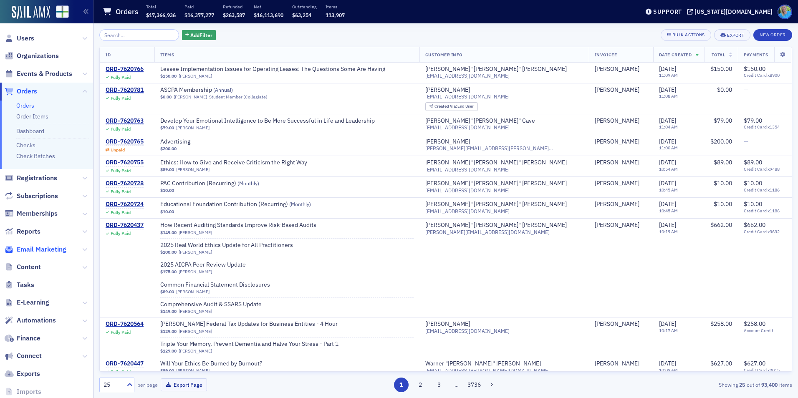
drag, startPoint x: 46, startPoint y: 248, endPoint x: 52, endPoint y: 233, distance: 16.3
click at [46, 249] on span "Email Marketing" at bounding box center [42, 249] width 50 height 9
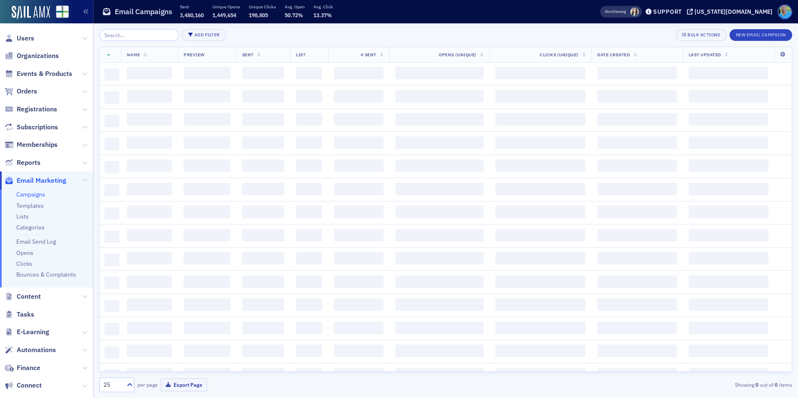
click at [129, 35] on input "search" at bounding box center [139, 35] width 80 height 12
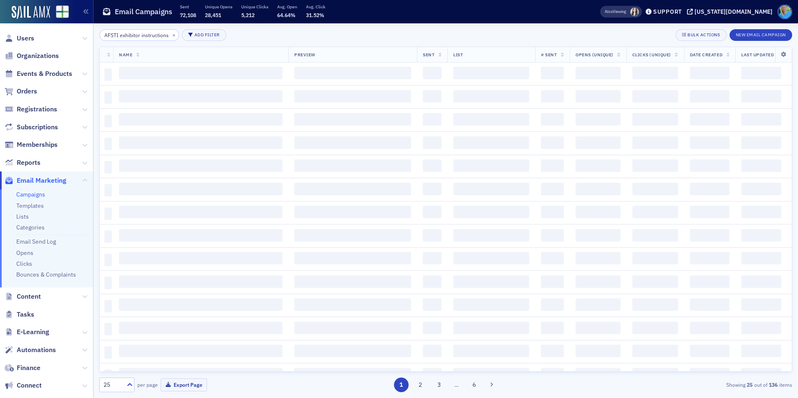
scroll to position [0, 8]
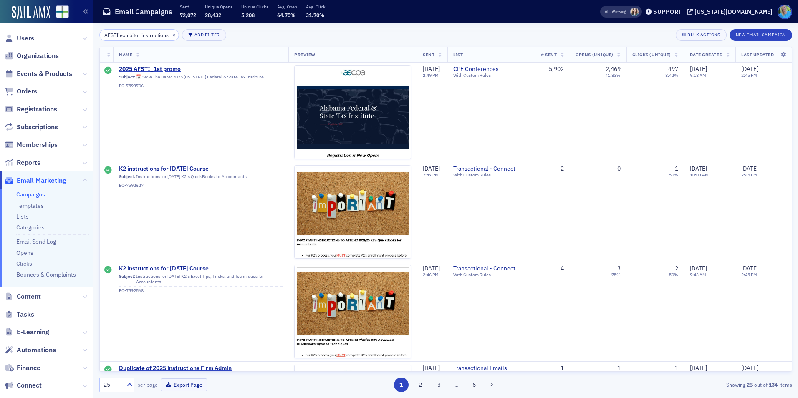
scroll to position [0, 8]
drag, startPoint x: 160, startPoint y: 34, endPoint x: 142, endPoint y: 36, distance: 18.5
click at [142, 36] on div "AFSTI exhibitor instructions ×" at bounding box center [139, 35] width 80 height 12
drag, startPoint x: 133, startPoint y: 33, endPoint x: 184, endPoint y: 36, distance: 51.5
click at [184, 36] on div "AFSTI exhibitor instructions × Add Filter" at bounding box center [162, 35] width 127 height 12
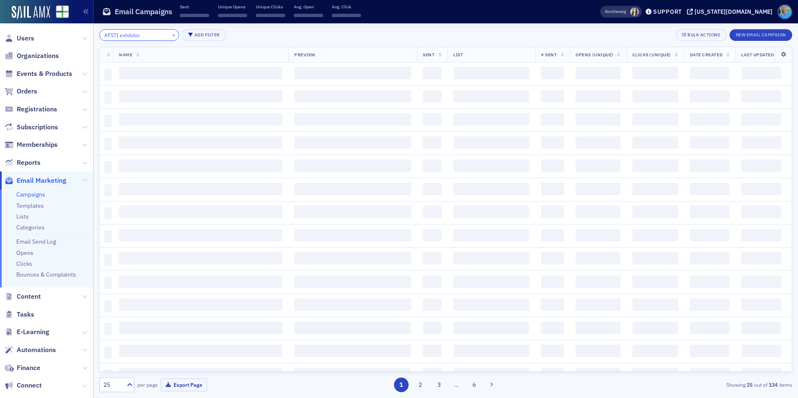
scroll to position [0, 0]
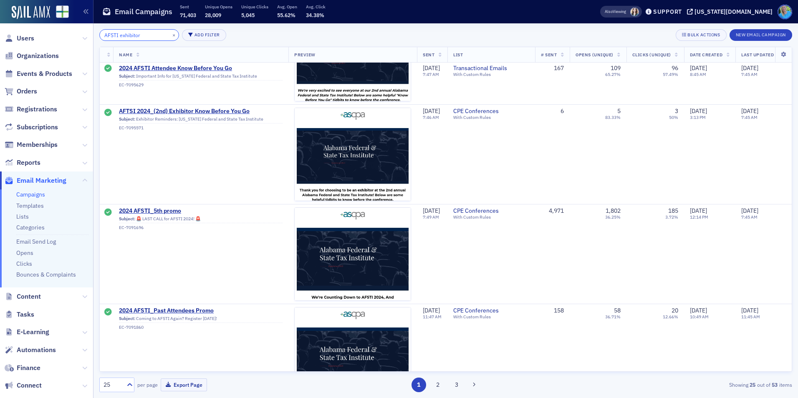
scroll to position [960, 0]
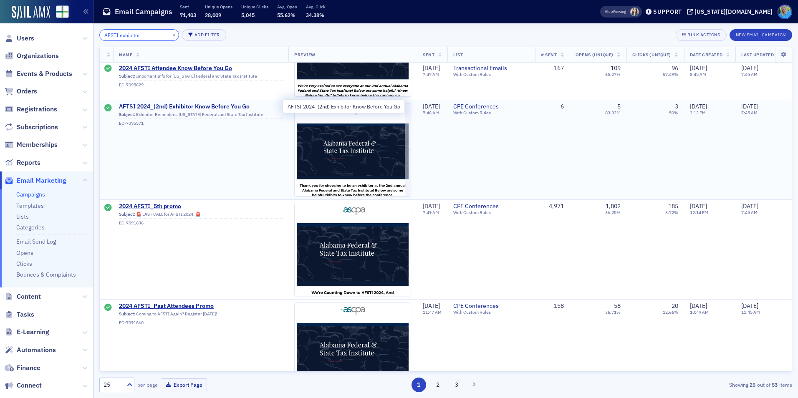
type input "AFSTI exhibitor"
click at [225, 108] on span "AFTSI 2024_(2nd) Exhibitor Know Before You Go" at bounding box center [201, 107] width 164 height 8
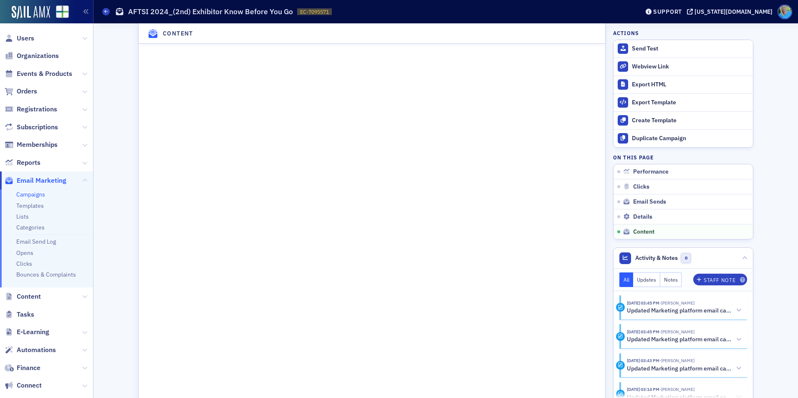
scroll to position [1044, 0]
click at [25, 92] on span "Orders" at bounding box center [27, 91] width 20 height 9
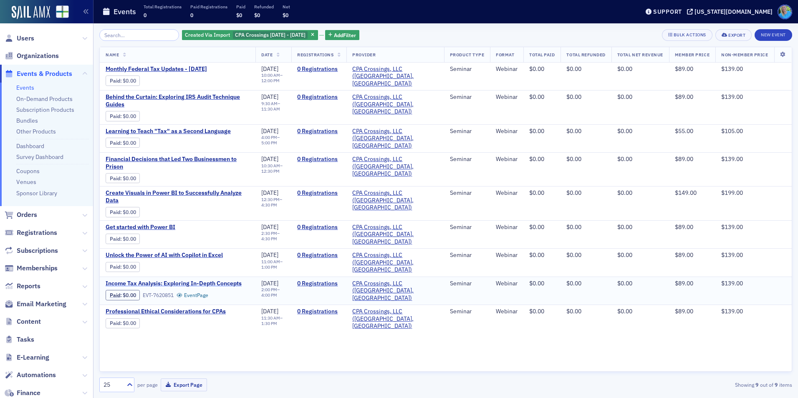
click at [193, 280] on span "Income Tax Analysis: Exploring In-Depth Concepts" at bounding box center [176, 284] width 140 height 8
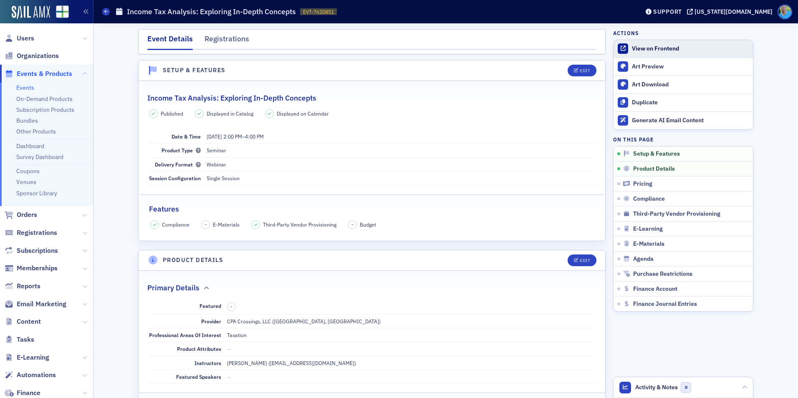
click at [677, 54] on link "View on Frontend" at bounding box center [683, 49] width 139 height 18
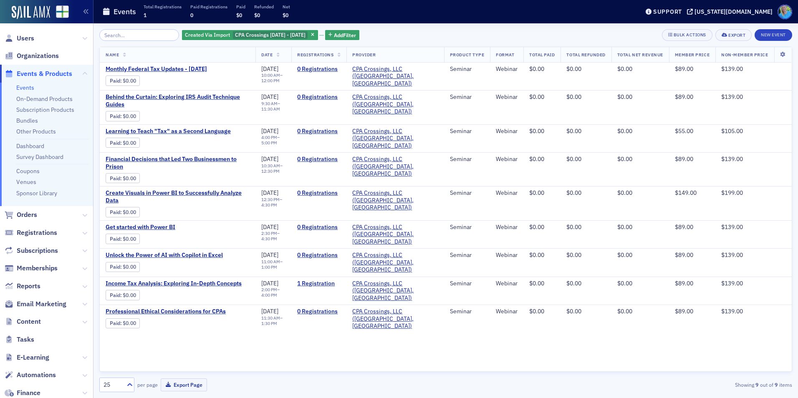
click at [314, 34] on icon "button" at bounding box center [312, 35] width 3 height 5
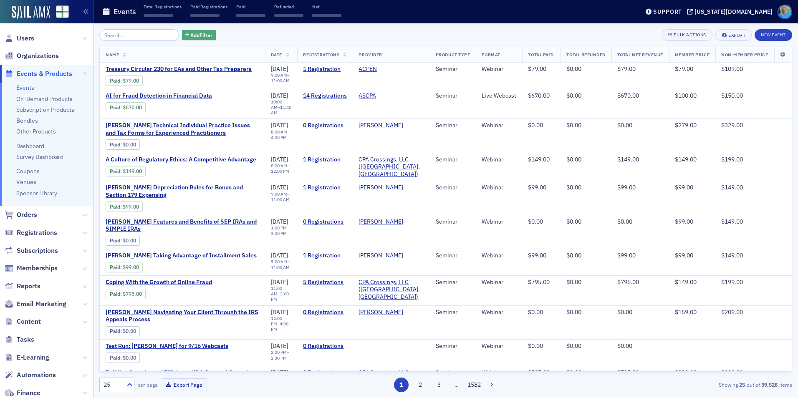
click at [190, 34] on span "Add Filter" at bounding box center [201, 35] width 22 height 8
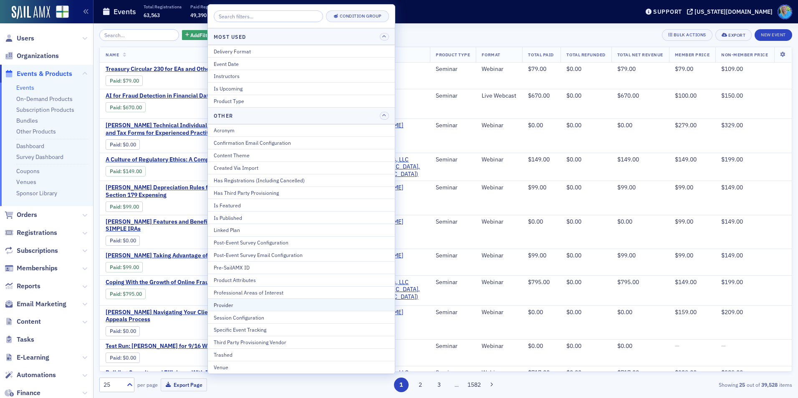
click at [245, 304] on div "Provider" at bounding box center [301, 305] width 175 height 8
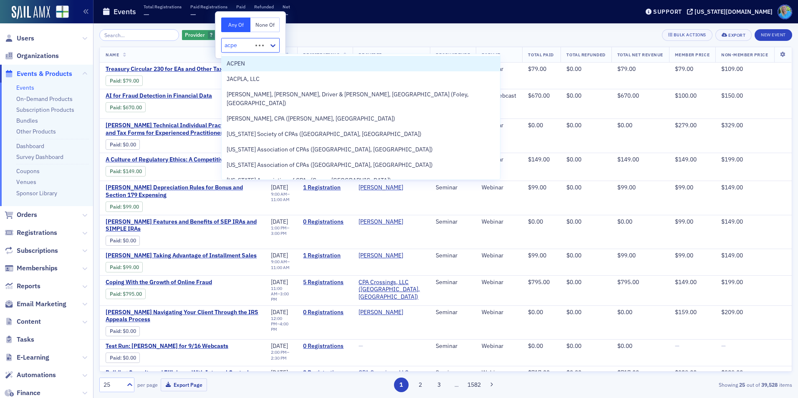
type input "acpen"
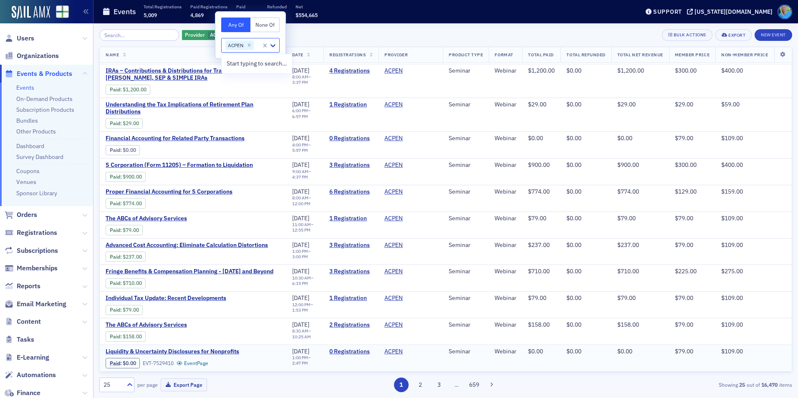
scroll to position [437, 0]
click at [440, 387] on button "3" at bounding box center [439, 385] width 15 height 15
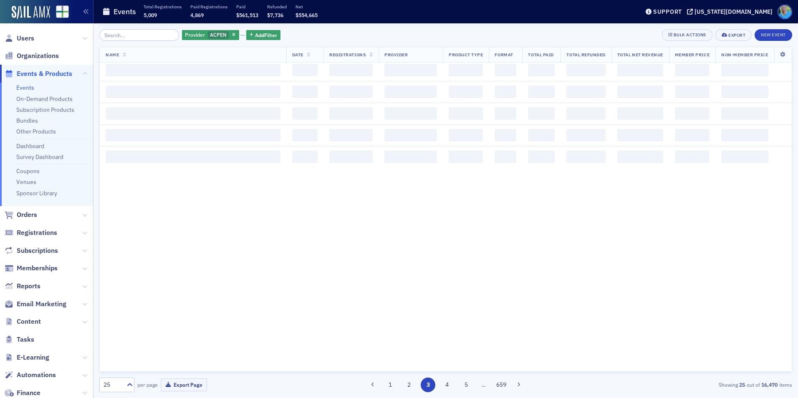
scroll to position [0, 0]
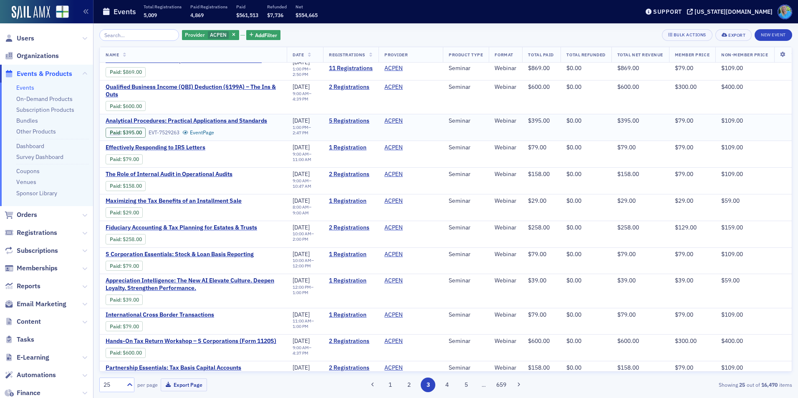
scroll to position [437, 0]
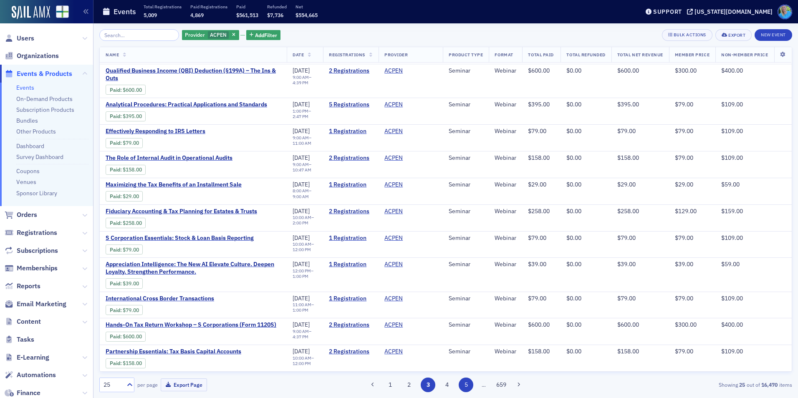
click at [469, 384] on button "5" at bounding box center [466, 385] width 15 height 15
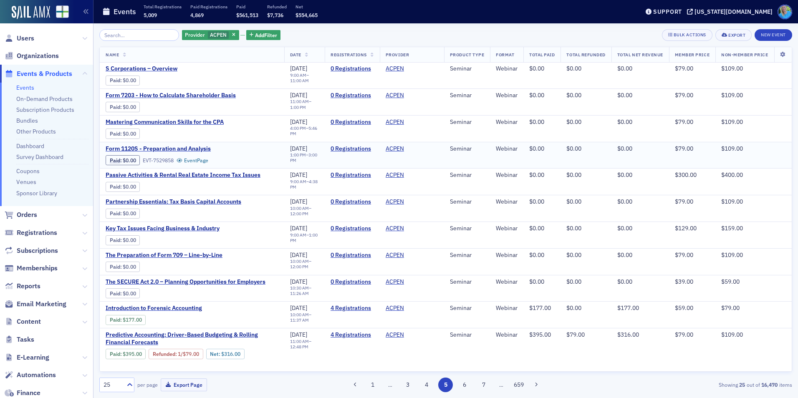
scroll to position [432, 0]
click at [487, 383] on button "7" at bounding box center [483, 385] width 15 height 15
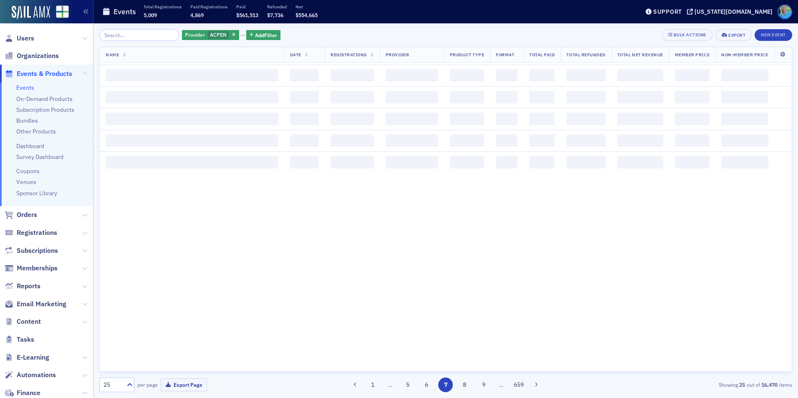
scroll to position [0, 0]
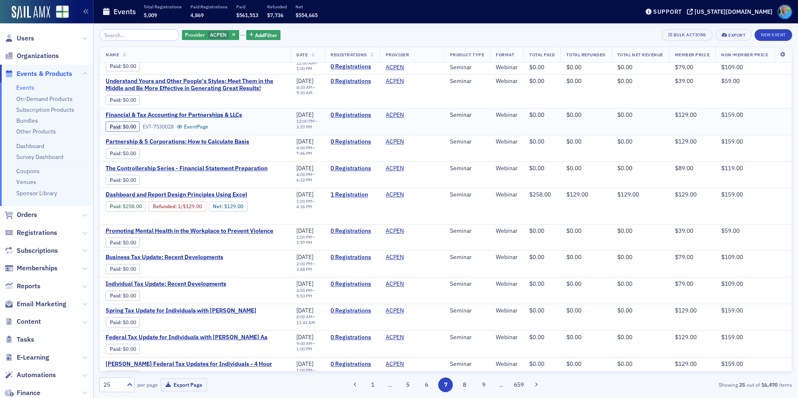
scroll to position [439, 0]
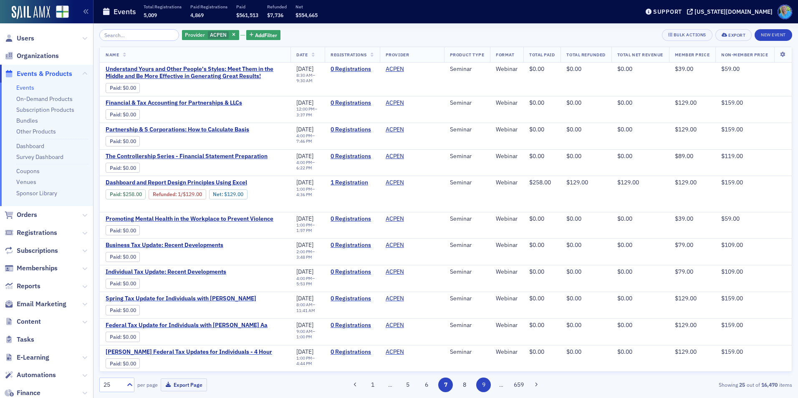
click at [485, 385] on button "9" at bounding box center [483, 385] width 15 height 15
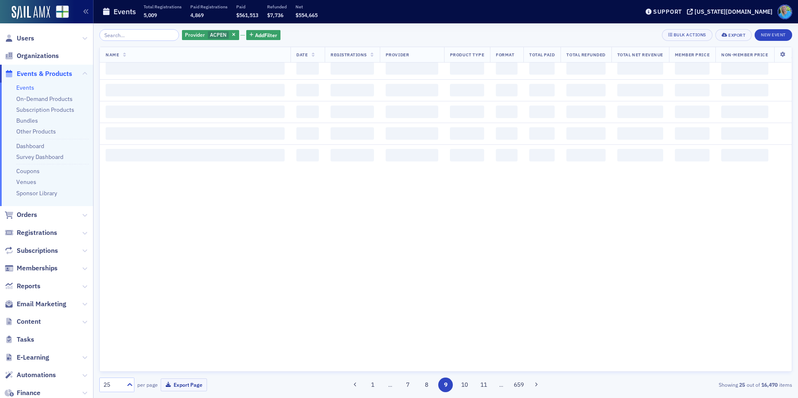
scroll to position [0, 0]
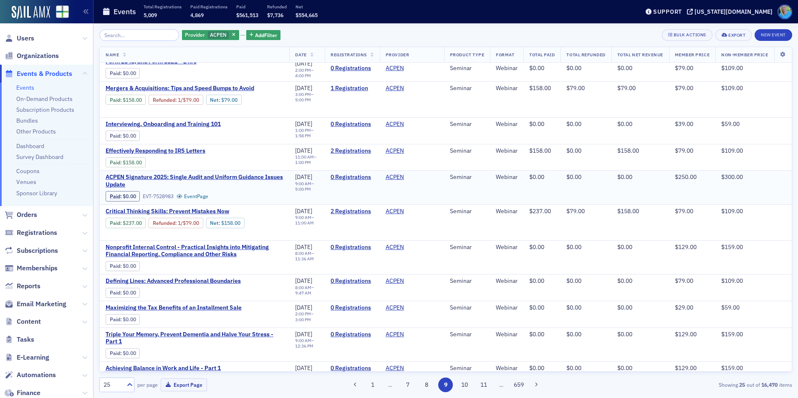
scroll to position [448, 0]
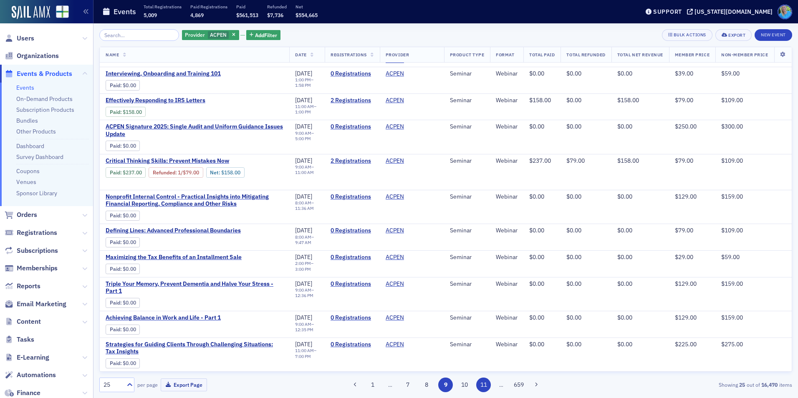
click at [485, 381] on button "11" at bounding box center [483, 385] width 15 height 15
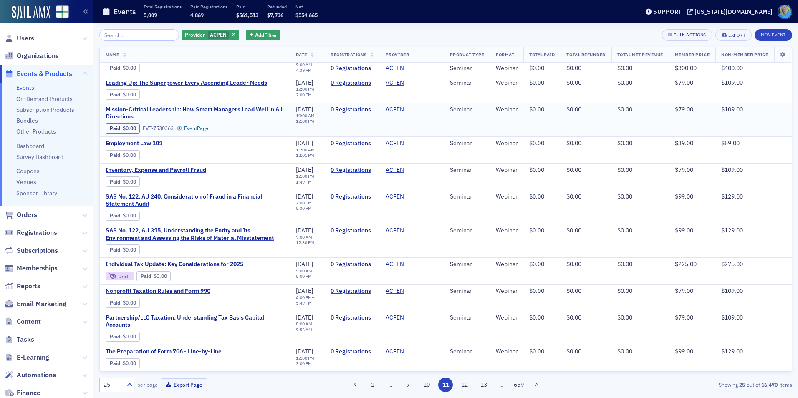
scroll to position [422, 0]
click at [486, 387] on button "13" at bounding box center [483, 385] width 15 height 15
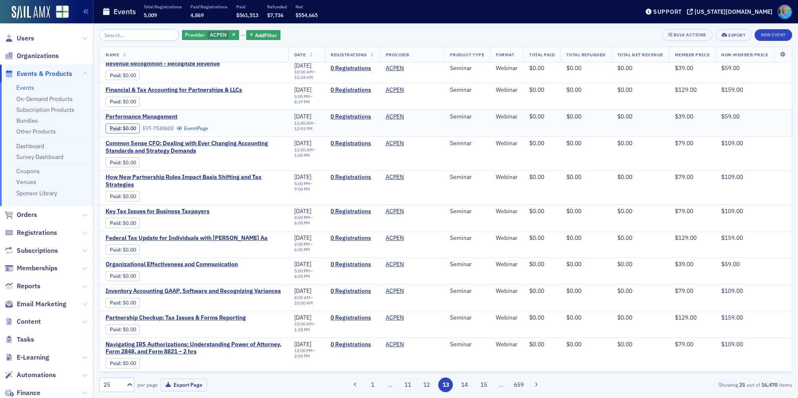
scroll to position [430, 0]
click at [481, 385] on button "15" at bounding box center [483, 385] width 15 height 15
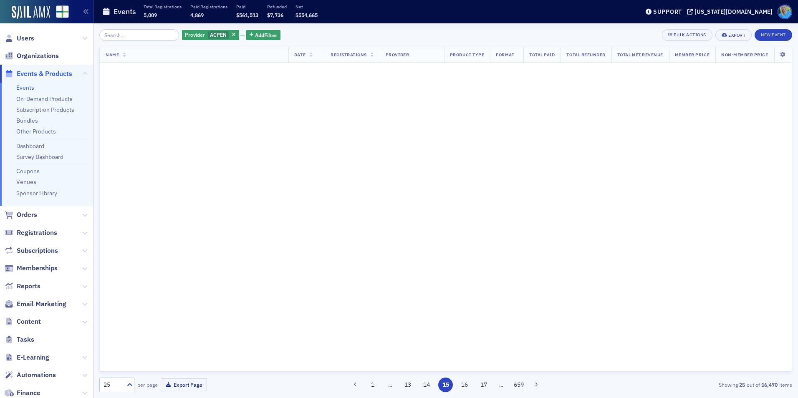
scroll to position [0, 0]
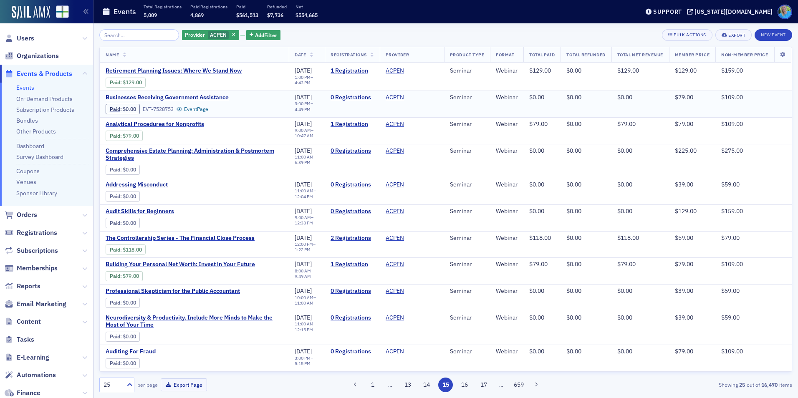
scroll to position [437, 0]
click at [485, 384] on button "17" at bounding box center [483, 385] width 15 height 15
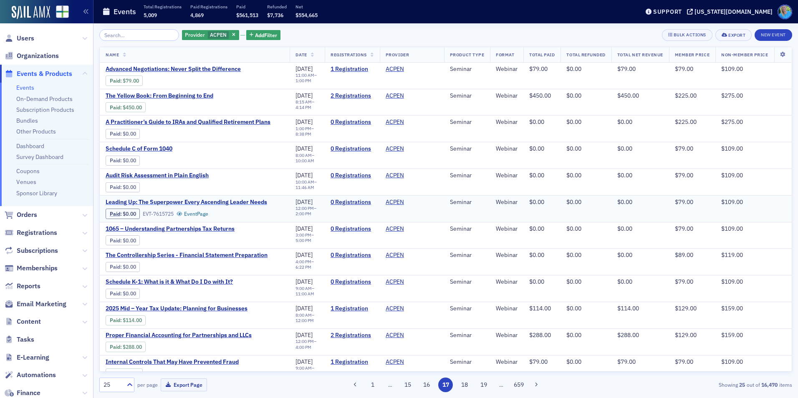
click at [202, 206] on span "Leading Up: The Superpower Every Ascending Leader Needs" at bounding box center [187, 203] width 162 height 8
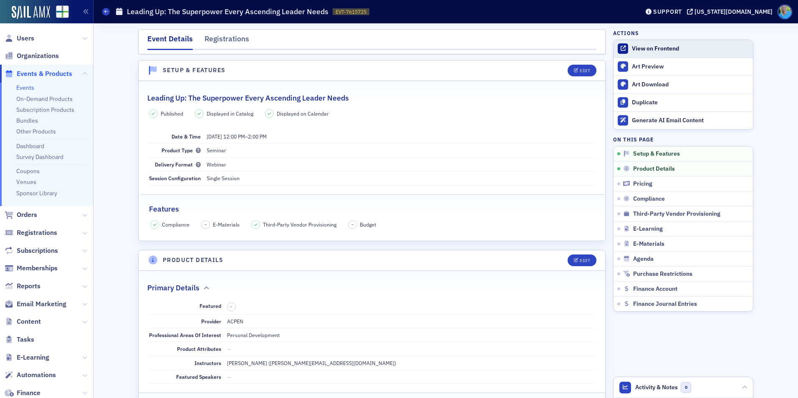
click at [649, 52] on div "View on Frontend" at bounding box center [690, 49] width 117 height 8
